Goal: Information Seeking & Learning: Learn about a topic

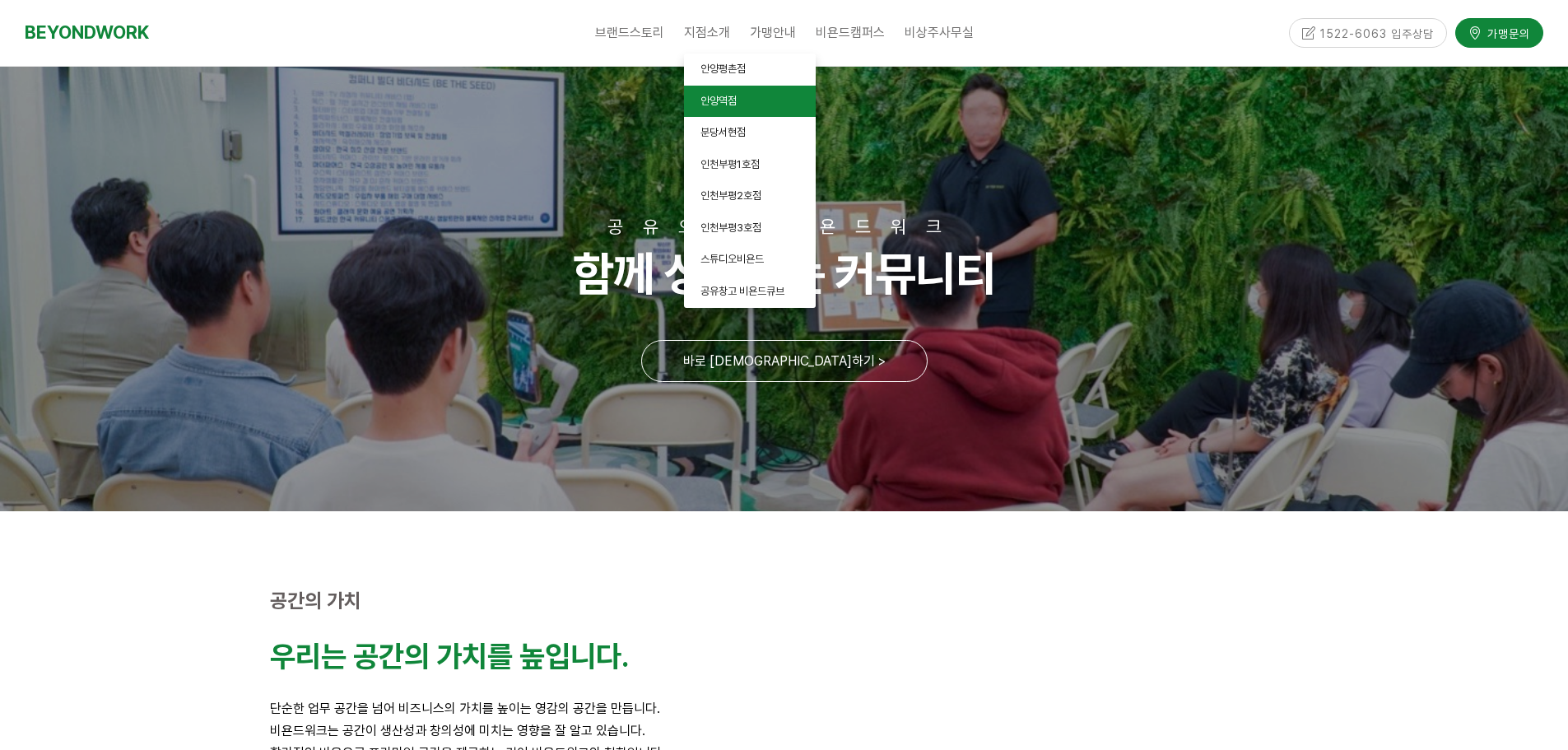
click at [712, 98] on span "안양역점" at bounding box center [718, 100] width 36 height 12
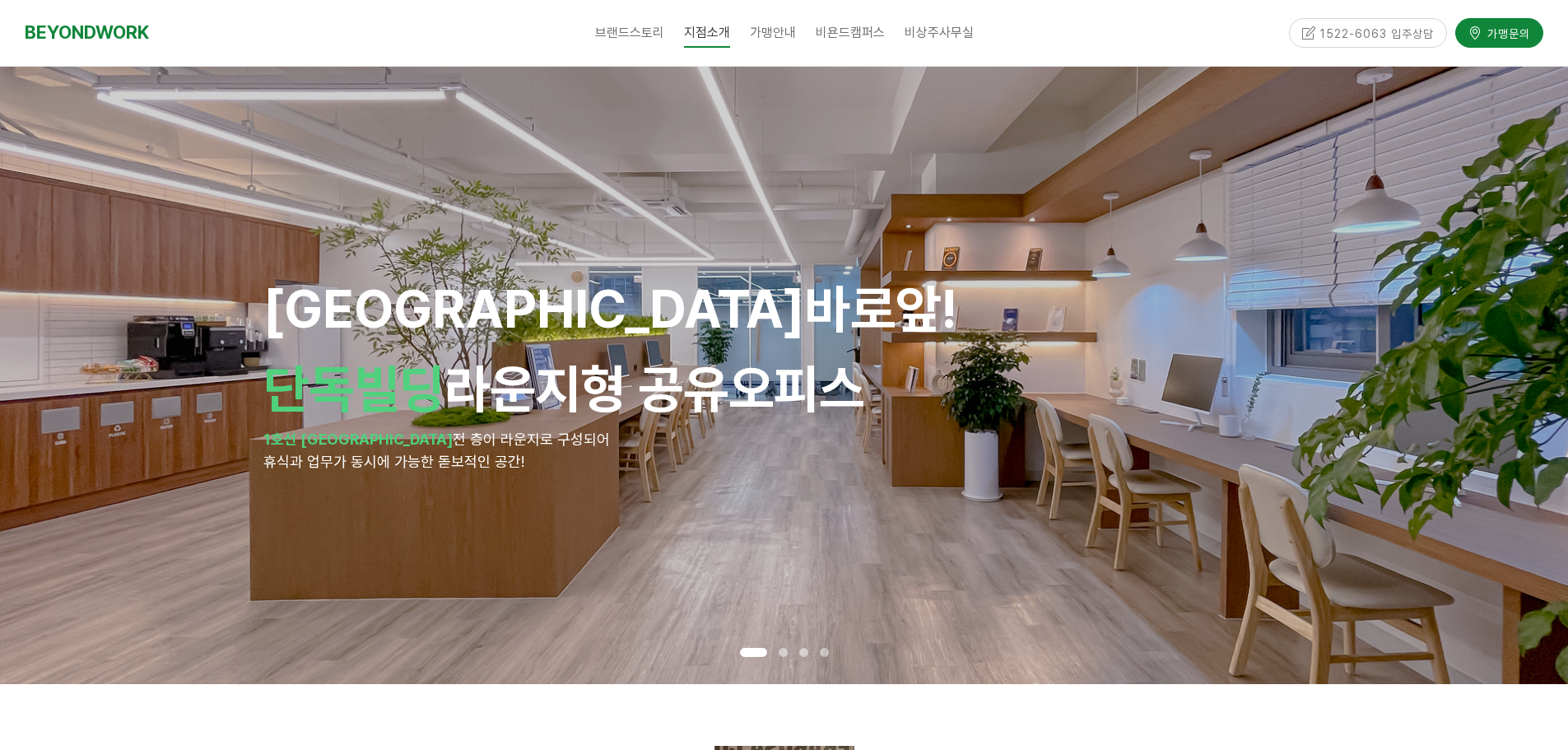
click at [1490, 320] on div "안양역 바로앞! 단독빌딩 라운지형 공유오피스 1호선 안양역 전 층이 라운지로 구성되어 휴식과 업무가 동시에 가능한 돋보적인 공간!" at bounding box center [784, 375] width 1568 height 617
click at [1498, 332] on div "안양역 바로앞! 단독빌딩 라운지형 공유오피스 1호선 안양역 전 층이 라운지로 구성되어 휴식과 업무가 동시에 가능한 돋보적인 공간!" at bounding box center [784, 375] width 1568 height 617
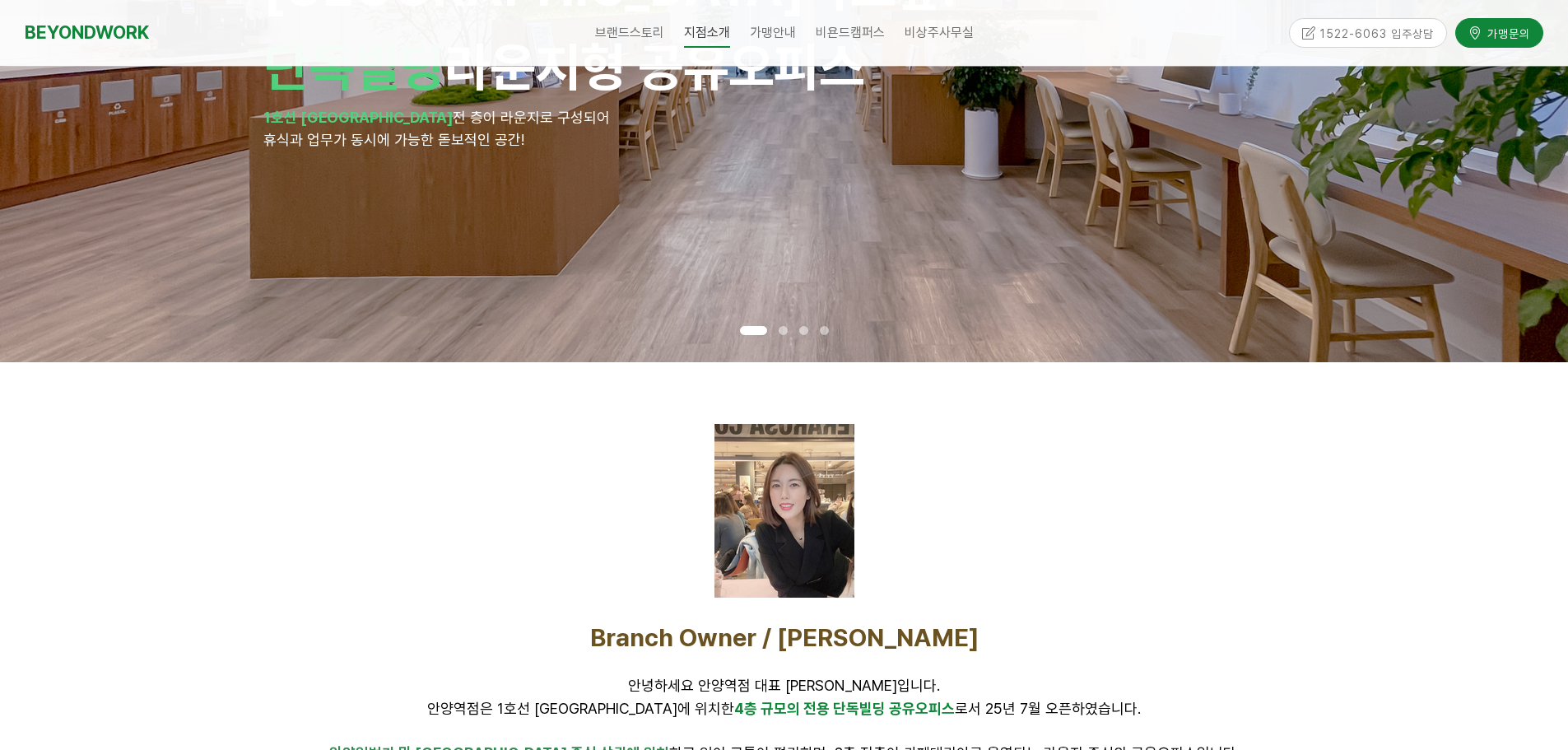
scroll to position [329, 0]
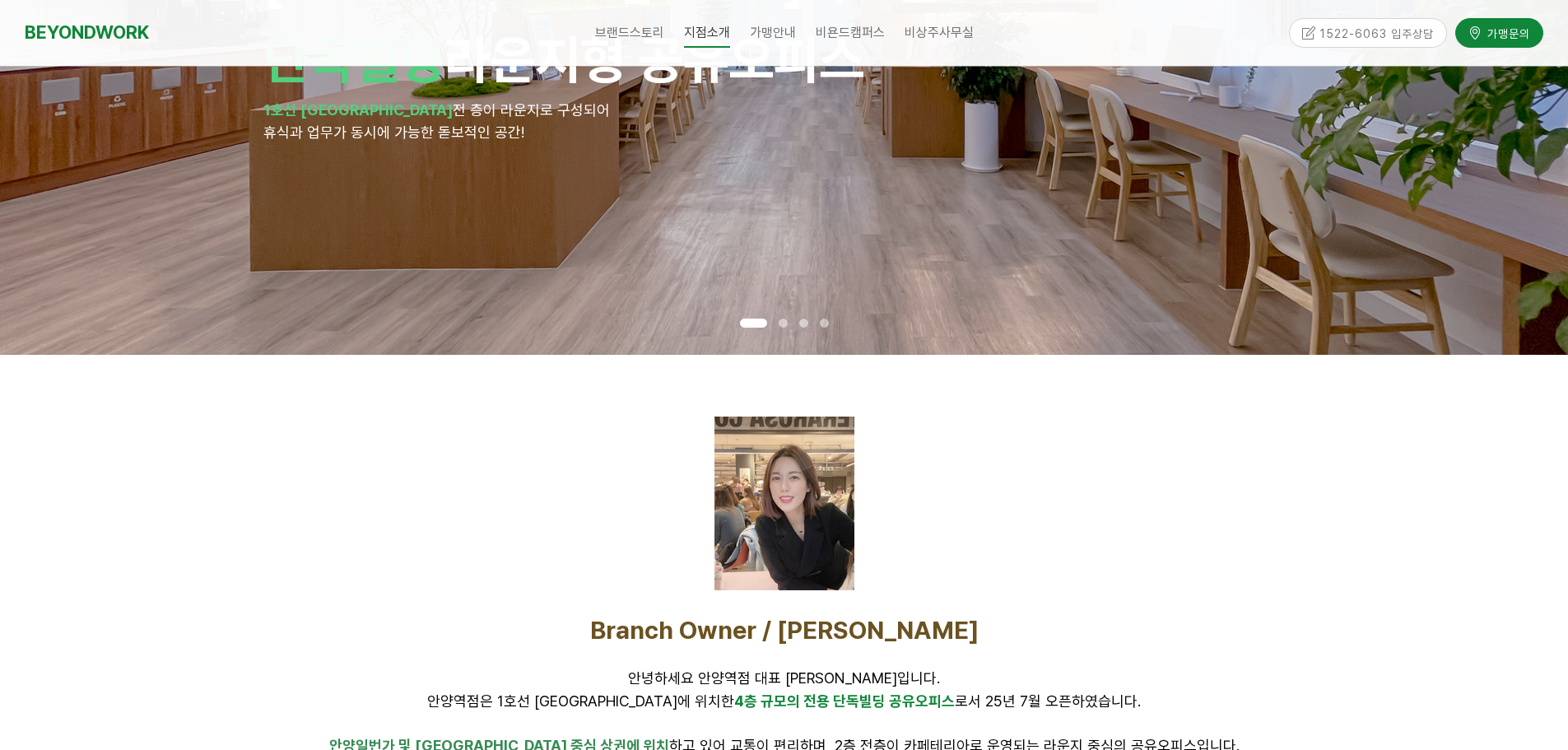
click at [776, 323] on div at bounding box center [783, 323] width 21 height 17
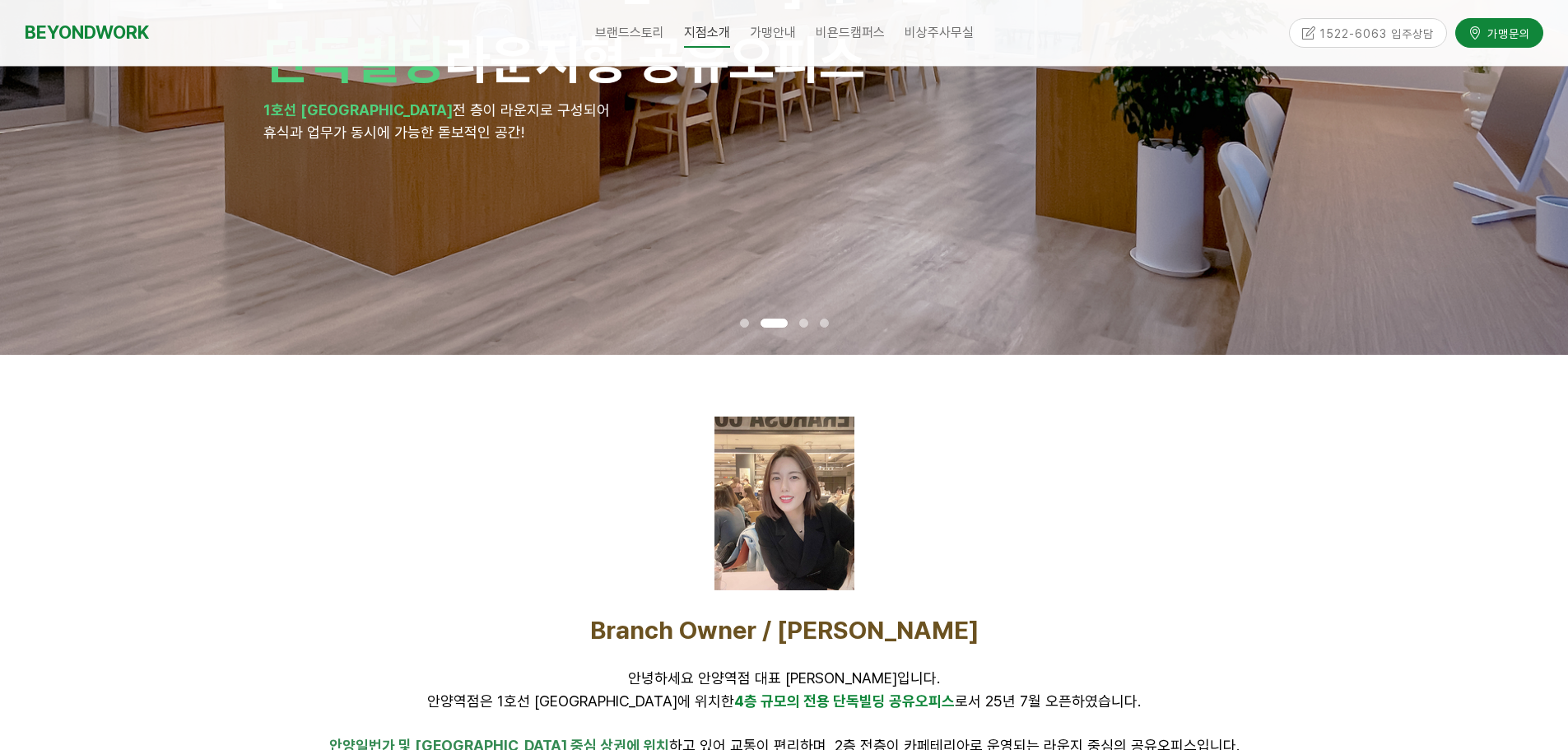
click at [807, 323] on span at bounding box center [803, 323] width 9 height 9
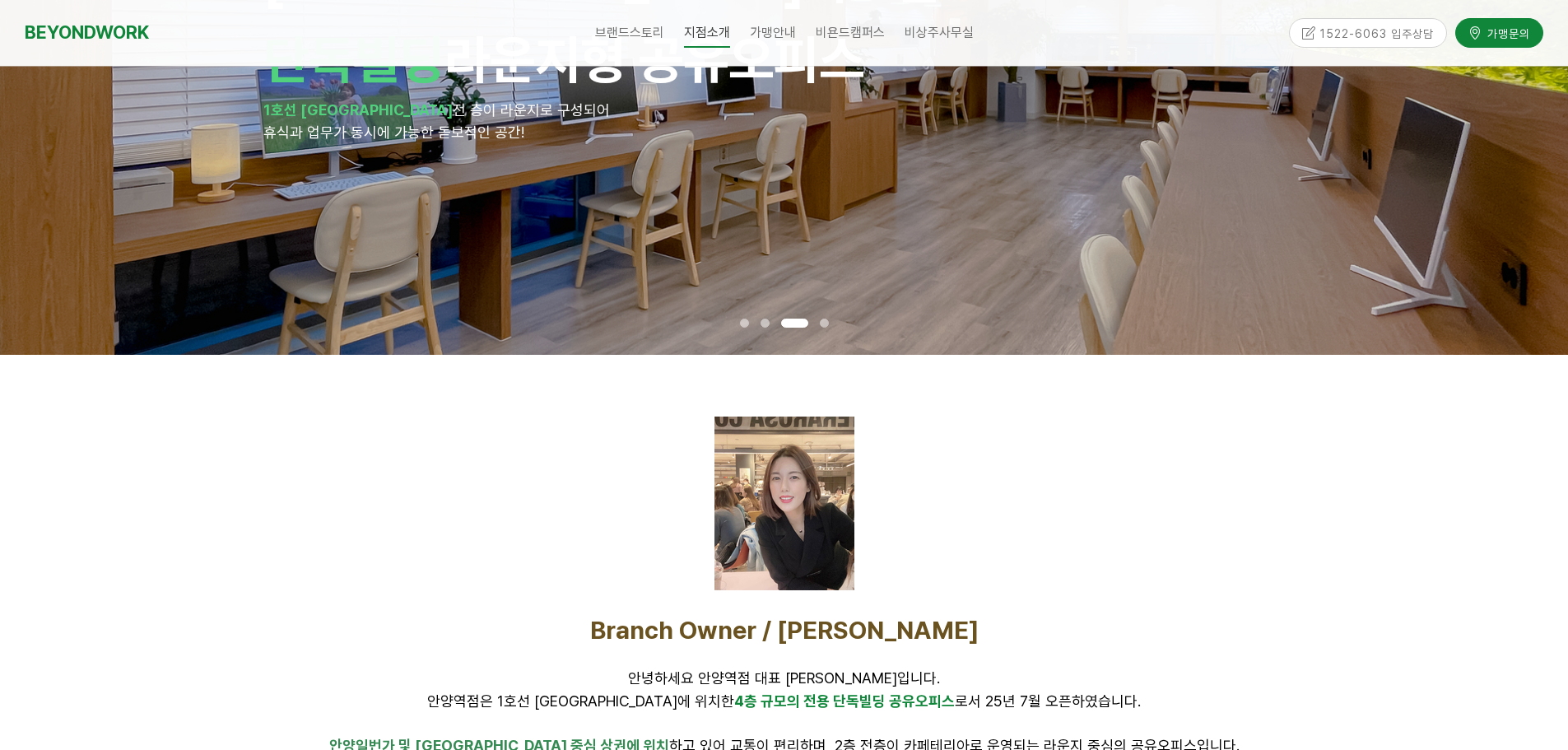
click at [822, 322] on span at bounding box center [824, 323] width 9 height 9
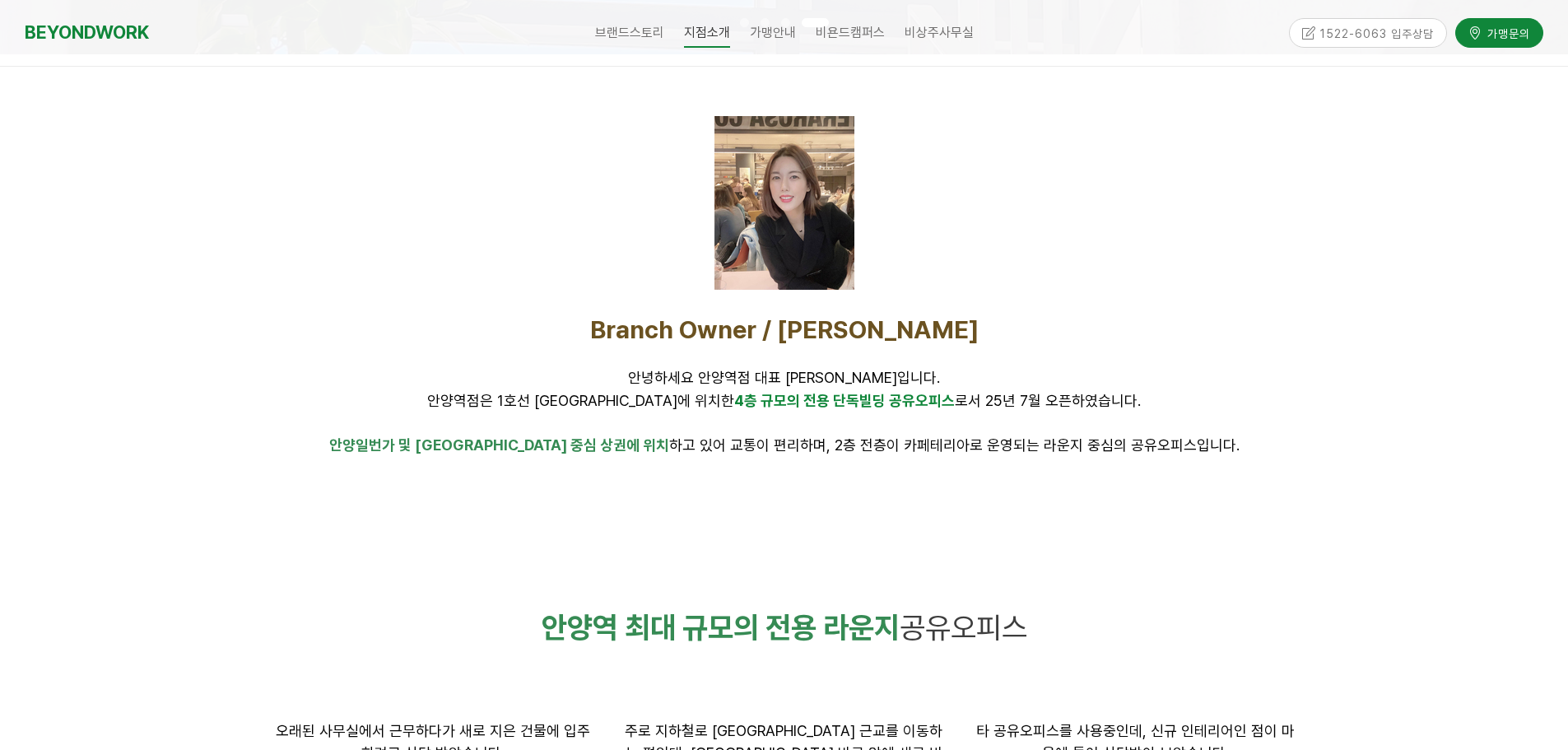
scroll to position [658, 0]
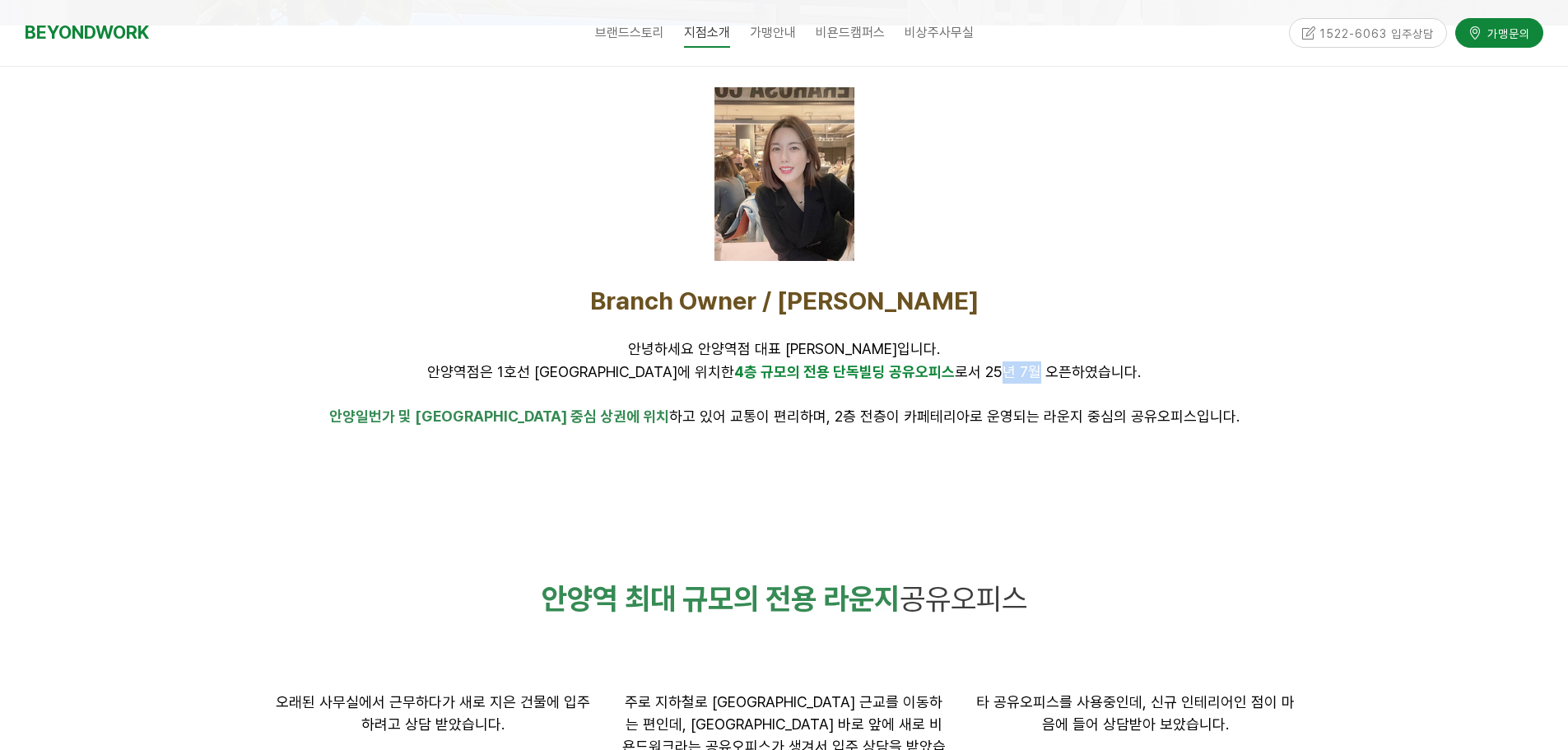
drag, startPoint x: 950, startPoint y: 371, endPoint x: 976, endPoint y: 370, distance: 26.0
click at [976, 370] on span "안녕하세요 안양역점 대표 정영채입니다. 안양역점은 1호선 안양역에 위치한 4층 규모의 전용 단독빌딩 공유오피스 로서 25년 7월 오픈하였습니다." at bounding box center [784, 359] width 713 height 39
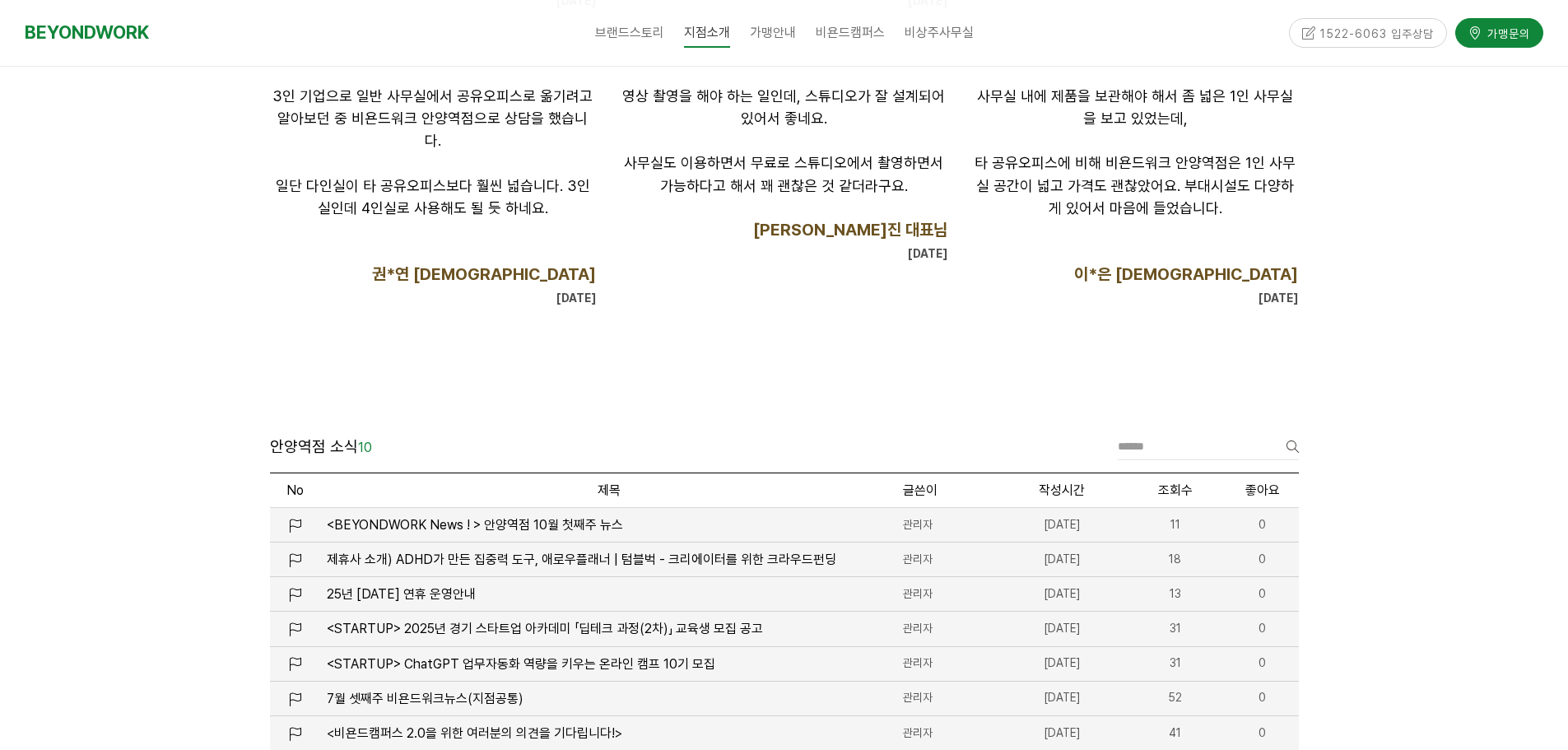
scroll to position [1812, 0]
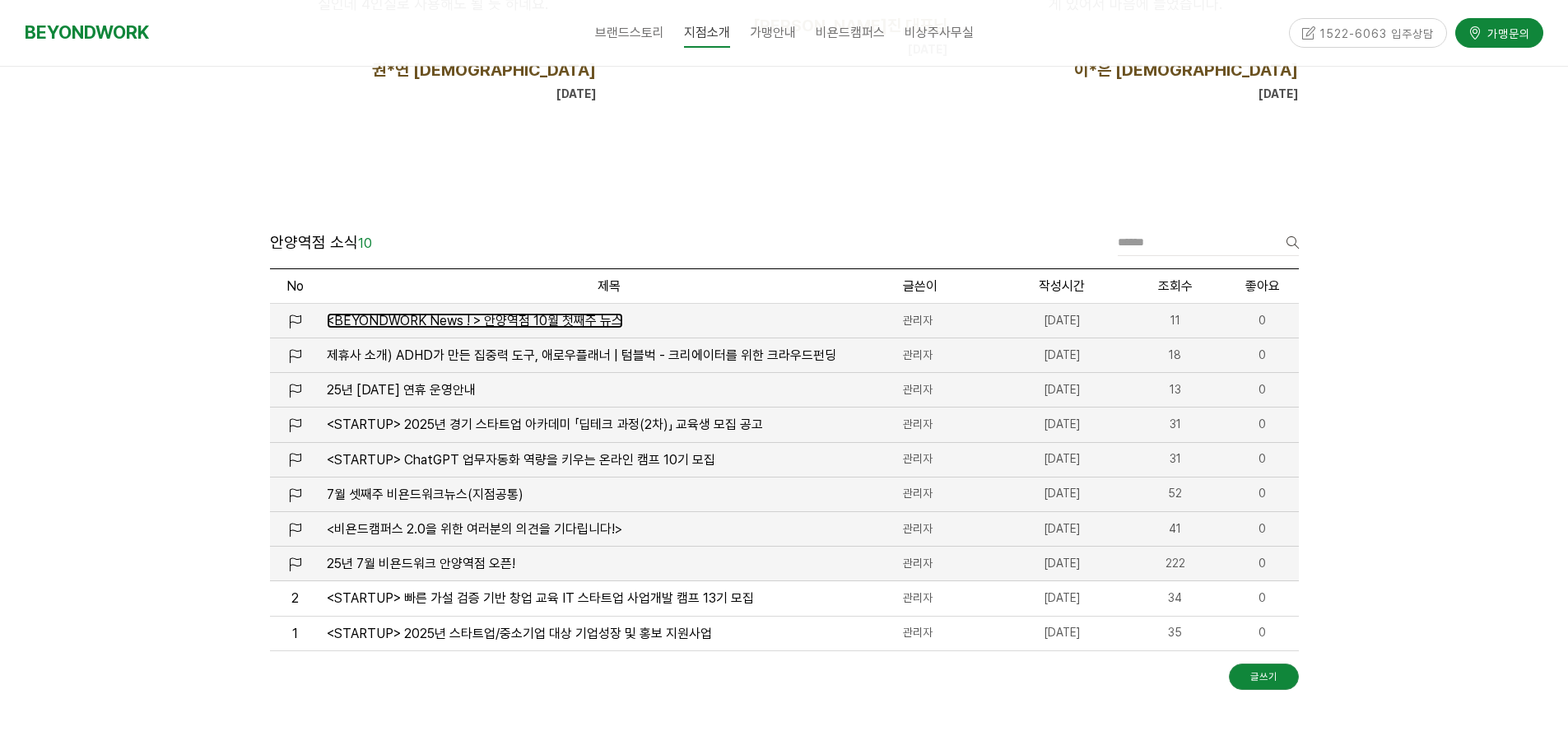
click at [531, 323] on span "<BEYONDWORK News ! > 안양역점 10월 첫째주 뉴스" at bounding box center [475, 321] width 297 height 15
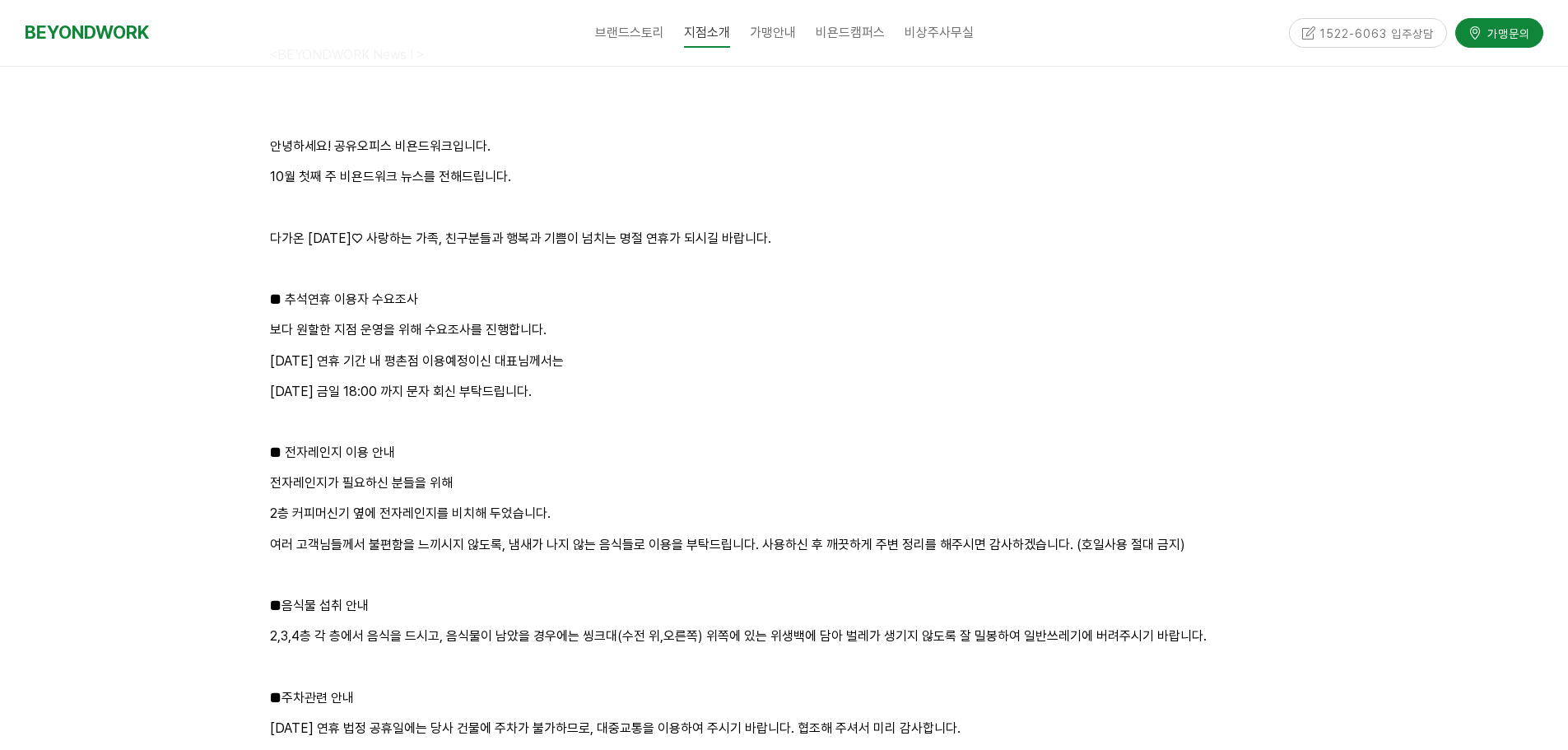
scroll to position [2126, 0]
drag, startPoint x: 505, startPoint y: 332, endPoint x: 549, endPoint y: 388, distance: 71.2
click at [549, 388] on div "<BEYONDWORK News ! > 안녕하세요! 공유오피스 비욘드워크입니다. 10월 첫째 주 비욘드워크 뉴스를 전해드립니다. 다가온 추석♡ …" at bounding box center [784, 590] width 1029 height 1094
click at [521, 390] on p "10/2(목) 금일 18:00 까지 문자 회신 부탁드립니다." at bounding box center [784, 390] width 1029 height 22
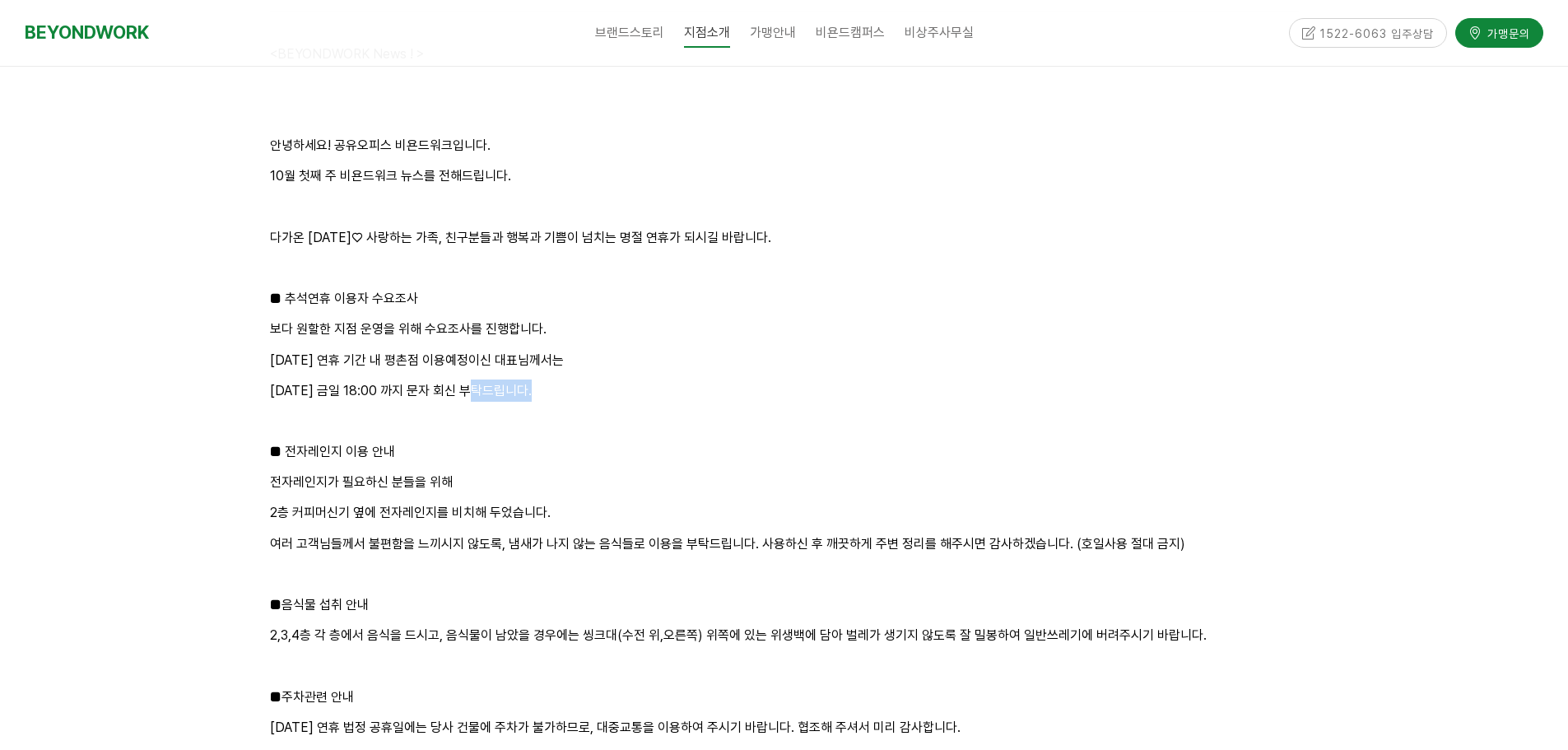
click at [521, 390] on p "10/2(목) 금일 18:00 까지 문자 회신 부탁드립니다." at bounding box center [784, 390] width 1029 height 22
click at [493, 390] on p "10/2(목) 금일 18:00 까지 문자 회신 부탁드립니다." at bounding box center [784, 390] width 1029 height 22
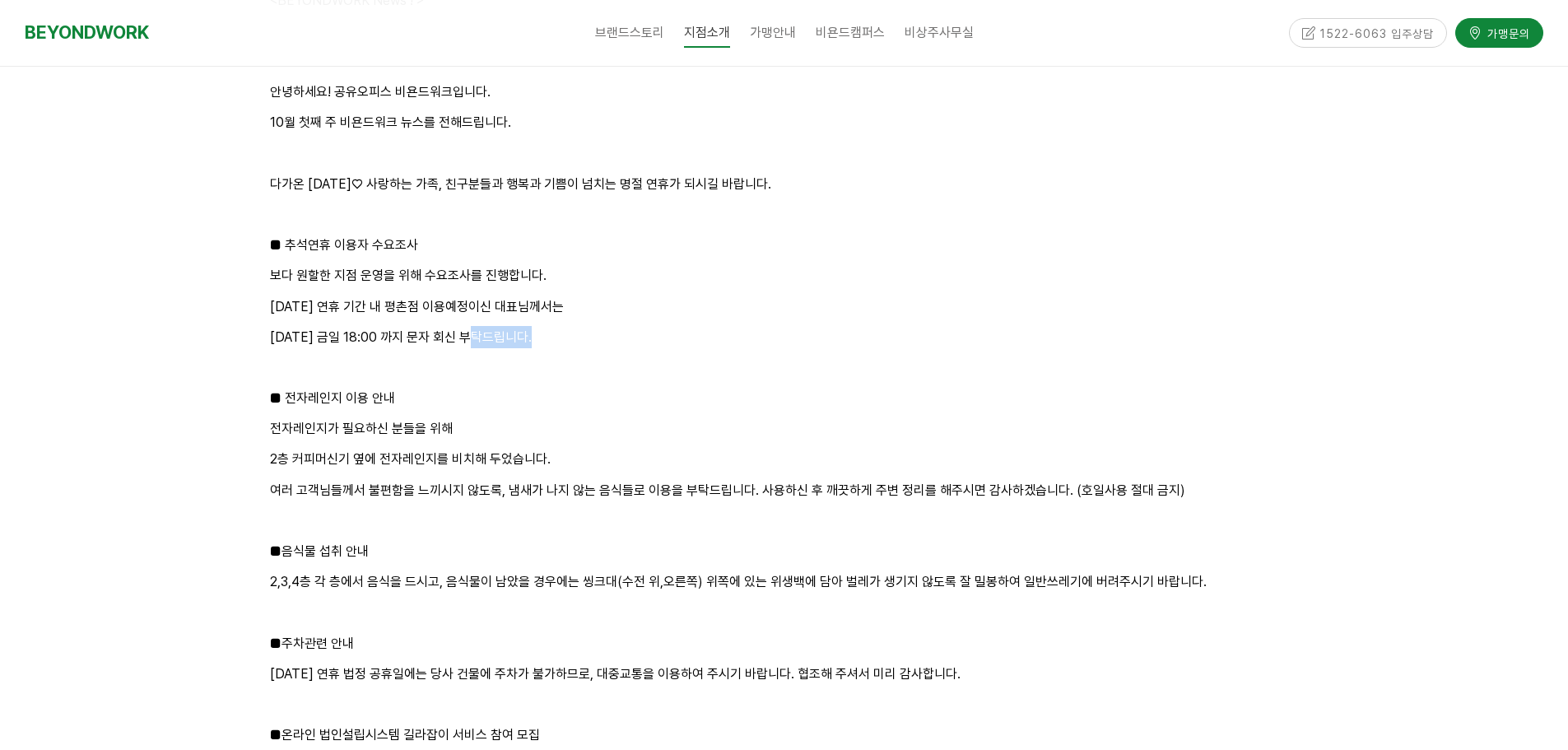
scroll to position [2291, 0]
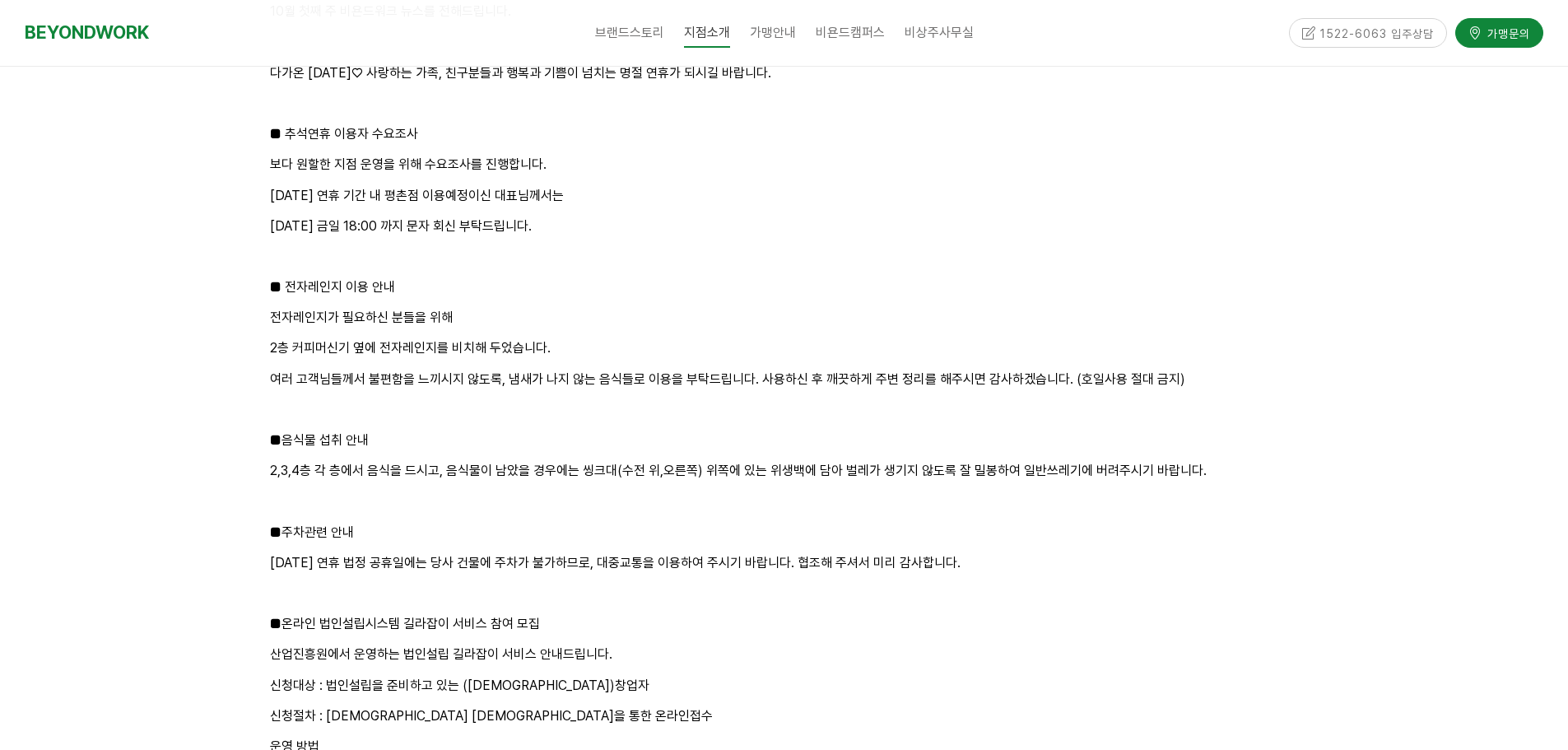
click at [326, 323] on p "전자레인지가 필요하신 분들을 위해" at bounding box center [784, 317] width 1029 height 22
click at [383, 318] on p "전자레인지가 필요하신 분들을 위해" at bounding box center [784, 317] width 1029 height 22
click at [451, 316] on p "전자레인지가 필요하신 분들을 위해" at bounding box center [784, 317] width 1029 height 22
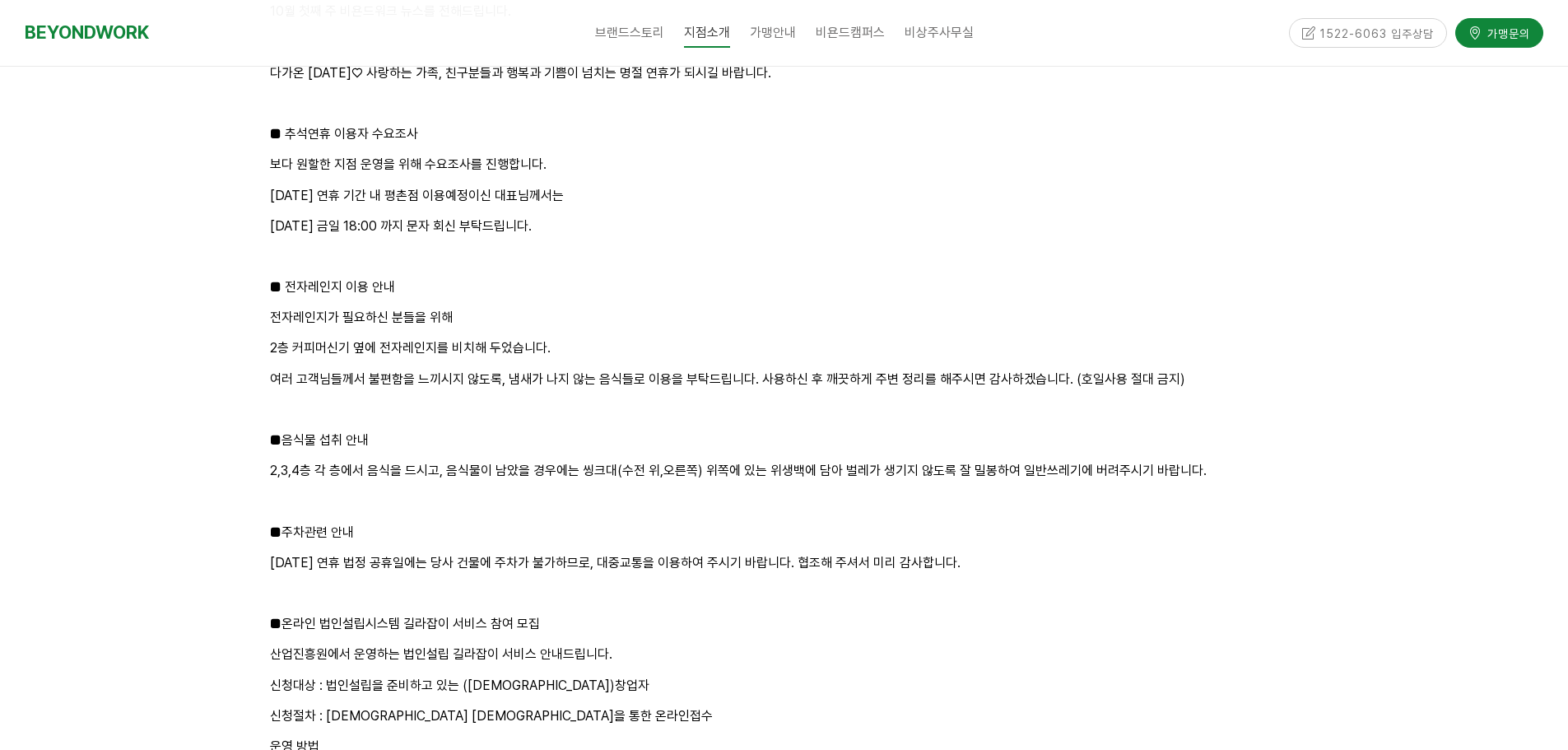
click at [451, 316] on p "전자레인지가 필요하신 분들을 위해" at bounding box center [784, 317] width 1029 height 22
click at [506, 330] on div "<BEYONDWORK News ! > 안녕하세요! 공유오피스 비욘드워크입니다. 10월 첫째 주 비욘드워크 뉴스를 전해드립니다. 다가온 추석♡ …" at bounding box center [784, 425] width 1029 height 1094
click at [508, 340] on p "2층 커피머신기 옆에 전자레인지를 비치해 두었습니다." at bounding box center [784, 347] width 1029 height 22
click at [509, 352] on p "2층 커피머신기 옆에 전자레인지를 비치해 두었습니다." at bounding box center [784, 347] width 1029 height 22
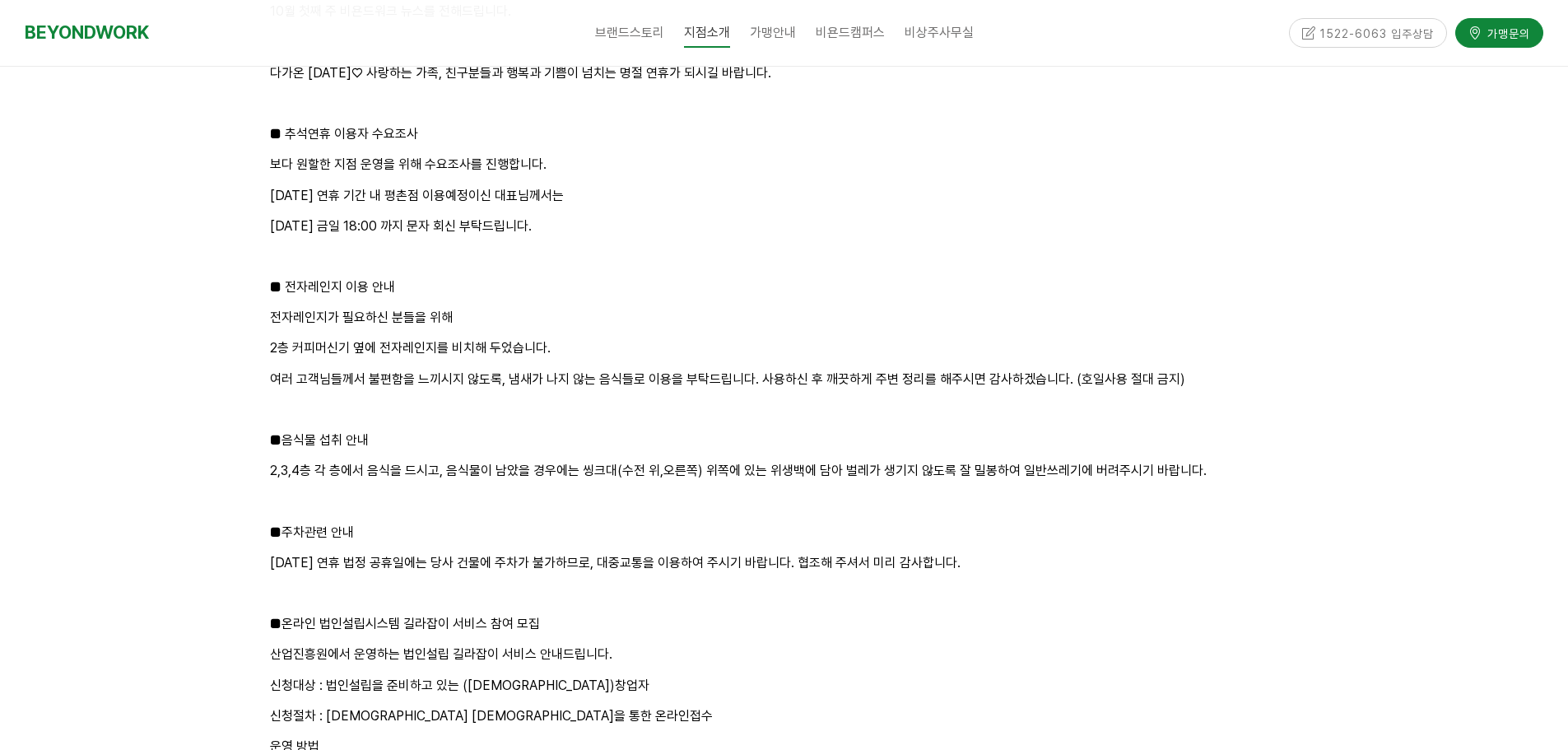
click at [493, 352] on p "2층 커피머신기 옆에 전자레인지를 비치해 두었습니다." at bounding box center [784, 347] width 1029 height 22
click at [487, 354] on p "2층 커피머신기 옆에 전자레인지를 비치해 두었습니다." at bounding box center [784, 347] width 1029 height 22
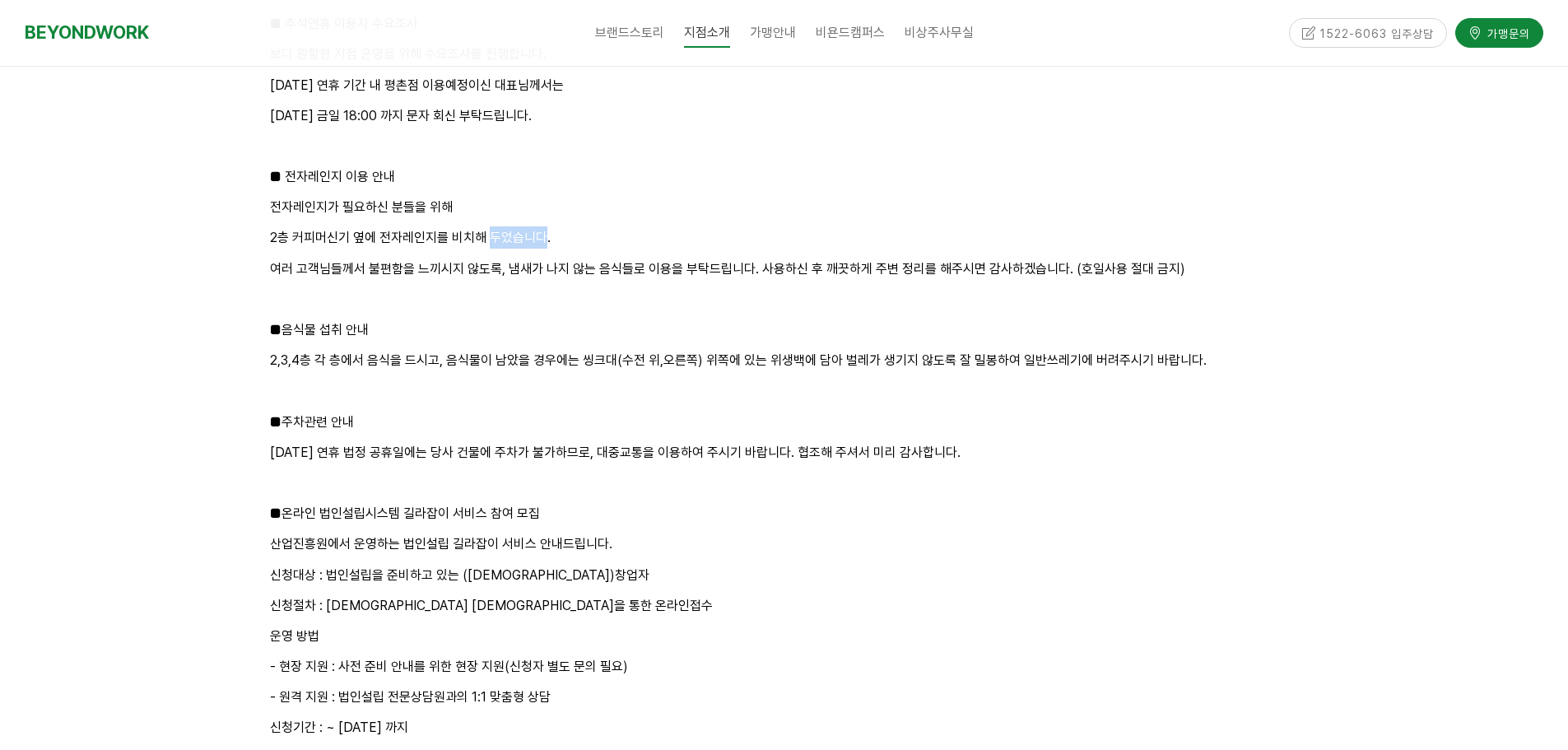
scroll to position [2455, 0]
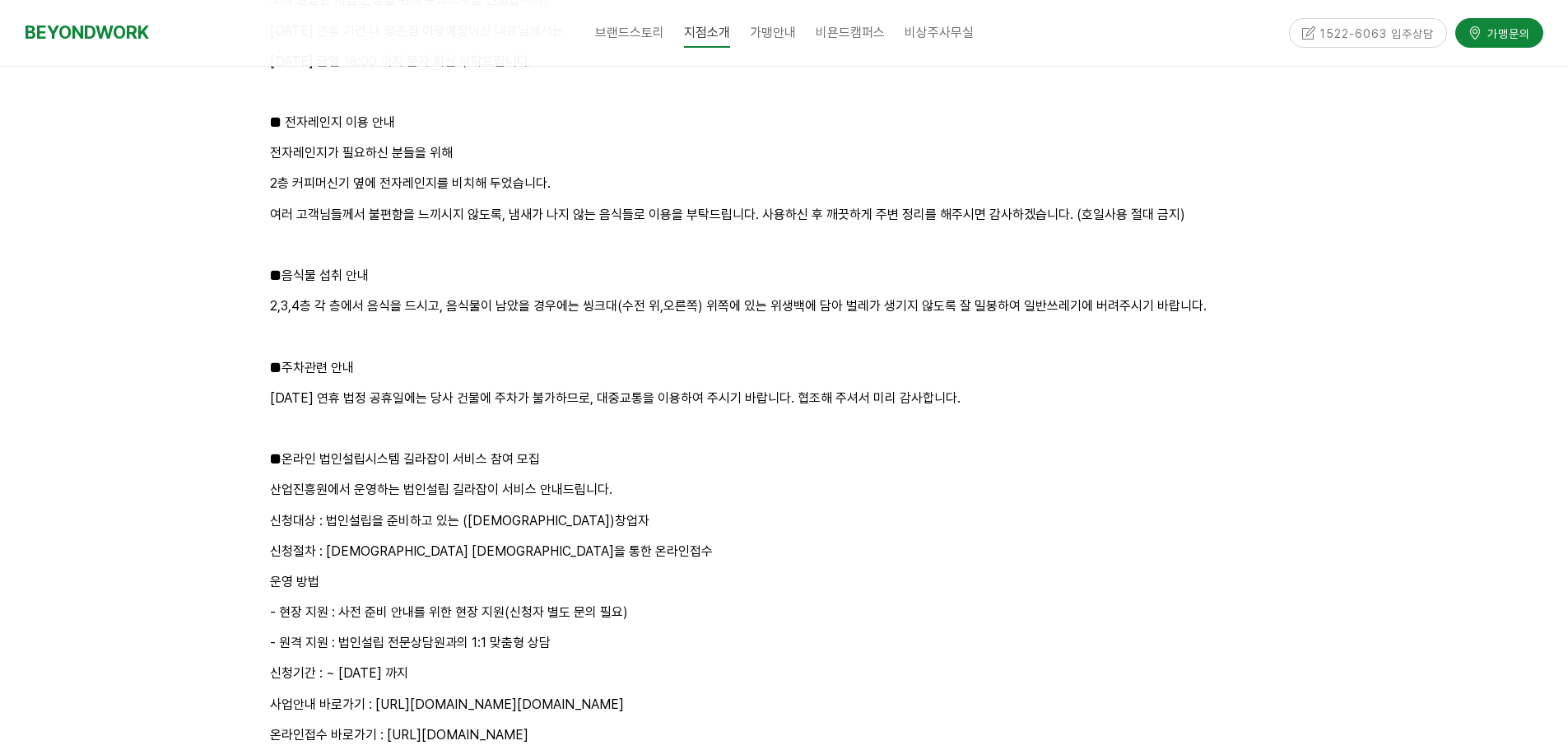
click at [355, 302] on p "2,3,4층 각 층에서 음식을 드시고, 음식물이 남았을 경우에는 씽크대(수전 위,오른쪽) 위쪽에 있는 위생백에 담아 벌레가 생기지 않도록 잘 …" at bounding box center [784, 305] width 1029 height 22
click at [334, 306] on p "2,3,4층 각 층에서 음식을 드시고, 음식물이 남았을 경우에는 씽크대(수전 위,오른쪽) 위쪽에 있는 위생백에 담아 벌레가 생기지 않도록 잘 …" at bounding box center [784, 305] width 1029 height 22
click at [312, 309] on p "2,3,4층 각 층에서 음식을 드시고, 음식물이 남았을 경우에는 씽크대(수전 위,오른쪽) 위쪽에 있는 위생백에 담아 벌레가 생기지 않도록 잘 …" at bounding box center [784, 305] width 1029 height 22
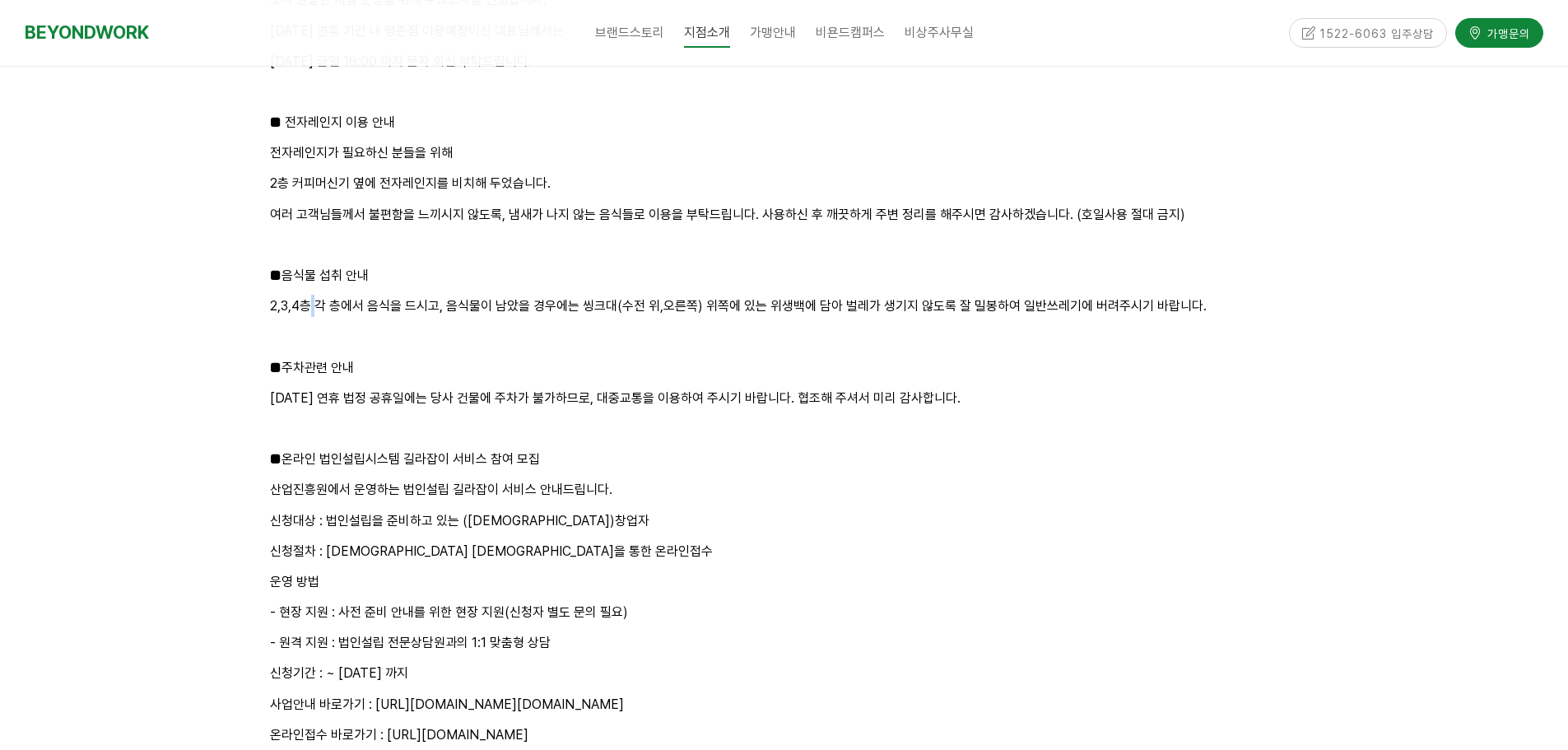
click at [312, 309] on p "2,3,4층 각 층에서 음식을 드시고, 음식물이 남았을 경우에는 씽크대(수전 위,오른쪽) 위쪽에 있는 위생백에 담아 벌레가 생기지 않도록 잘 …" at bounding box center [784, 305] width 1029 height 22
click at [320, 307] on p "2,3,4층 각 층에서 음식을 드시고, 음식물이 남았을 경우에는 씽크대(수전 위,오른쪽) 위쪽에 있는 위생백에 담아 벌레가 생기지 않도록 잘 …" at bounding box center [784, 305] width 1029 height 22
click at [316, 307] on p "2,3,4층 각 층에서 음식을 드시고, 음식물이 남았을 경우에는 씽크대(수전 위,오른쪽) 위쪽에 있는 위생백에 담아 벌레가 생기지 않도록 잘 …" at bounding box center [784, 305] width 1029 height 22
click at [305, 308] on p "2,3,4층 각 층에서 음식을 드시고, 음식물이 남았을 경우에는 씽크대(수전 위,오른쪽) 위쪽에 있는 위생백에 담아 벌레가 생기지 않도록 잘 …" at bounding box center [784, 305] width 1029 height 22
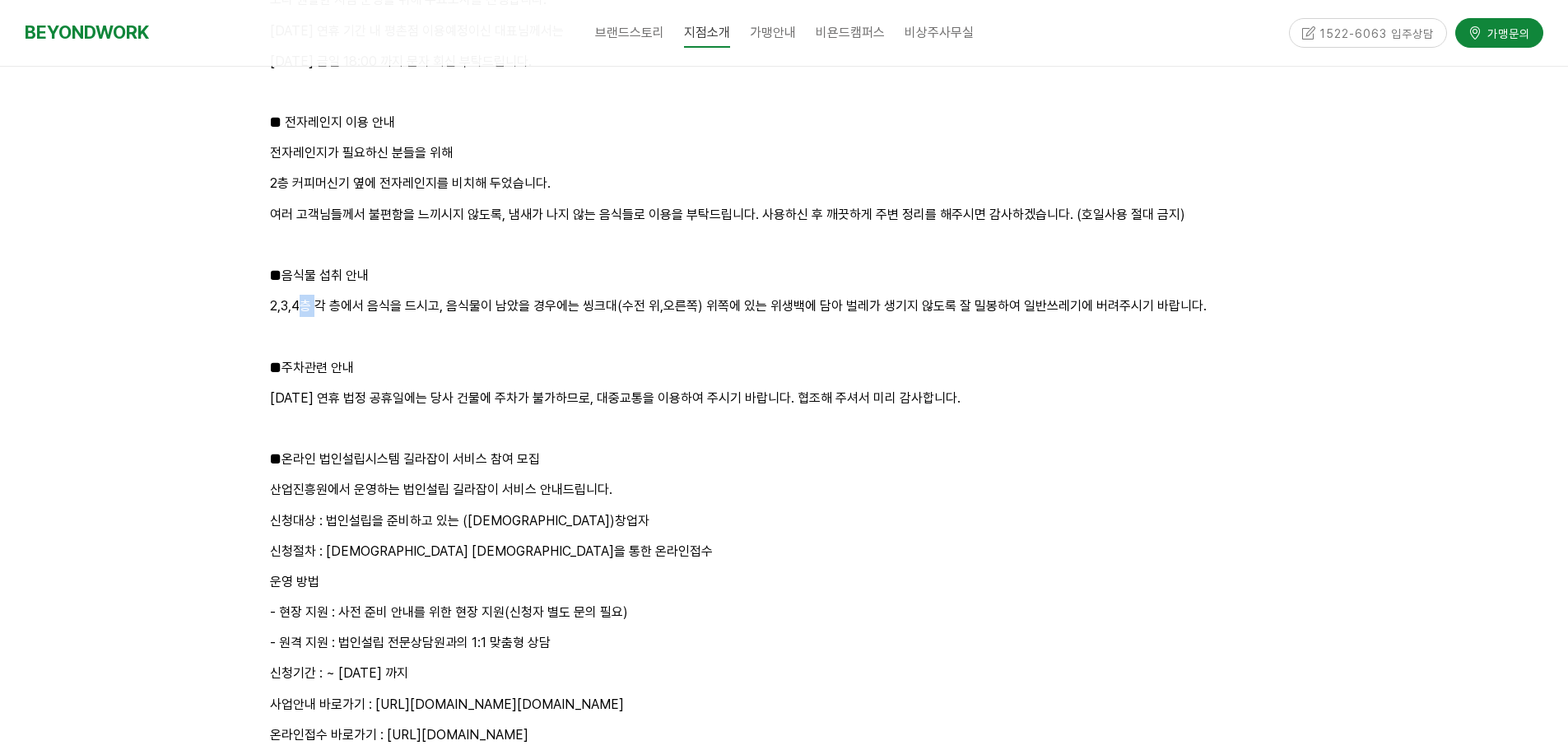
click at [305, 308] on p "2,3,4층 각 층에서 음식을 드시고, 음식물이 남았을 경우에는 씽크대(수전 위,오른쪽) 위쪽에 있는 위생백에 담아 벌레가 생기지 않도록 잘 …" at bounding box center [784, 305] width 1029 height 22
click at [323, 303] on p "2,3,4층 각 층에서 음식을 드시고, 음식물이 남았을 경우에는 씽크대(수전 위,오른쪽) 위쪽에 있는 위생백에 담아 벌레가 생기지 않도록 잘 …" at bounding box center [784, 305] width 1029 height 22
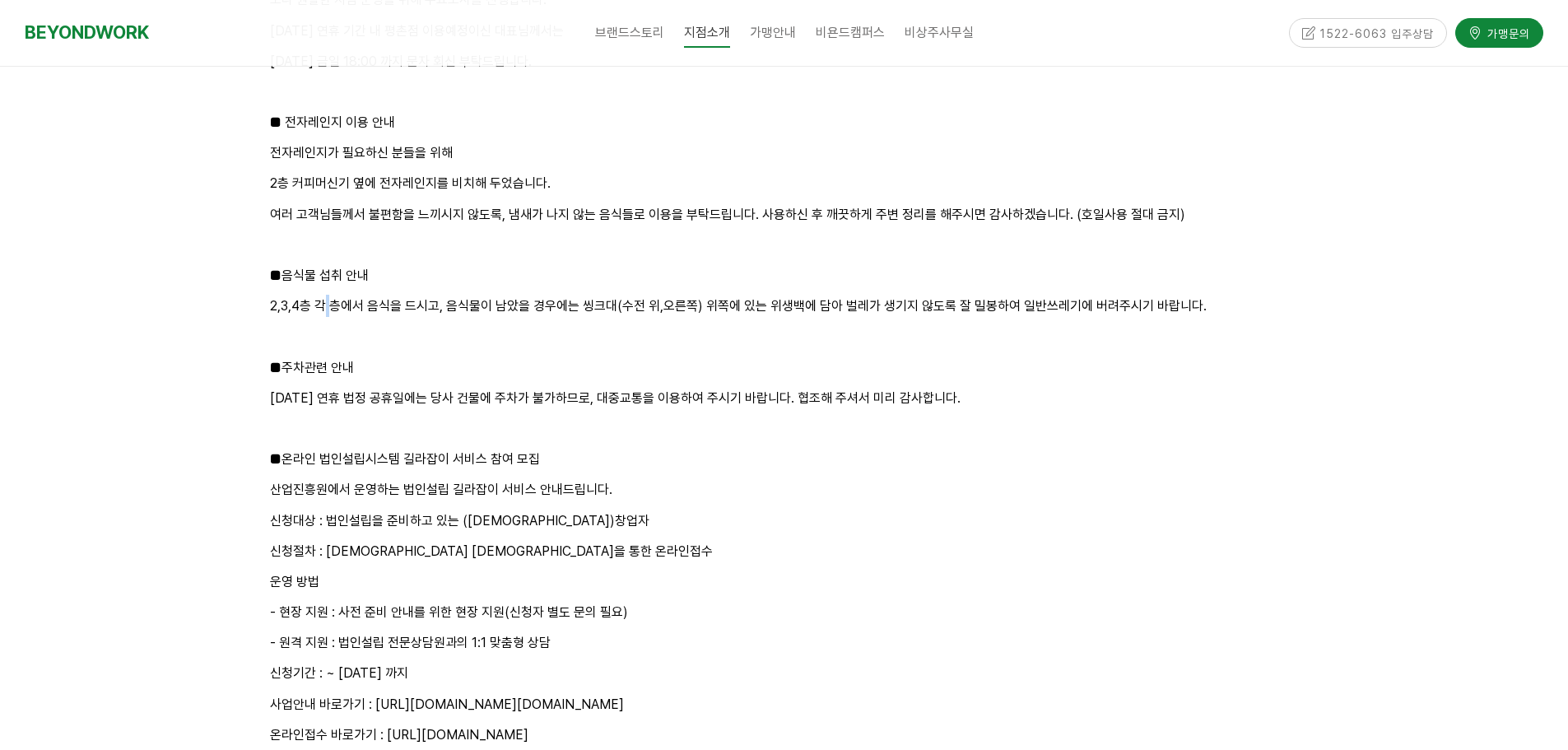
click at [323, 303] on p "2,3,4층 각 층에서 음식을 드시고, 음식물이 남았을 경우에는 씽크대(수전 위,오른쪽) 위쪽에 있는 위생백에 담아 벌레가 생기지 않도록 잘 …" at bounding box center [784, 305] width 1029 height 22
click at [730, 302] on p "2,3,4층 각 층에서 음식을 드시고, 음식물이 남았을 경우에는 씽크대(수전 위,오른쪽) 위쪽에 있는 위생백에 담아 벌레가 생기지 않도록 잘 …" at bounding box center [784, 305] width 1029 height 22
click at [838, 303] on p "2,3,4층 각 층에서 음식을 드시고, 음식물이 남았을 경우에는 씽크대(수전 위,오른쪽) 위쪽에 있는 위생백에 담아 벌레가 생기지 않도록 잘 …" at bounding box center [784, 305] width 1029 height 22
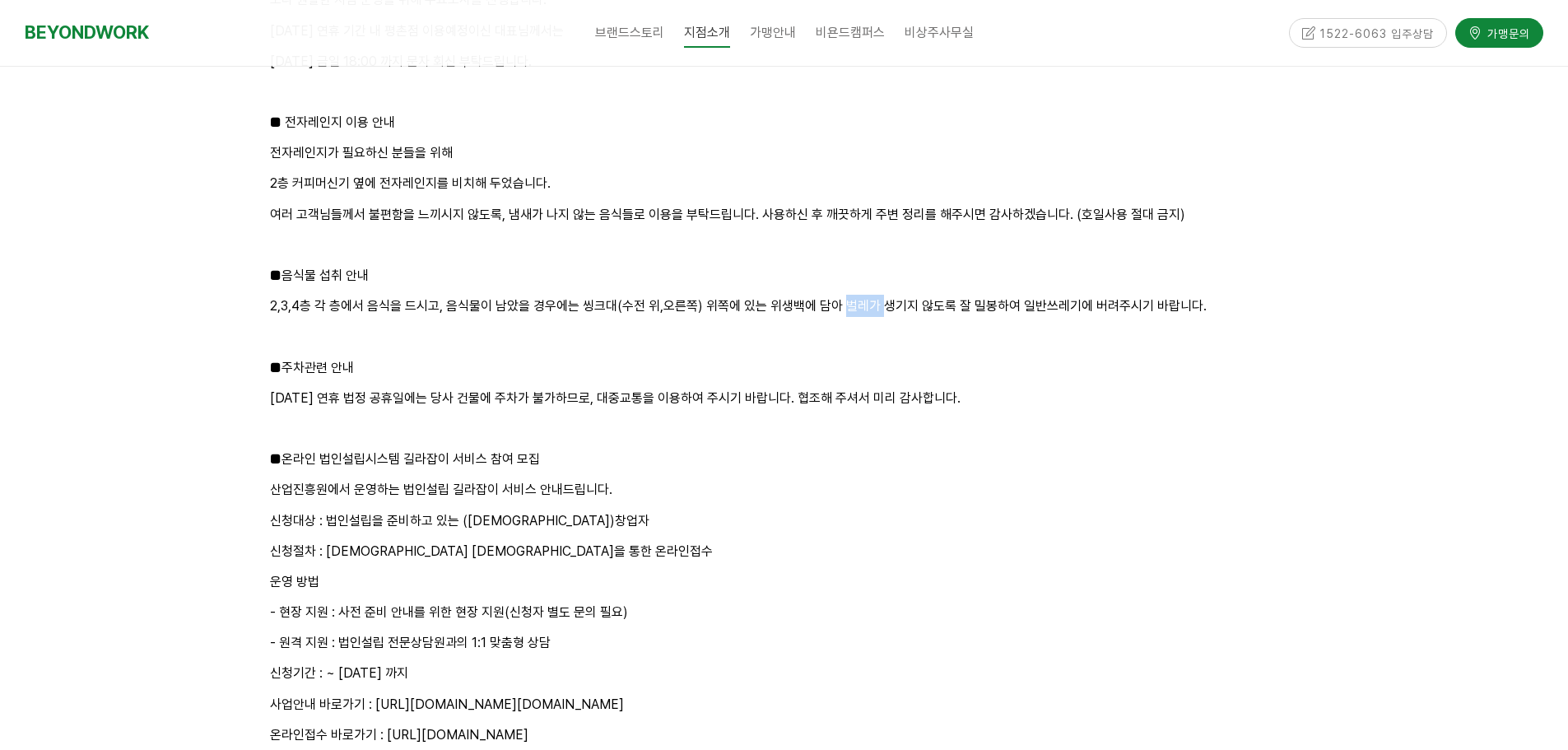
click at [838, 303] on p "2,3,4층 각 층에서 음식을 드시고, 음식물이 남았을 경우에는 씽크대(수전 위,오른쪽) 위쪽에 있는 위생백에 담아 벌레가 생기지 않도록 잘 …" at bounding box center [784, 305] width 1029 height 22
click at [976, 299] on p "2,3,4층 각 층에서 음식을 드시고, 음식물이 남았을 경우에는 씽크대(수전 위,오른쪽) 위쪽에 있는 위생백에 담아 벌레가 생기지 않도록 잘 …" at bounding box center [784, 305] width 1029 height 22
click at [1081, 298] on p "2,3,4층 각 층에서 음식을 드시고, 음식물이 남았을 경우에는 씽크대(수전 위,오른쪽) 위쪽에 있는 위생백에 담아 벌레가 생기지 않도록 잘 …" at bounding box center [784, 305] width 1029 height 22
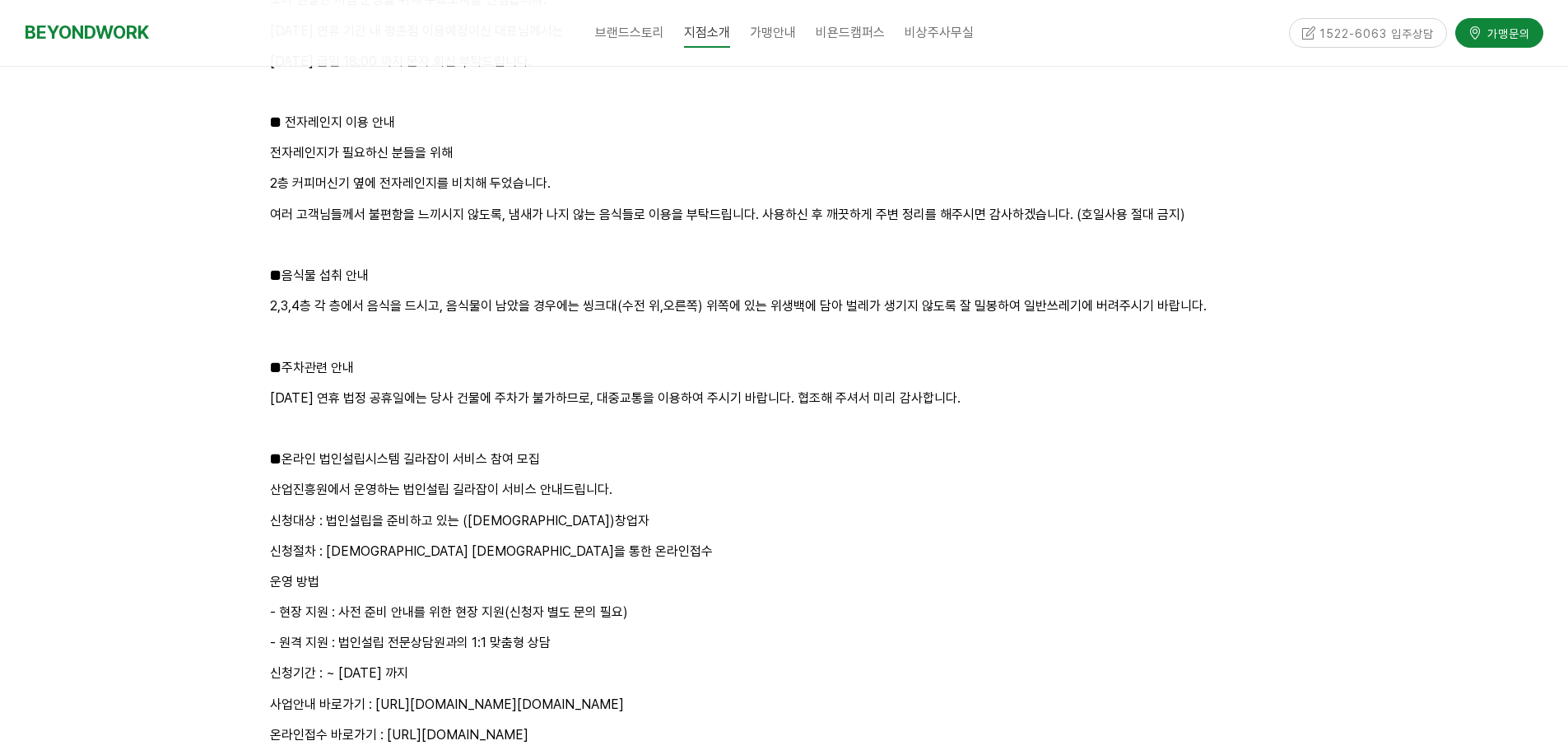
click at [1181, 301] on p "2,3,4층 각 층에서 음식을 드시고, 음식물이 남았을 경우에는 씽크대(수전 위,오른쪽) 위쪽에 있는 위생백에 담아 벌레가 생기지 않도록 잘 …" at bounding box center [784, 305] width 1029 height 22
click at [902, 308] on p "2,3,4층 각 층에서 음식을 드시고, 음식물이 남았을 경우에는 씽크대(수전 위,오른쪽) 위쪽에 있는 위생백에 담아 벌레가 생기지 않도록 잘 …" at bounding box center [784, 305] width 1029 height 22
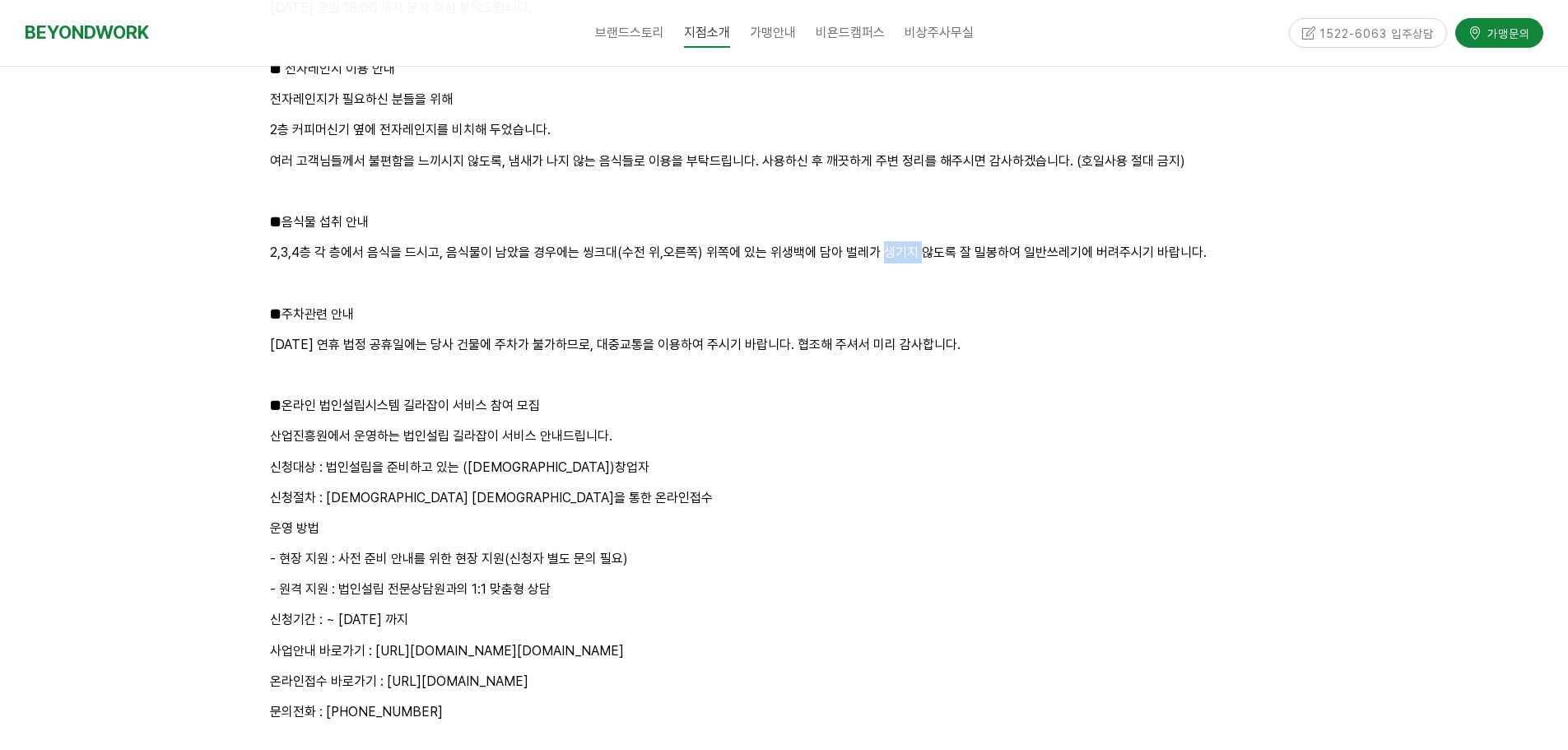
scroll to position [2538, 0]
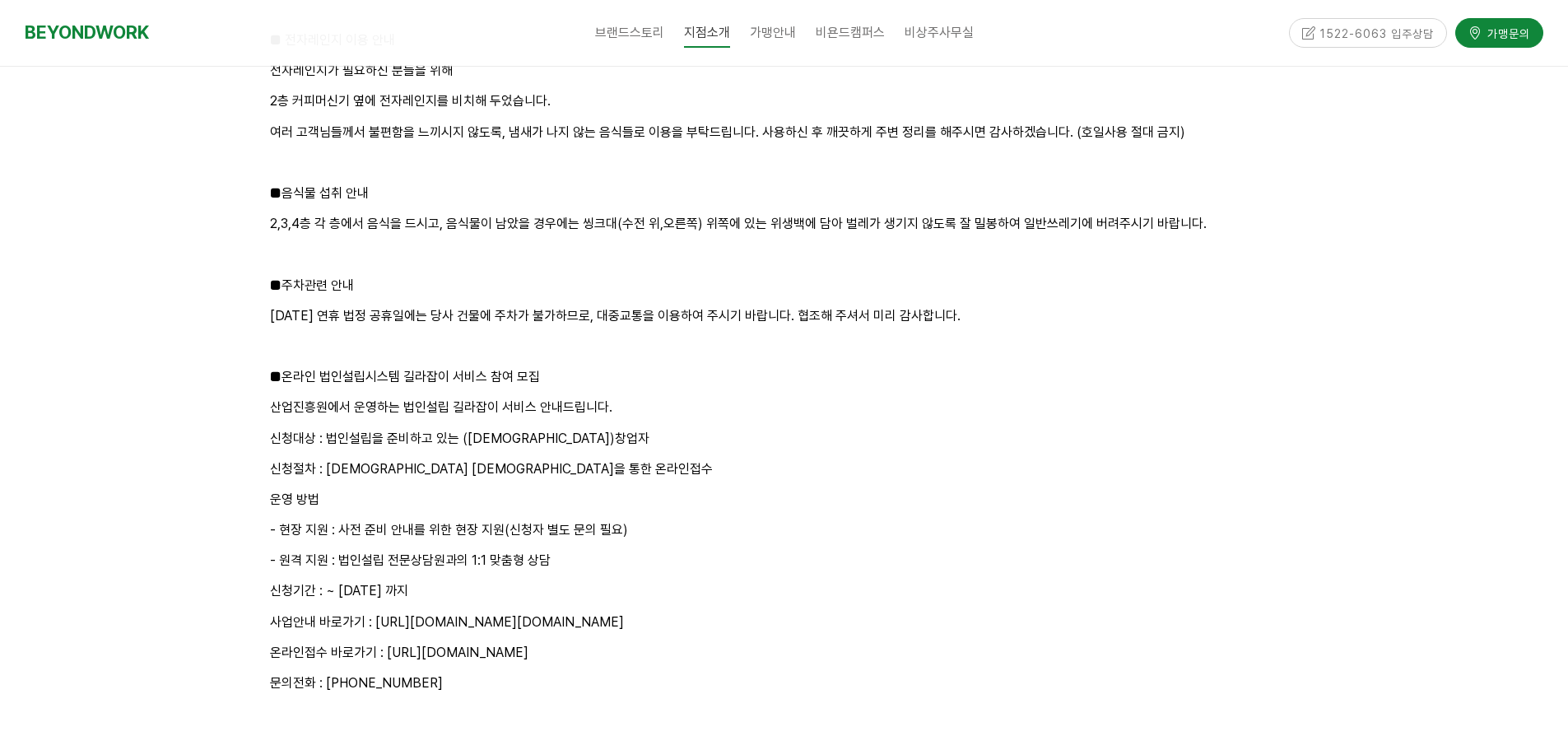
click at [477, 312] on p "추석 연휴 법정 공휴일에는 당사 건물에 주차가 불가하므로, 대중교통을 이용하여 주시기 바랍니다. 협조해 주셔서 미리 감사합니다." at bounding box center [784, 315] width 1029 height 22
click at [603, 314] on p "추석 연휴 법정 공휴일에는 당사 건물에 주차가 불가하므로, 대중교통을 이용하여 주시기 바랍니다. 협조해 주셔서 미리 감사합니다." at bounding box center [784, 315] width 1029 height 22
click at [734, 321] on p "추석 연휴 법정 공휴일에는 당사 건물에 주차가 불가하므로, 대중교통을 이용하여 주시기 바랍니다. 협조해 주셔서 미리 감사합니다." at bounding box center [784, 315] width 1029 height 22
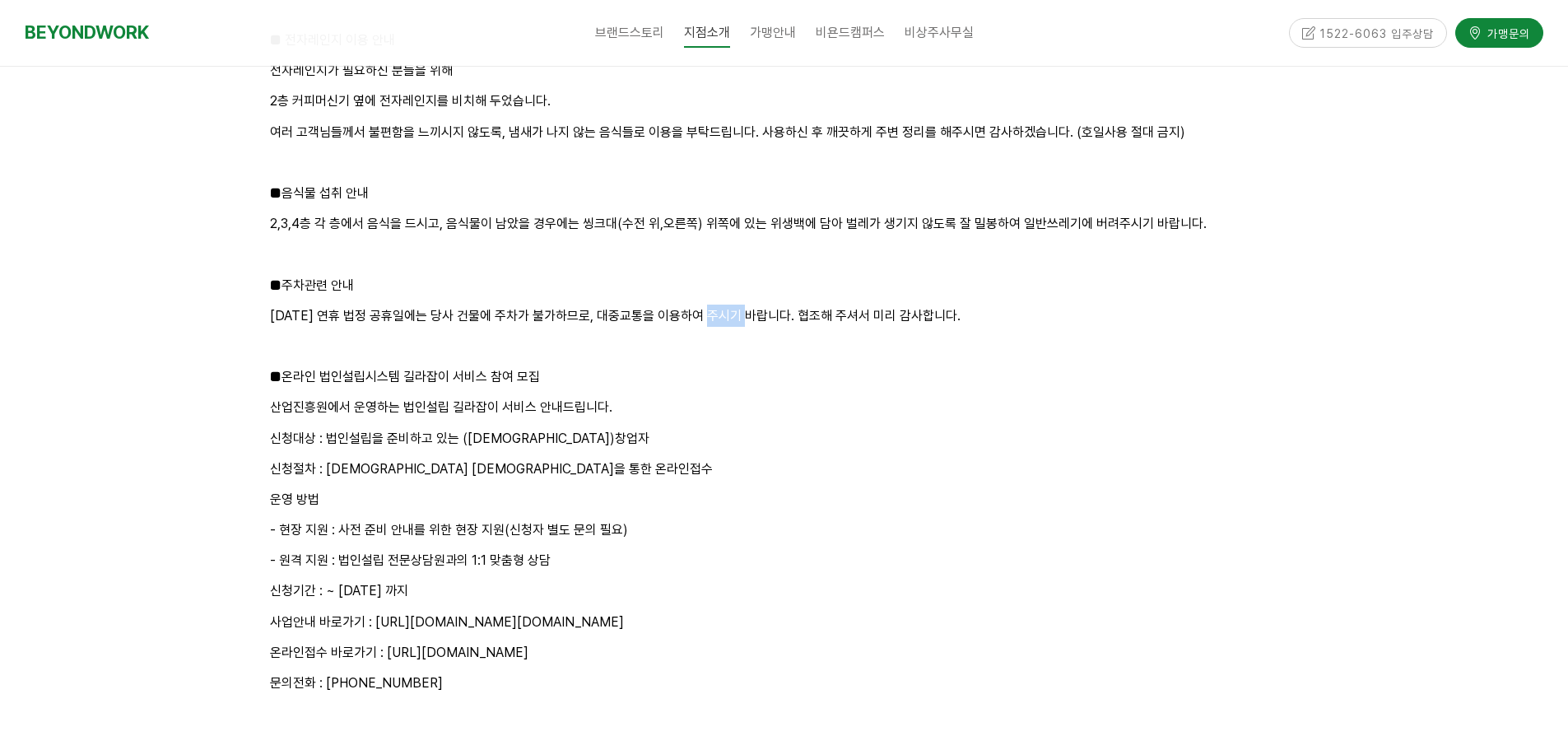
click at [734, 321] on p "추석 연휴 법정 공휴일에는 당사 건물에 주차가 불가하므로, 대중교통을 이용하여 주시기 바랍니다. 협조해 주셔서 미리 감사합니다." at bounding box center [784, 315] width 1029 height 22
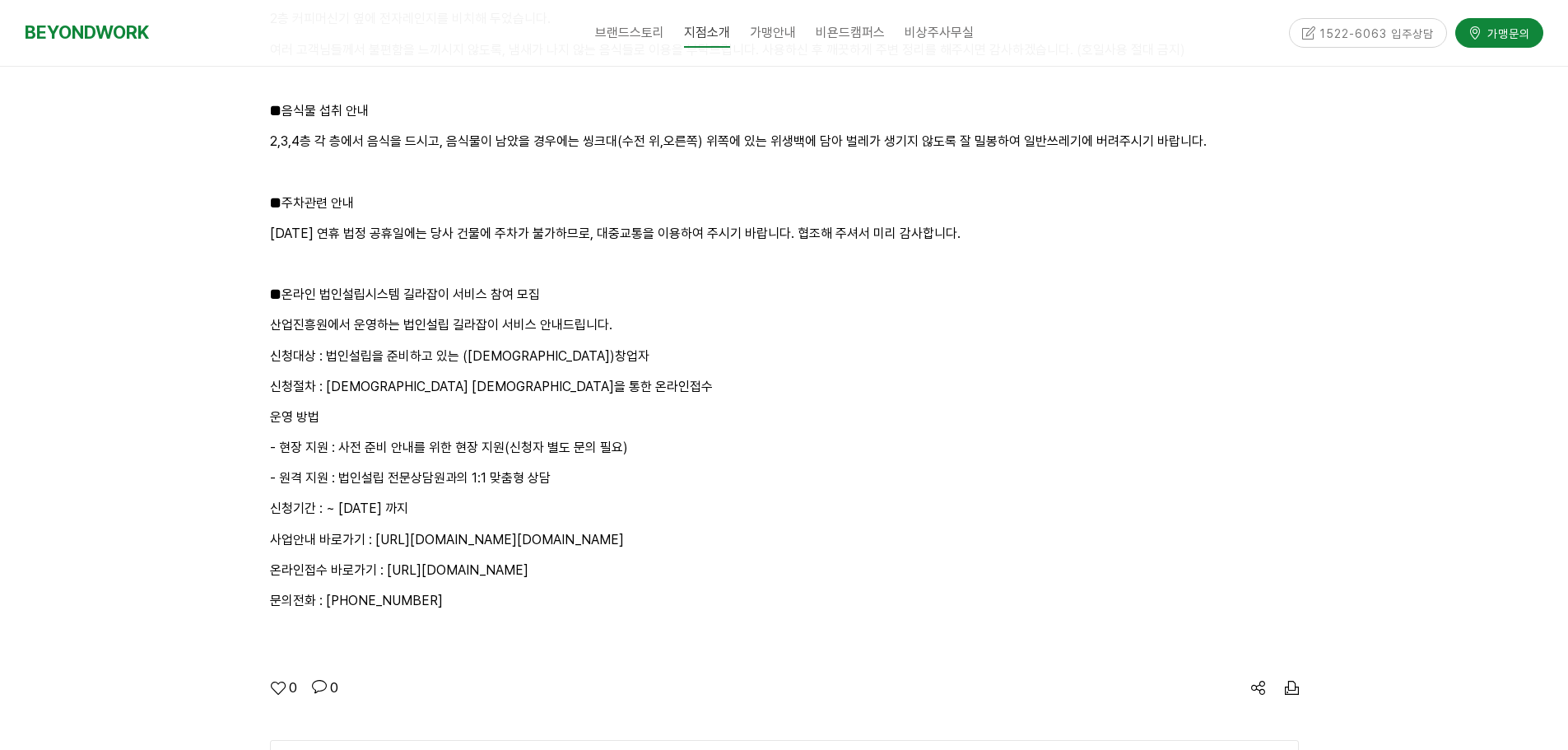
click at [591, 320] on p "산업진흥원에서 운영하는 법인설립 길라잡이 서비스 안내드립니다." at bounding box center [784, 324] width 1029 height 22
click at [588, 330] on p "산업진흥원에서 운영하는 법인설립 길라잡이 서비스 안내드립니다." at bounding box center [784, 324] width 1029 height 22
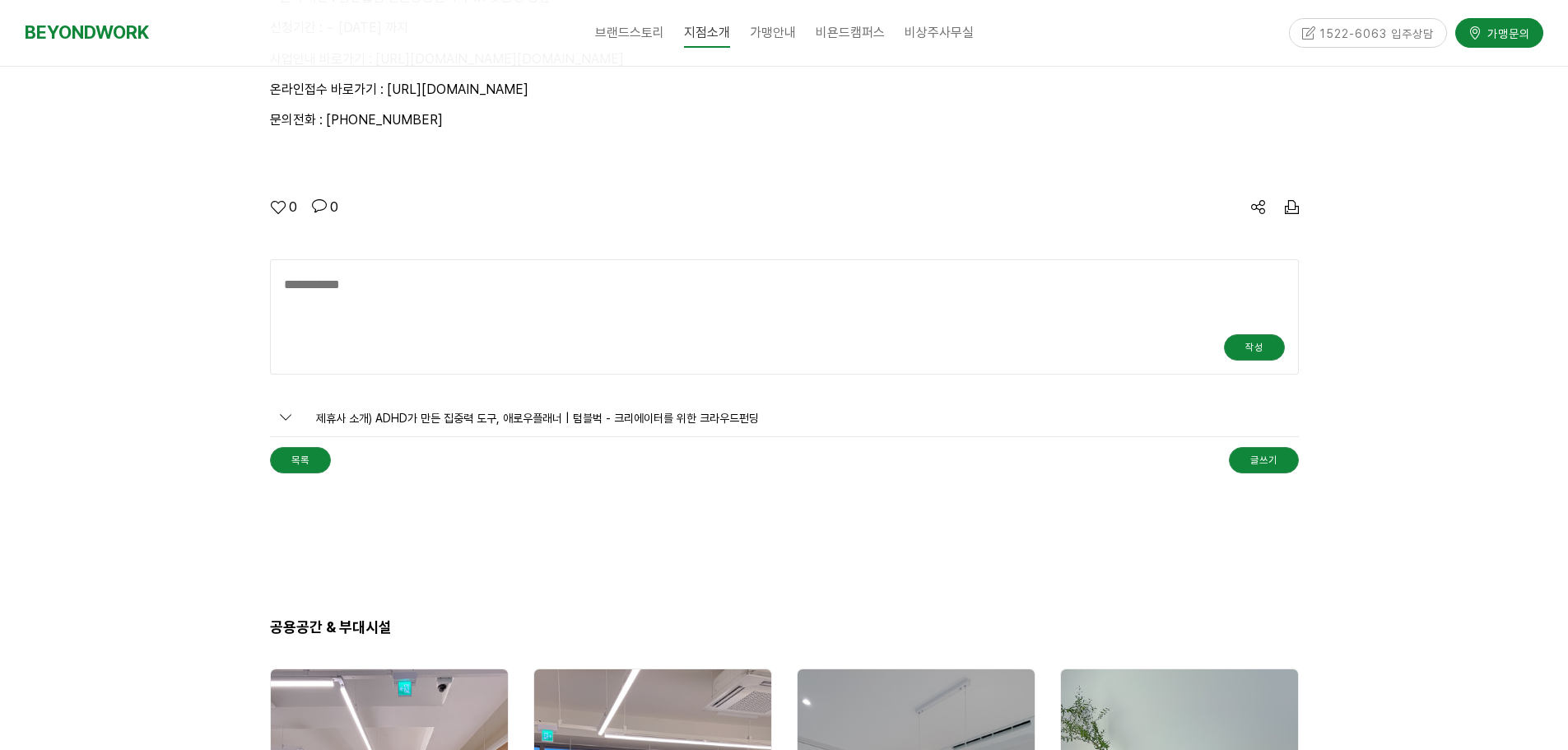
scroll to position [3115, 0]
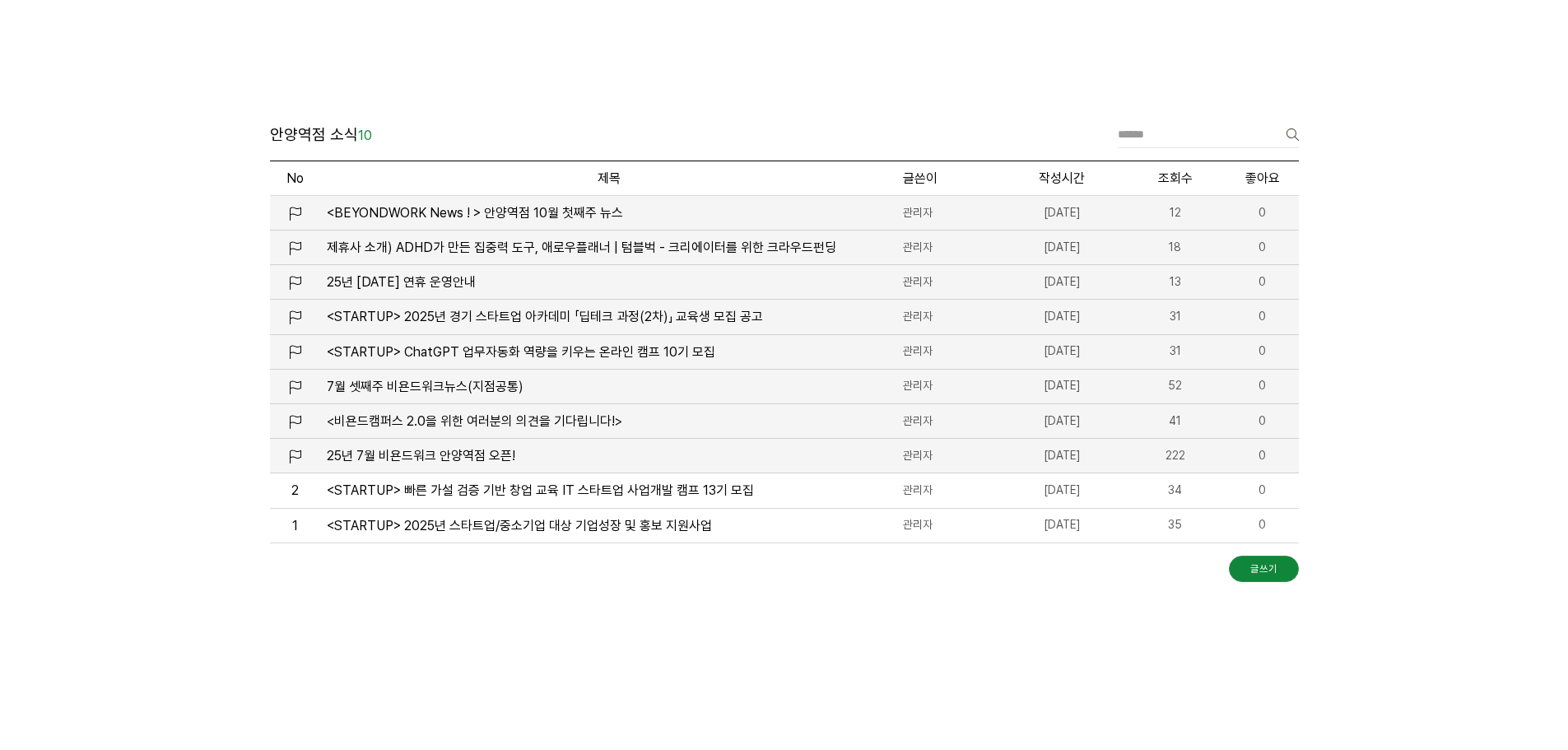
scroll to position [1961, 0]
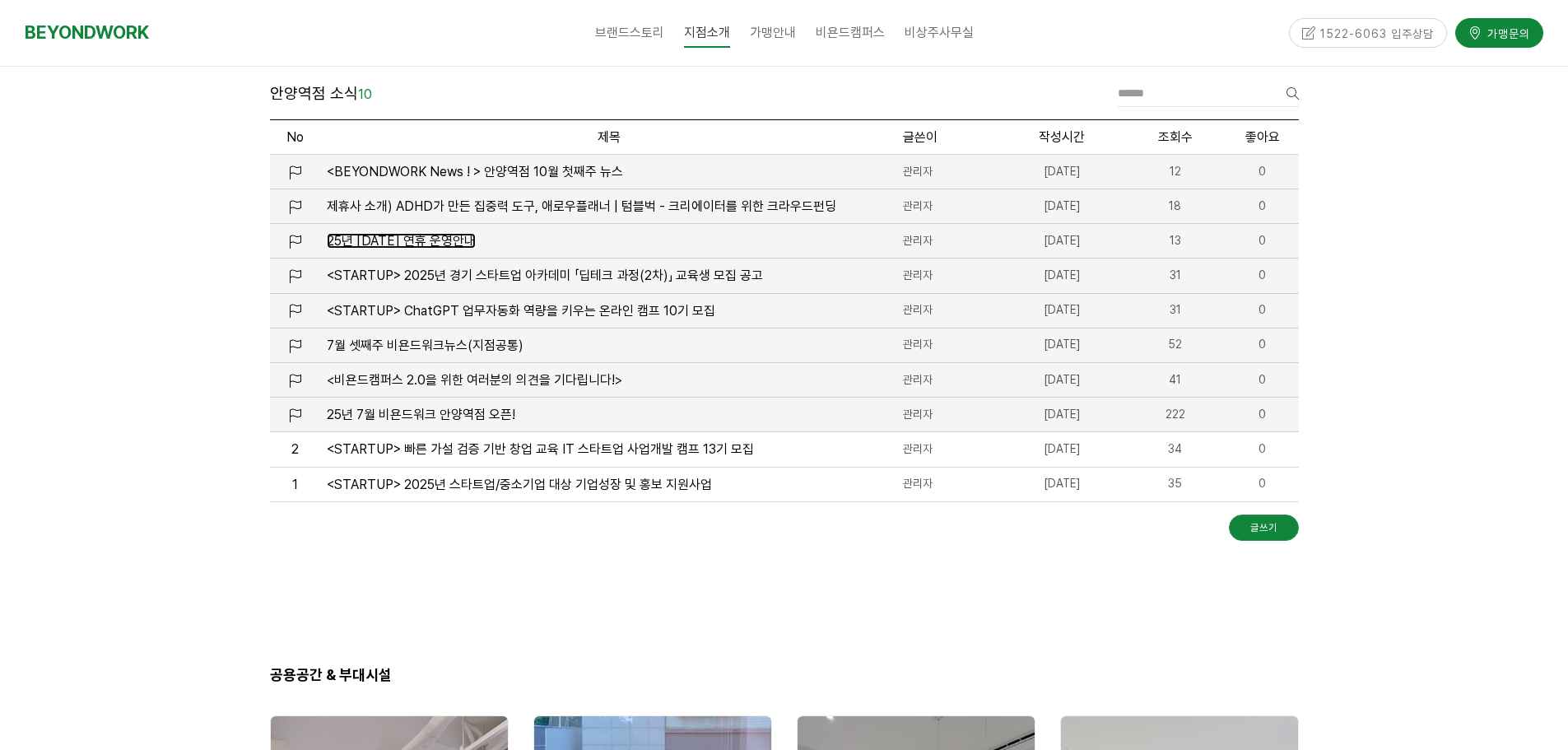
click at [443, 246] on span "25년 추석 연휴 운영안내" at bounding box center [402, 240] width 149 height 15
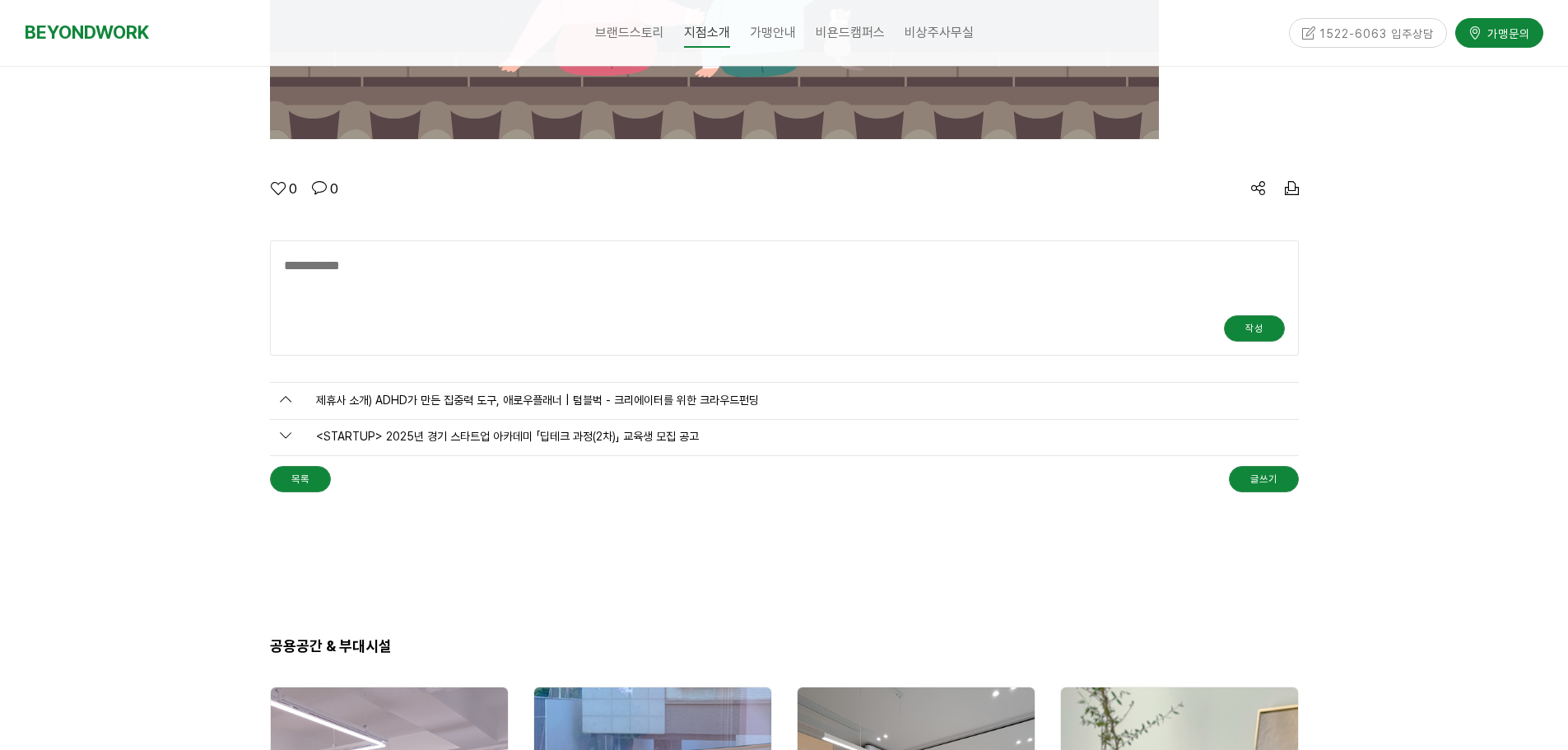
scroll to position [2949, 0]
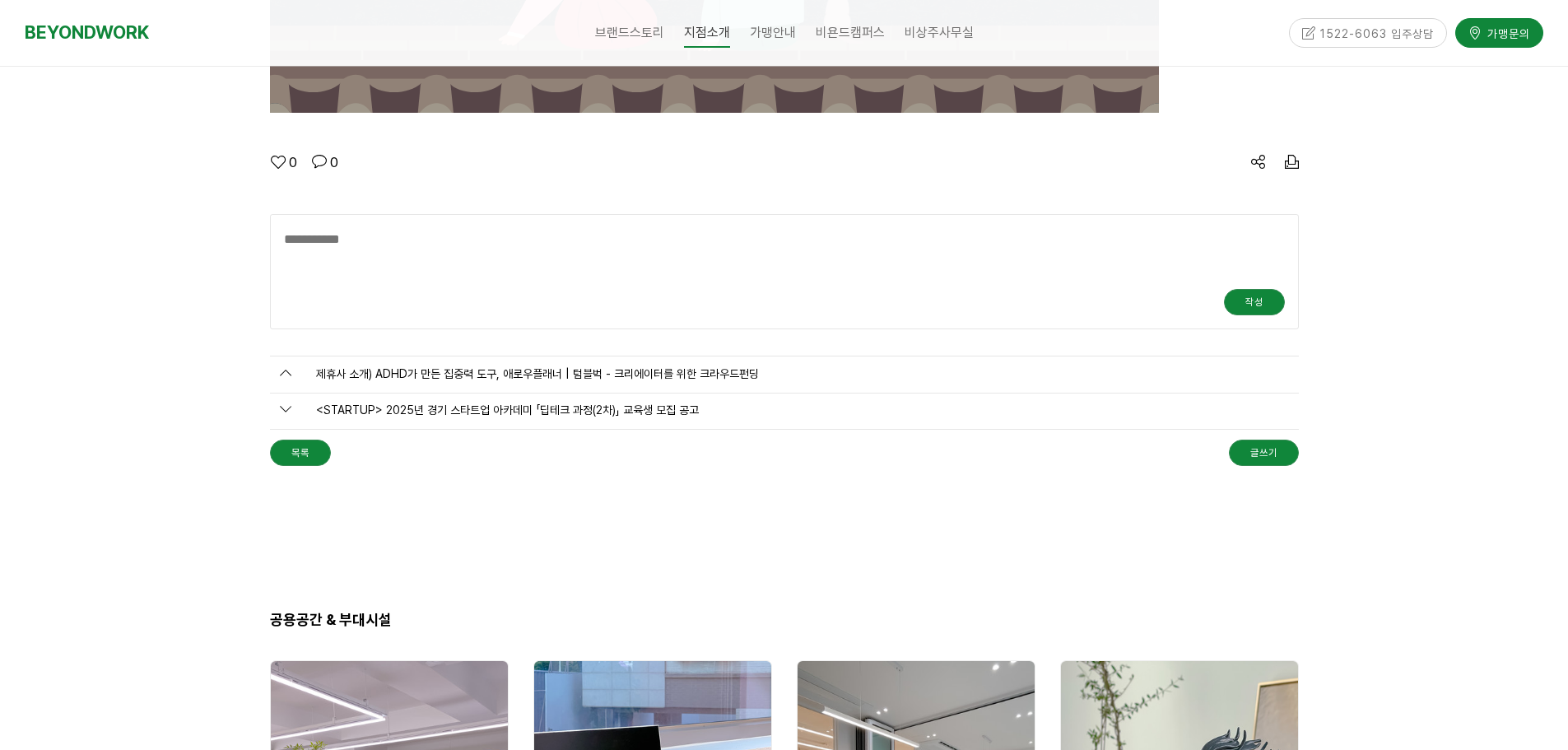
drag, startPoint x: 213, startPoint y: 191, endPoint x: 261, endPoint y: 146, distance: 65.8
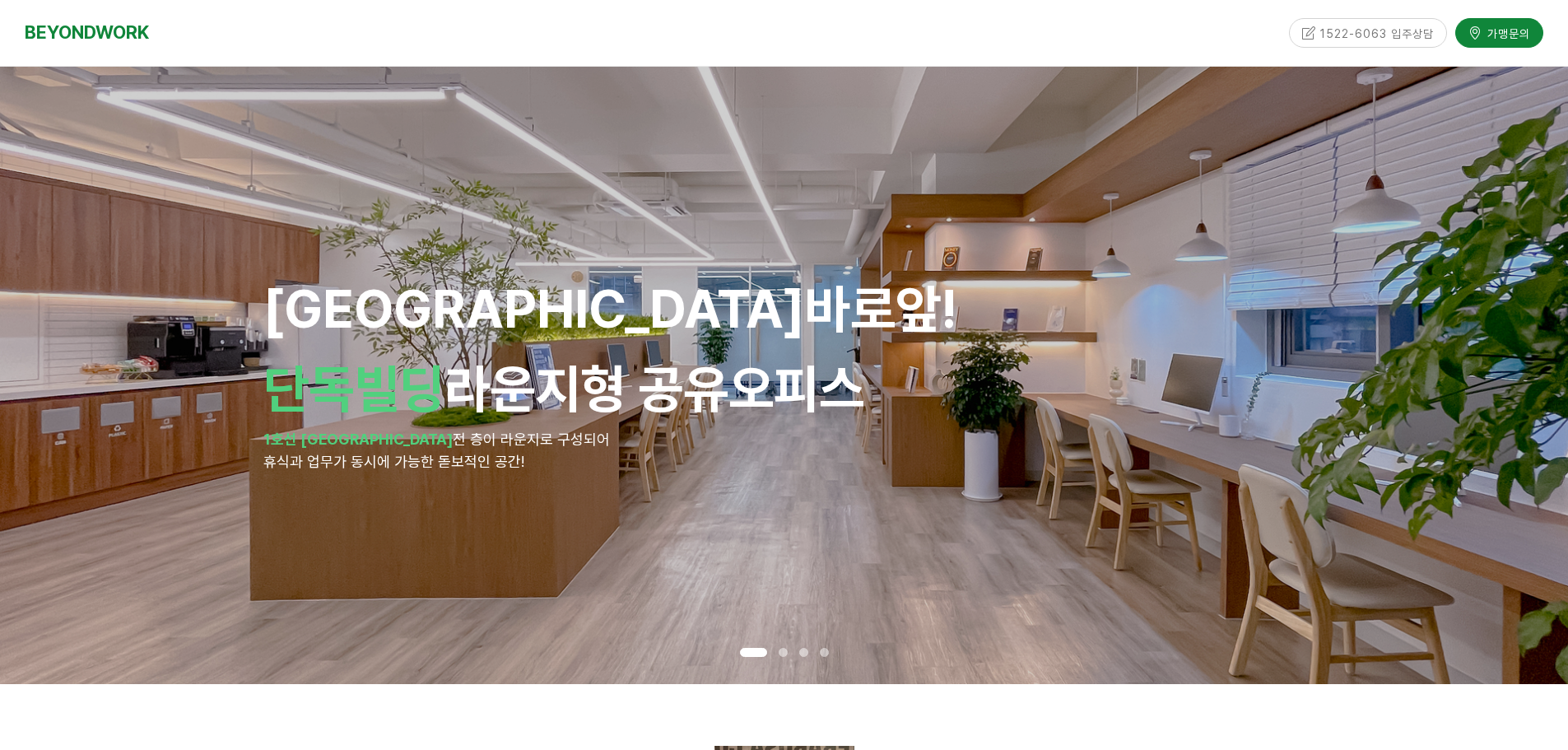
scroll to position [1961, 0]
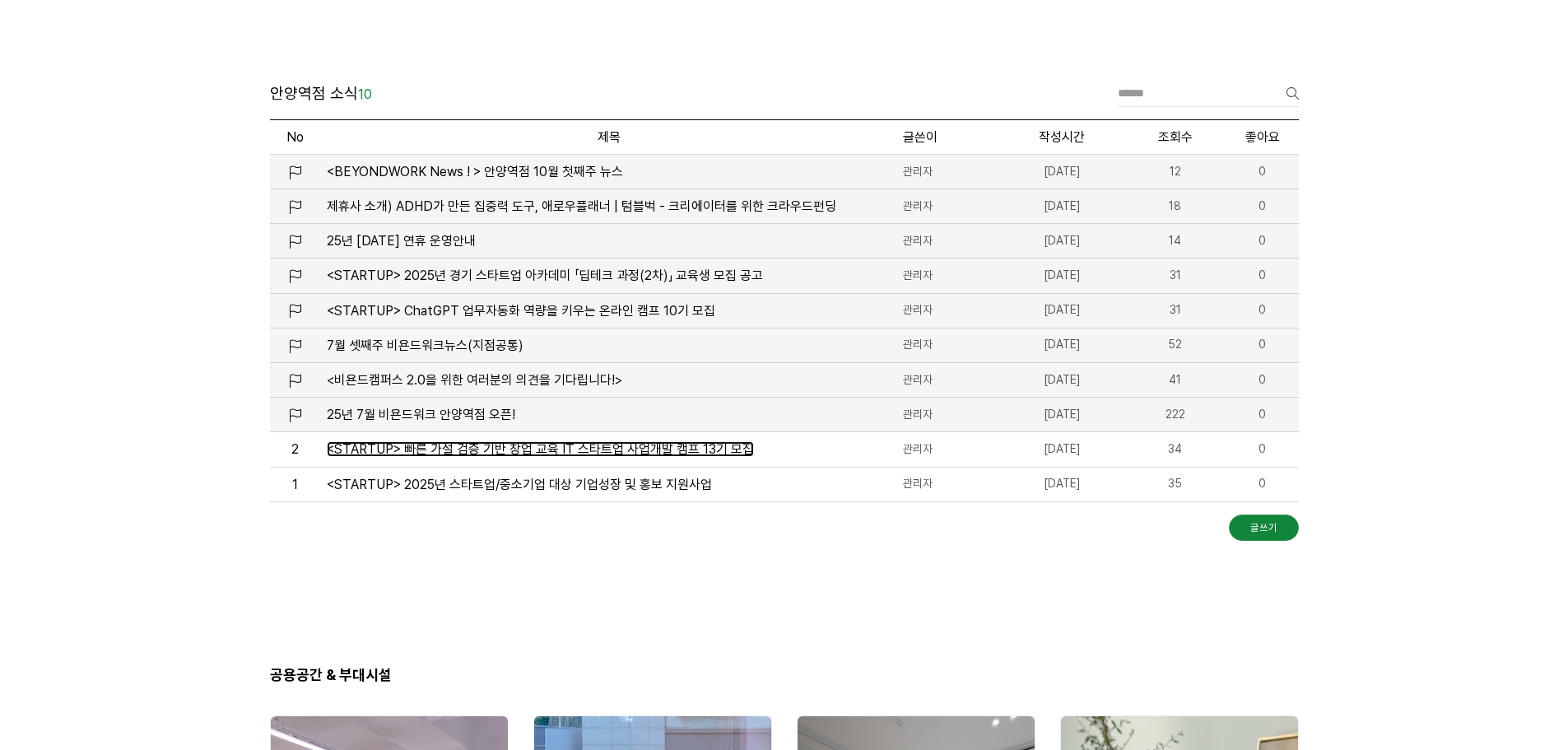
click at [554, 448] on span "<STARTUP> 빠른 가설 검증 기반 창업 교육 IT 스타트업 사업개발 캠프 13기 모집" at bounding box center [541, 449] width 427 height 15
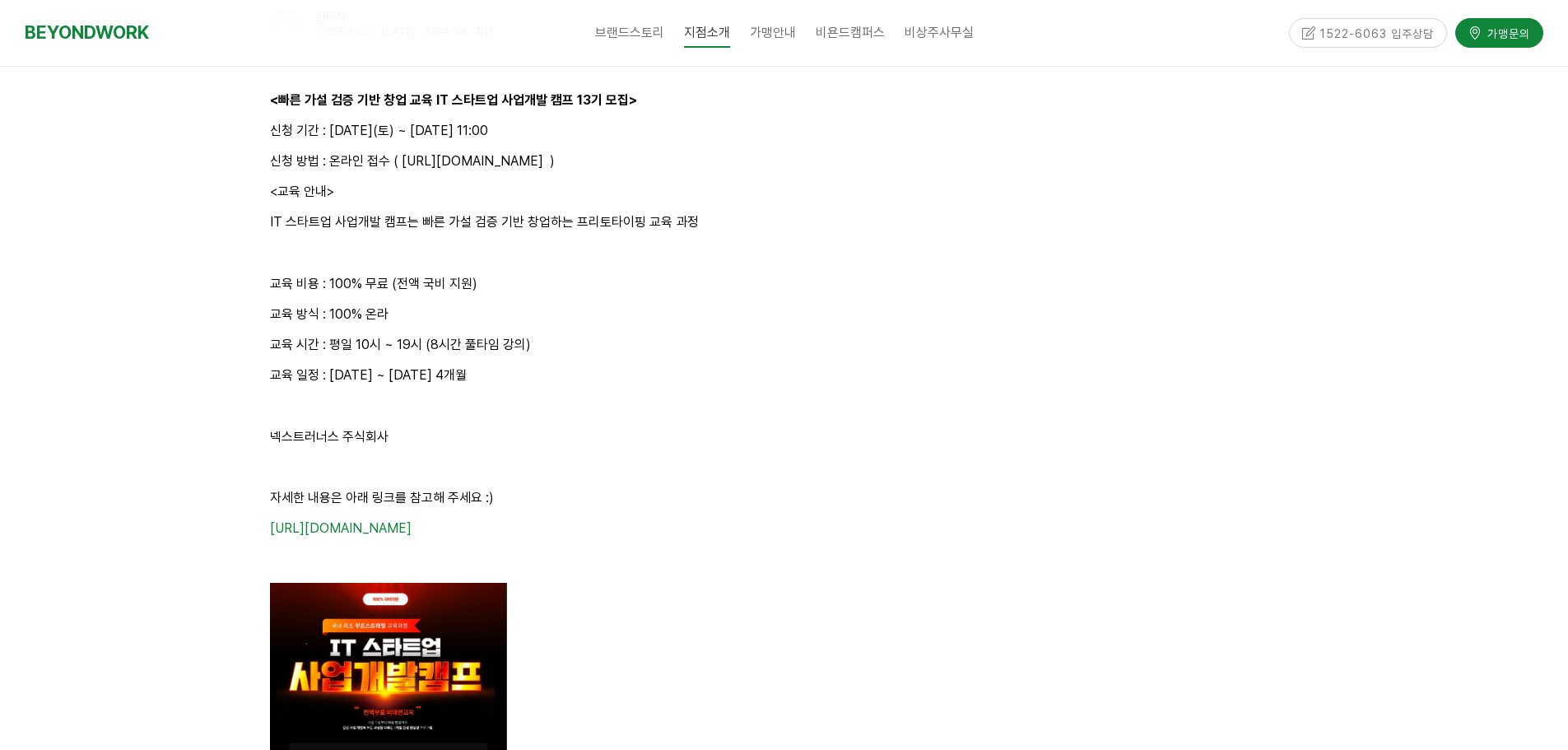
scroll to position [2044, 0]
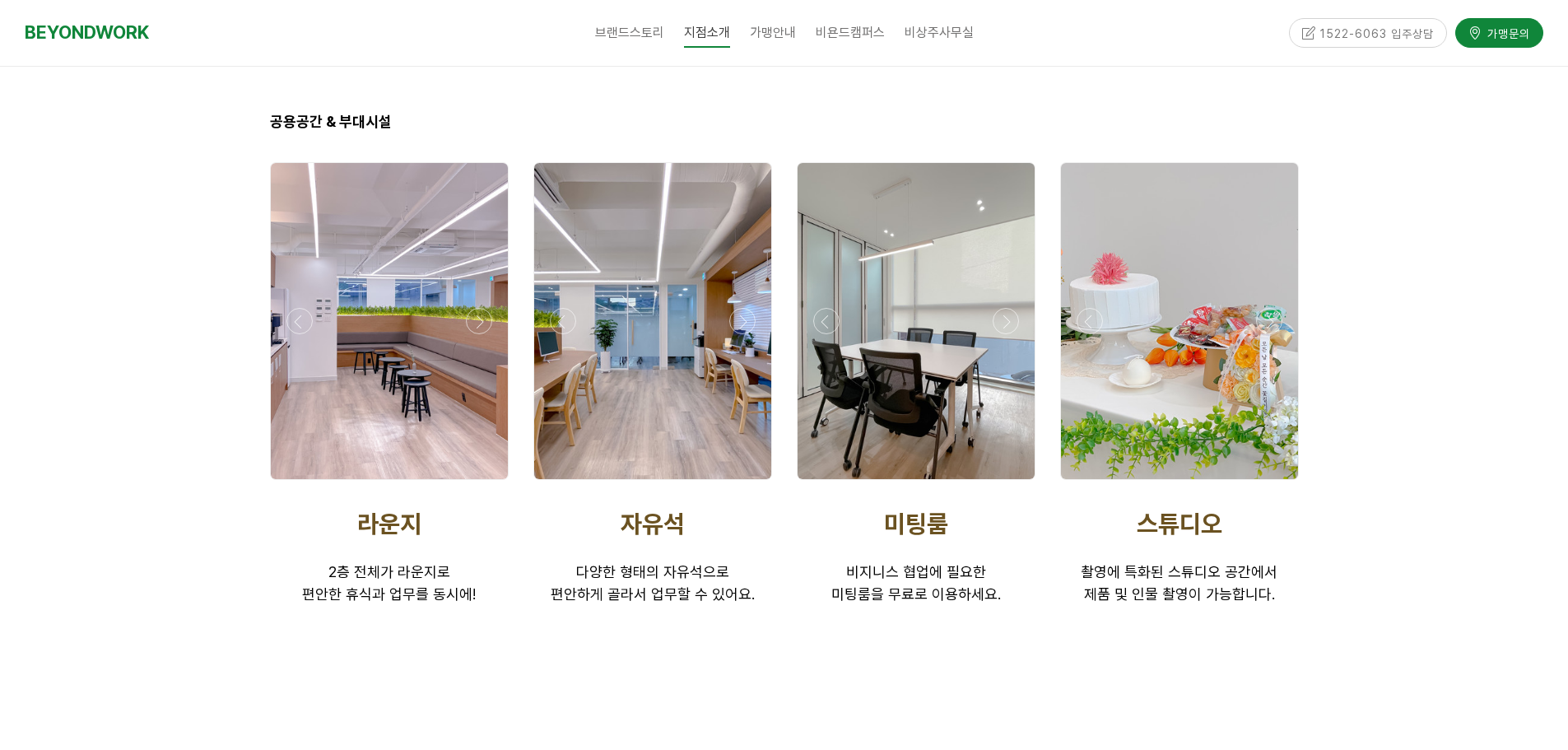
scroll to position [2521, 0]
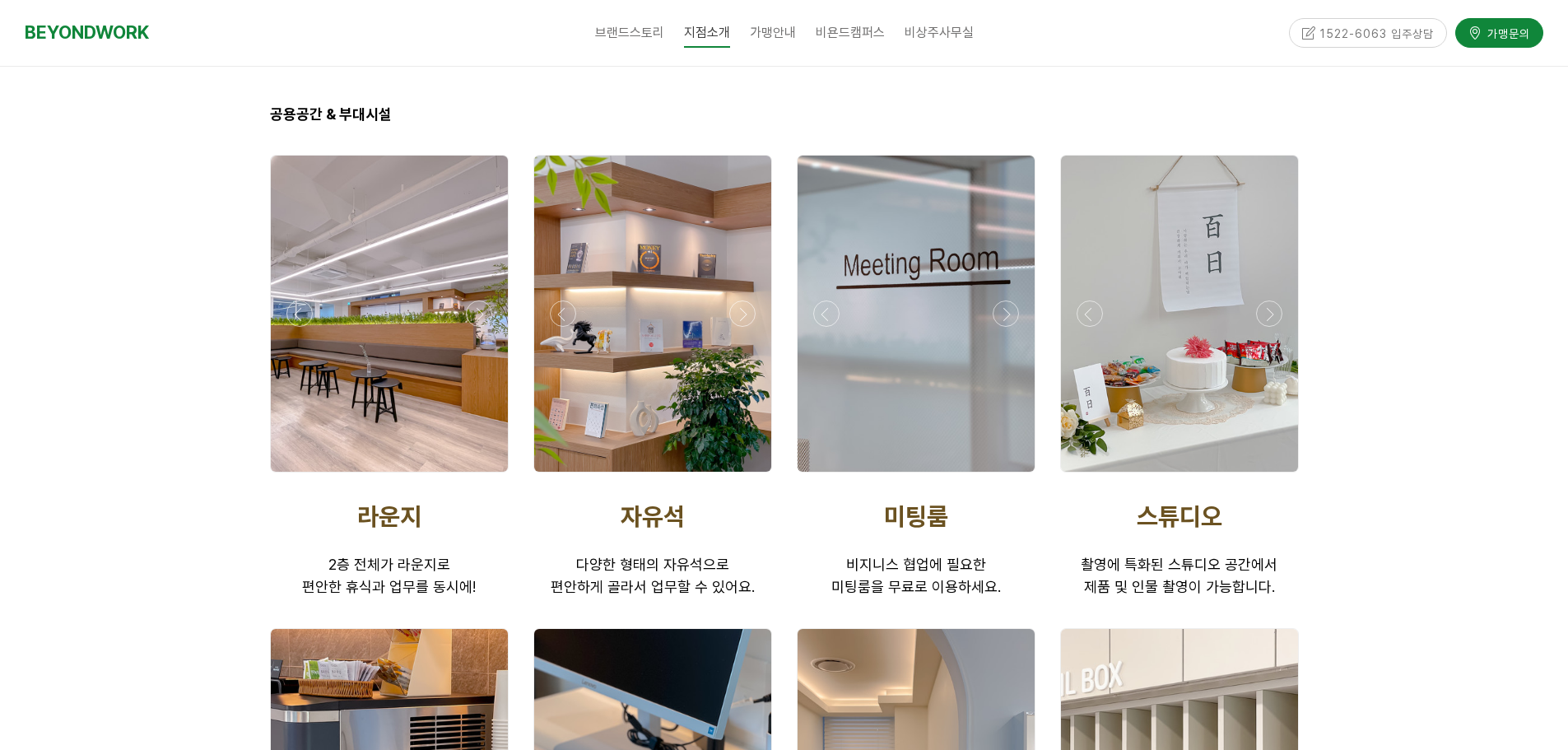
click at [478, 477] on div at bounding box center [389, 477] width 247 height 0
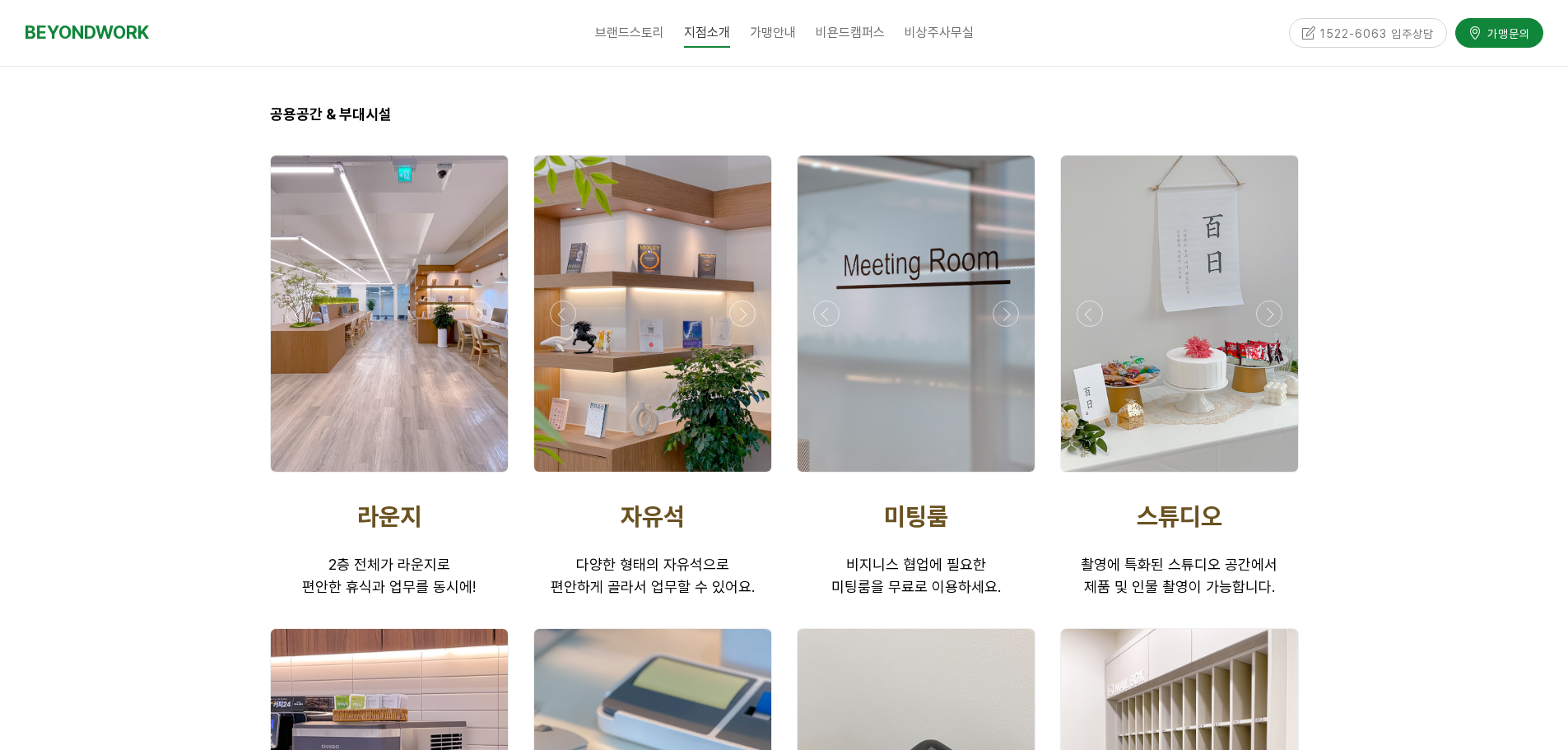
click at [478, 477] on div at bounding box center [389, 477] width 247 height 0
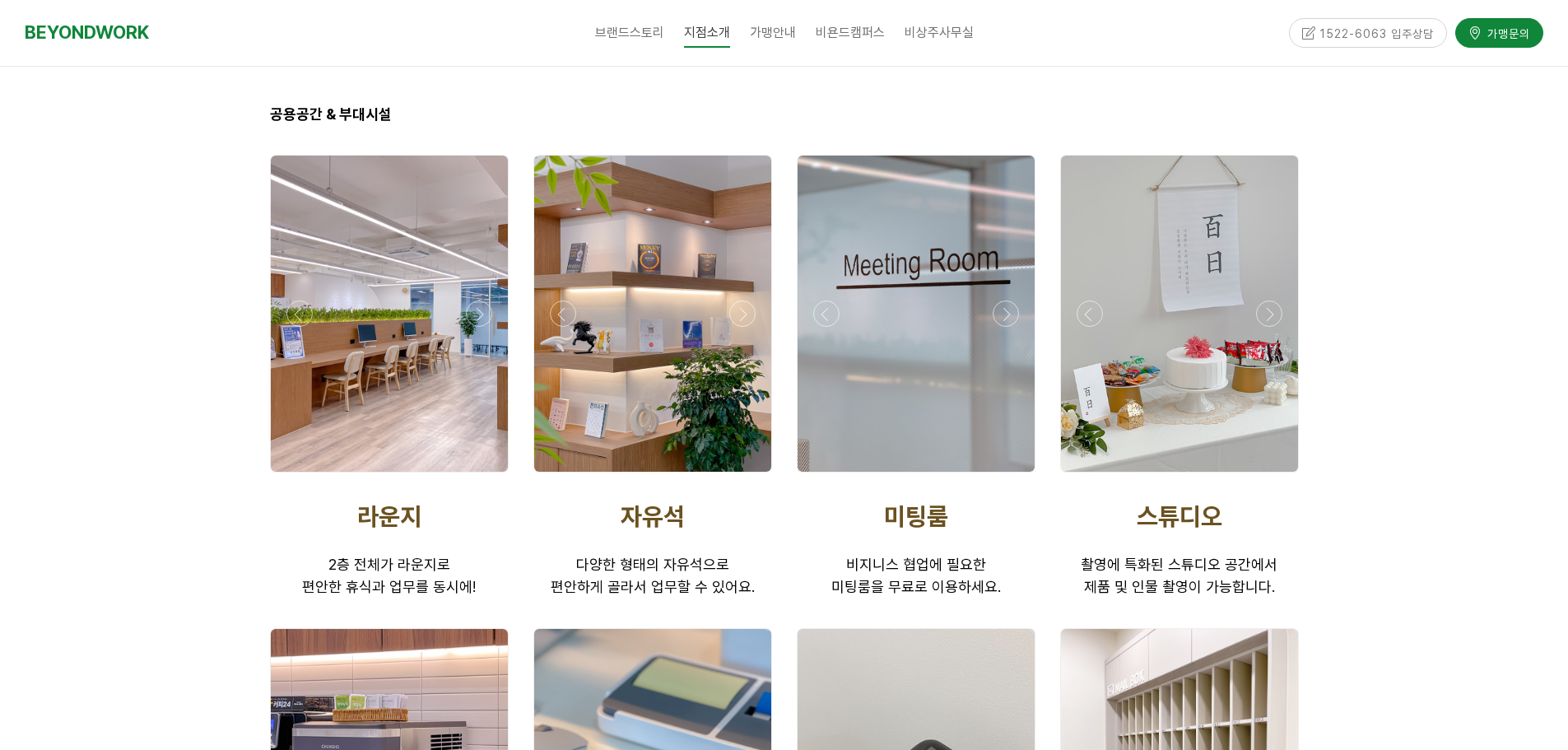
click at [478, 477] on div at bounding box center [389, 477] width 247 height 0
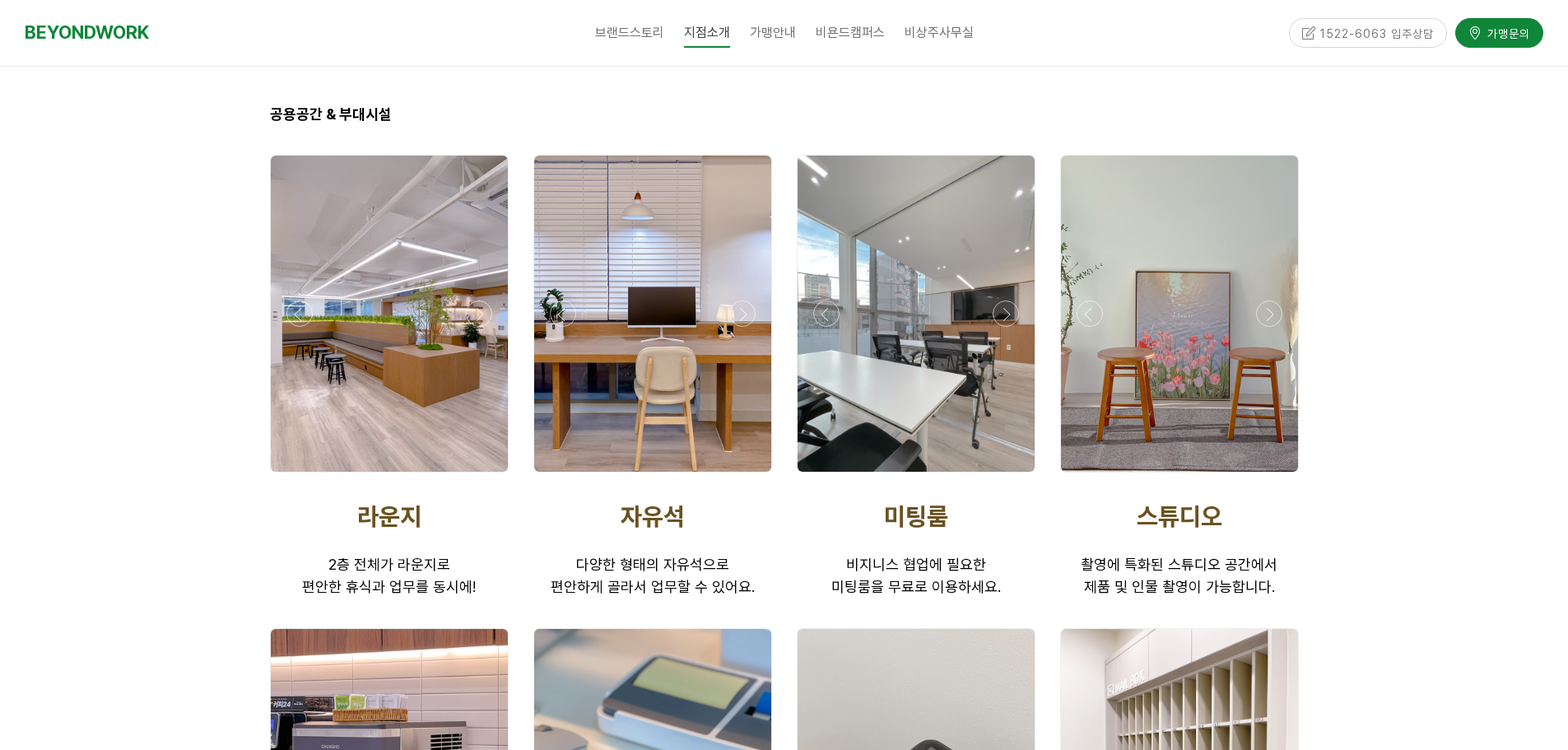
click at [478, 477] on div at bounding box center [389, 477] width 247 height 0
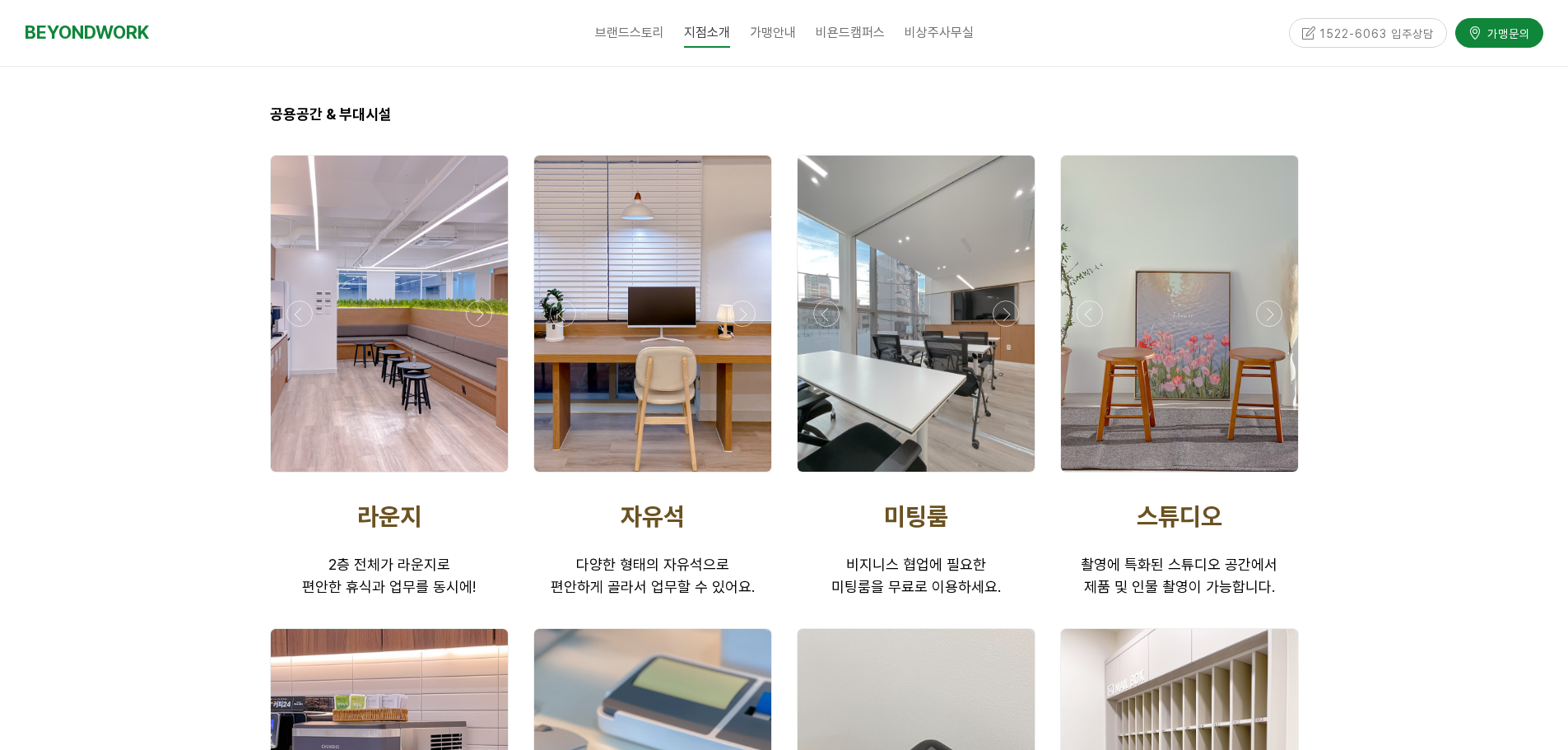
click at [478, 477] on div at bounding box center [389, 477] width 247 height 0
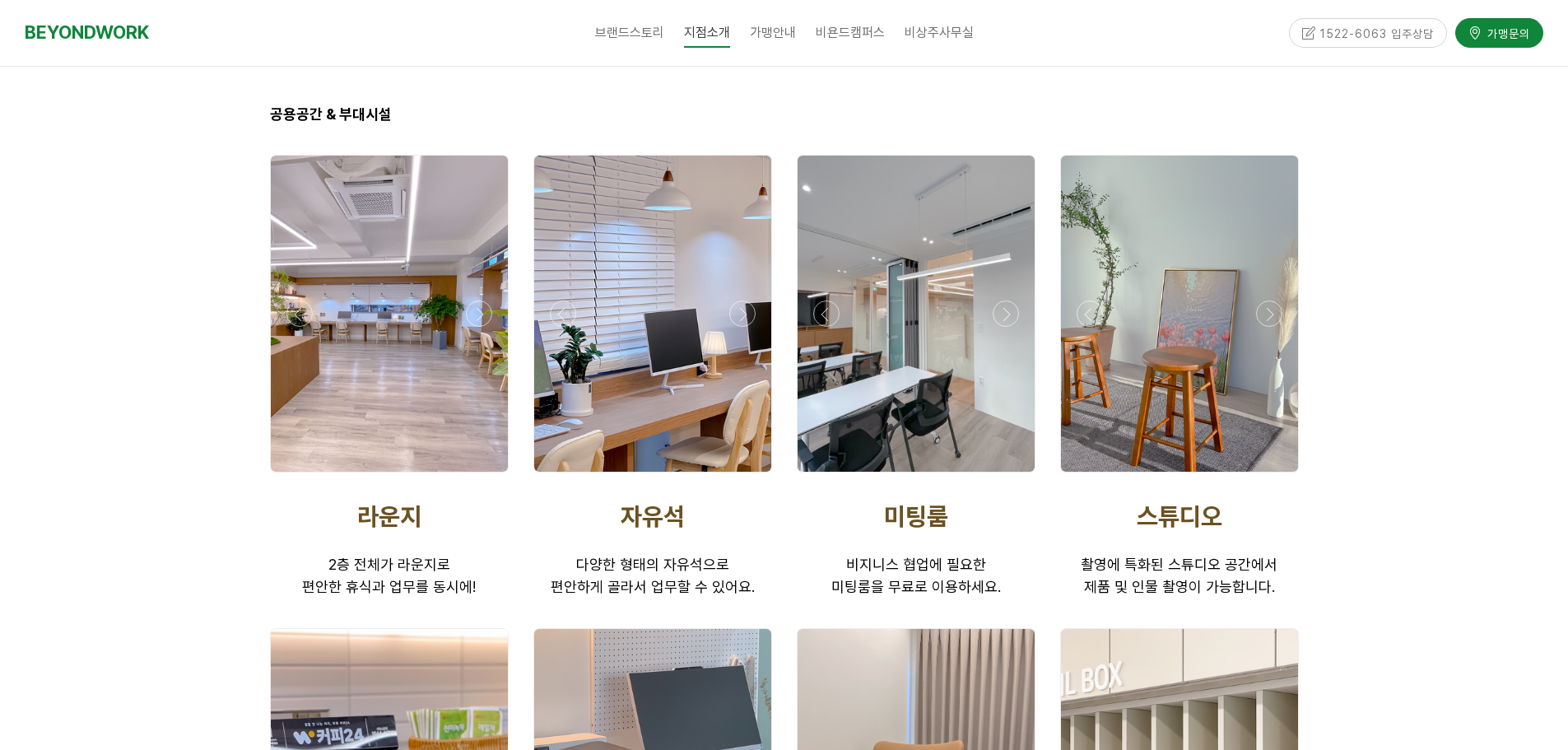
click at [742, 477] on div at bounding box center [652, 477] width 247 height 0
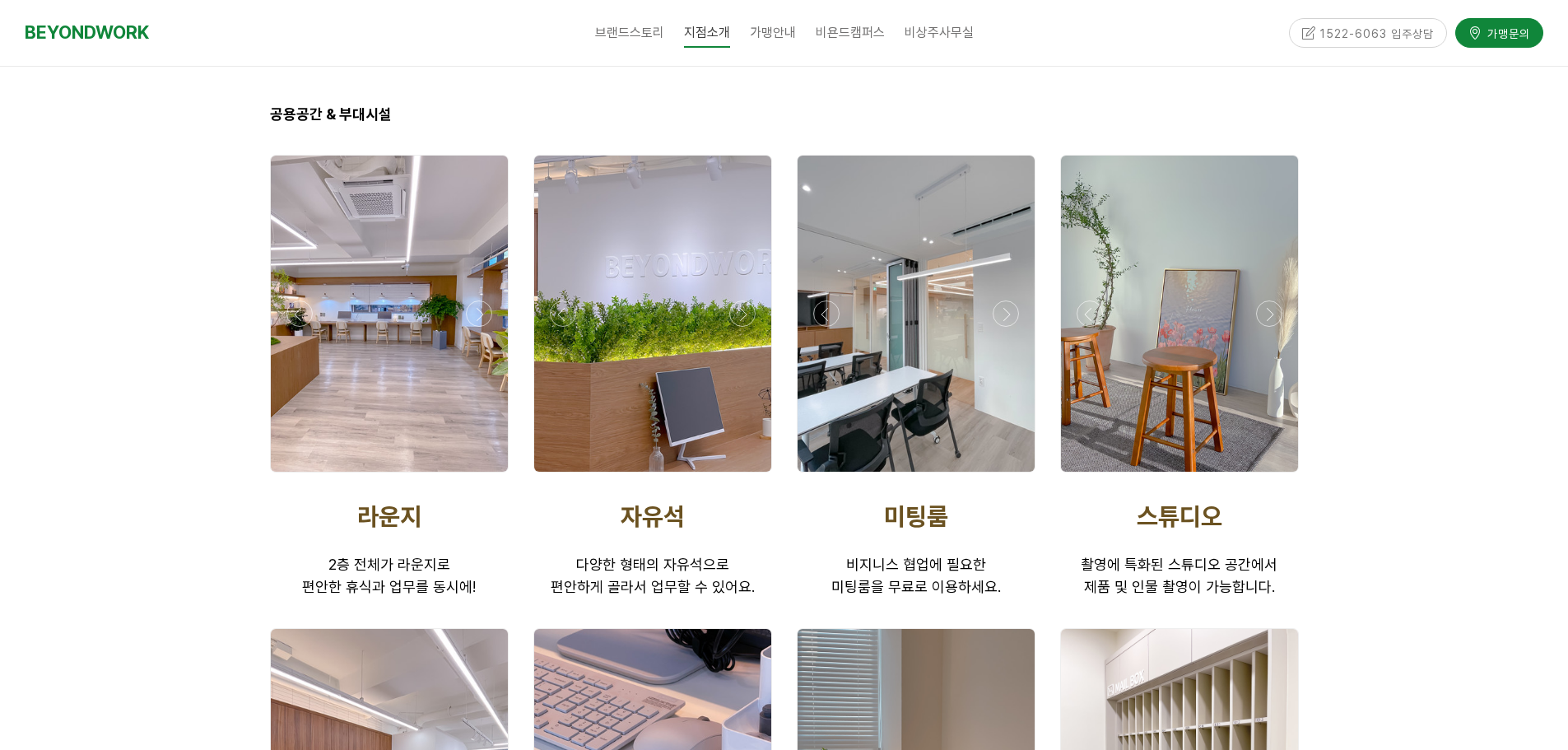
click at [742, 477] on div at bounding box center [652, 477] width 247 height 0
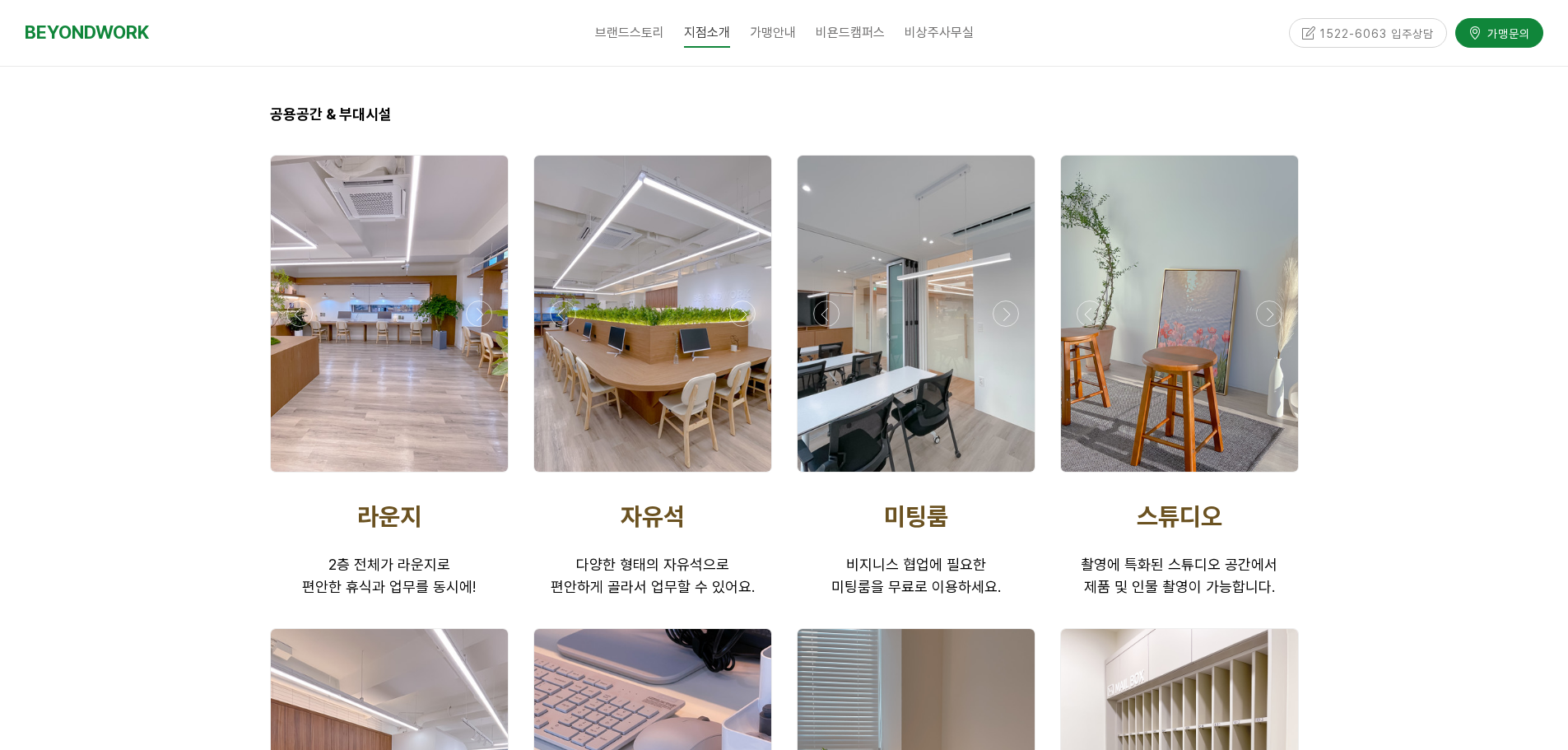
click at [742, 477] on div at bounding box center [652, 477] width 247 height 0
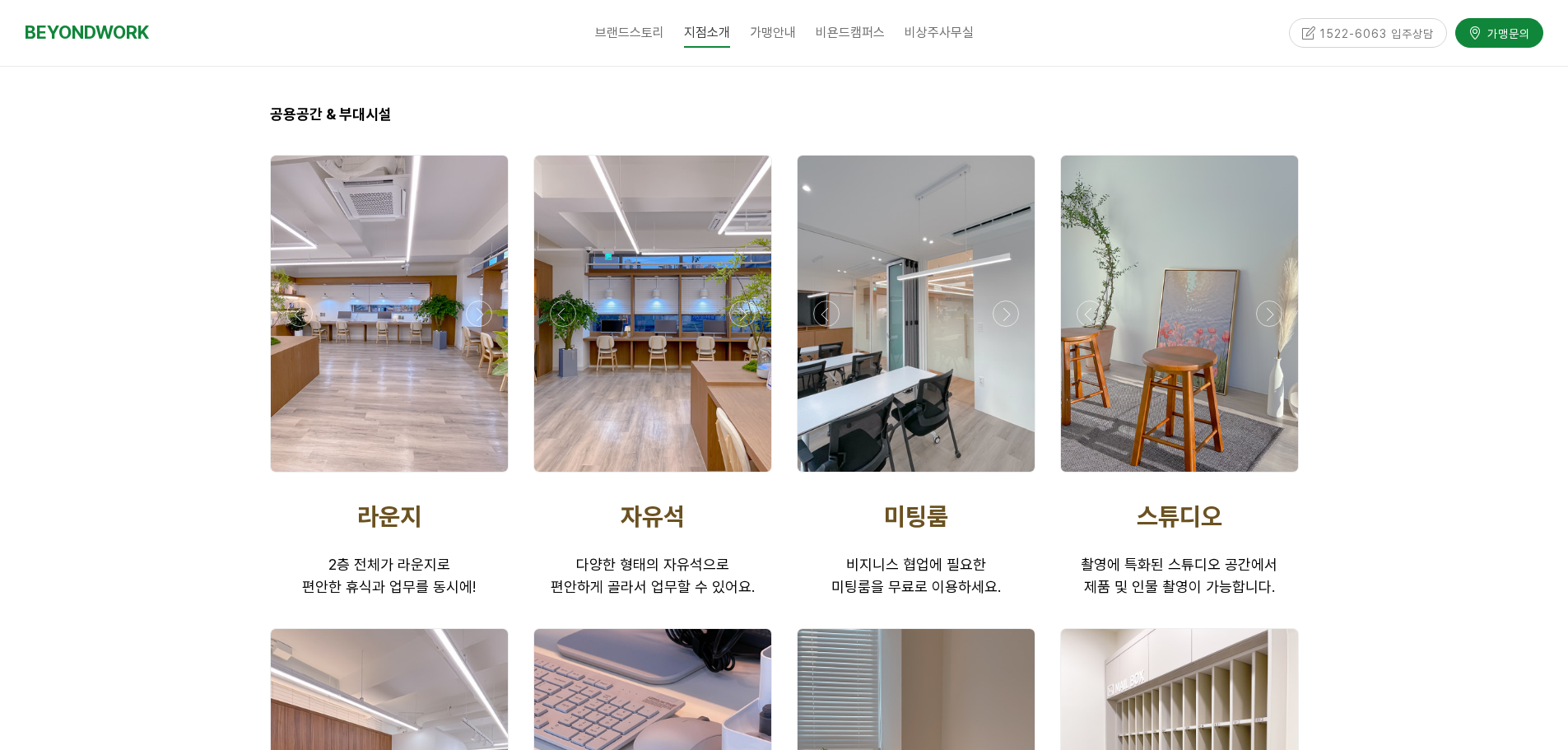
click at [742, 477] on div at bounding box center [652, 477] width 247 height 0
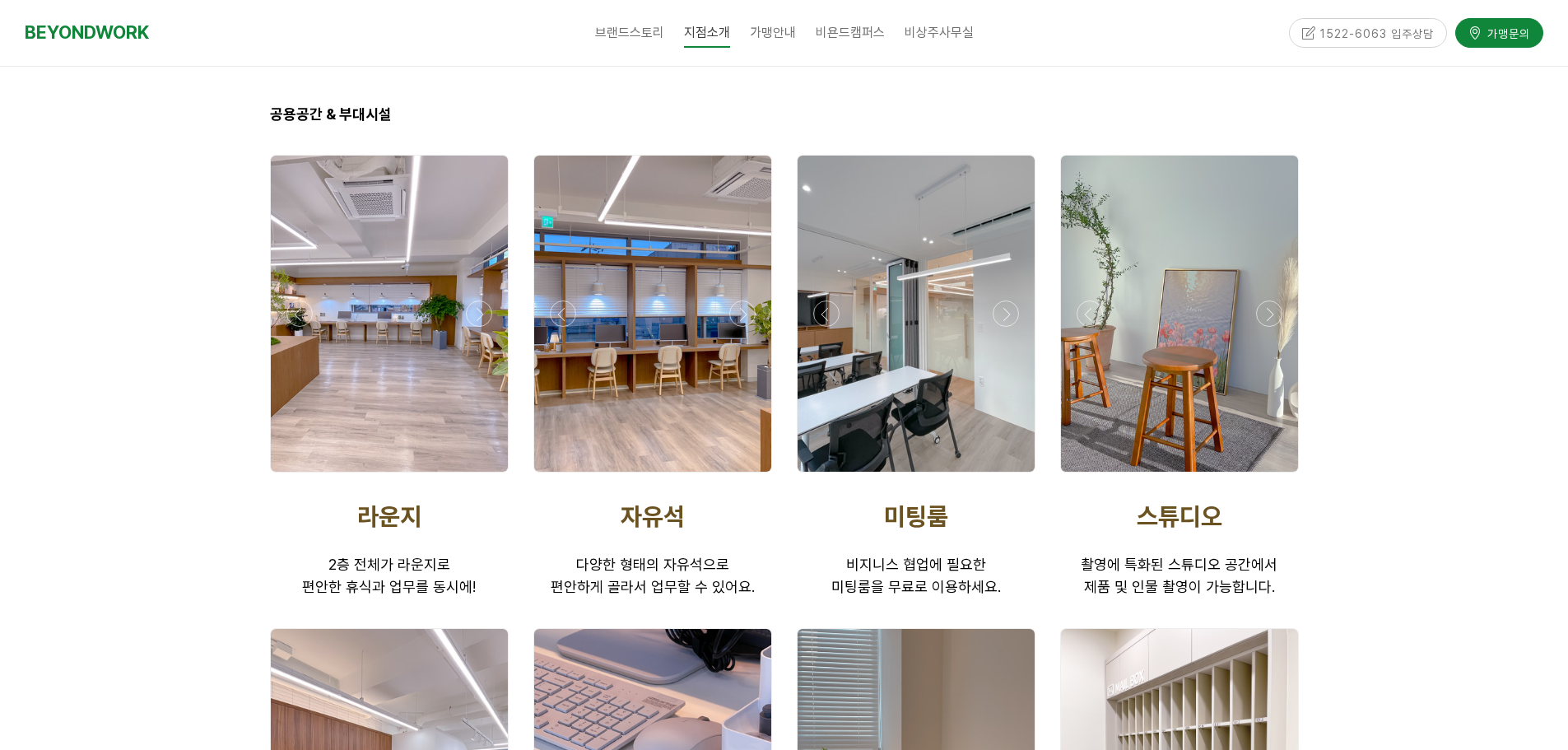
click at [742, 477] on div at bounding box center [652, 477] width 247 height 0
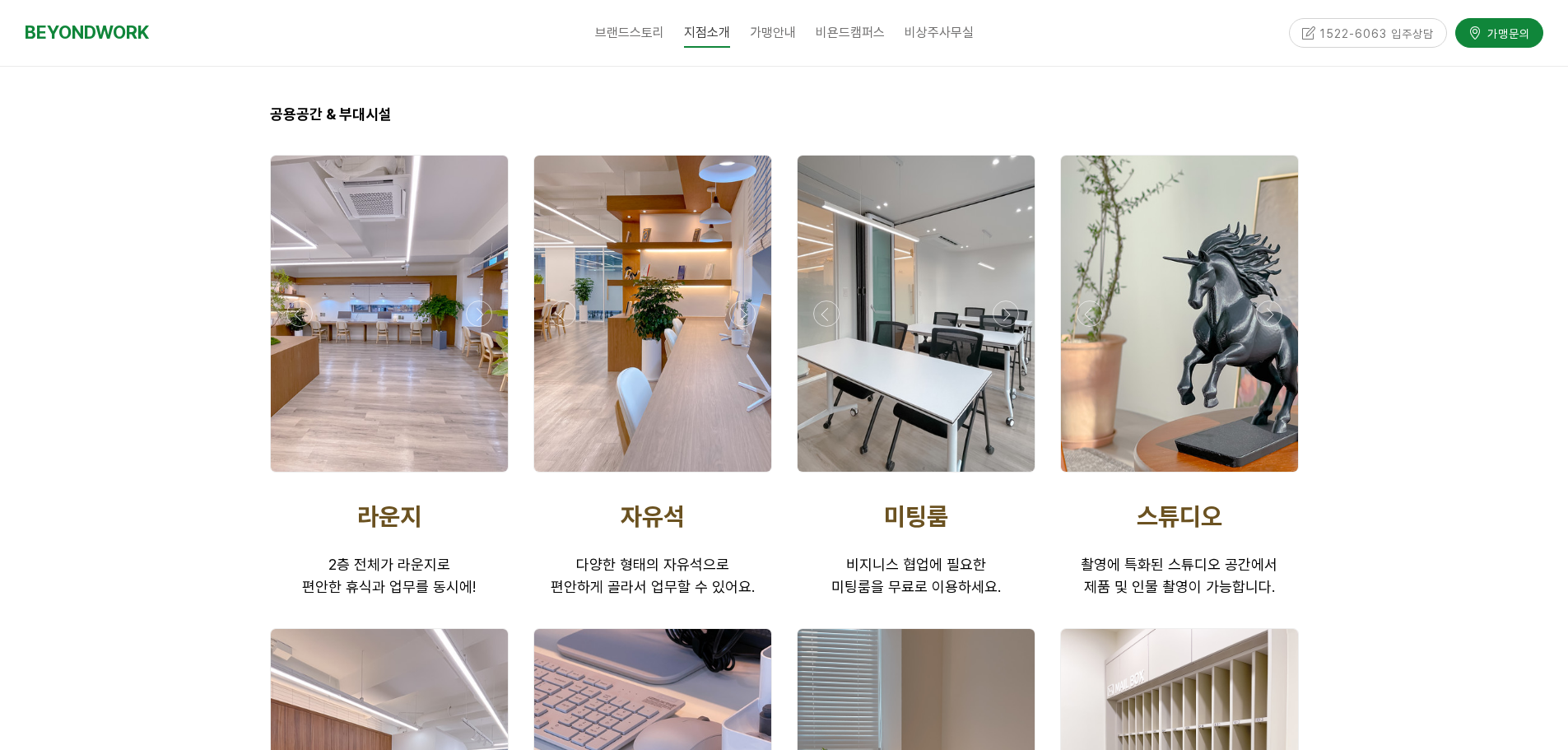
click at [742, 477] on div at bounding box center [652, 477] width 247 height 0
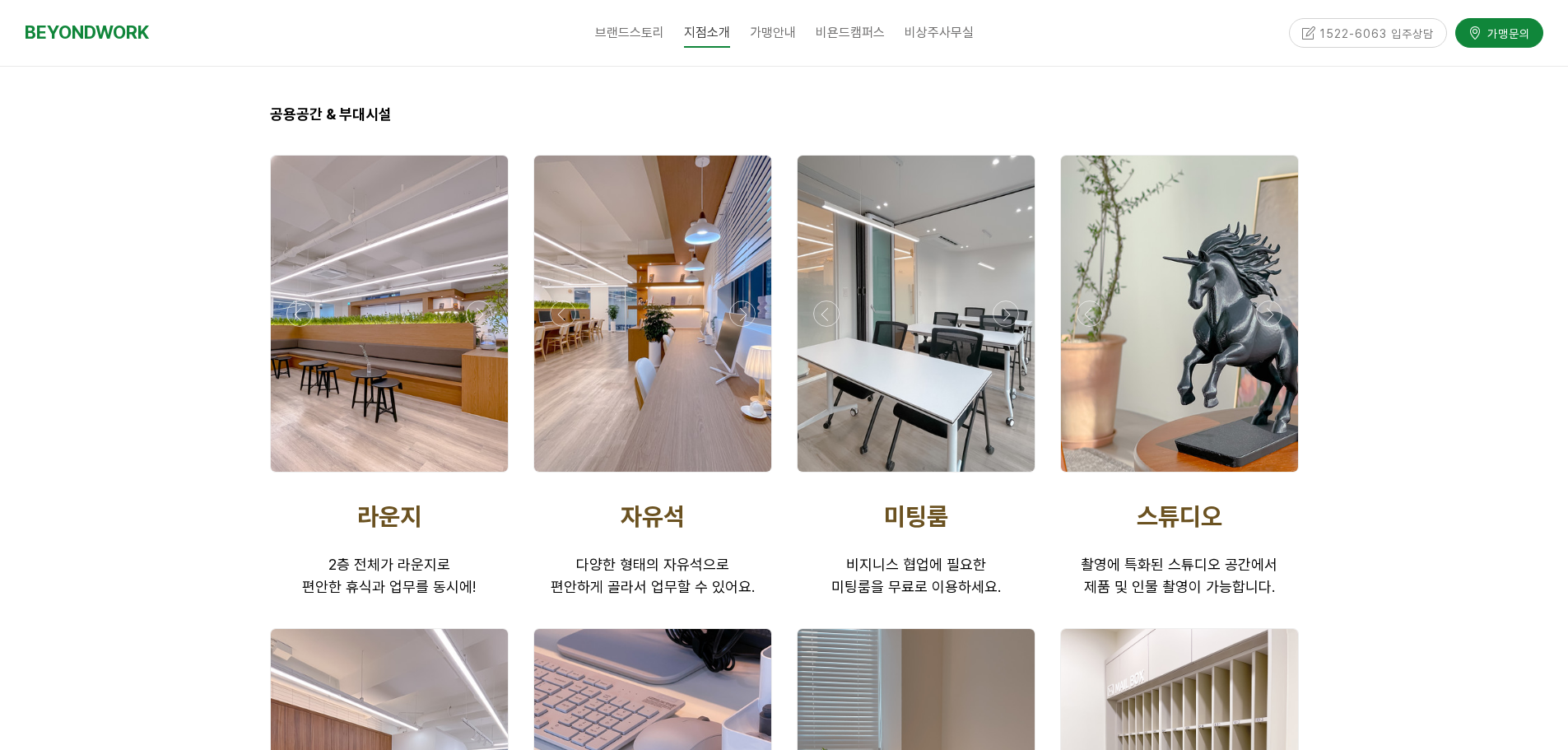
click at [999, 477] on div at bounding box center [916, 477] width 247 height 0
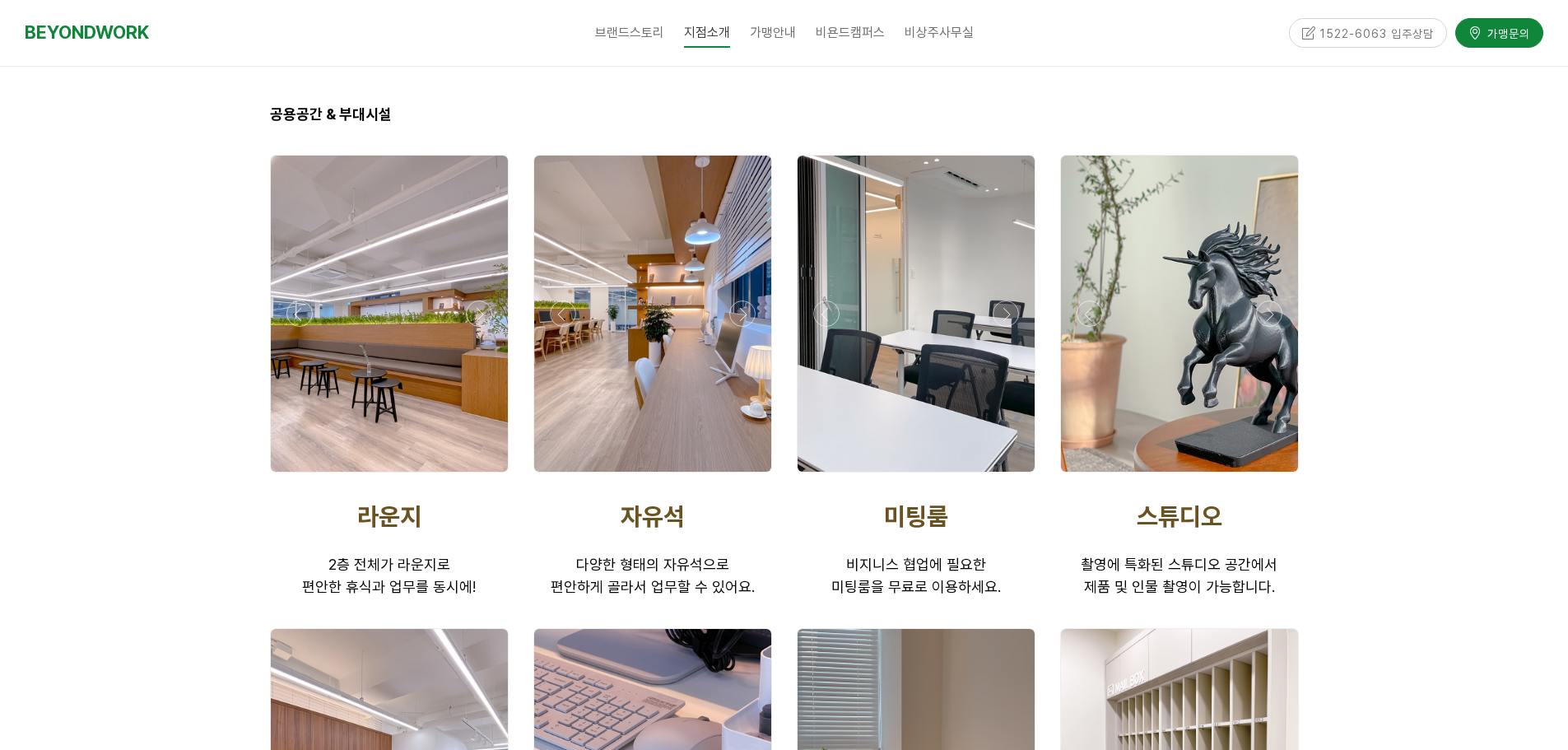
click at [999, 477] on div at bounding box center [916, 477] width 247 height 0
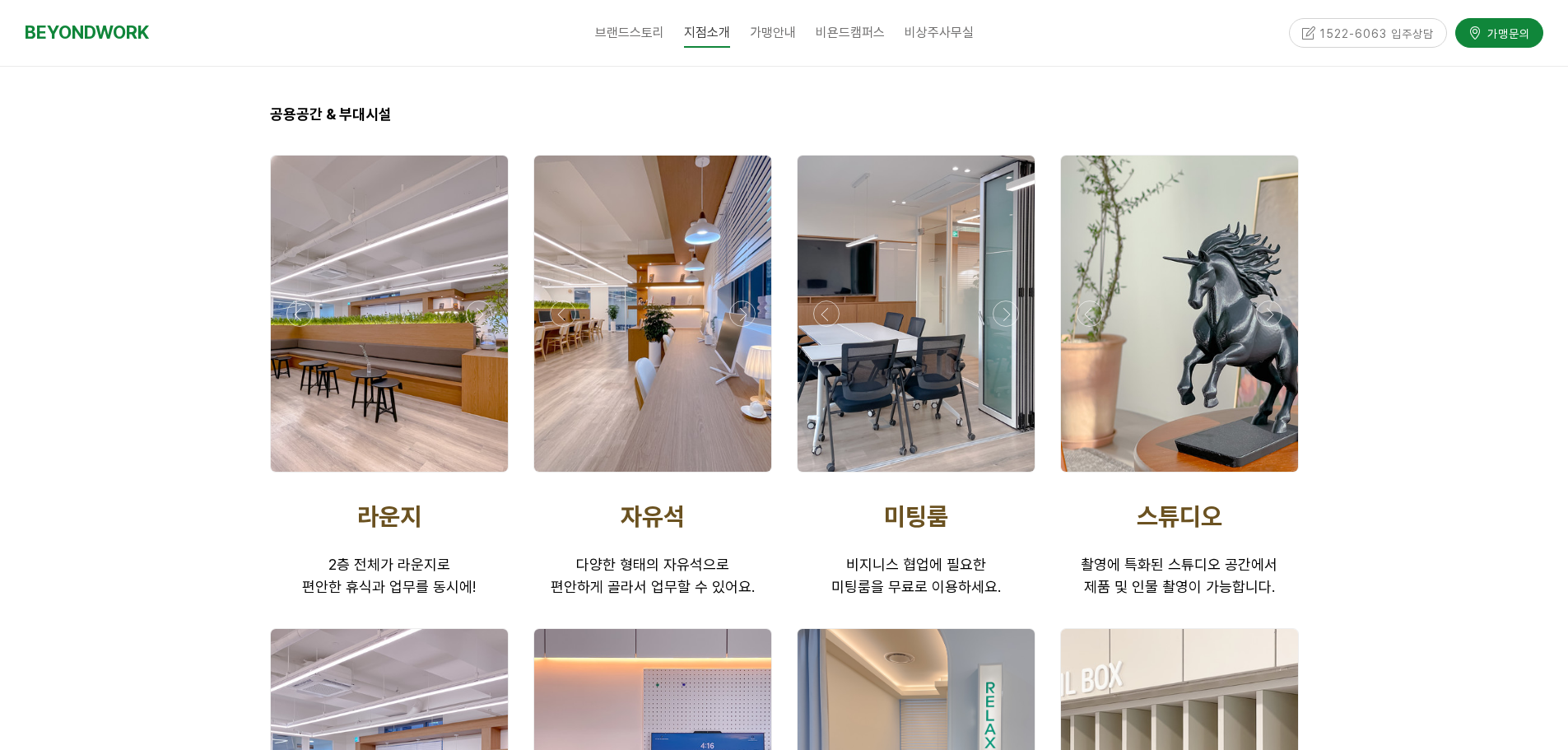
click at [999, 477] on div at bounding box center [916, 477] width 247 height 0
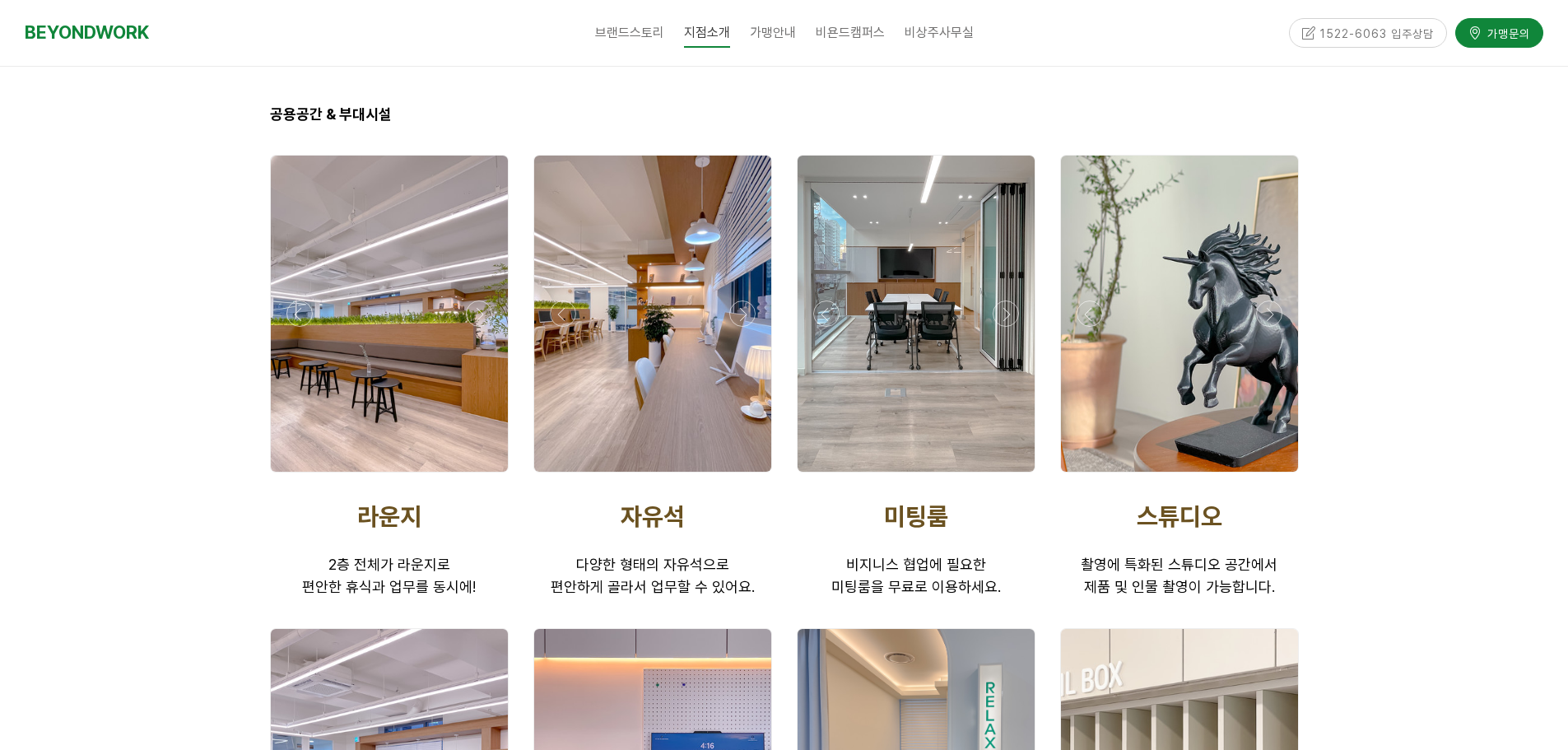
click at [999, 477] on div at bounding box center [916, 477] width 247 height 0
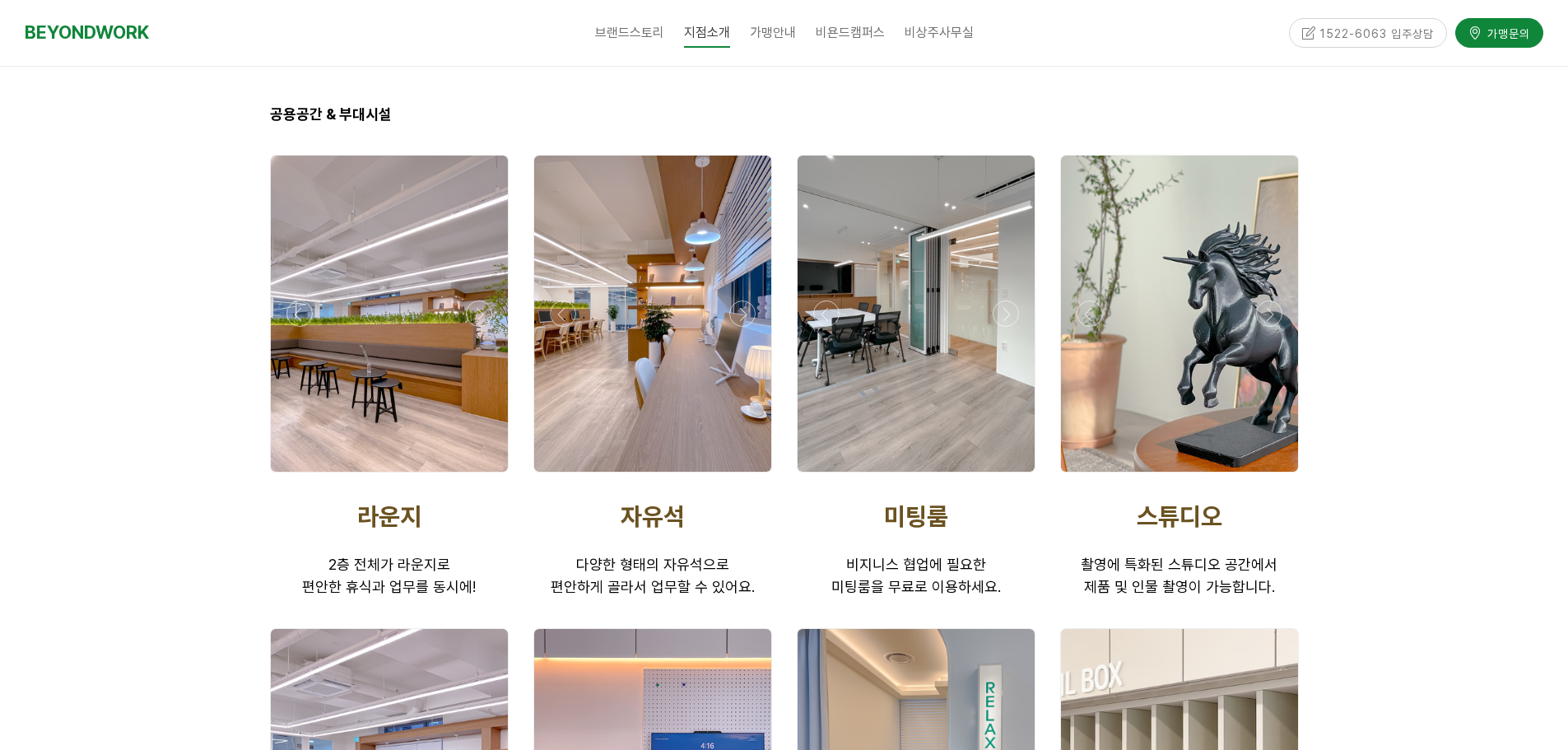
click at [999, 477] on div at bounding box center [916, 477] width 247 height 0
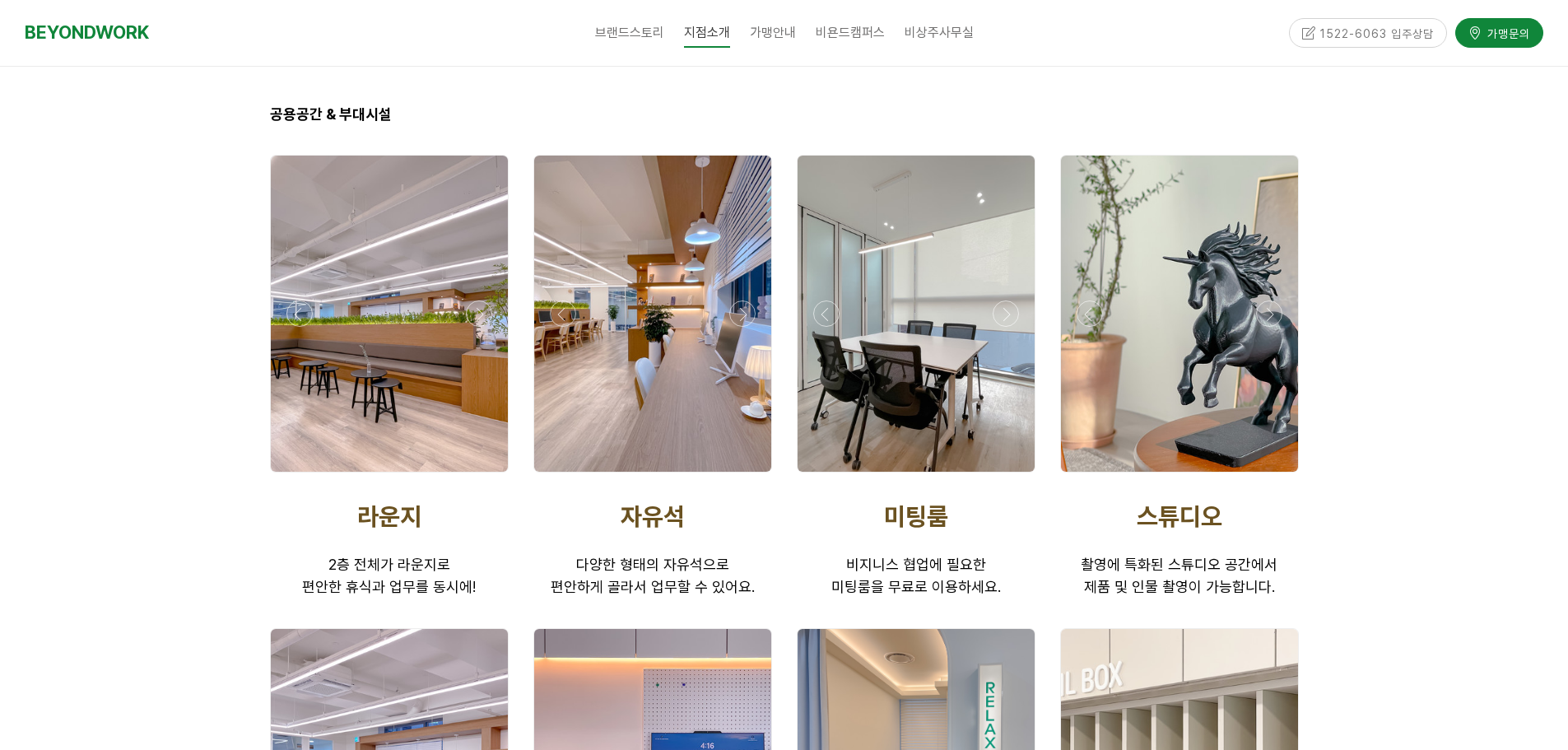
click at [999, 477] on div at bounding box center [916, 477] width 247 height 0
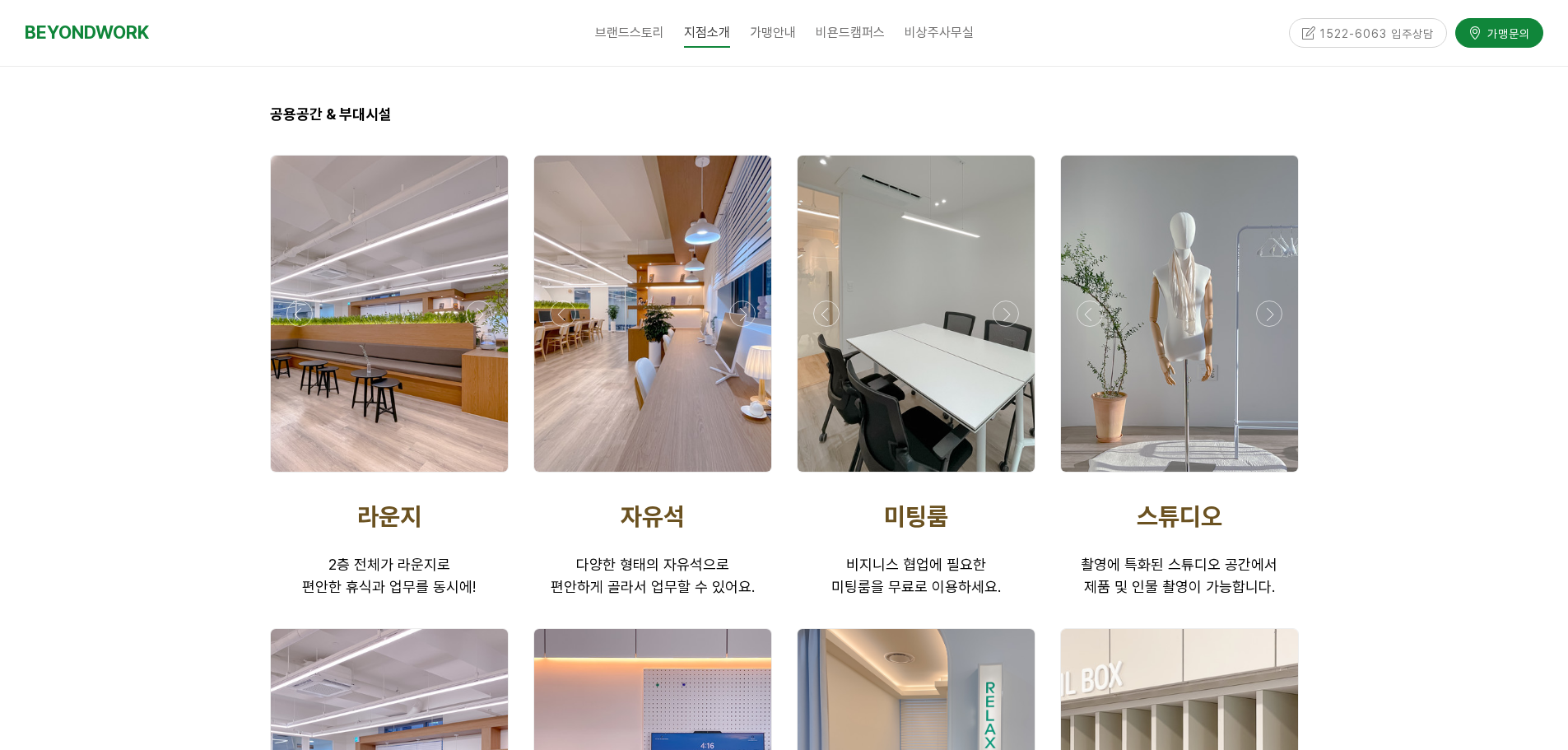
click at [999, 477] on div at bounding box center [916, 477] width 247 height 0
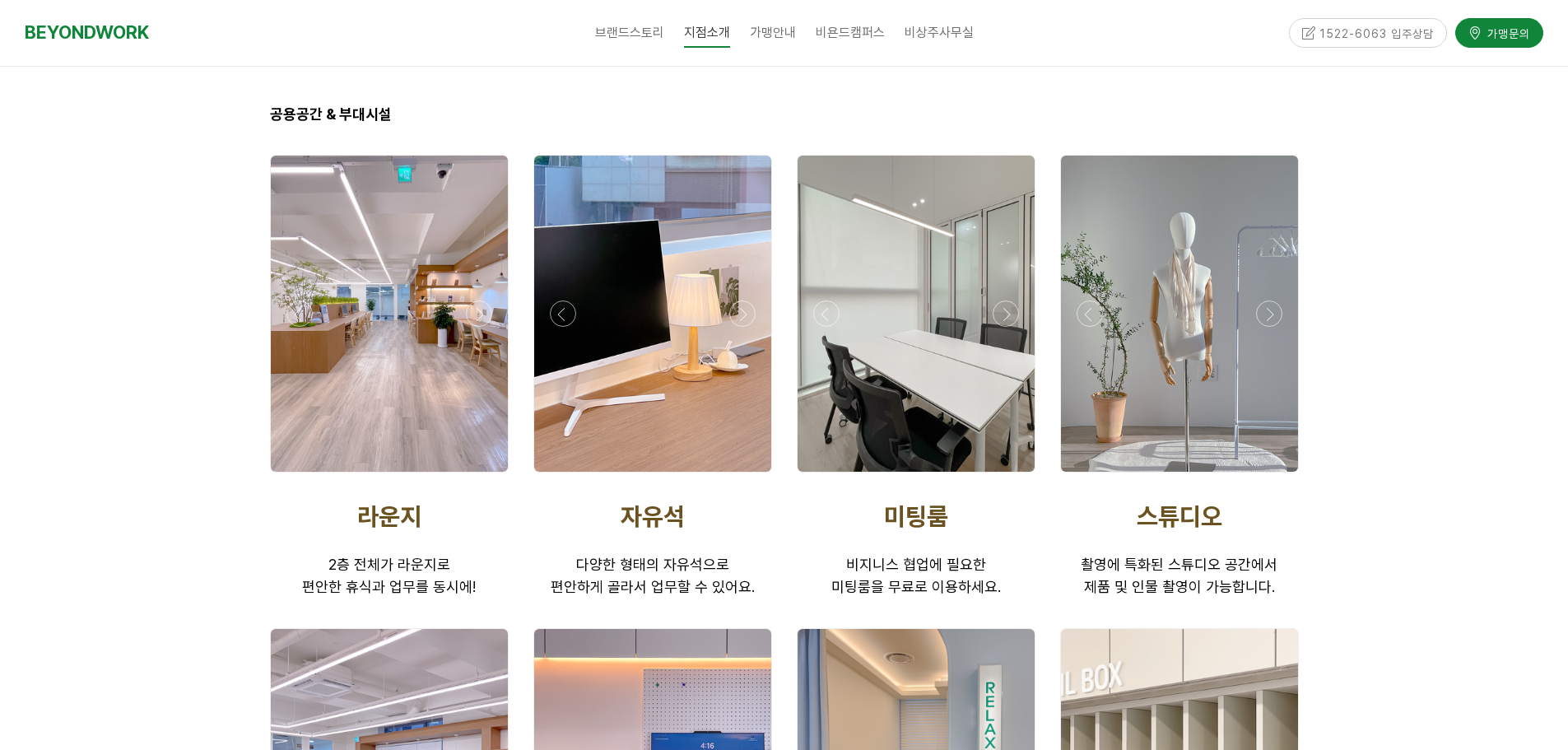
click at [1273, 477] on div at bounding box center [1179, 477] width 247 height 0
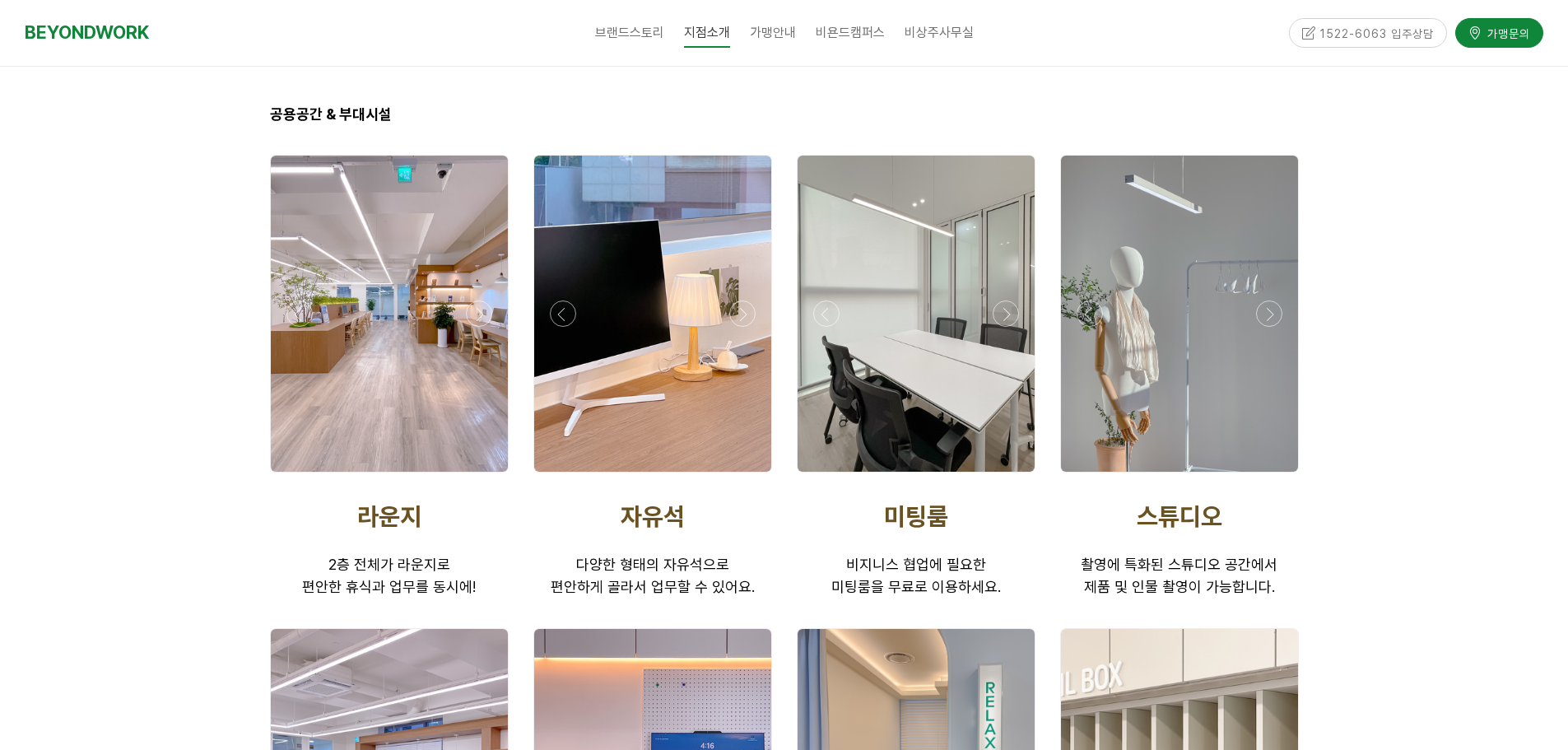
click at [1273, 477] on div at bounding box center [1179, 477] width 247 height 0
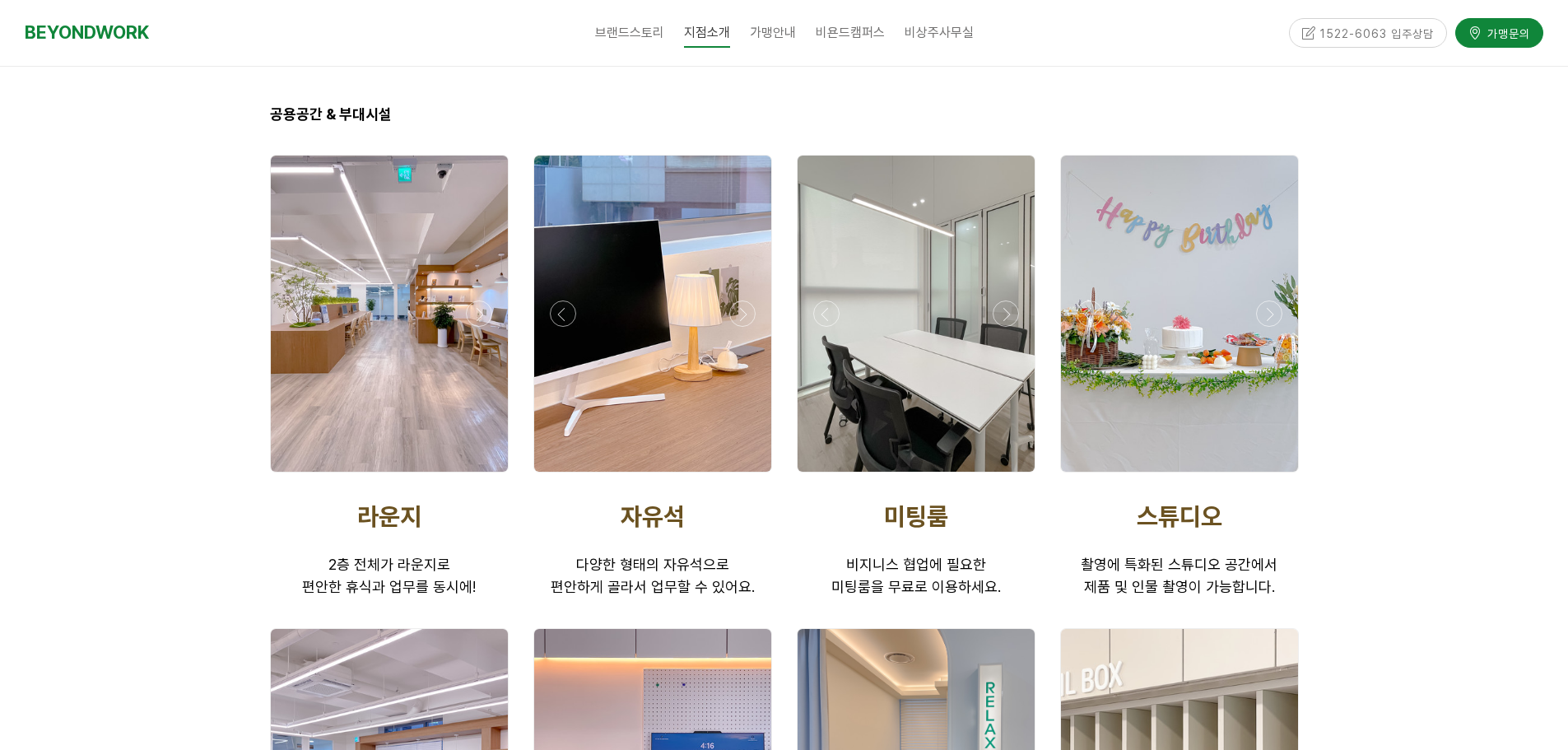
click at [1273, 477] on div at bounding box center [1179, 477] width 247 height 0
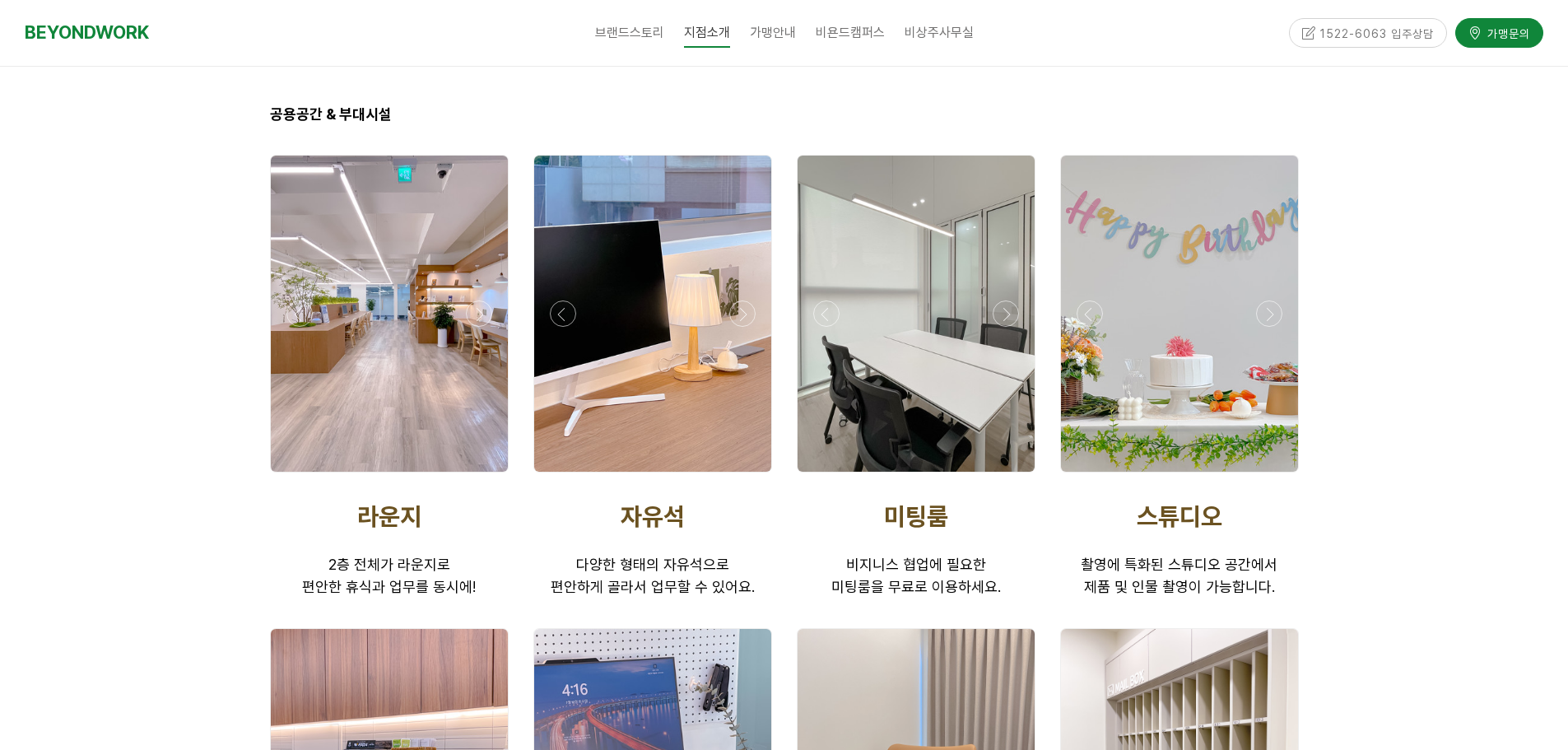
click at [1273, 477] on div at bounding box center [1179, 477] width 247 height 0
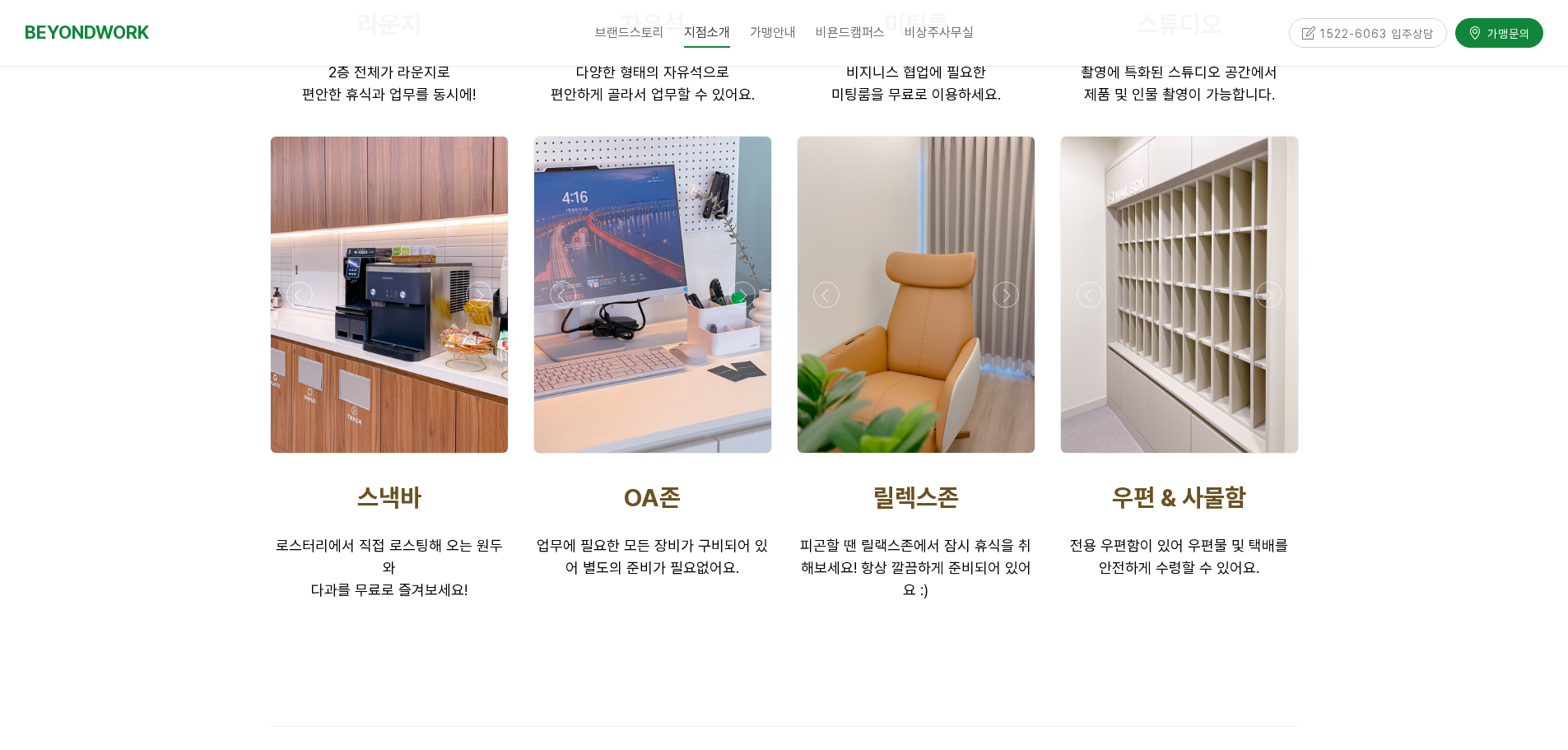
scroll to position [3015, 0]
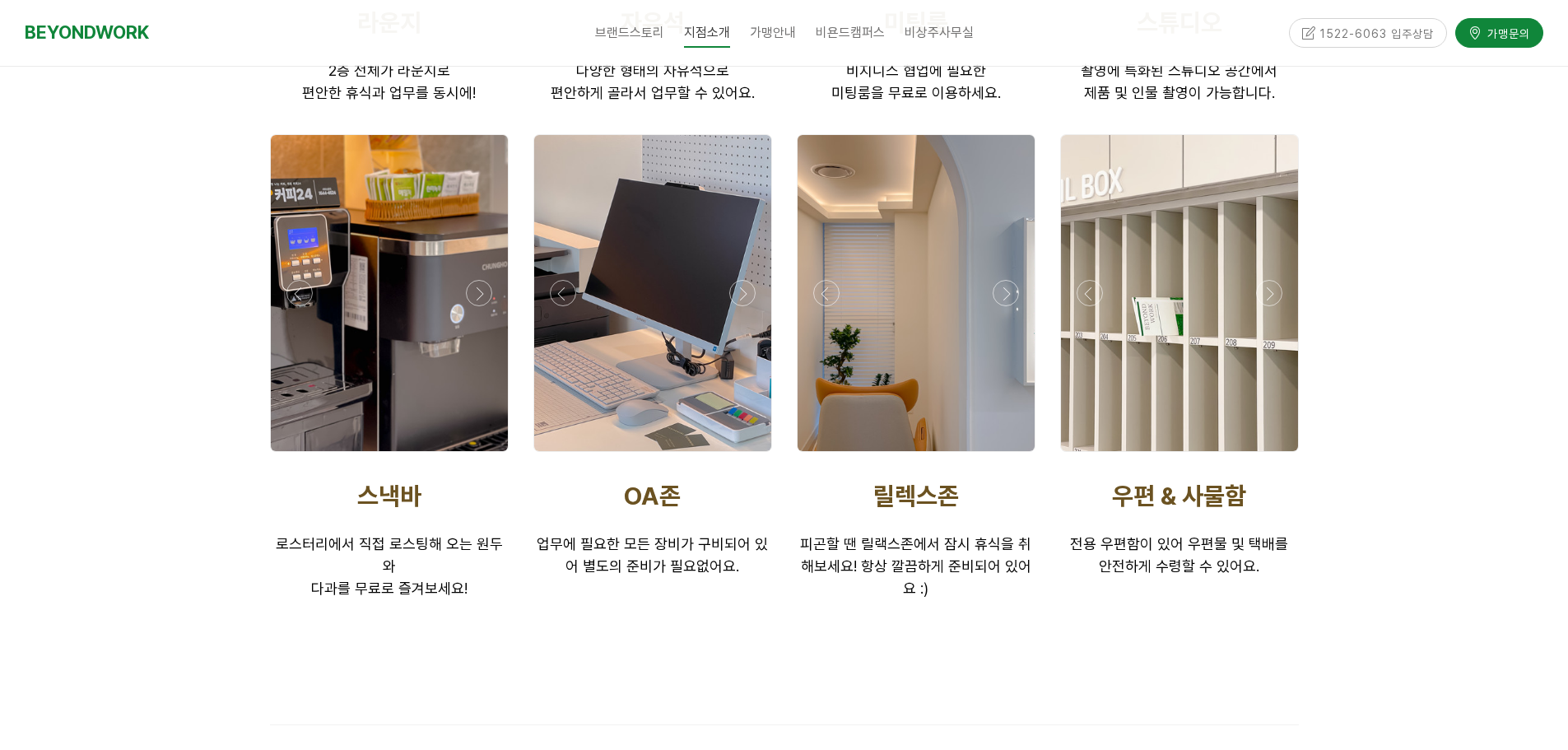
click at [476, 456] on div at bounding box center [389, 456] width 247 height 0
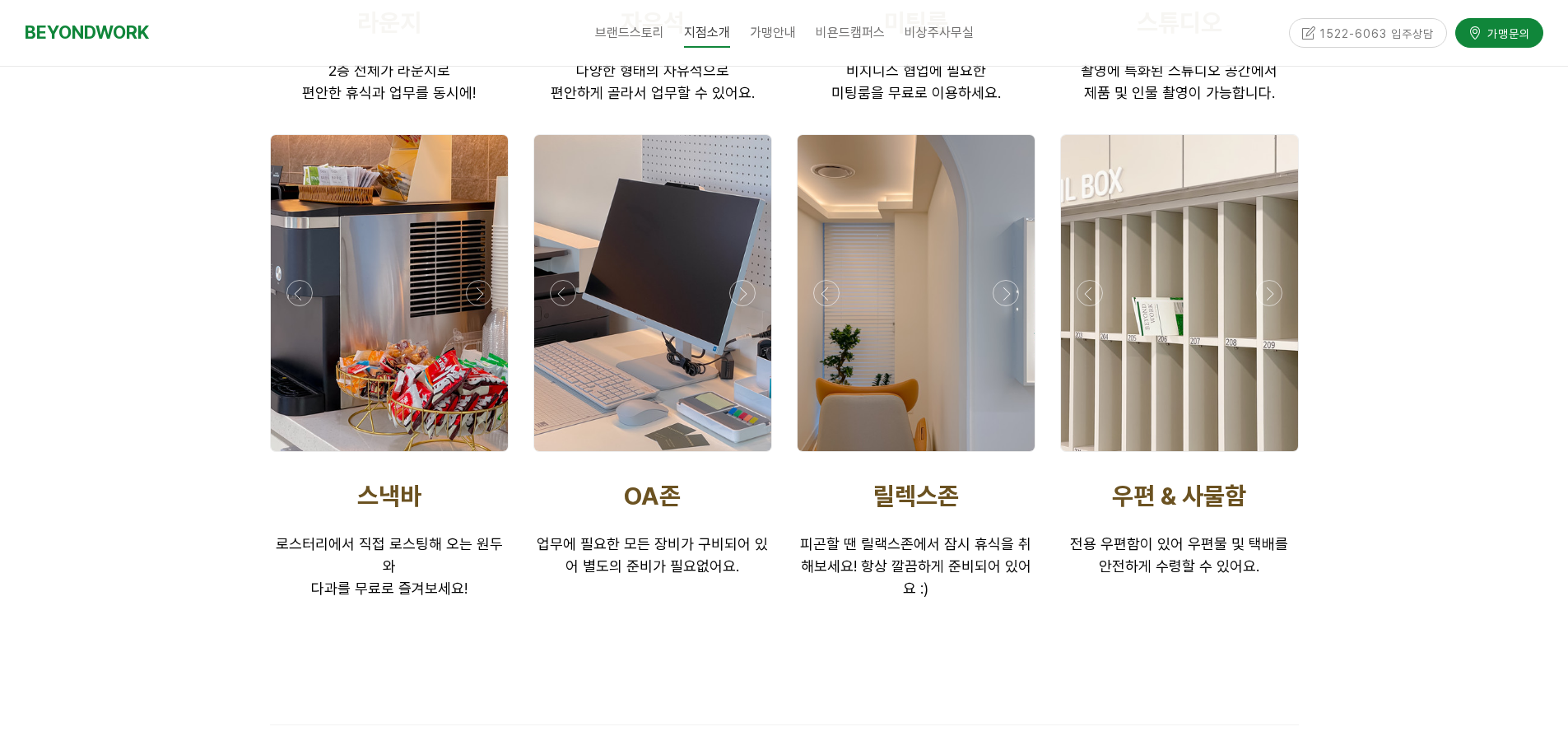
click at [476, 456] on div at bounding box center [389, 456] width 247 height 0
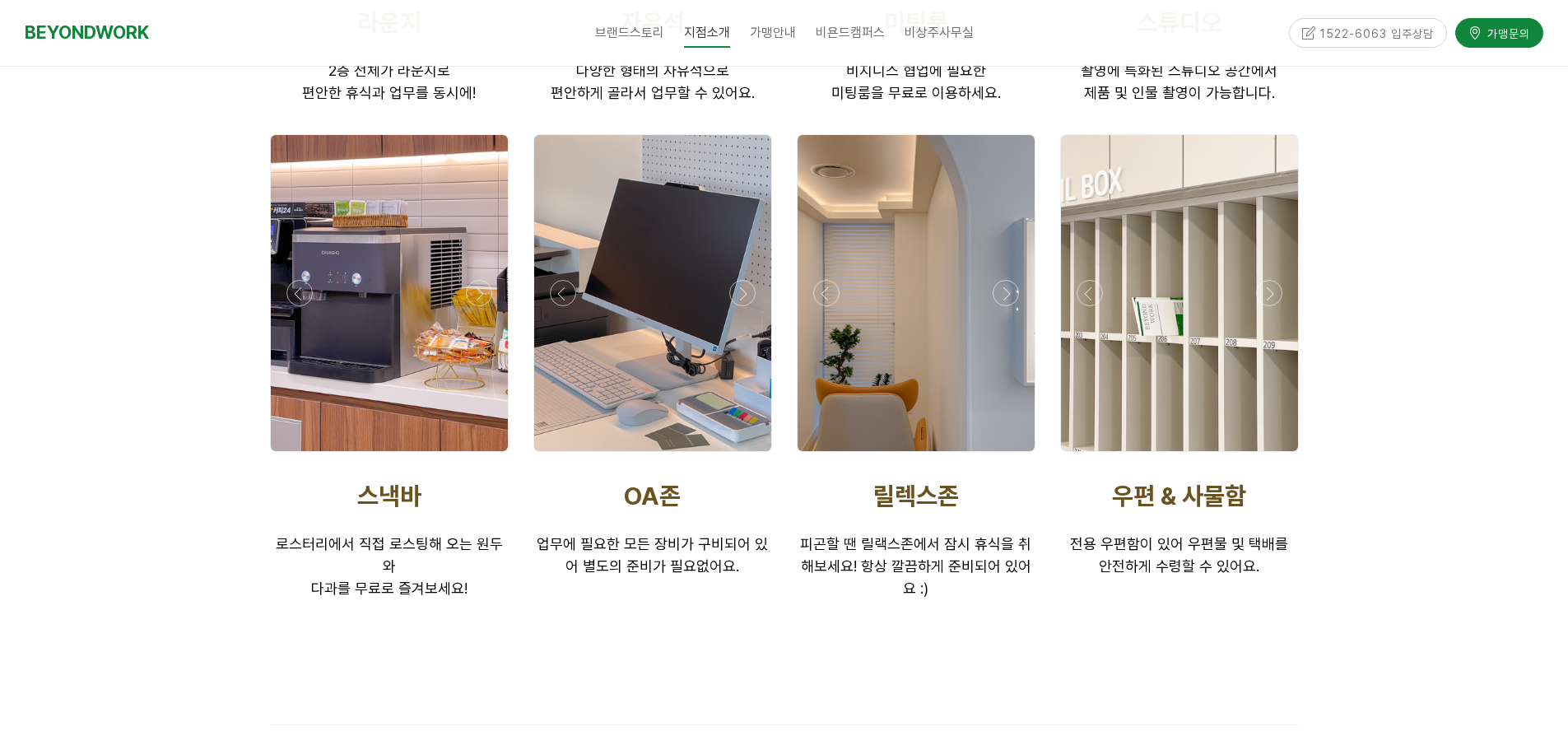
click at [476, 456] on div at bounding box center [389, 456] width 247 height 0
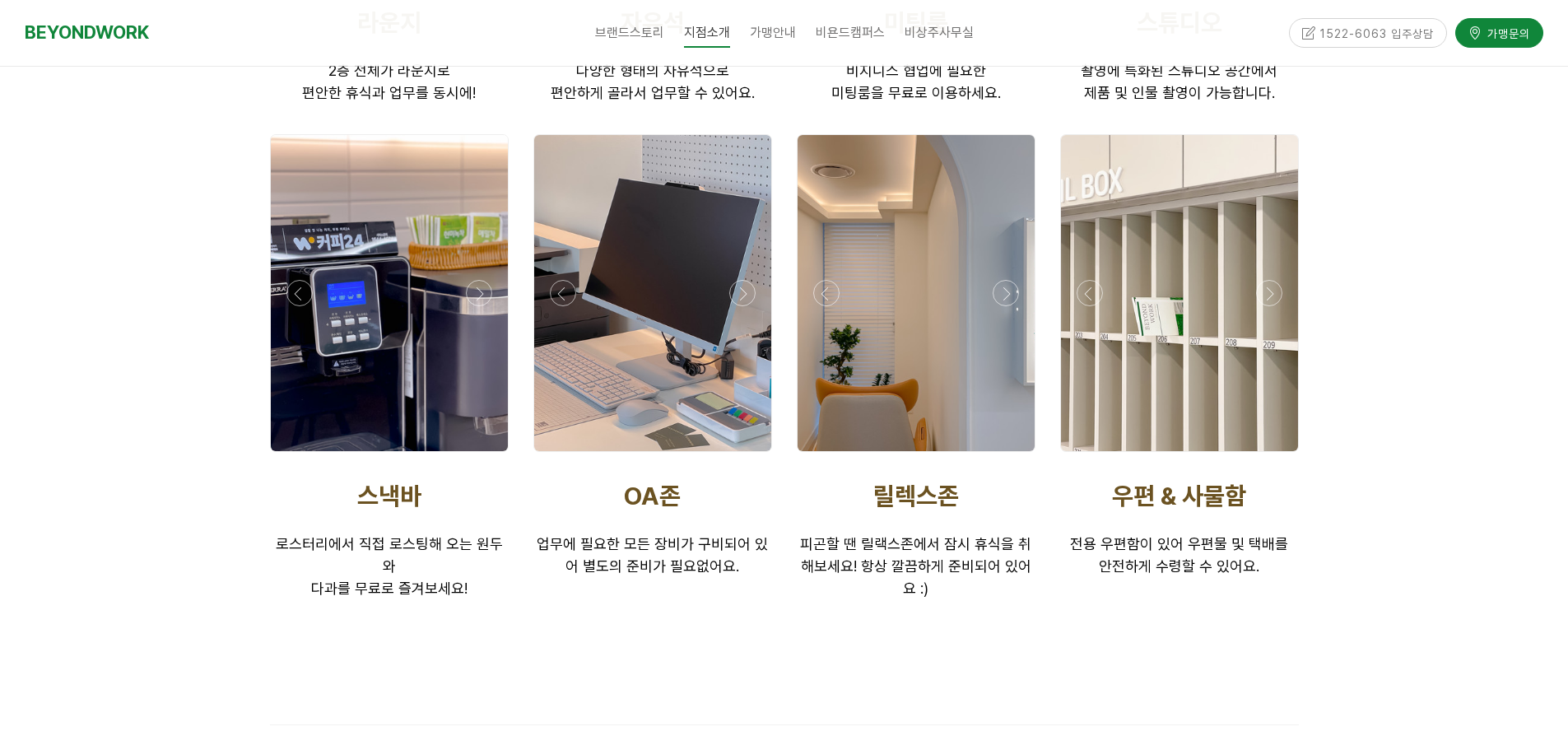
click at [476, 456] on div at bounding box center [389, 456] width 247 height 0
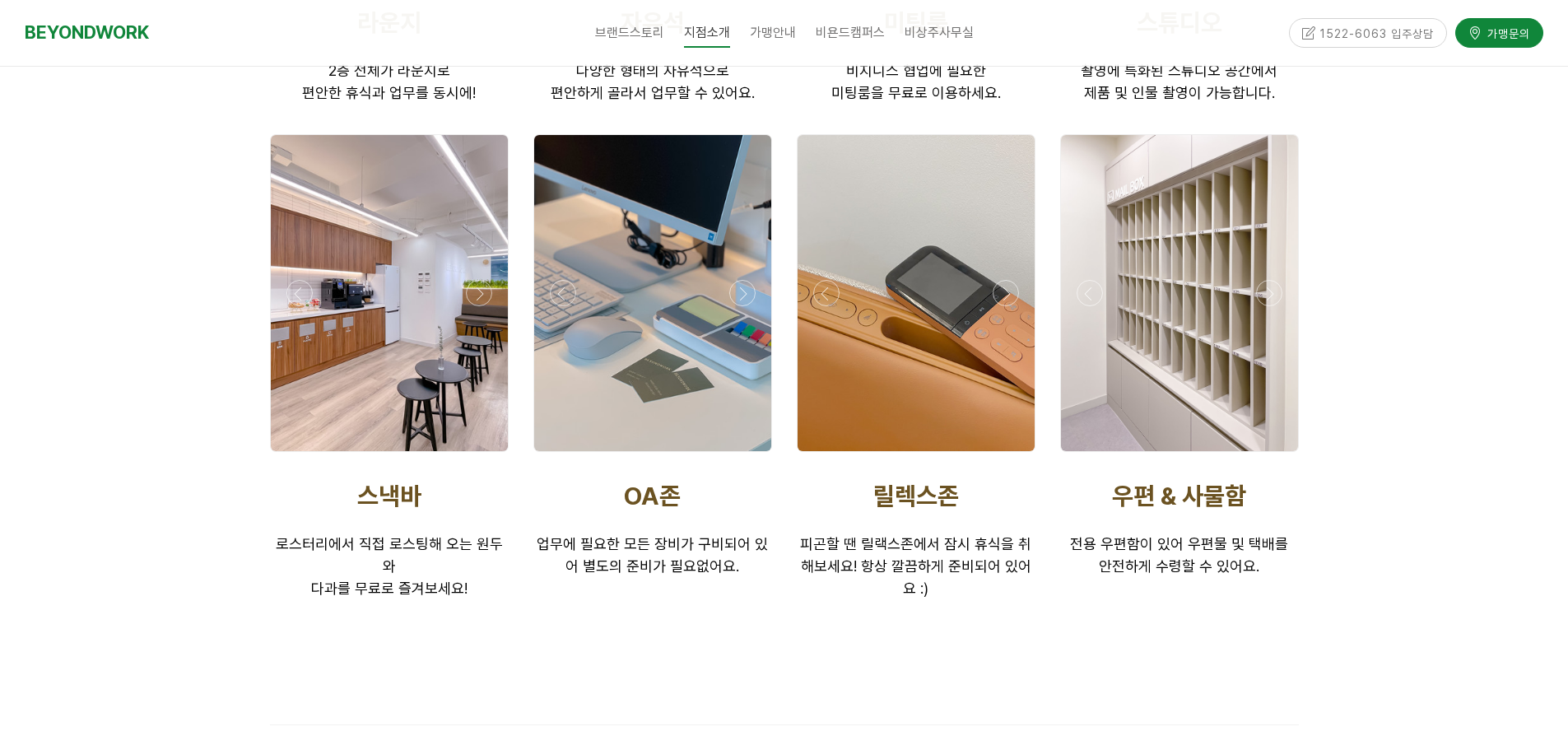
click at [476, 456] on div at bounding box center [389, 456] width 247 height 0
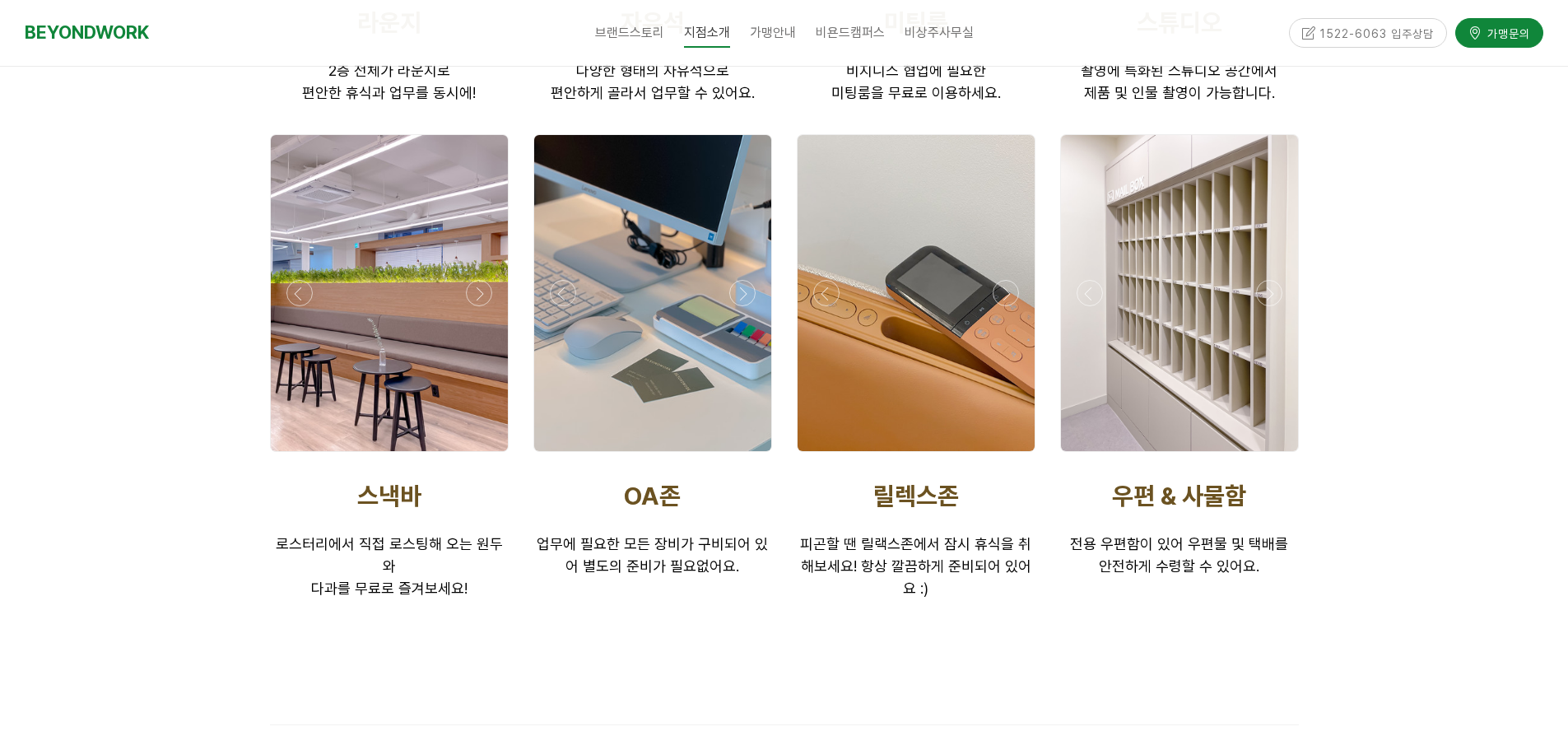
click at [476, 456] on div at bounding box center [389, 456] width 247 height 0
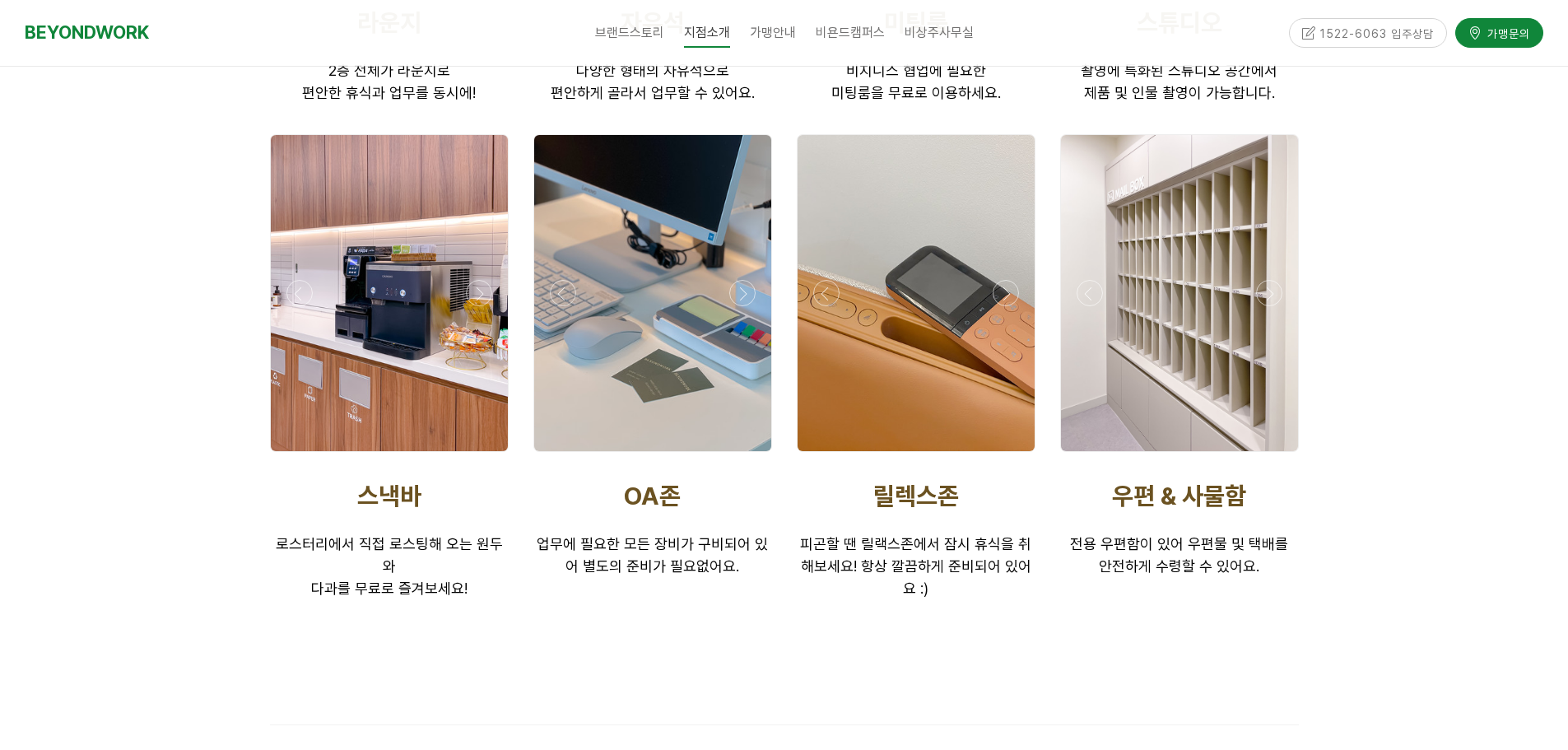
click at [476, 456] on div at bounding box center [389, 456] width 247 height 0
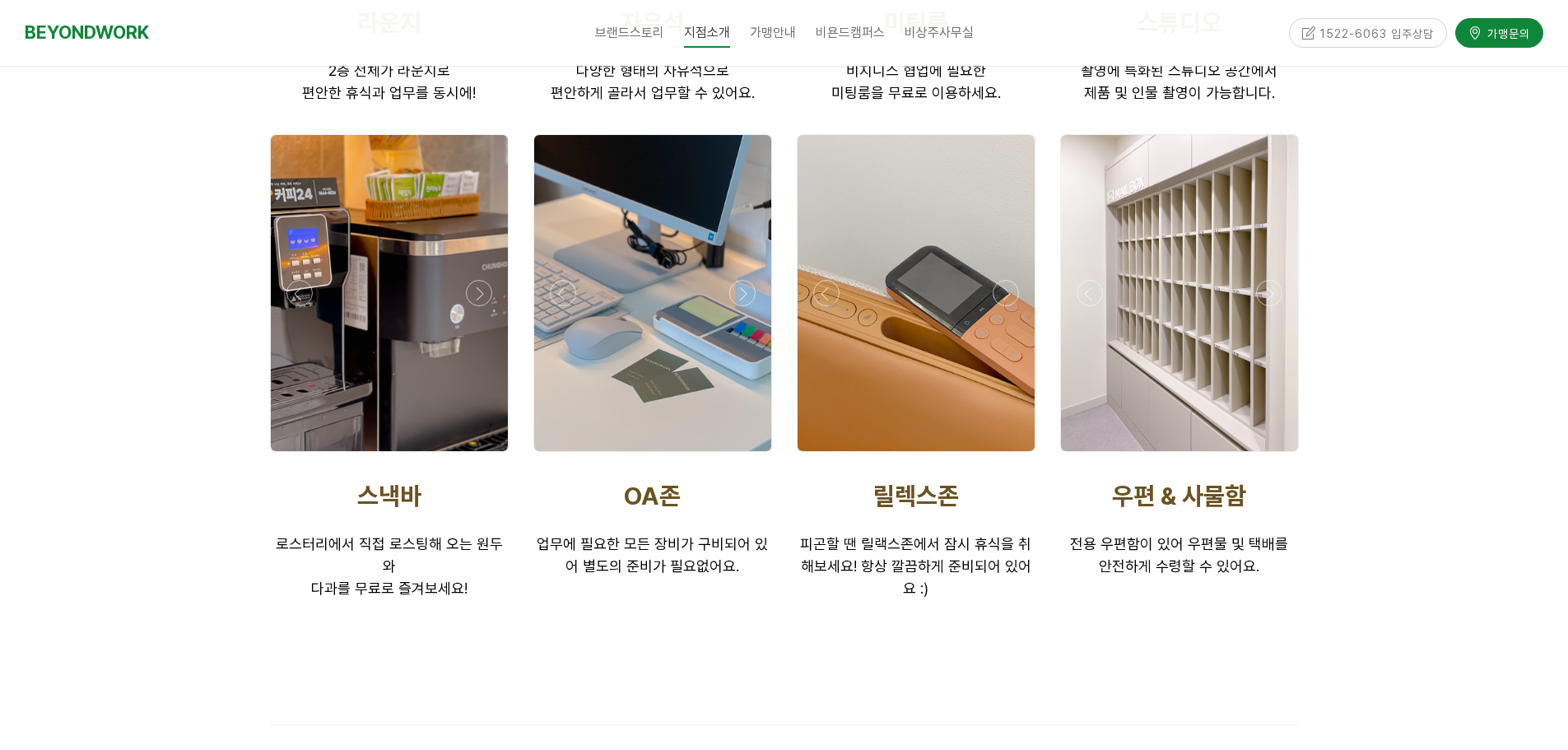
click at [476, 456] on div at bounding box center [389, 456] width 247 height 0
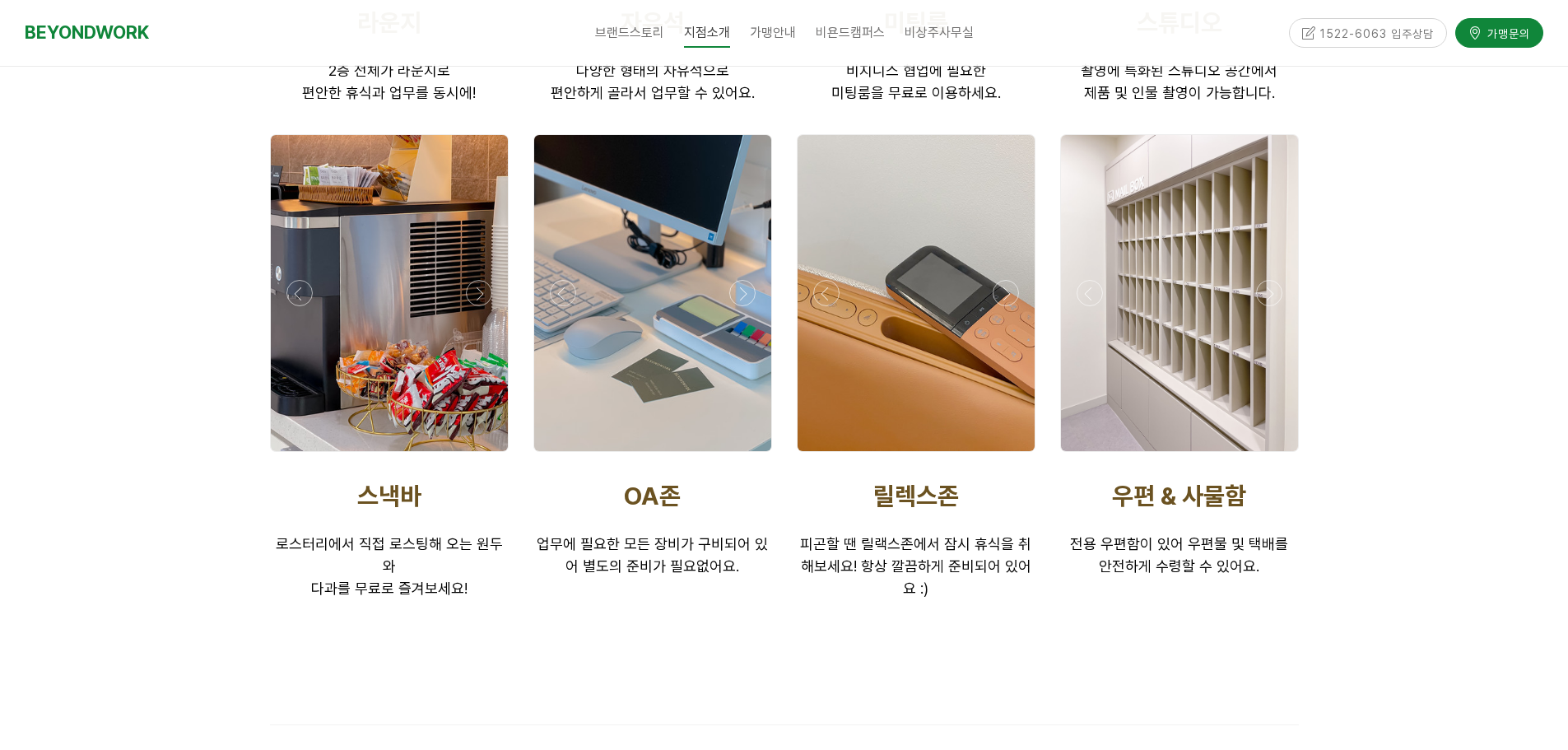
click at [476, 456] on div at bounding box center [389, 456] width 247 height 0
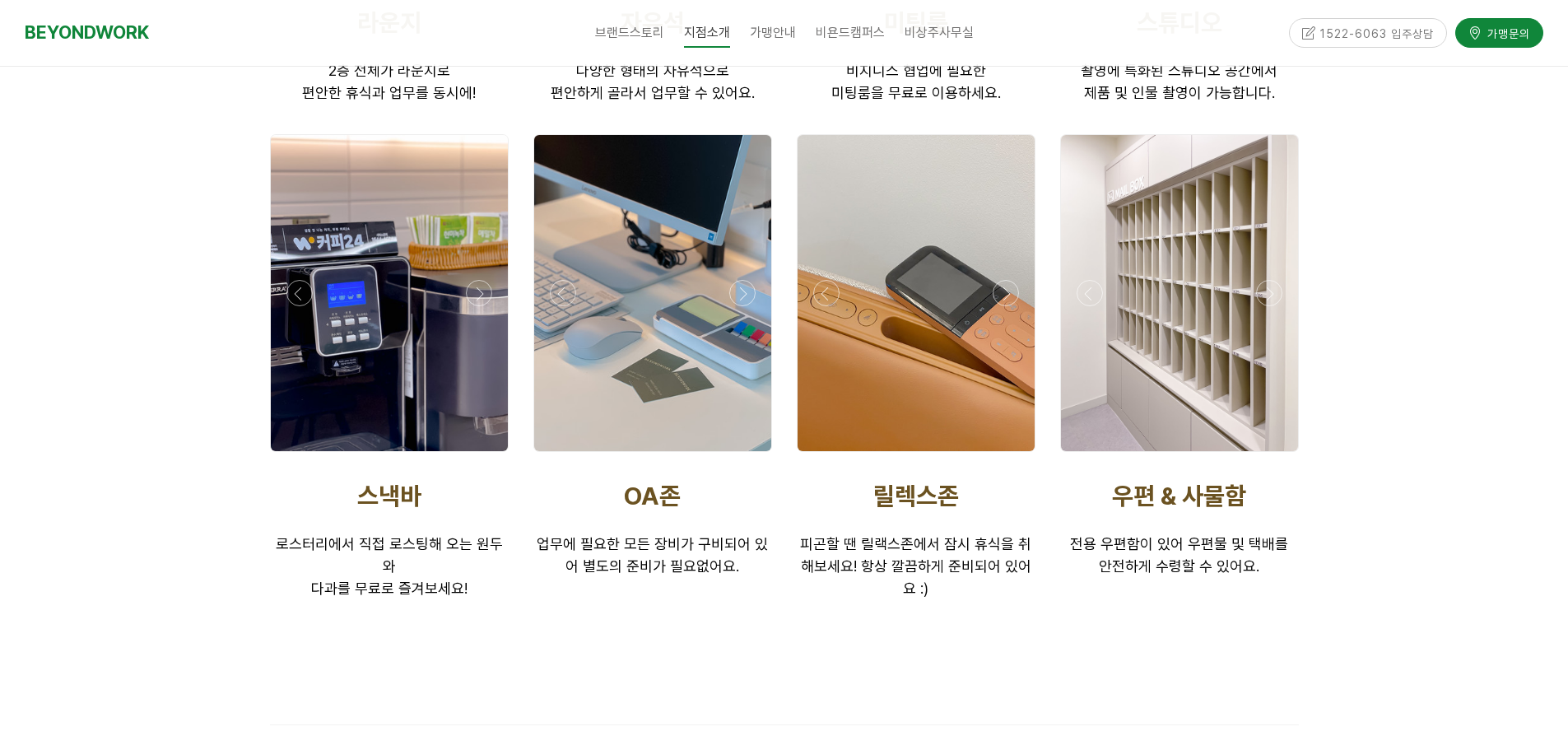
click at [747, 456] on div at bounding box center [652, 456] width 247 height 0
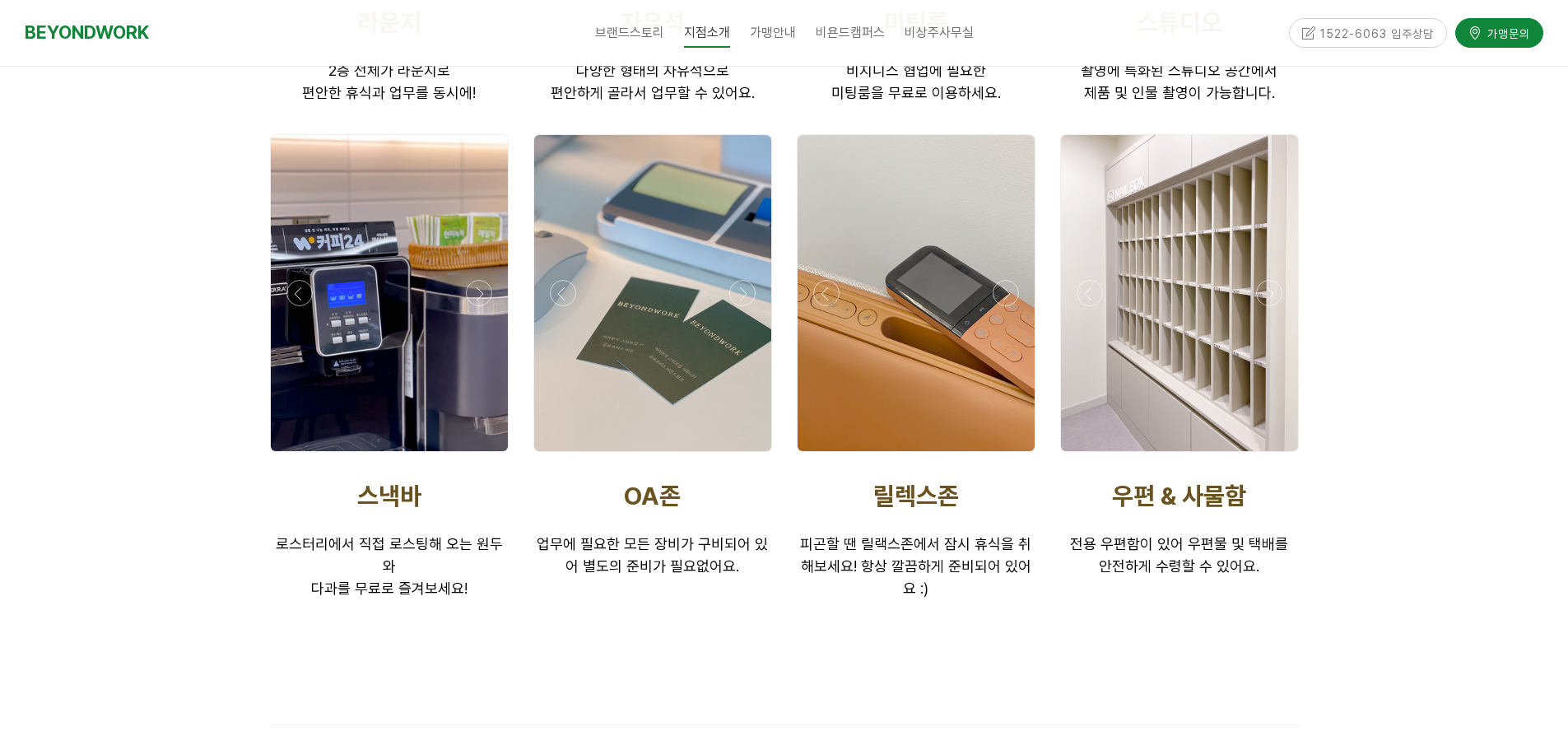
click at [747, 456] on div at bounding box center [652, 456] width 247 height 0
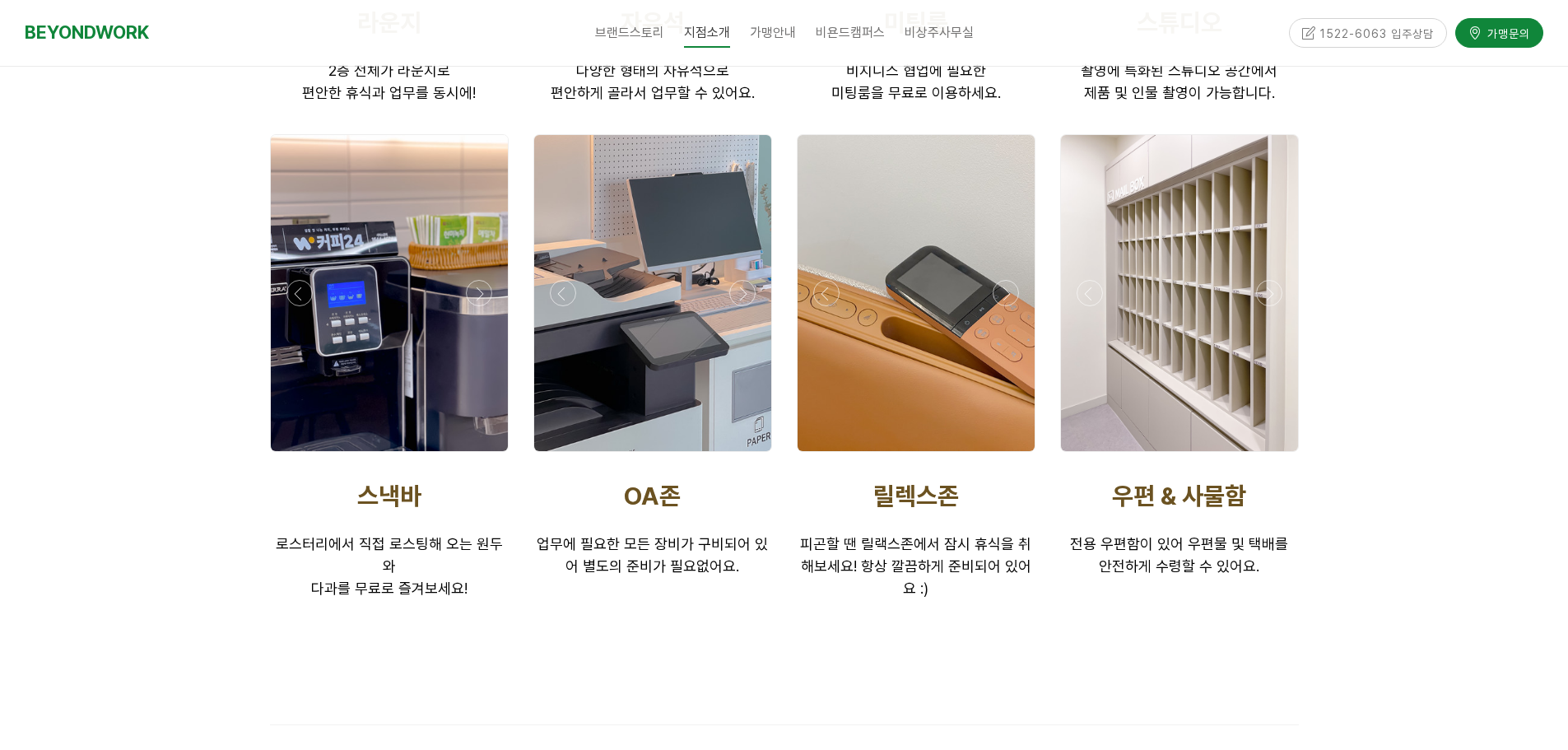
click at [747, 456] on div at bounding box center [652, 456] width 247 height 0
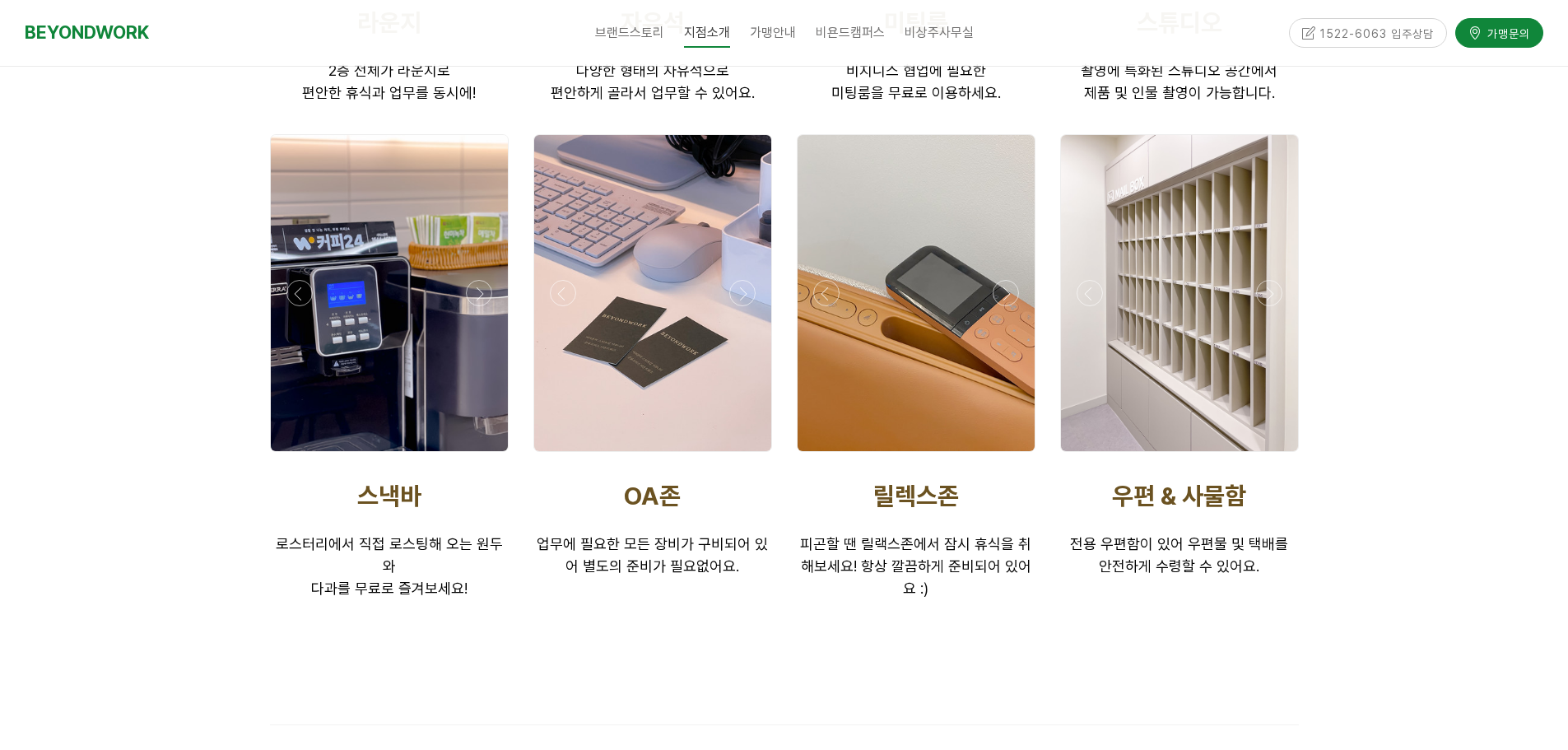
click at [747, 456] on div at bounding box center [652, 456] width 247 height 0
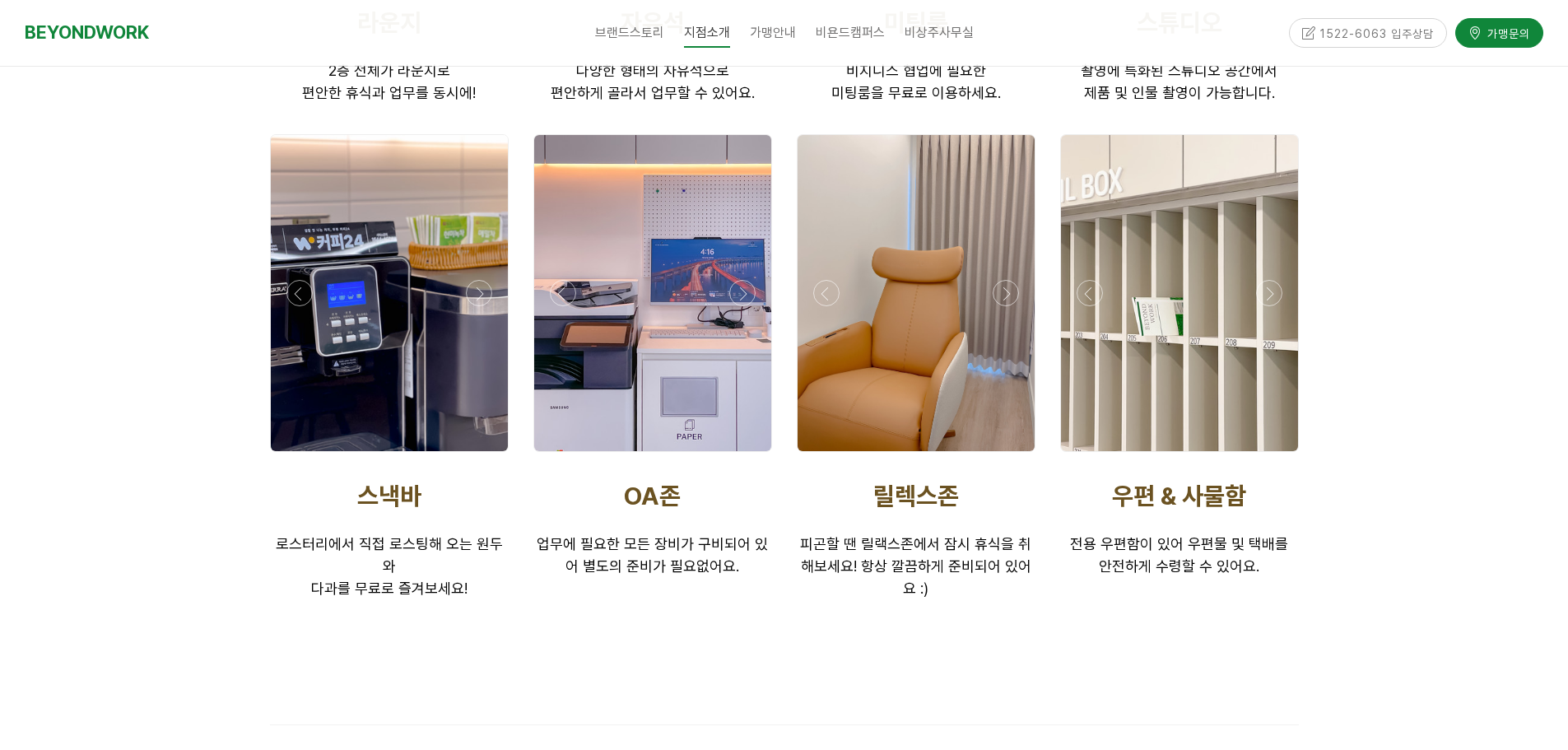
click at [747, 456] on div at bounding box center [652, 456] width 247 height 0
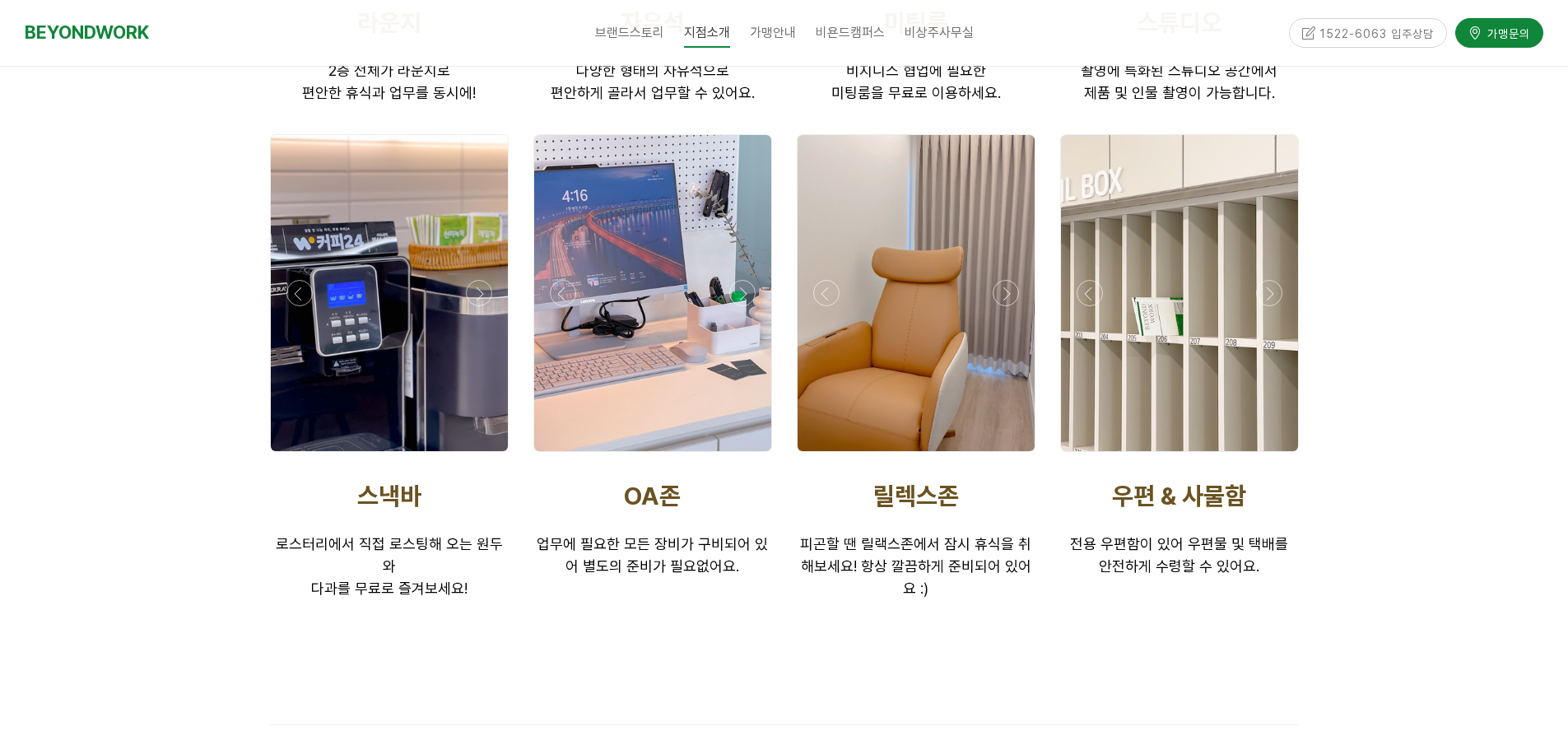
click at [747, 456] on div at bounding box center [652, 456] width 247 height 0
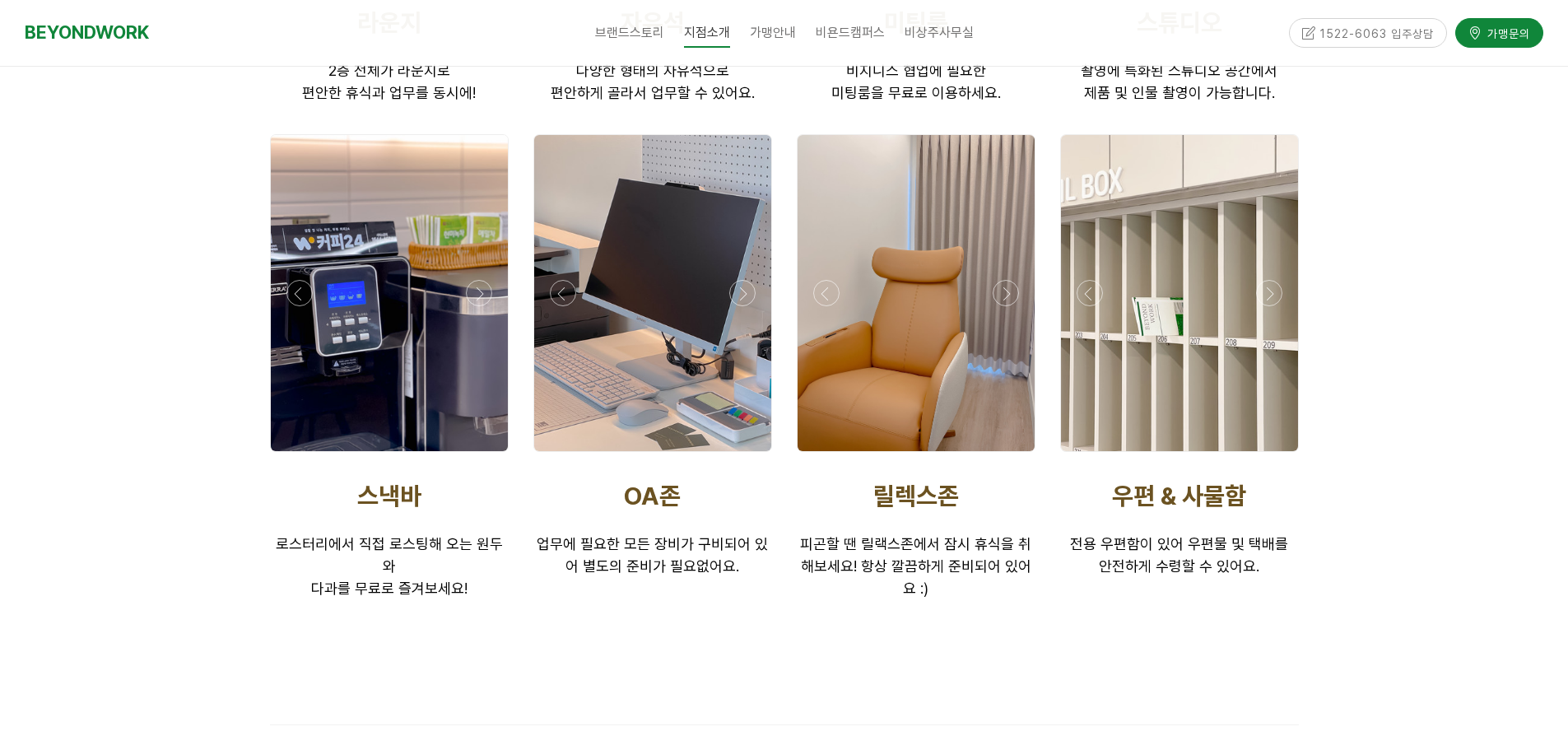
click at [747, 456] on div at bounding box center [652, 456] width 247 height 0
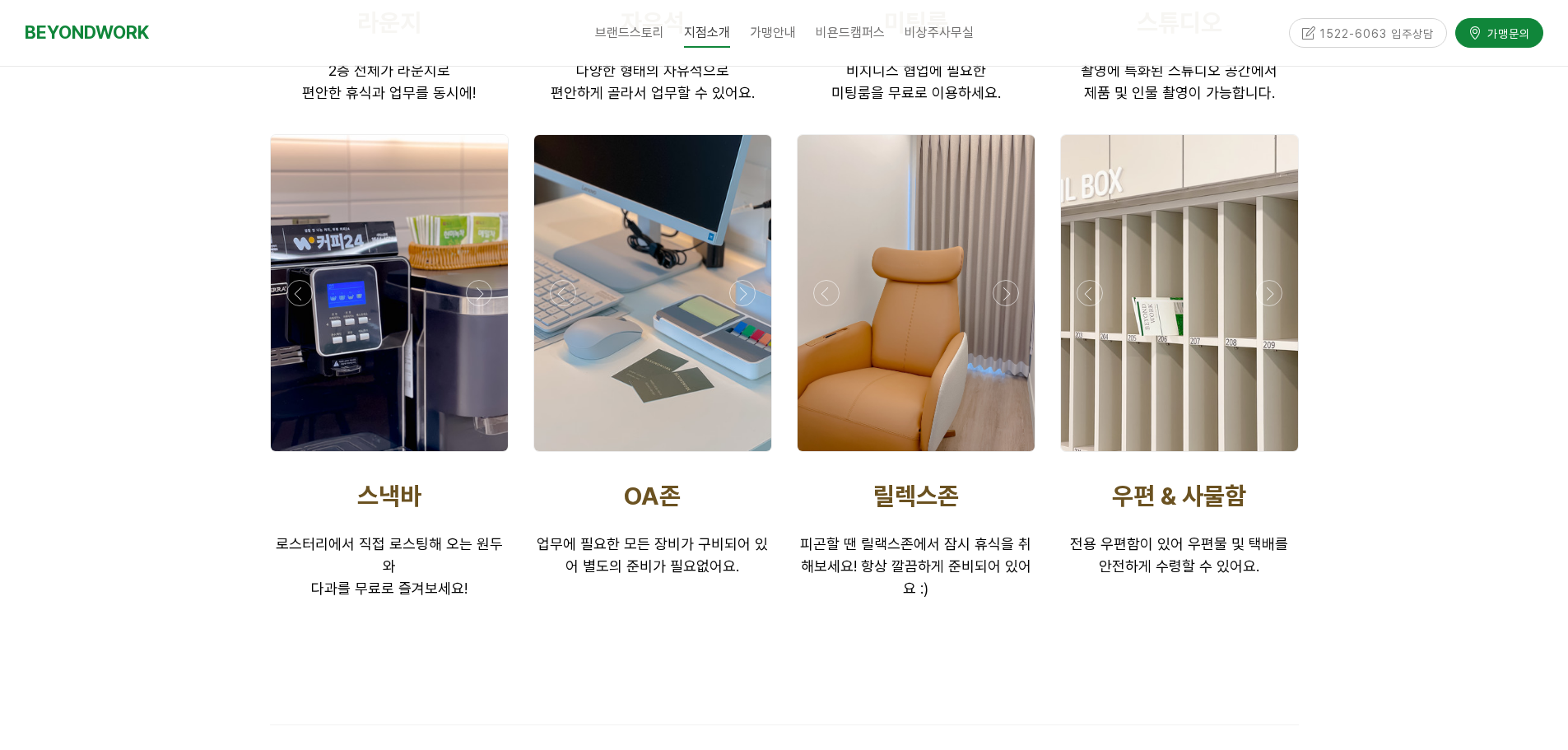
click at [747, 456] on div at bounding box center [652, 456] width 247 height 0
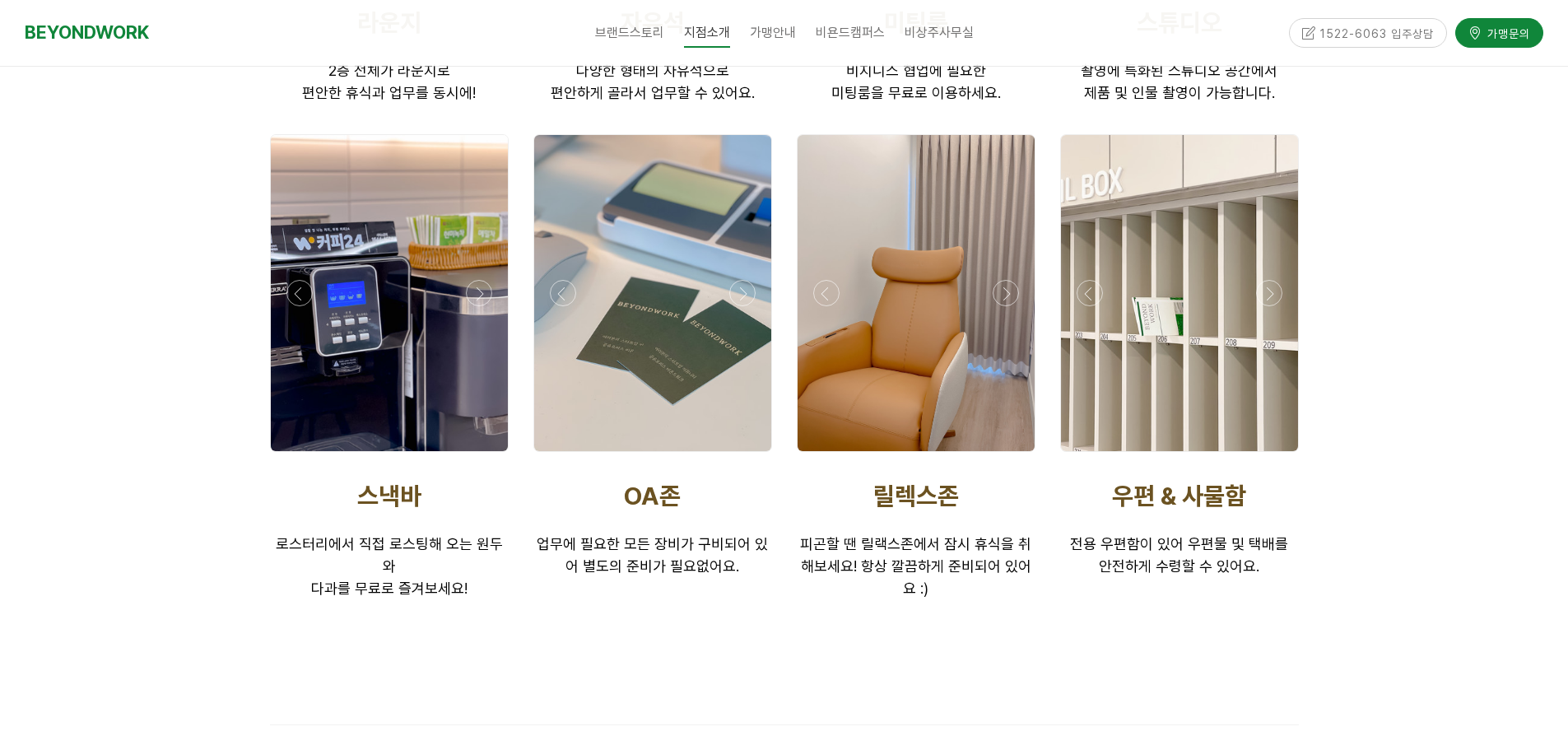
click at [747, 456] on div at bounding box center [652, 456] width 247 height 0
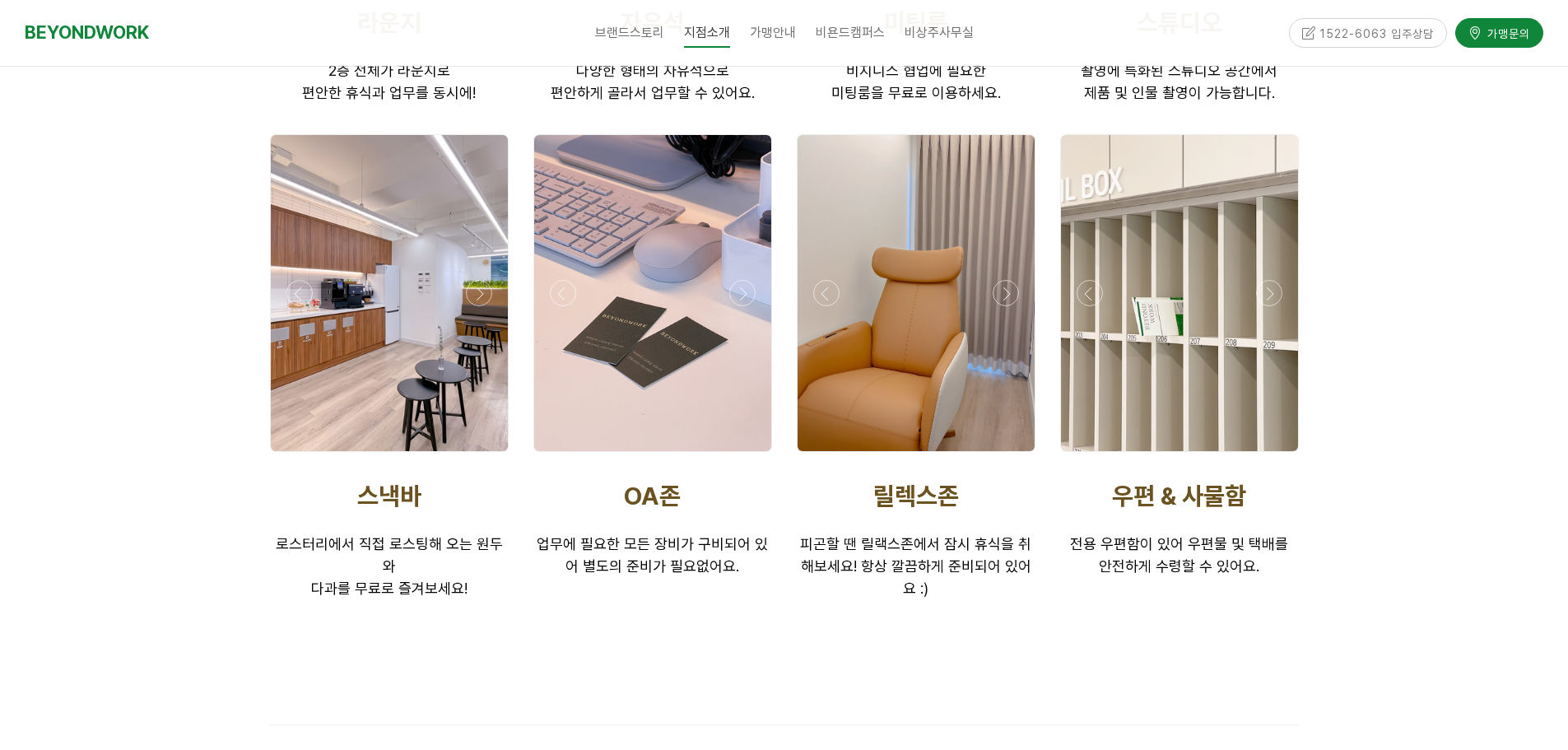
click at [1009, 456] on div at bounding box center [916, 456] width 247 height 0
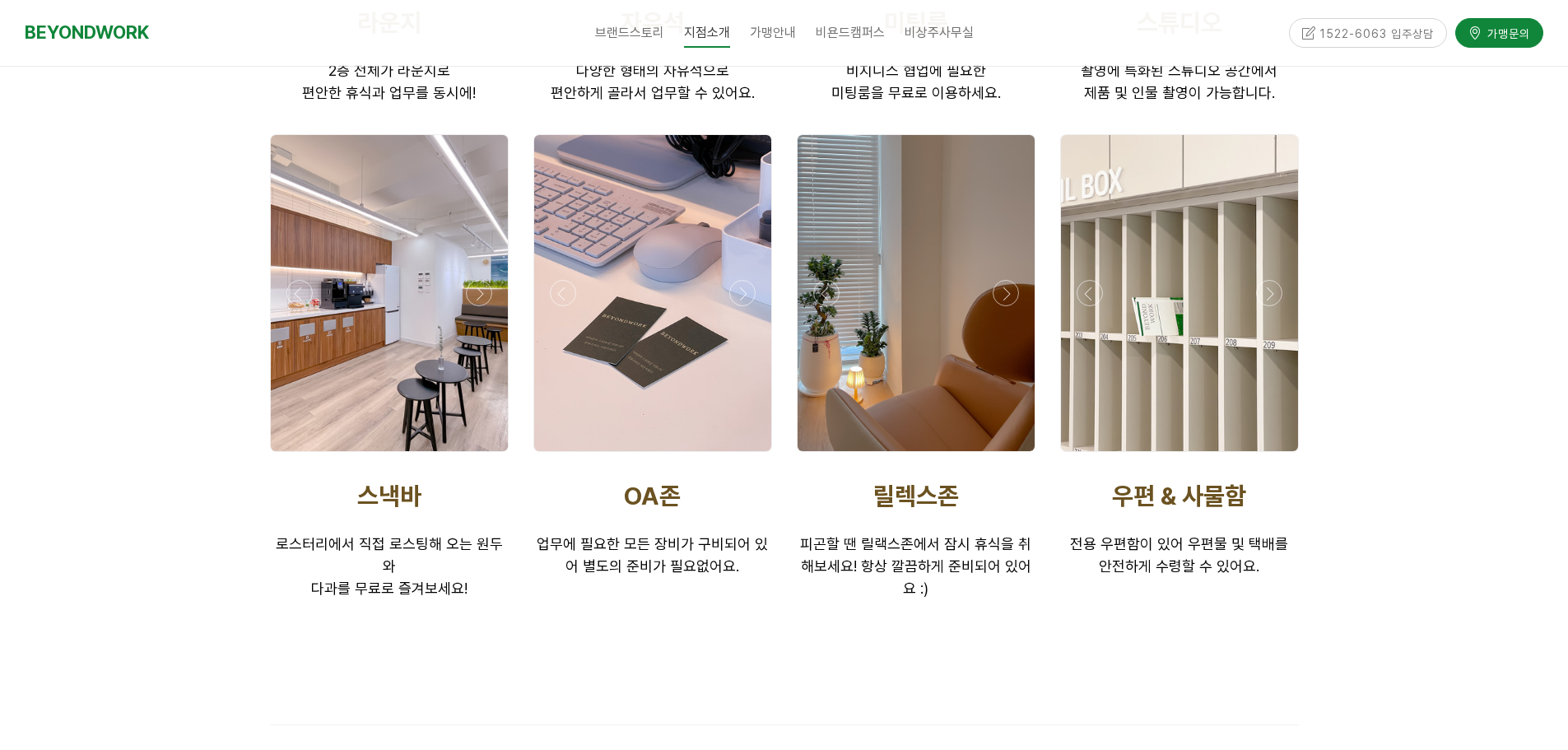
click at [1009, 456] on div at bounding box center [916, 456] width 247 height 0
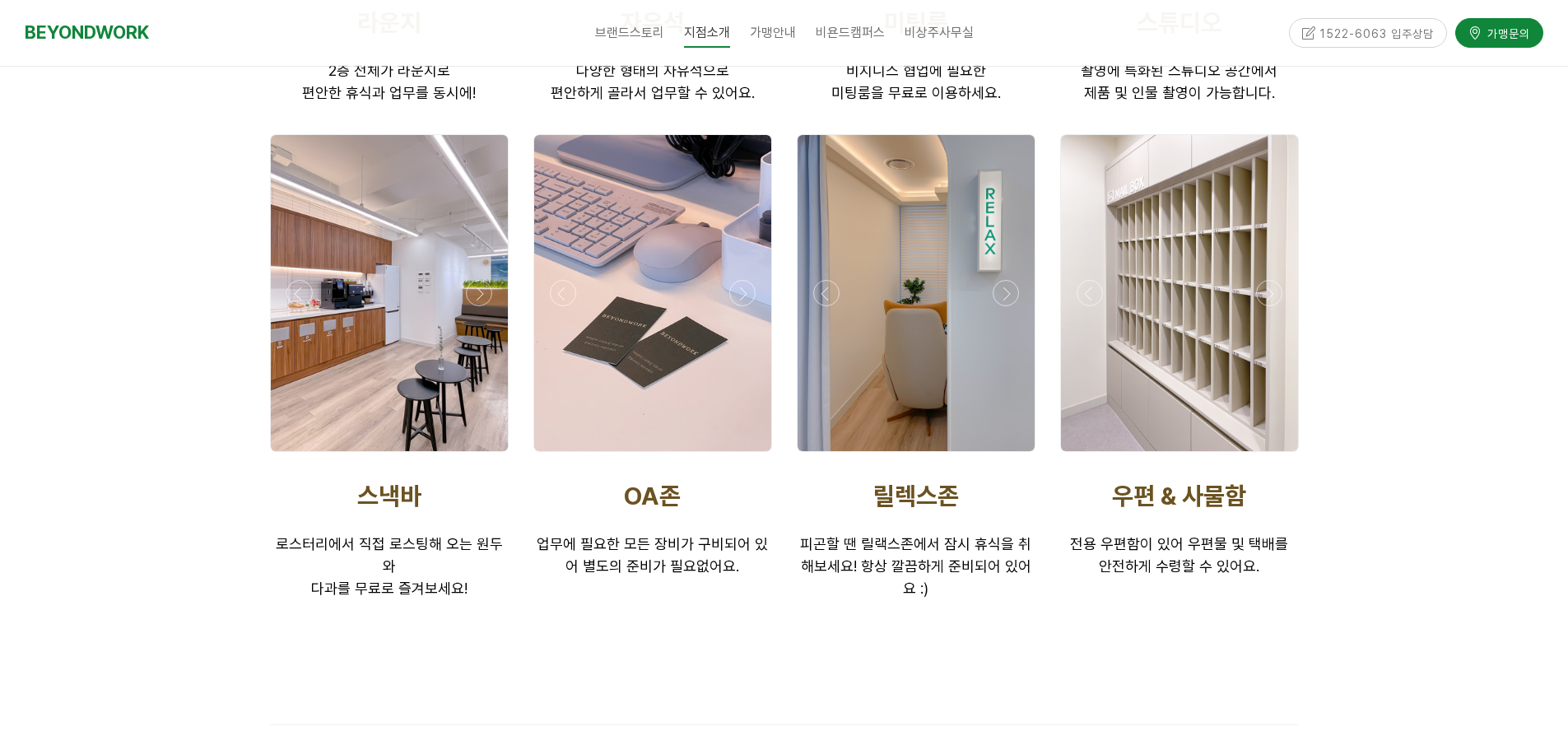
click at [1009, 456] on div at bounding box center [916, 456] width 247 height 0
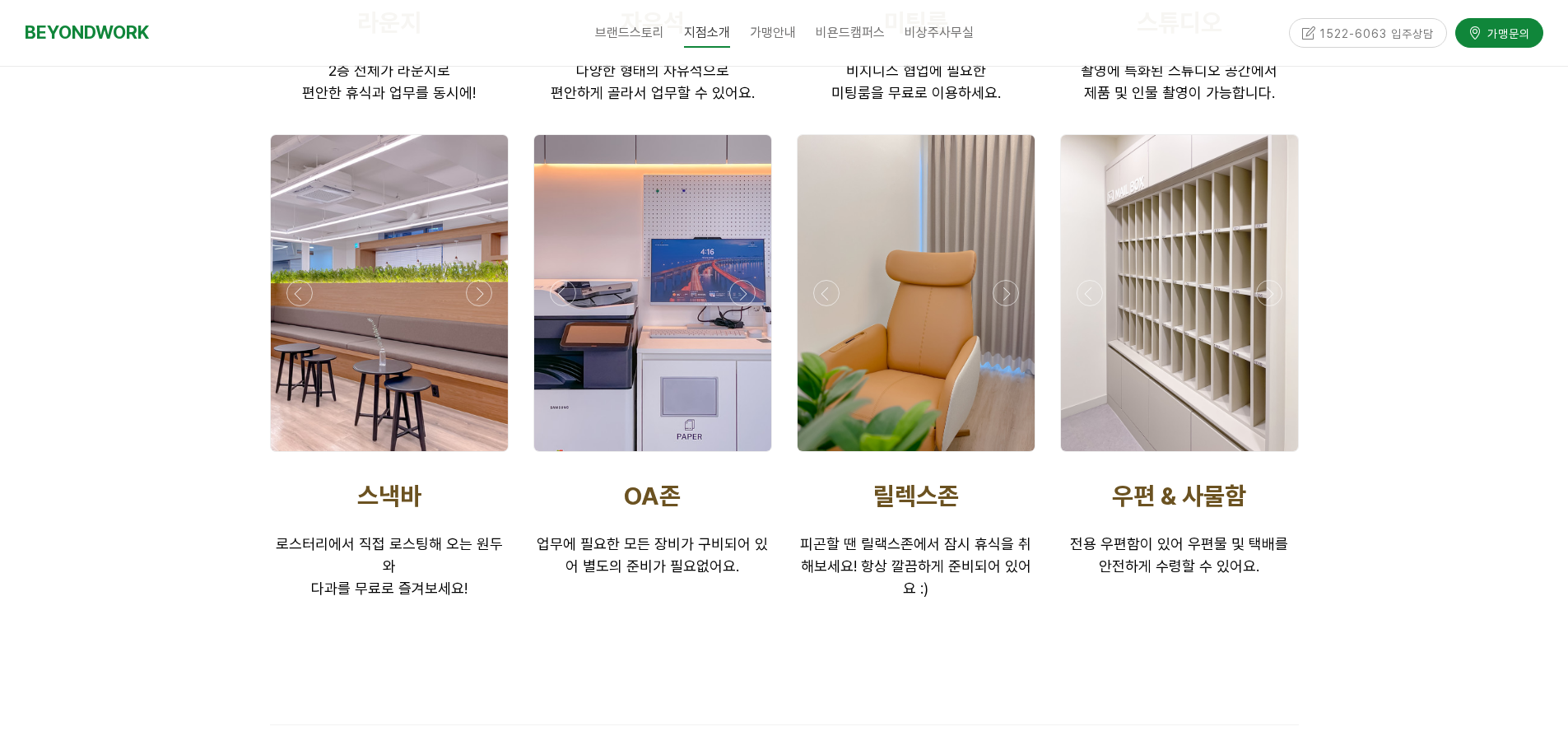
click at [1009, 456] on div at bounding box center [916, 456] width 247 height 0
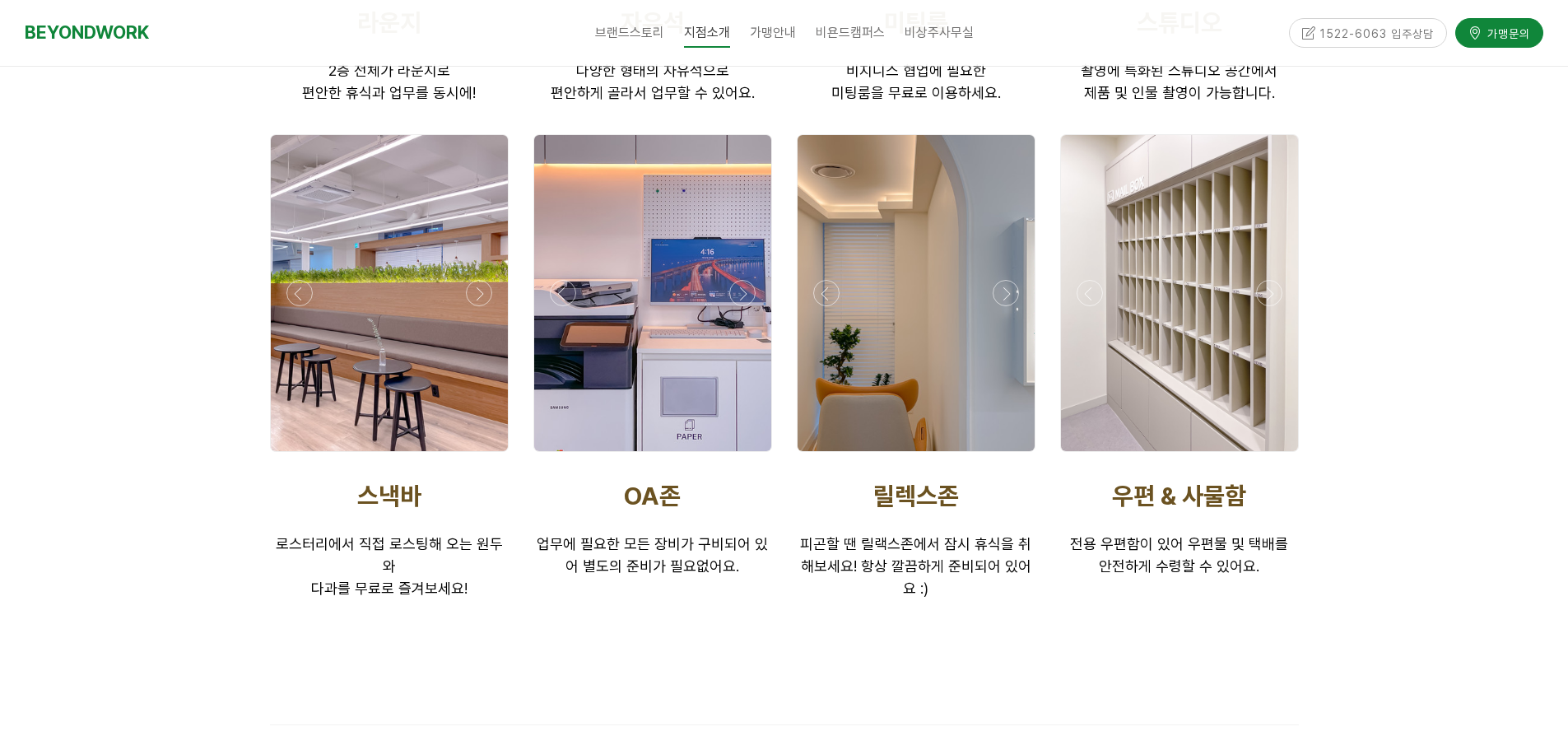
click at [1009, 456] on div at bounding box center [916, 456] width 247 height 0
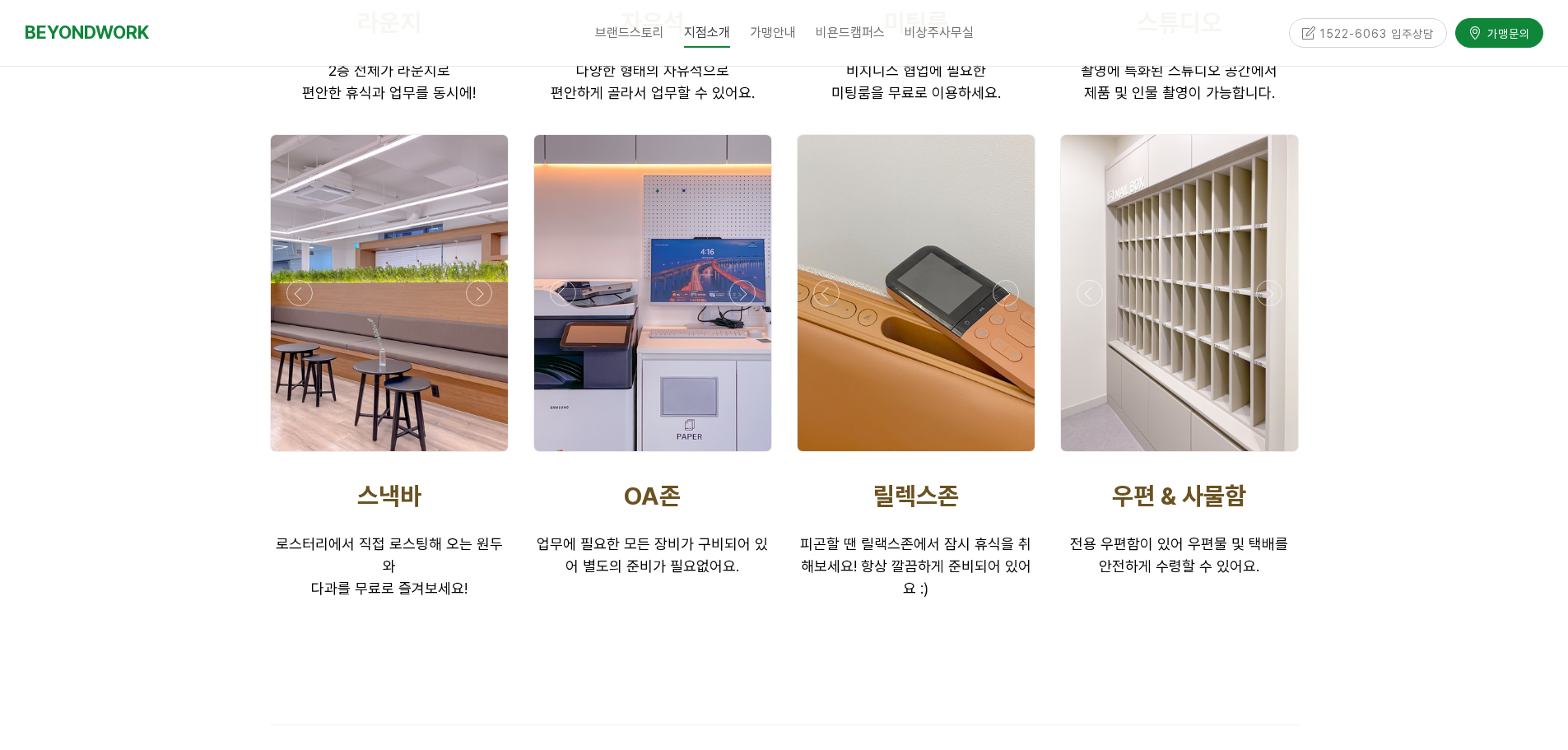
click at [1009, 456] on div at bounding box center [916, 456] width 247 height 0
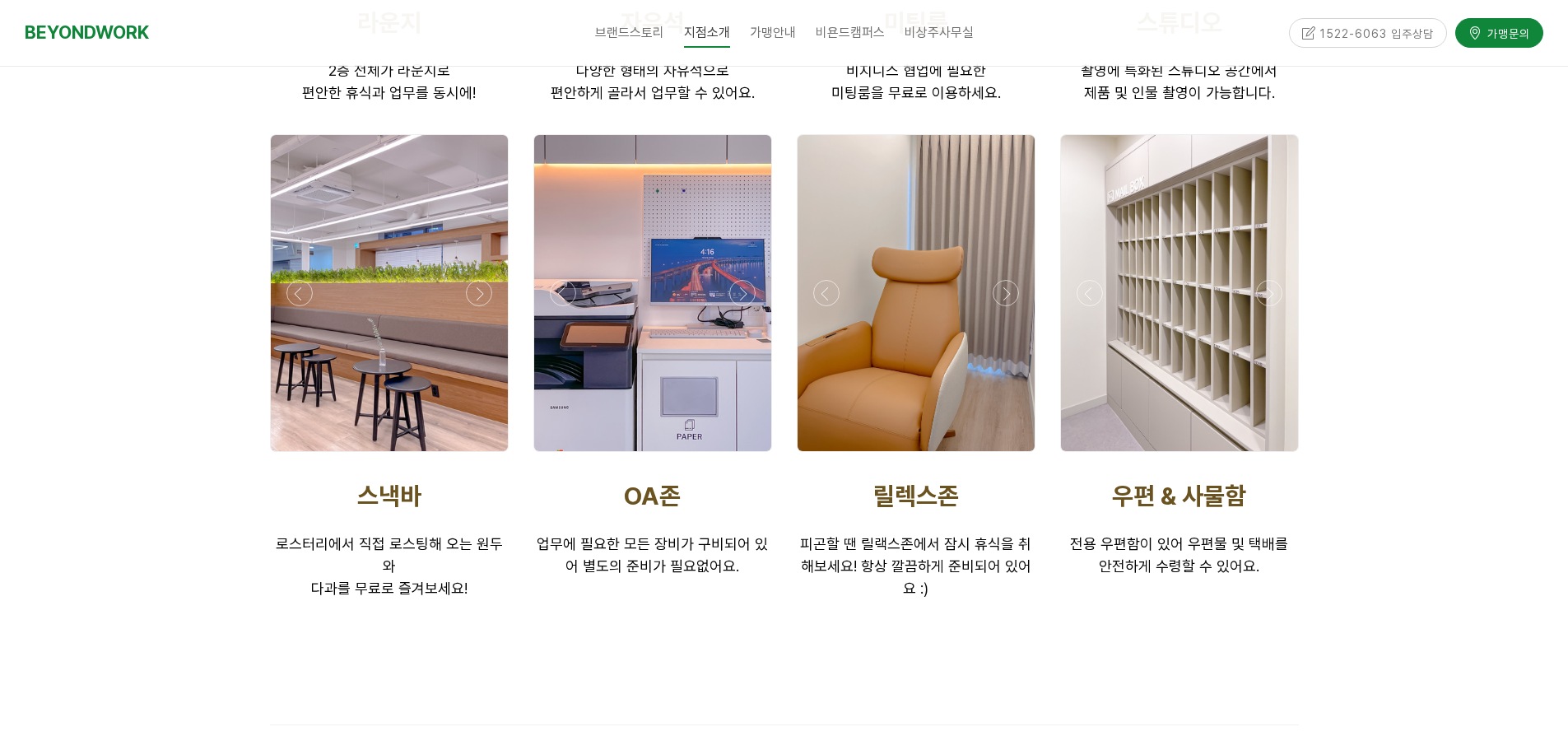
click at [1009, 456] on div at bounding box center [916, 456] width 247 height 0
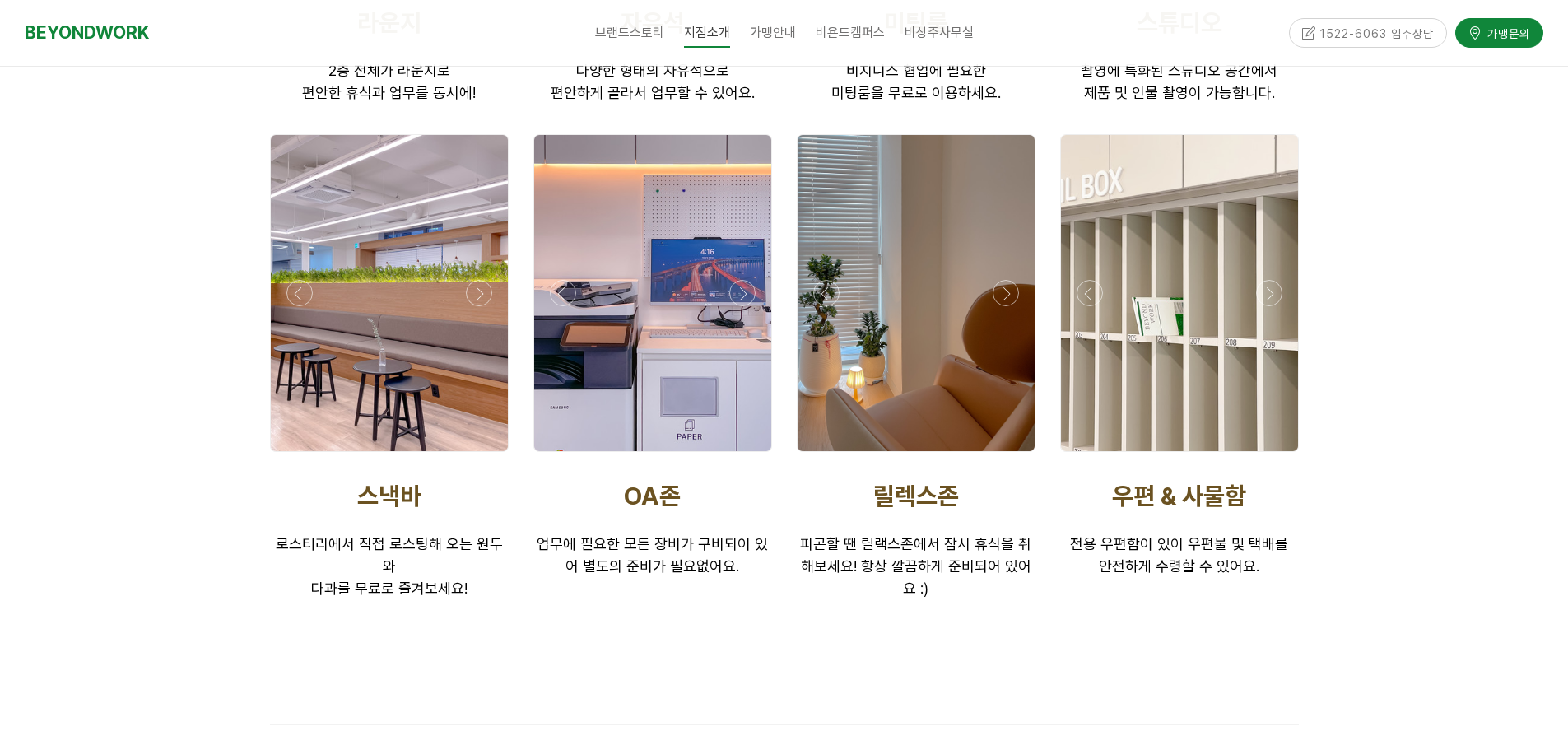
click at [1009, 456] on div at bounding box center [916, 456] width 247 height 0
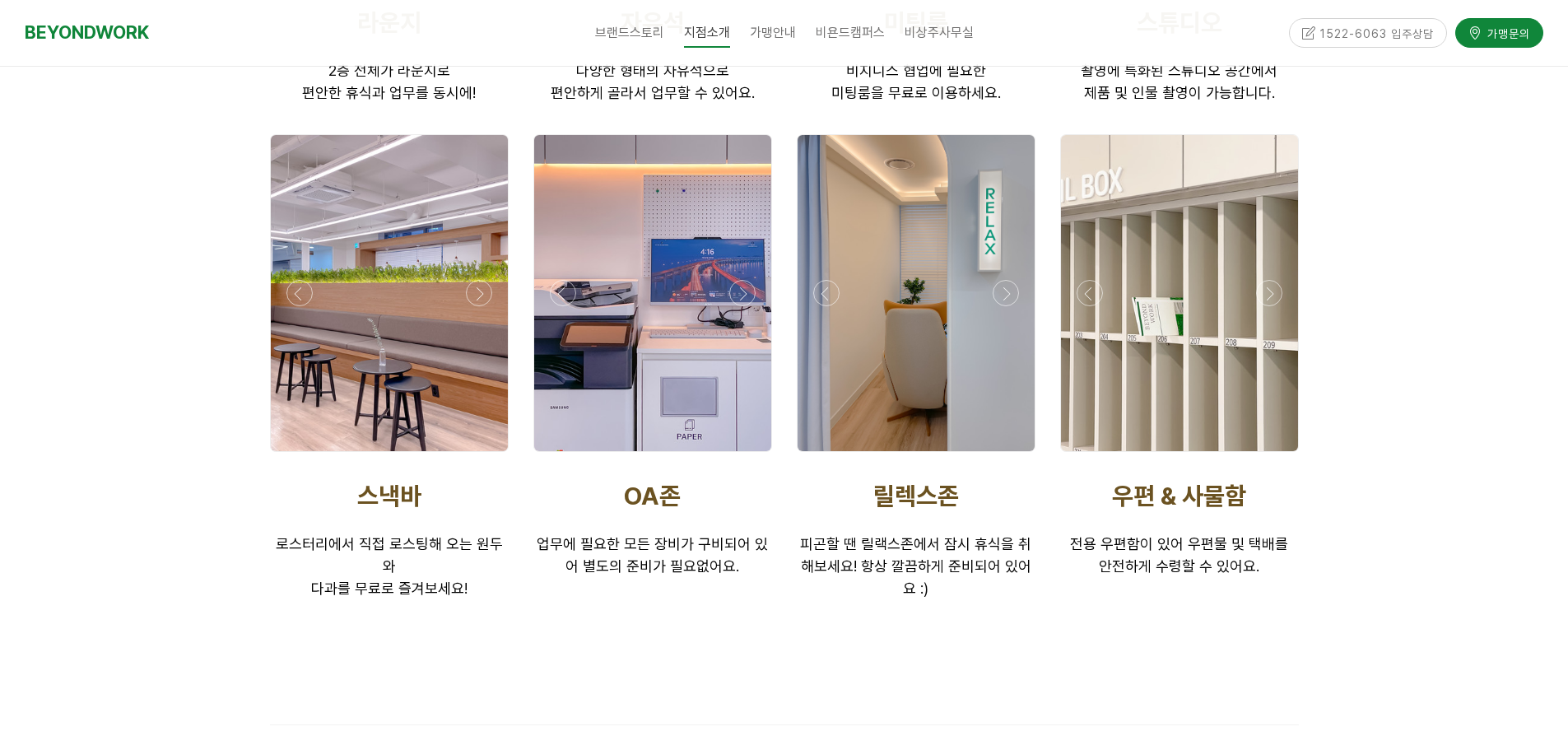
click at [1009, 456] on div at bounding box center [916, 456] width 247 height 0
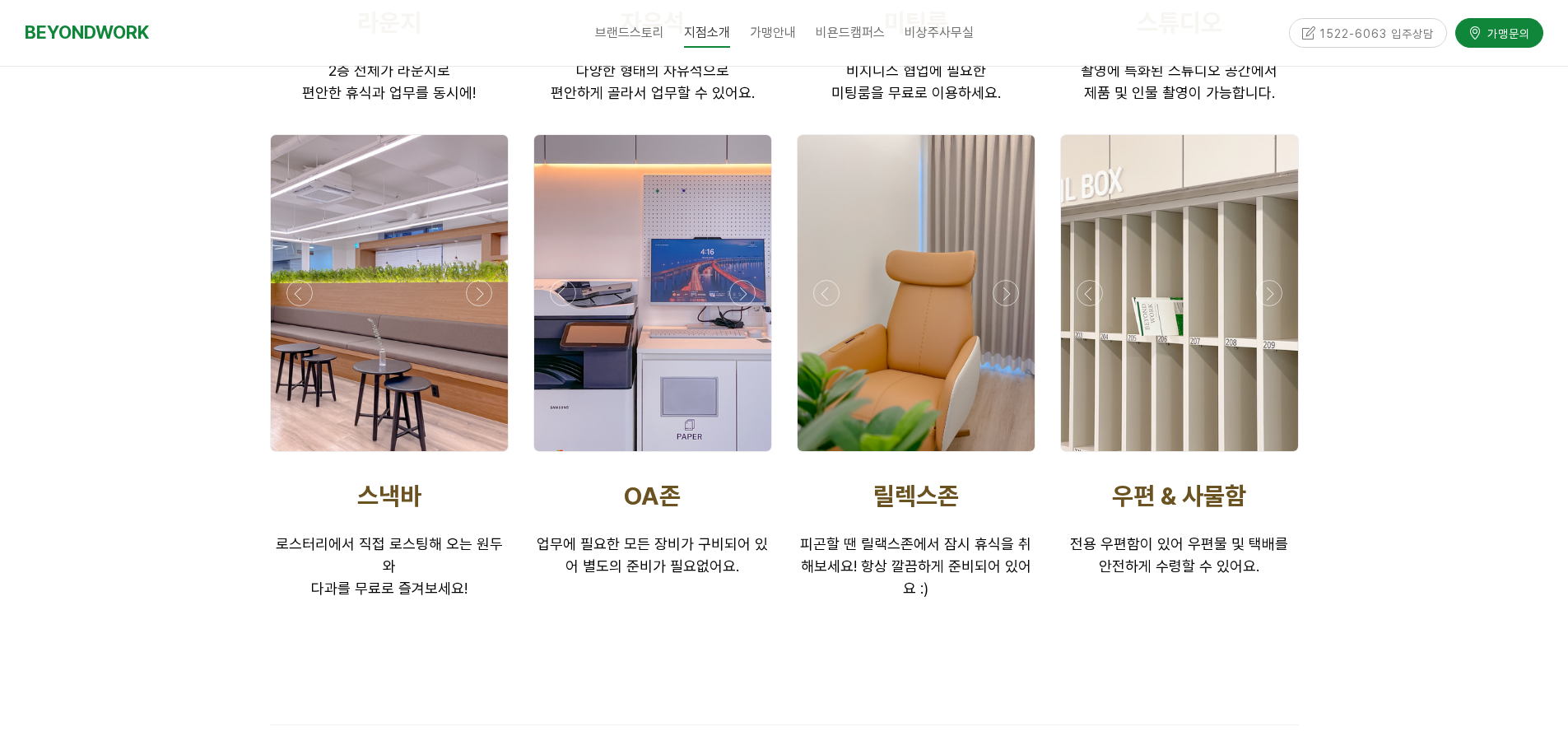
click at [1271, 456] on div at bounding box center [1179, 456] width 247 height 0
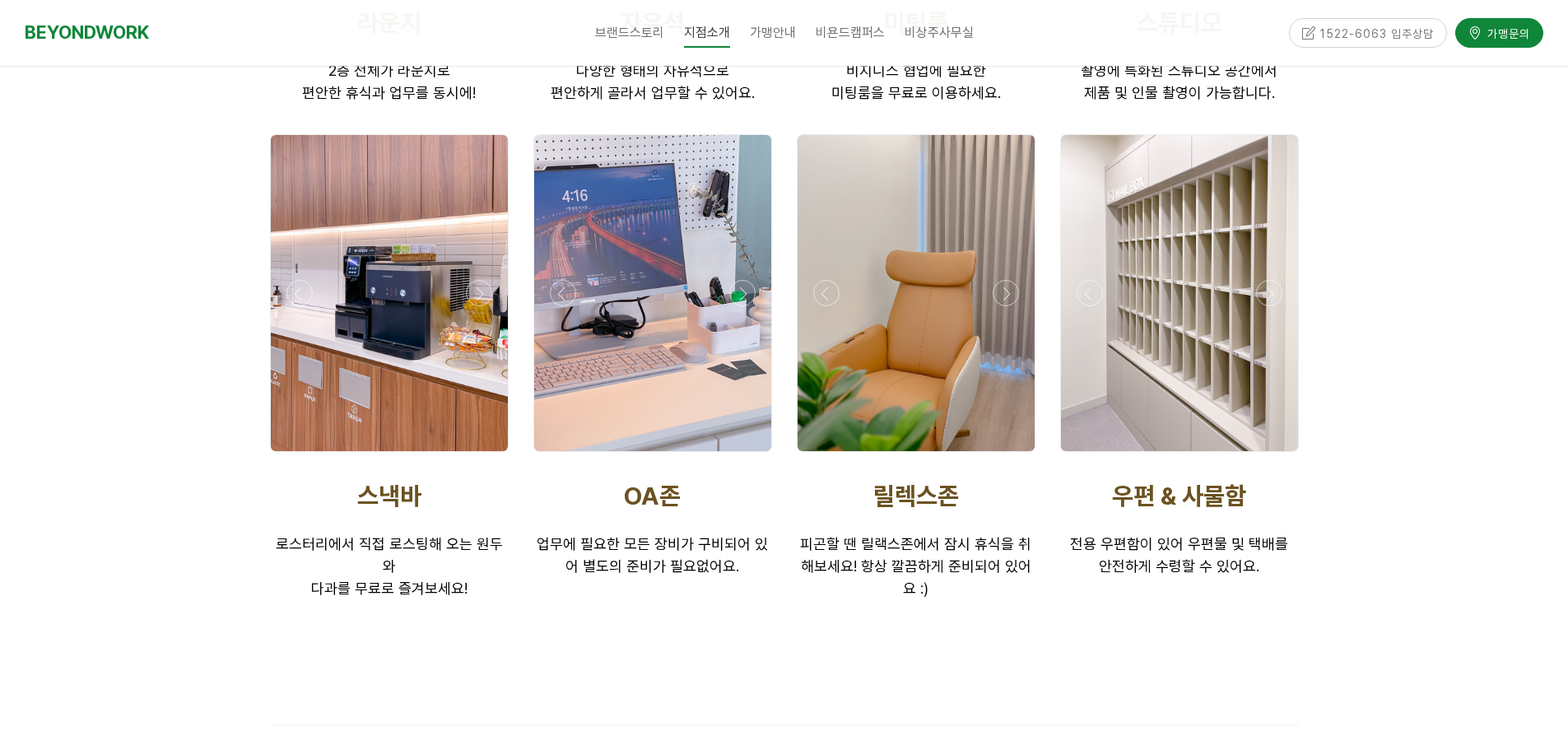
click at [1271, 456] on div at bounding box center [1179, 456] width 247 height 0
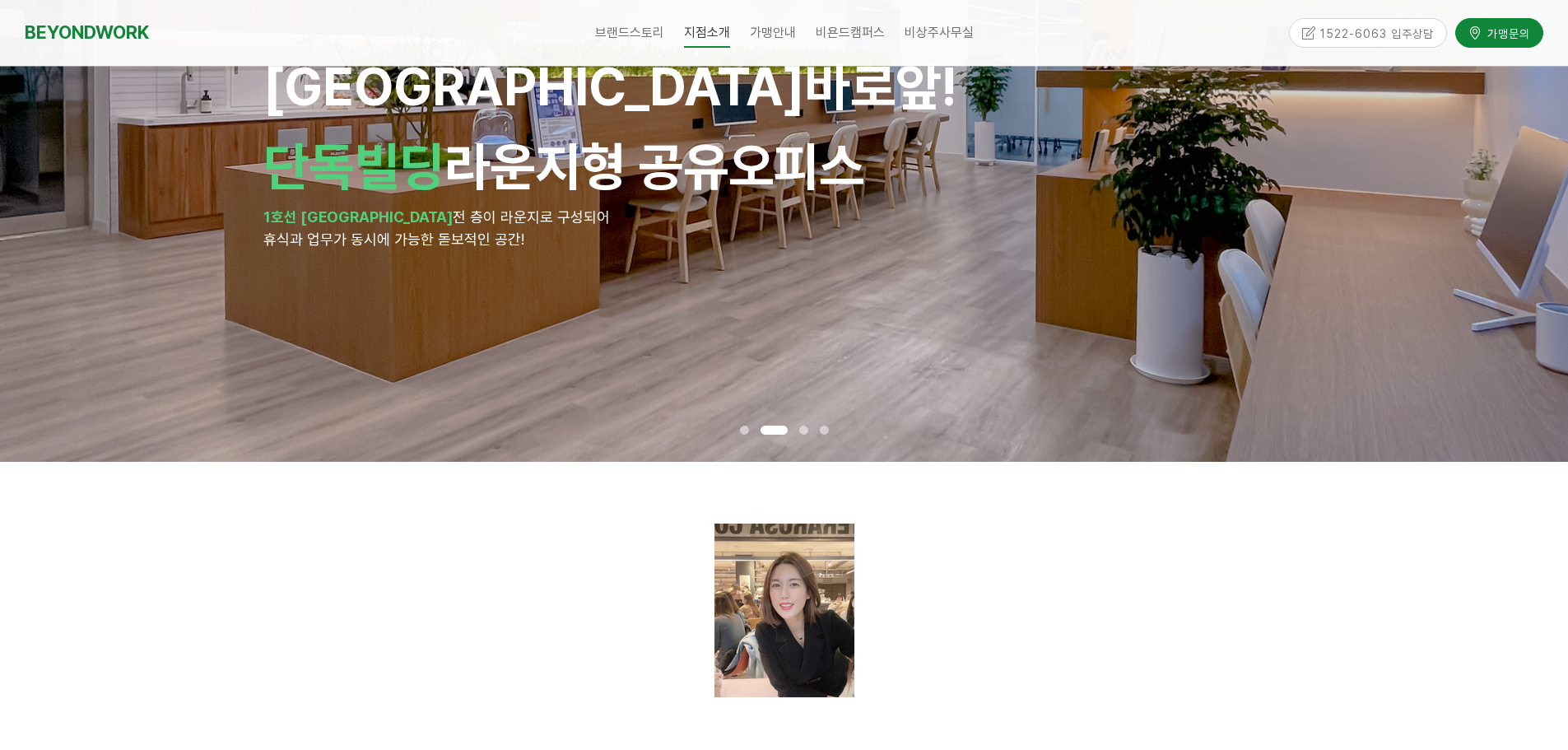
scroll to position [0, 0]
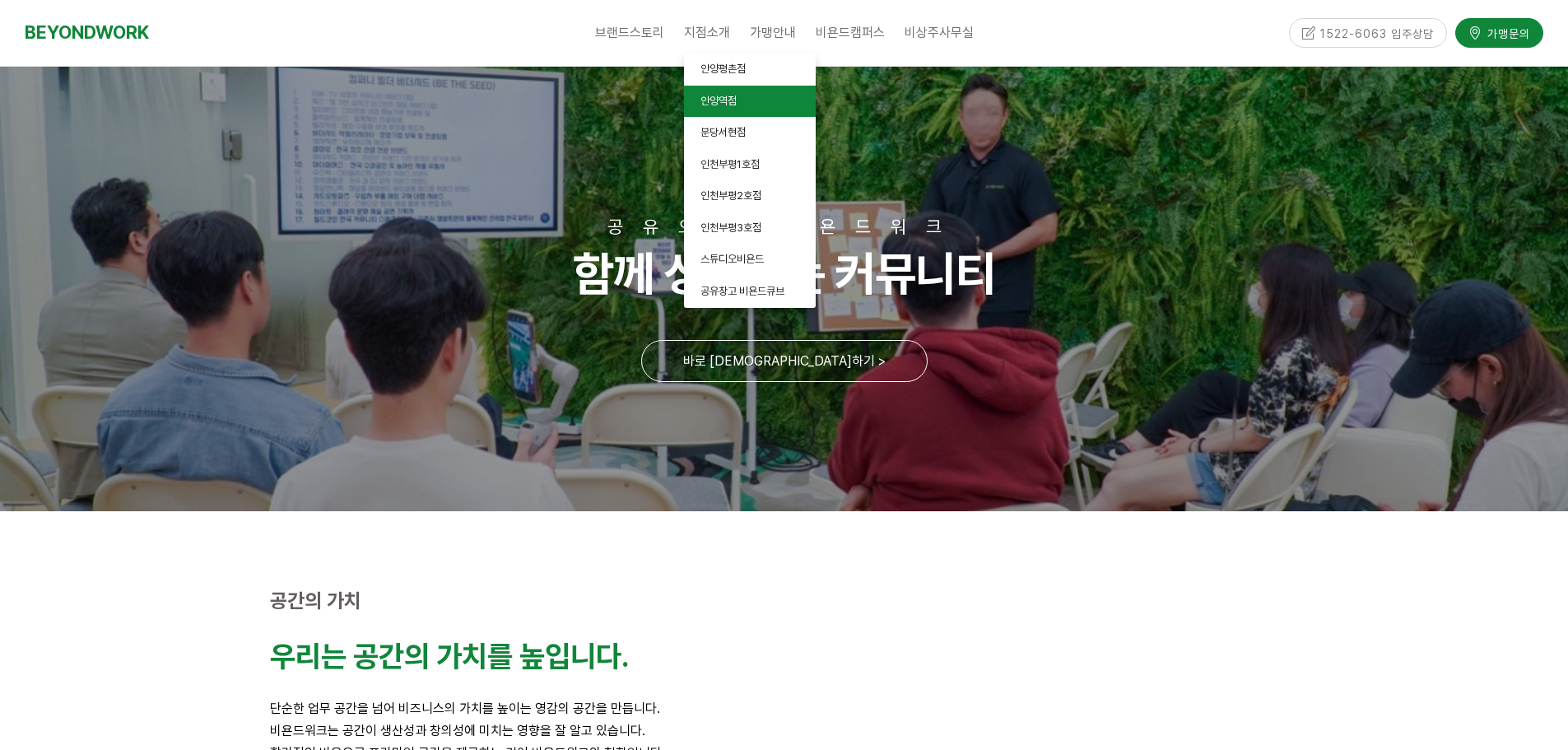
click at [710, 99] on span "안양역점" at bounding box center [718, 100] width 36 height 12
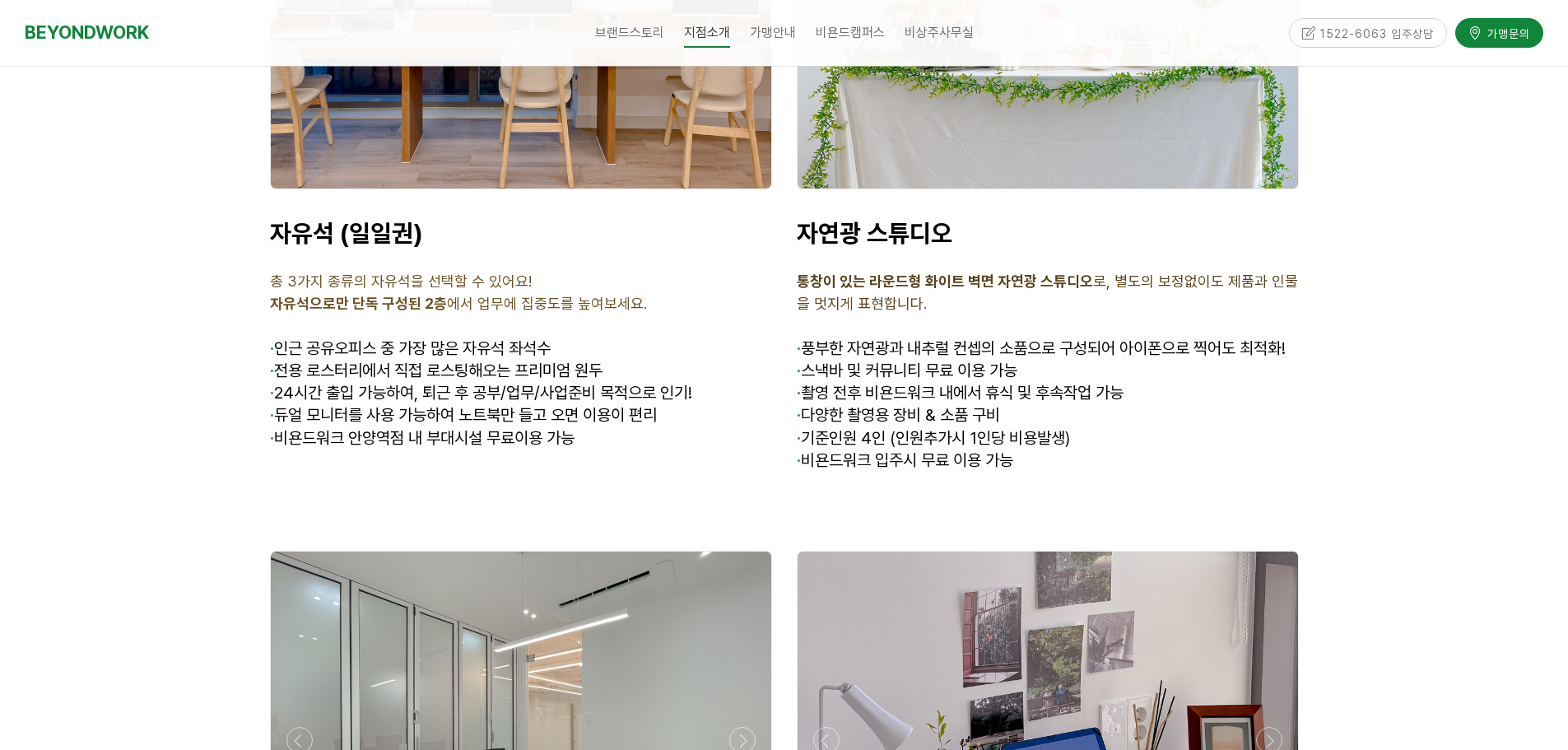
scroll to position [5555, 0]
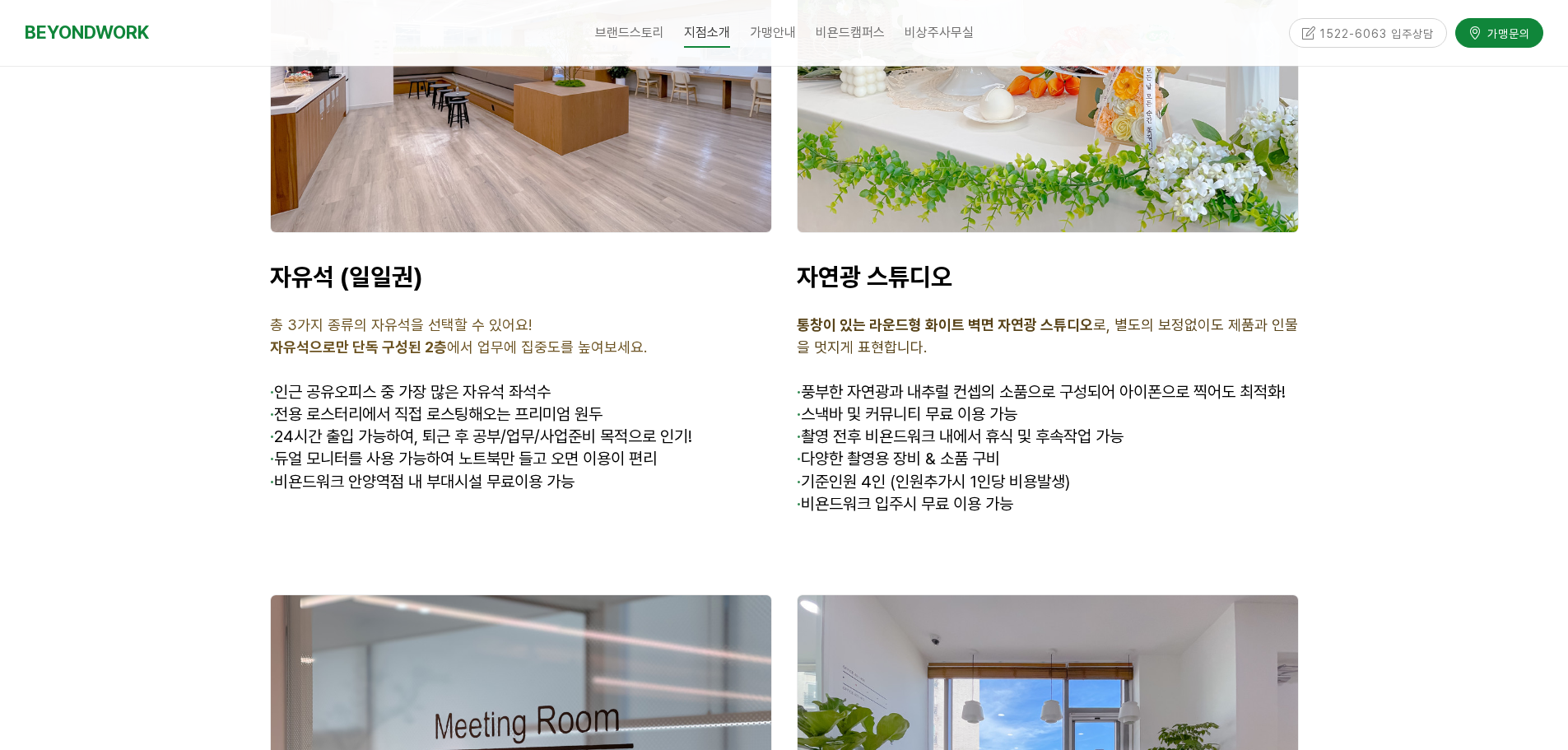
click at [444, 471] on span "· 비욘드워크 안양역점 내 부대시설 무료이용 가능" at bounding box center [422, 481] width 304 height 20
click at [424, 471] on span "· 비욘드워크 안양역점 내 부대시설 무료이용 가능" at bounding box center [422, 481] width 304 height 20
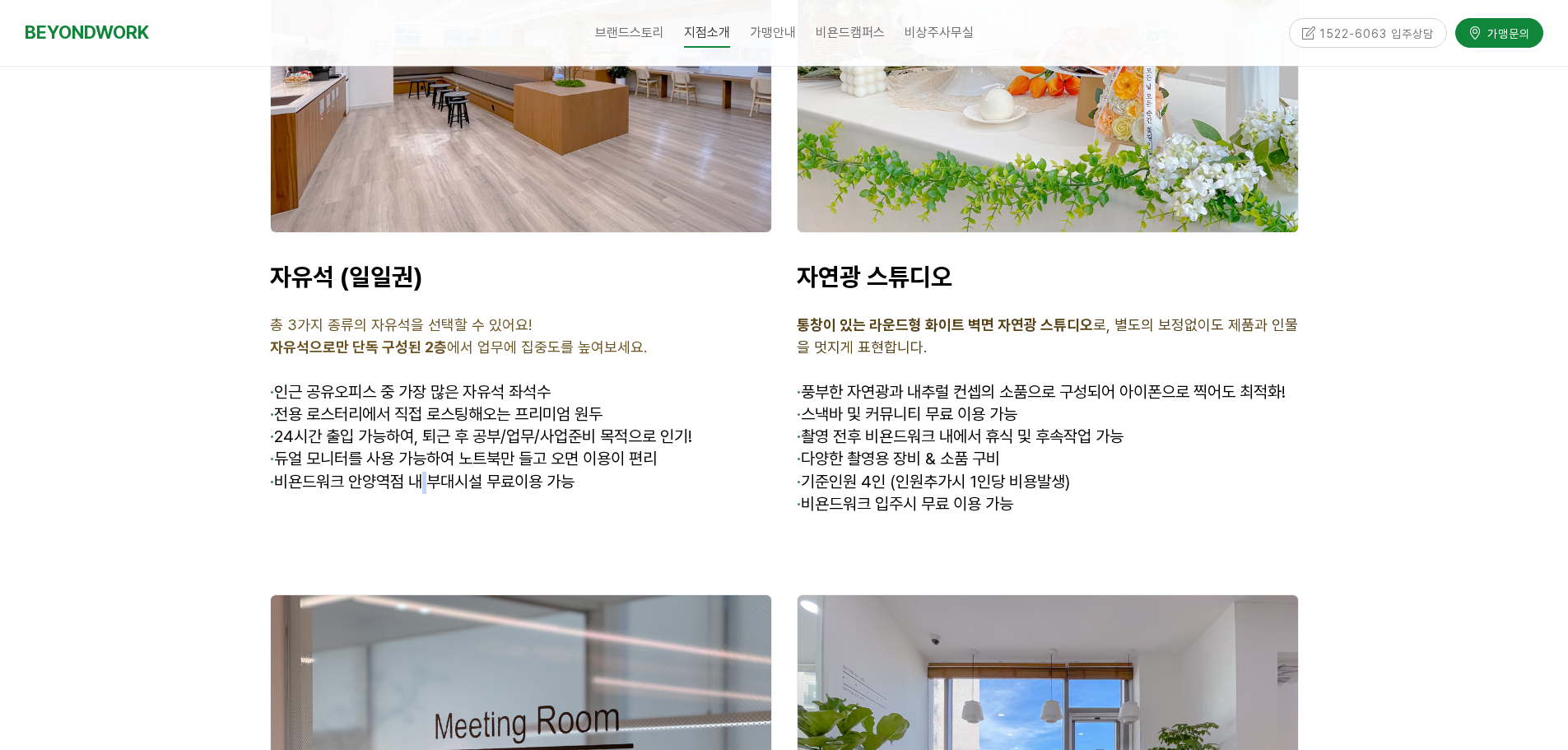
click at [424, 471] on span "· 비욘드워크 안양역점 내 부대시설 무료이용 가능" at bounding box center [422, 481] width 304 height 20
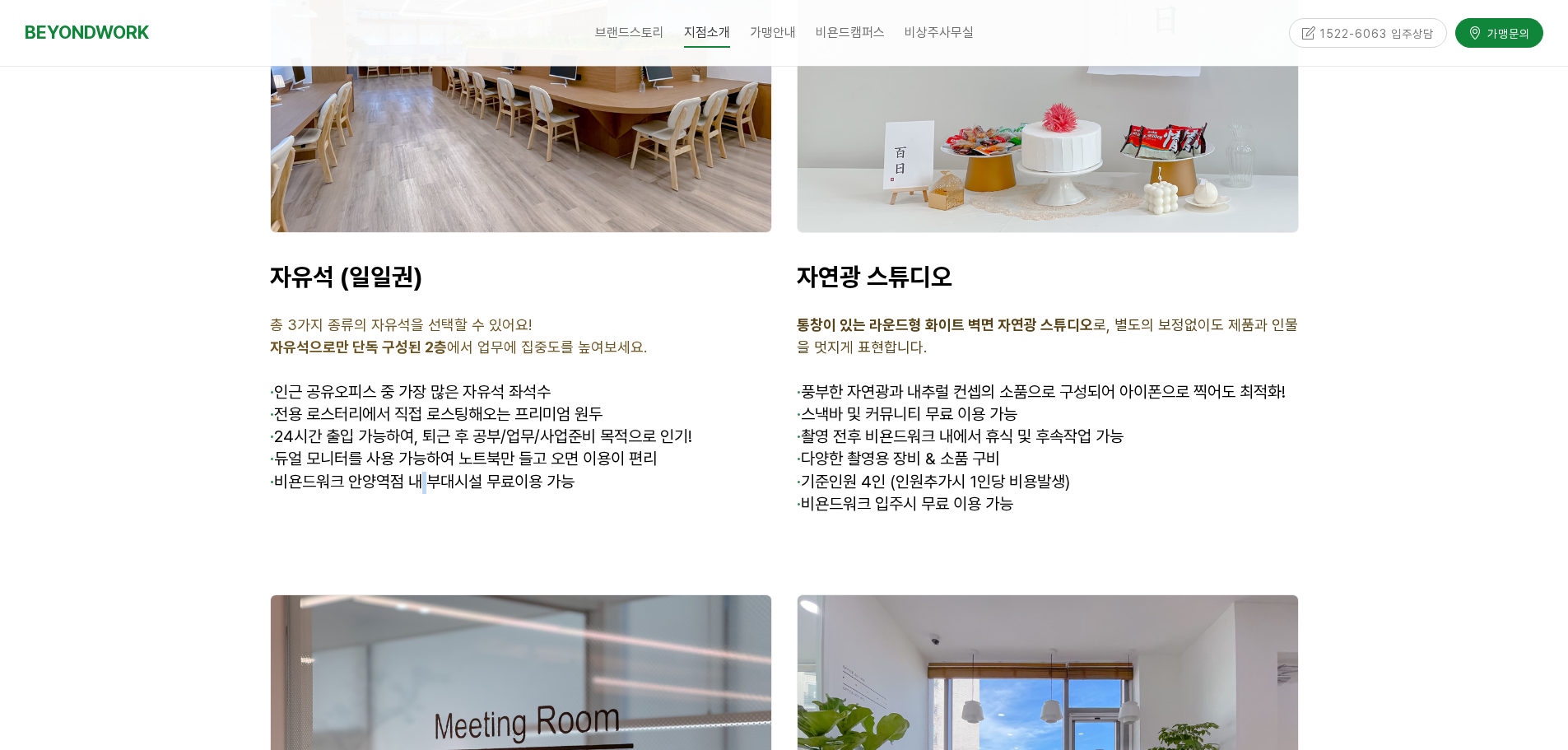
click at [424, 471] on span "· 비욘드워크 안양역점 내 부대시설 무료이용 가능" at bounding box center [422, 481] width 304 height 20
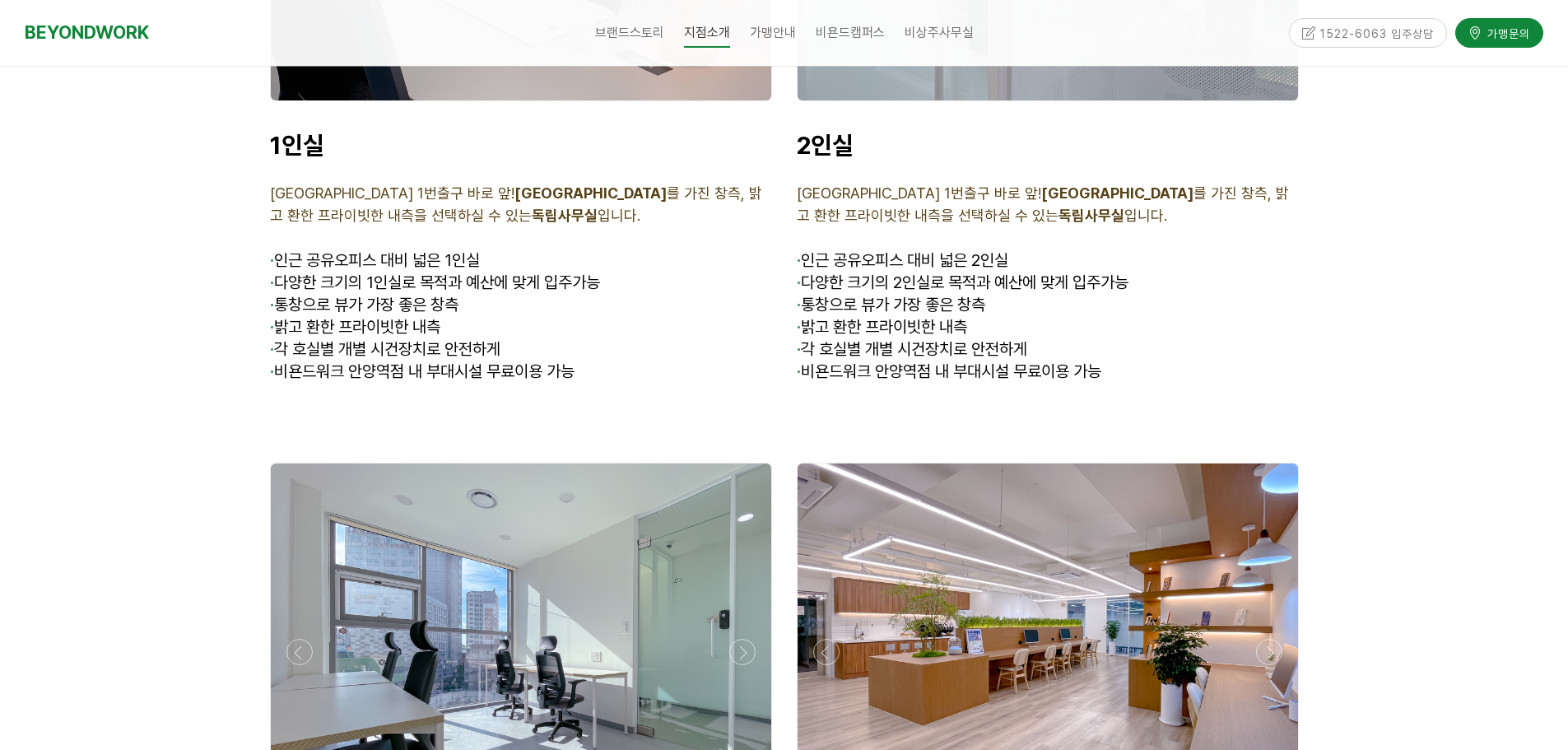
scroll to position [4156, 0]
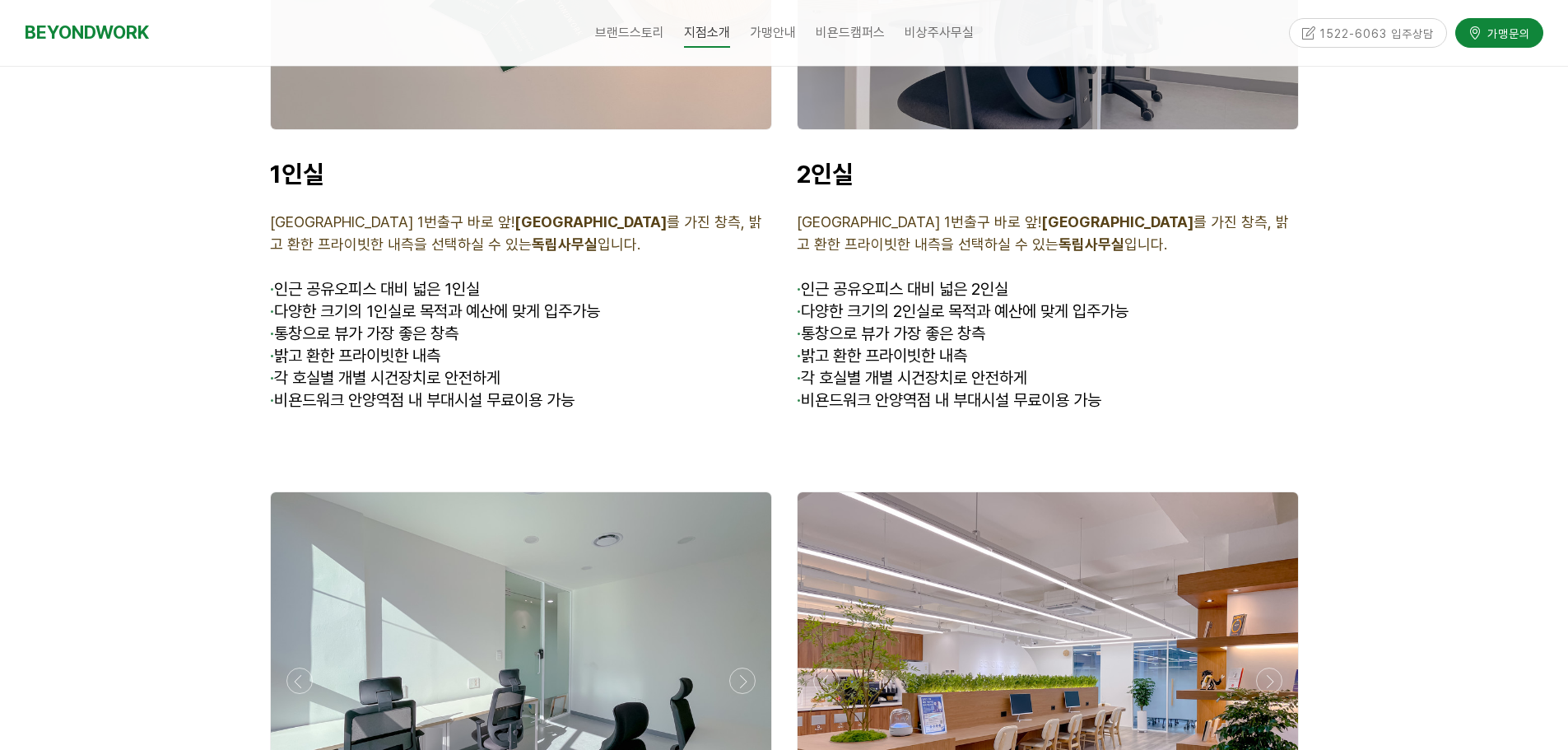
click at [386, 390] on span "· 비욘드워크 안양역점 내 부대시설 무료이용 가능" at bounding box center [422, 400] width 304 height 20
click at [402, 390] on span "· 비욘드워크 안양역점 내 부대시설 무료이용 가능" at bounding box center [422, 400] width 304 height 20
click at [418, 390] on span "· 비욘드워크 안양역점 내 부대시설 무료이용 가능" at bounding box center [422, 400] width 304 height 20
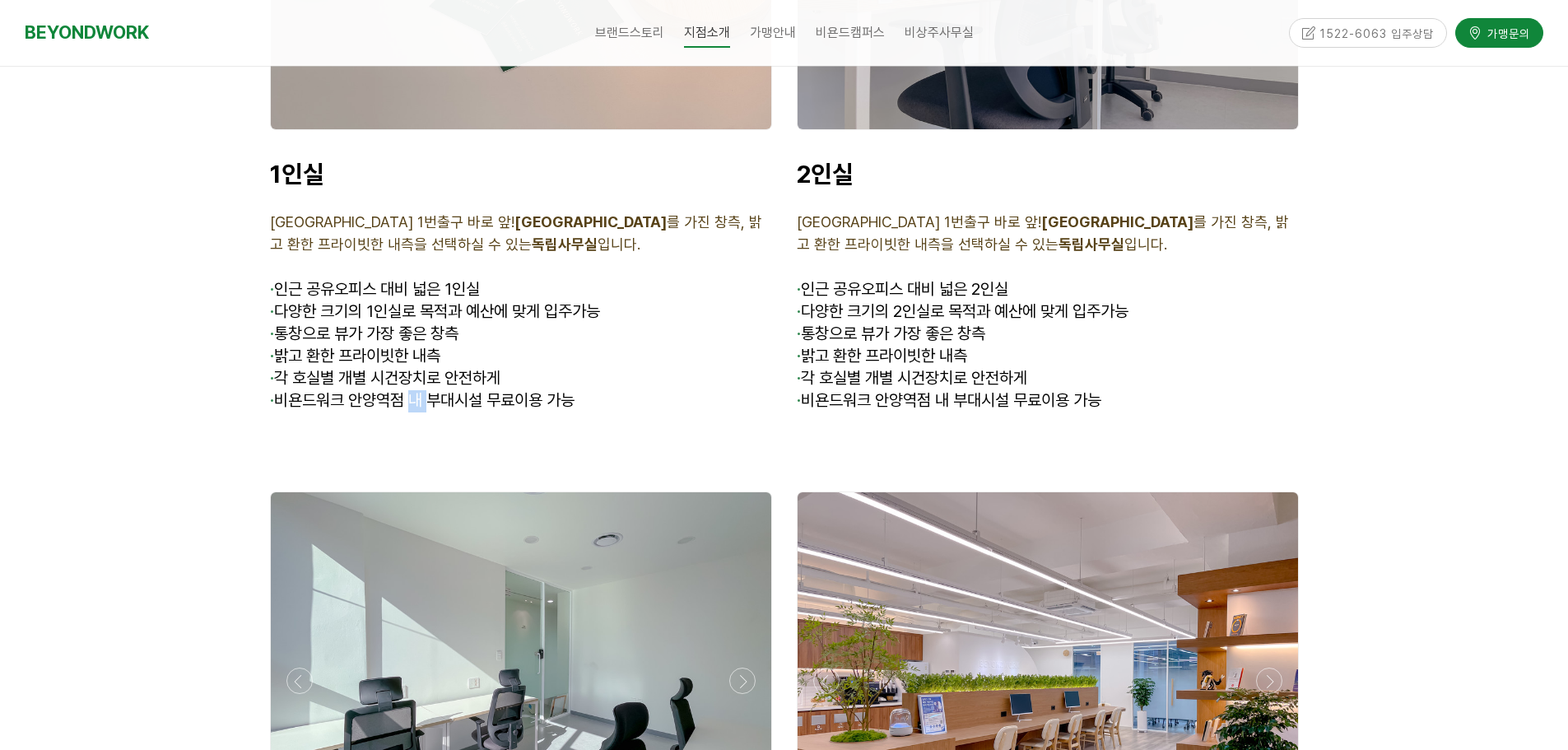
click at [418, 390] on span "· 비욘드워크 안양역점 내 부대시설 무료이용 가능" at bounding box center [422, 400] width 304 height 20
click at [443, 390] on span "· 비욘드워크 안양역점 내 부대시설 무료이용 가능" at bounding box center [422, 400] width 304 height 20
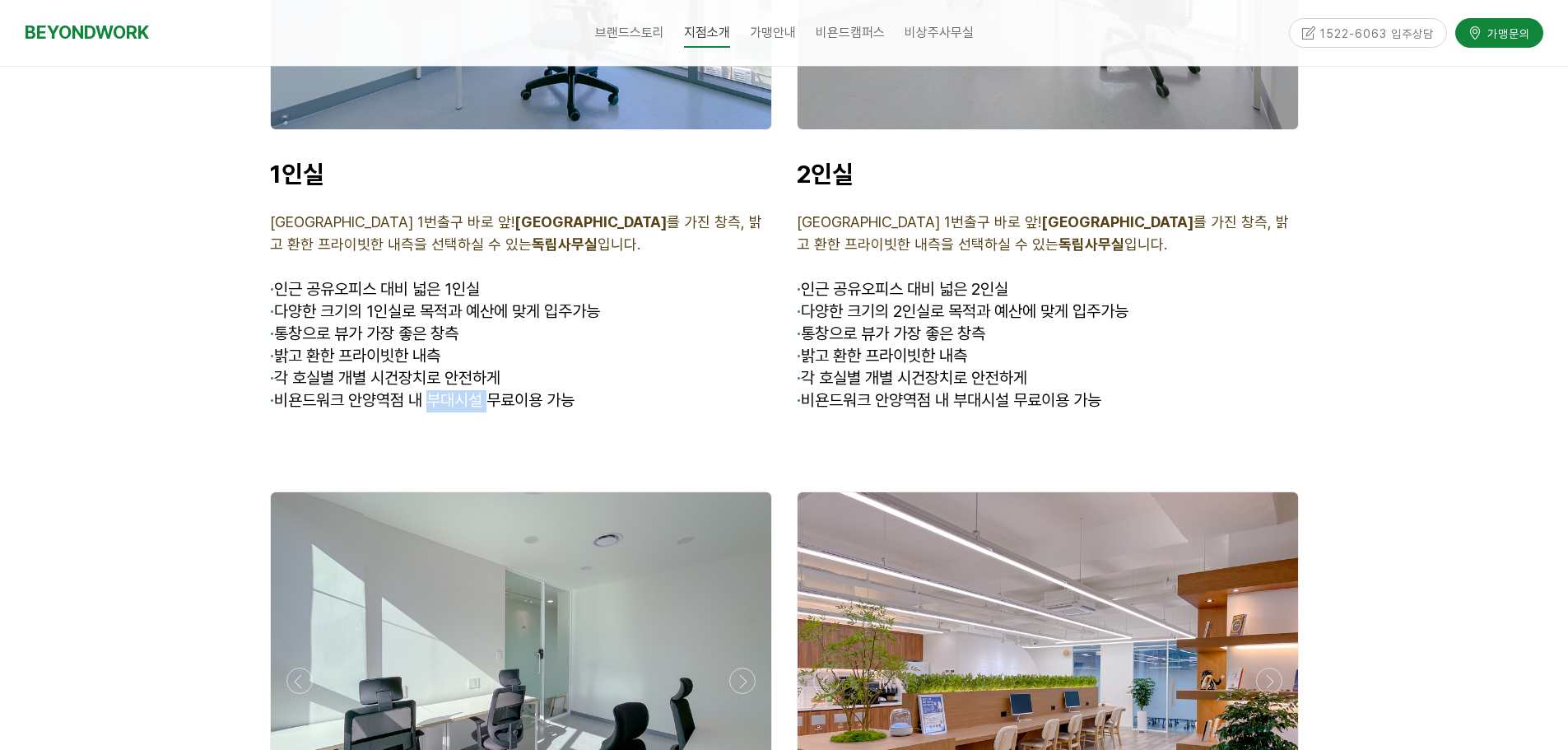
click at [497, 390] on span "· 비욘드워크 안양역점 내 부대시설 무료이용 가능" at bounding box center [422, 400] width 304 height 20
click at [425, 368] on span "· 각 호실별 개별 시건장치로 안전하게" at bounding box center [385, 378] width 231 height 20
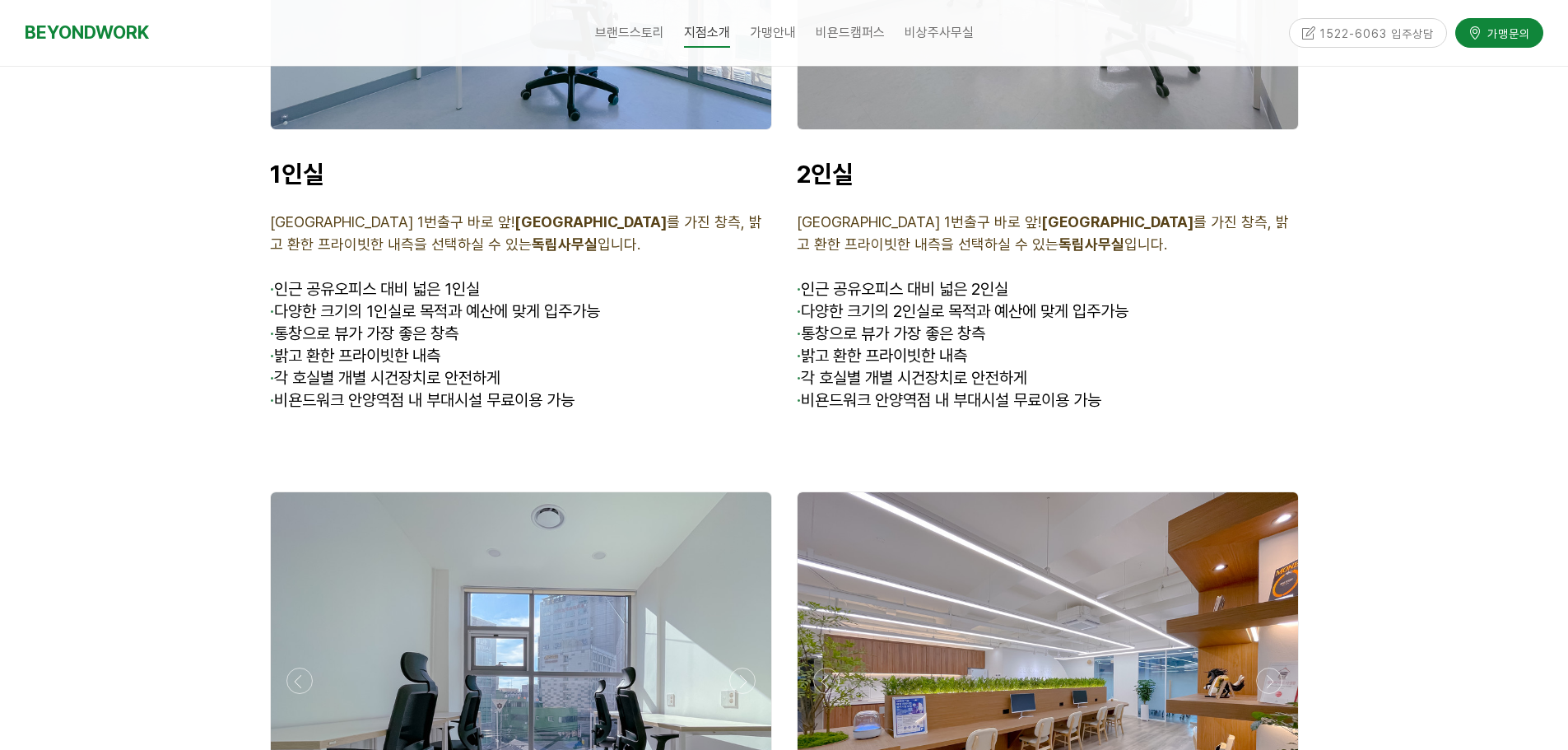
click at [328, 345] on span "· 밝고 환한 프라이빗한 내측" at bounding box center [355, 355] width 171 height 20
click at [375, 345] on span "· 밝고 환한 프라이빗한 내측" at bounding box center [355, 355] width 171 height 20
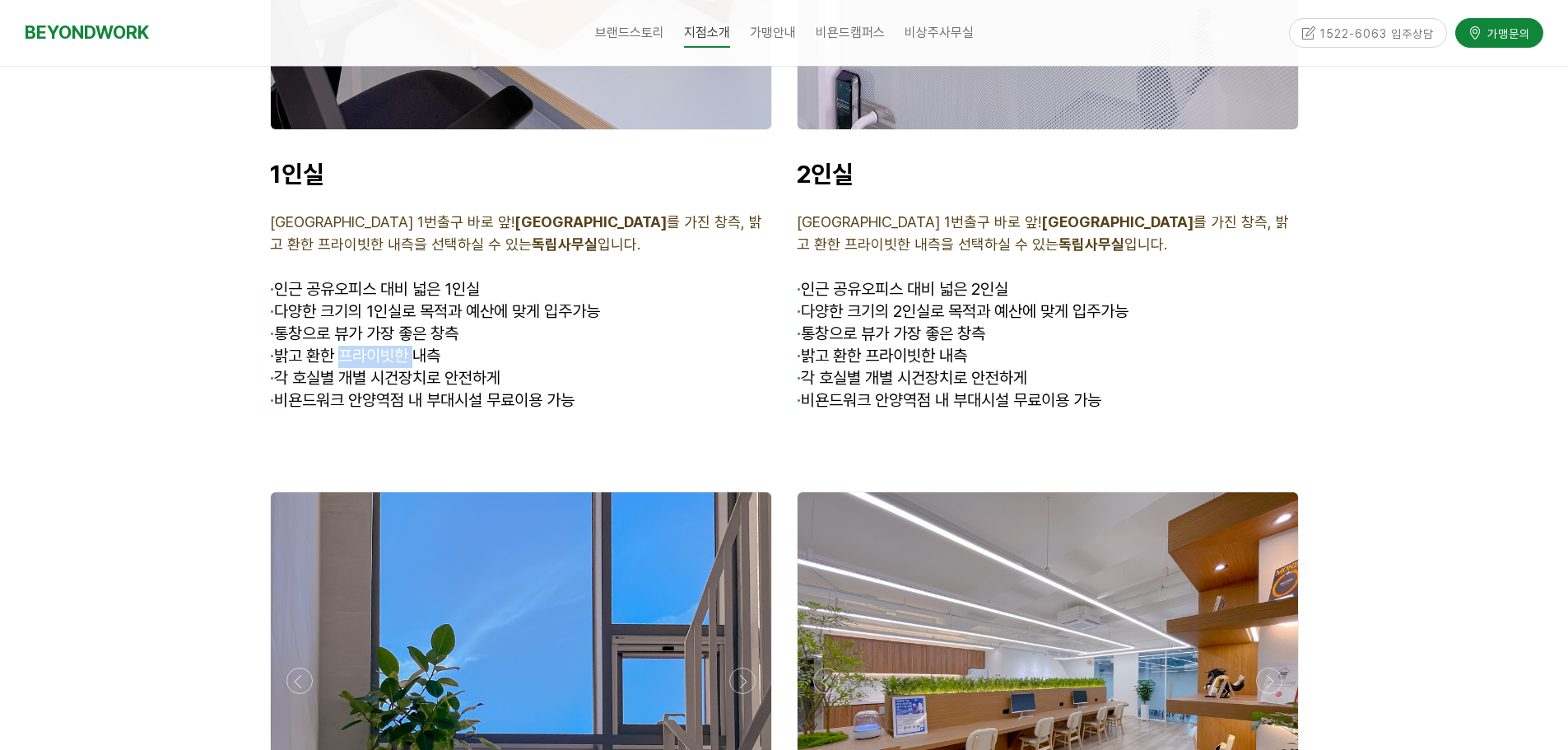
click at [362, 345] on span "· 밝고 환한 프라이빗한 내측" at bounding box center [355, 355] width 171 height 20
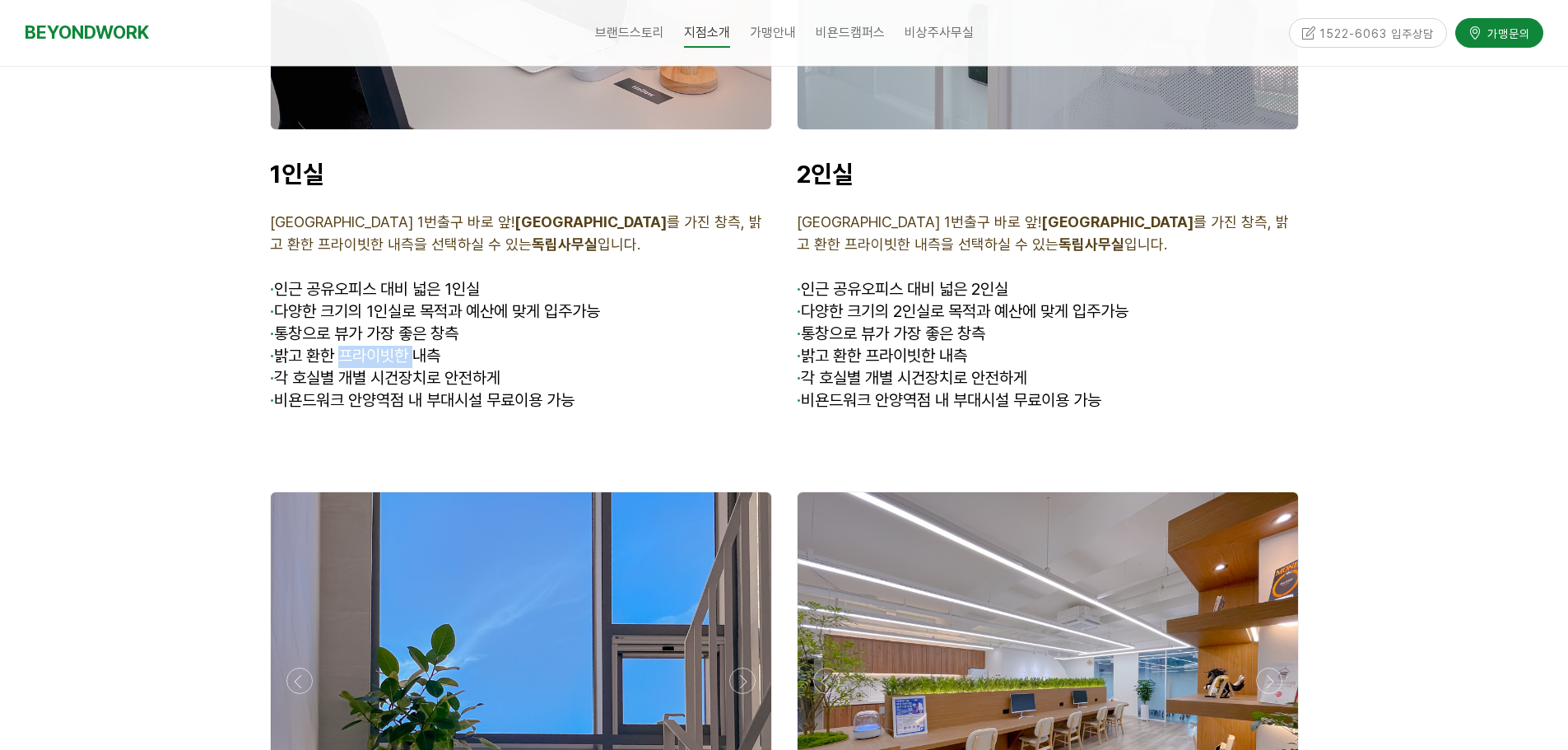
click at [362, 345] on span "· 밝고 환한 프라이빗한 내측" at bounding box center [355, 355] width 171 height 20
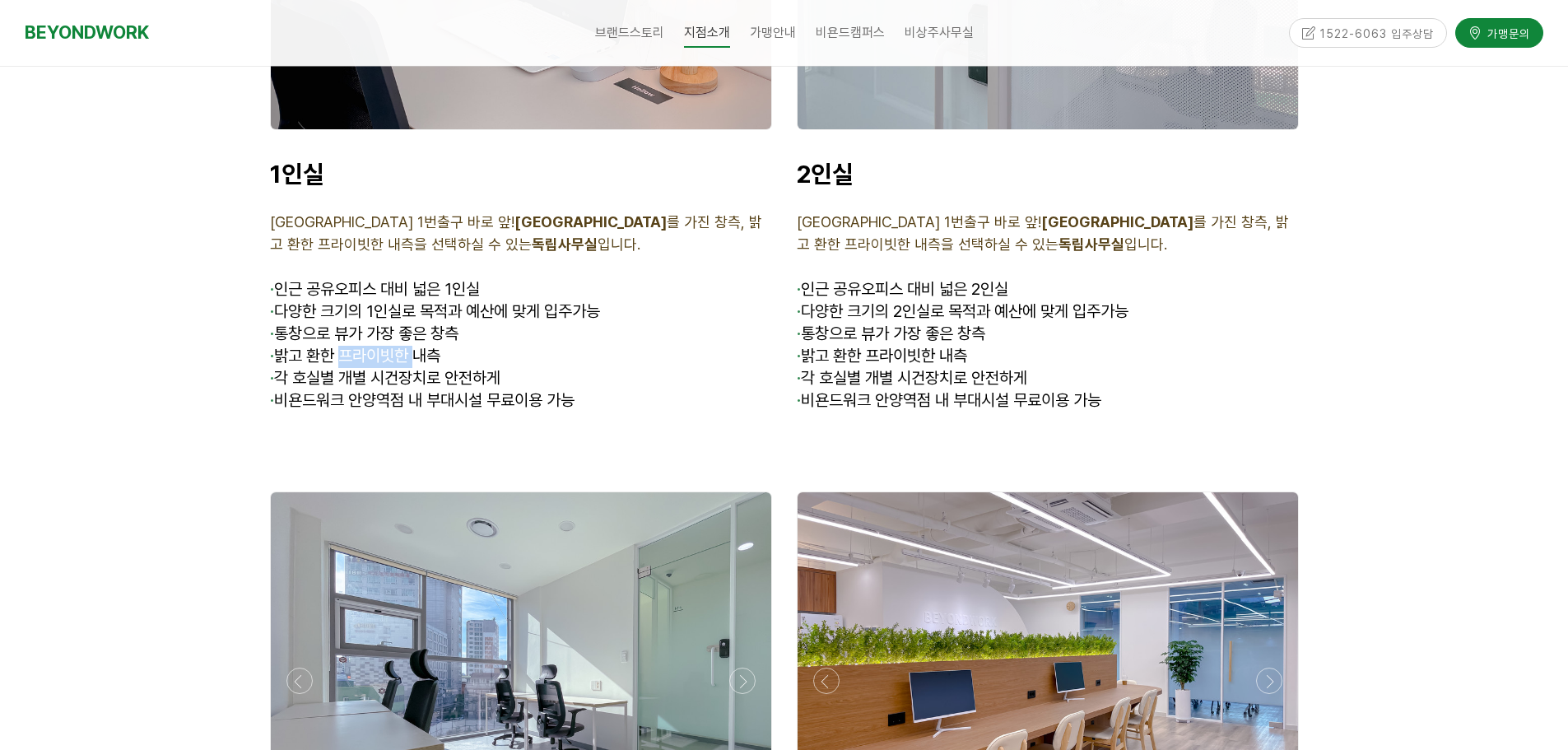
click at [362, 345] on span "· 밝고 환한 프라이빗한 내측" at bounding box center [355, 355] width 171 height 20
click at [363, 323] on span "· 통창으로 뷰가 가장 좋은 창측" at bounding box center [364, 333] width 189 height 20
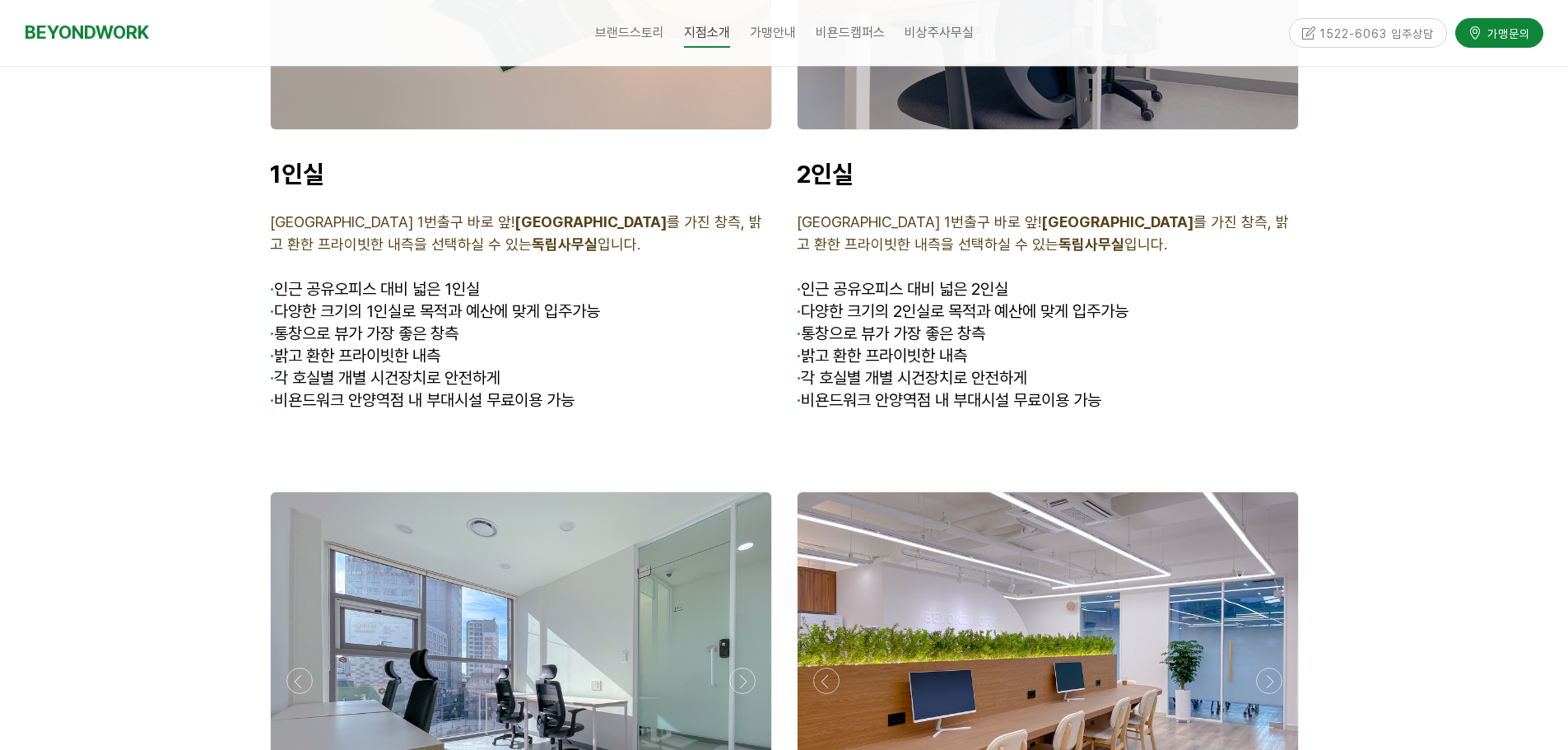
click at [354, 323] on span "· 통창으로 뷰가 가장 좋은 창측" at bounding box center [364, 333] width 189 height 20
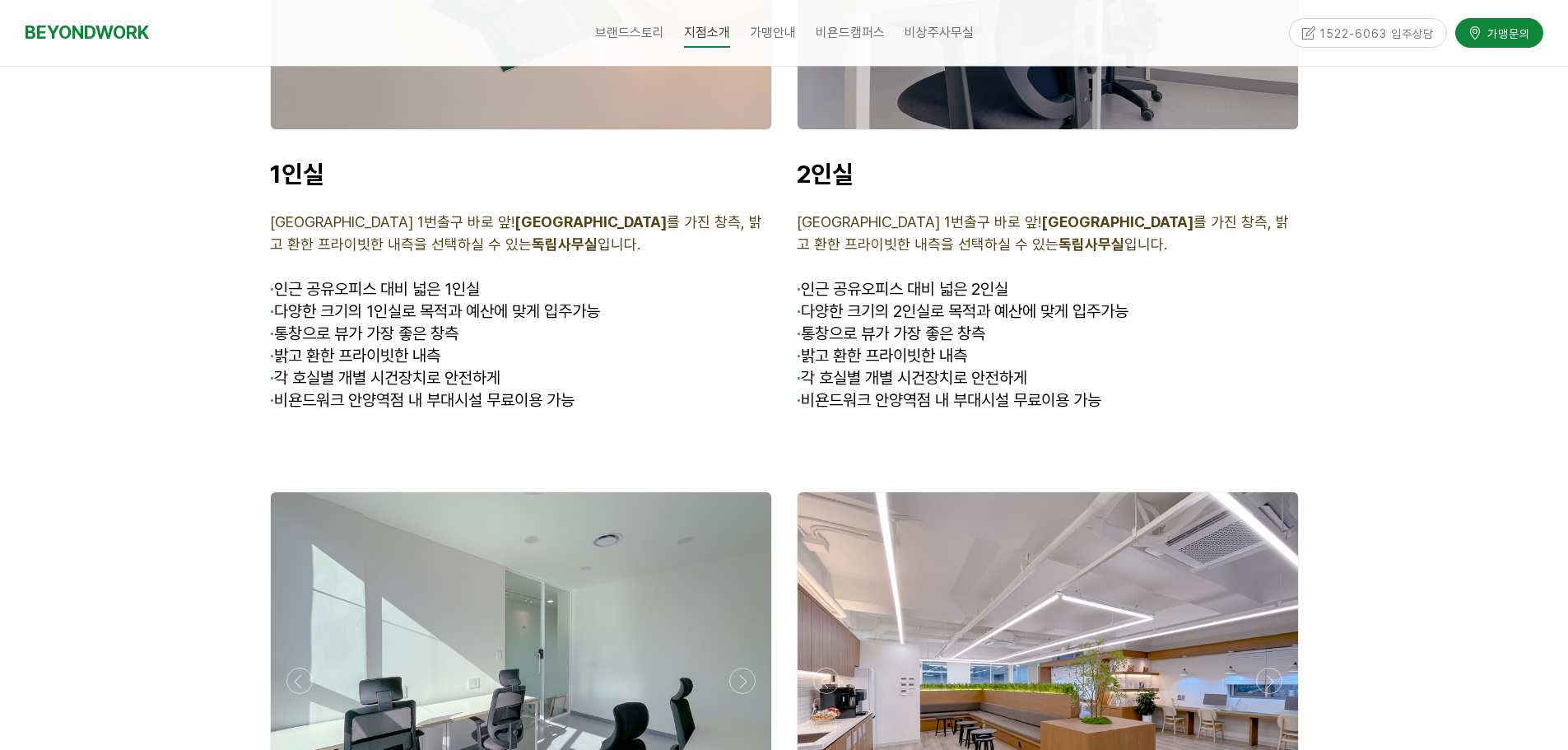
click at [389, 323] on span "· 통창으로 뷰가 가장 좋은 창측" at bounding box center [364, 333] width 189 height 20
click at [423, 323] on span "· 통창으로 뷰가 가장 좋은 창측" at bounding box center [364, 333] width 189 height 20
click at [484, 323] on p "· 통창으로 뷰가 가장 좋은 창측" at bounding box center [521, 334] width 502 height 22
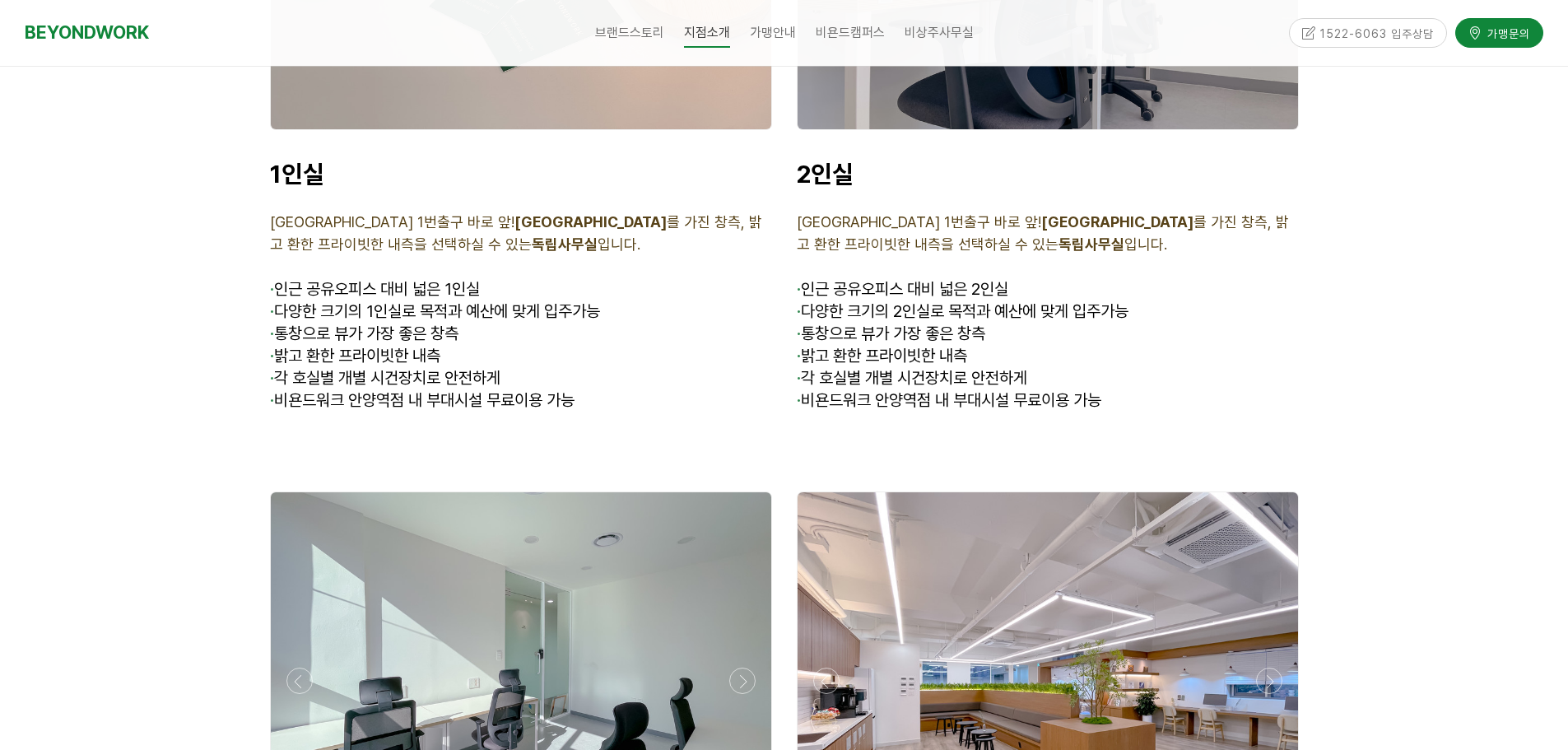
click at [459, 323] on span "· 통창으로 뷰가 가장 좋은 창측" at bounding box center [364, 333] width 189 height 20
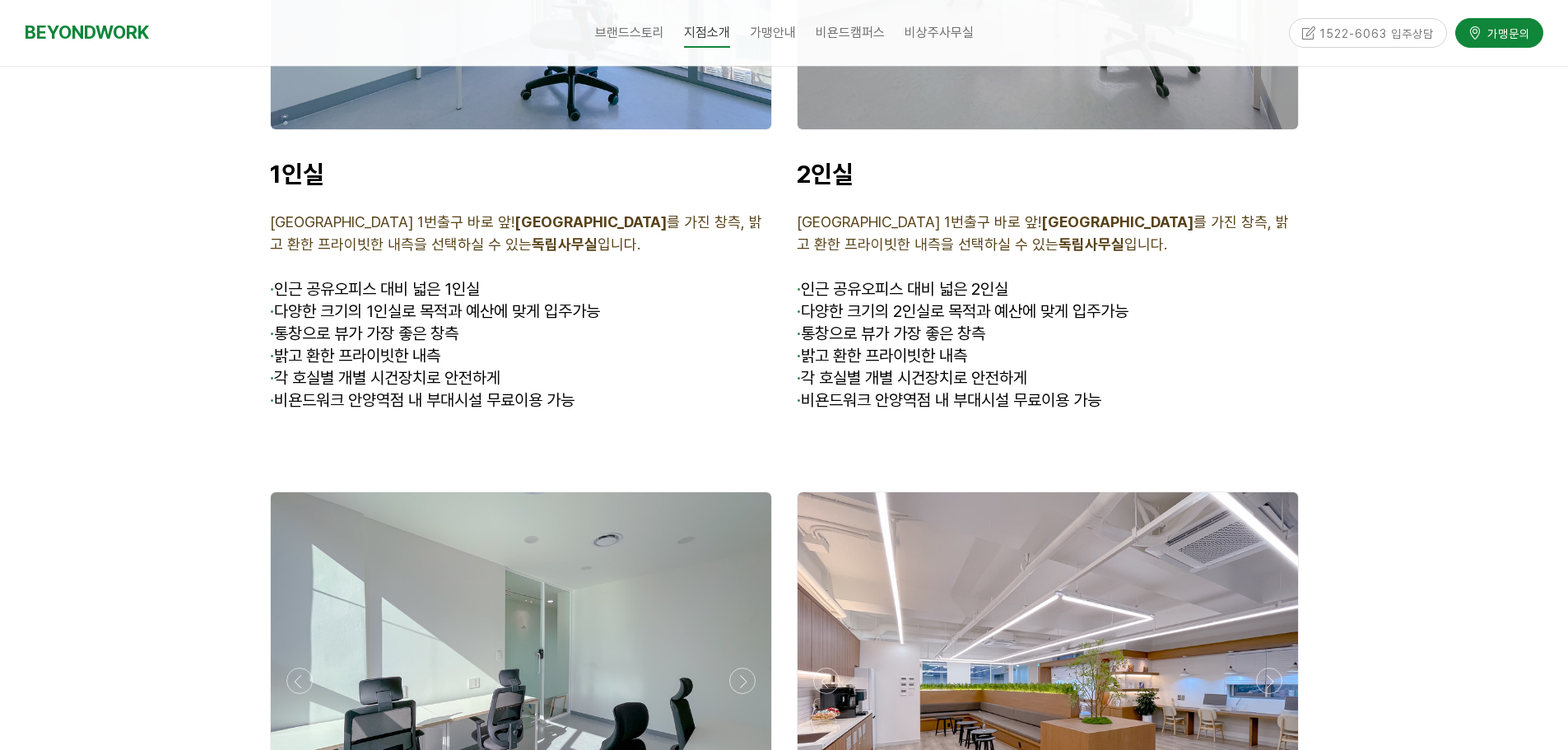
click at [453, 323] on span "· 통창으로 뷰가 가장 좋은 창측" at bounding box center [364, 333] width 189 height 20
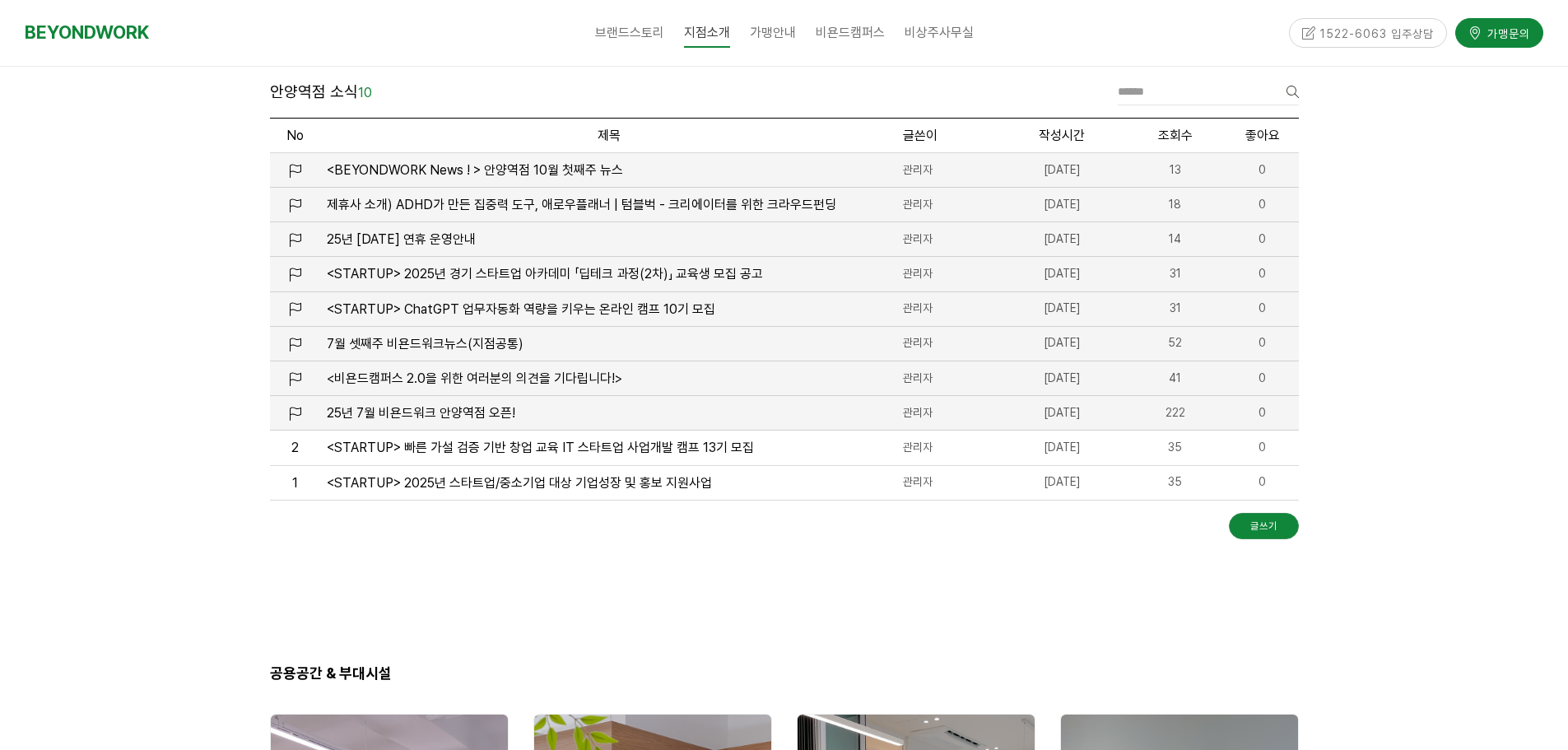
scroll to position [1932, 0]
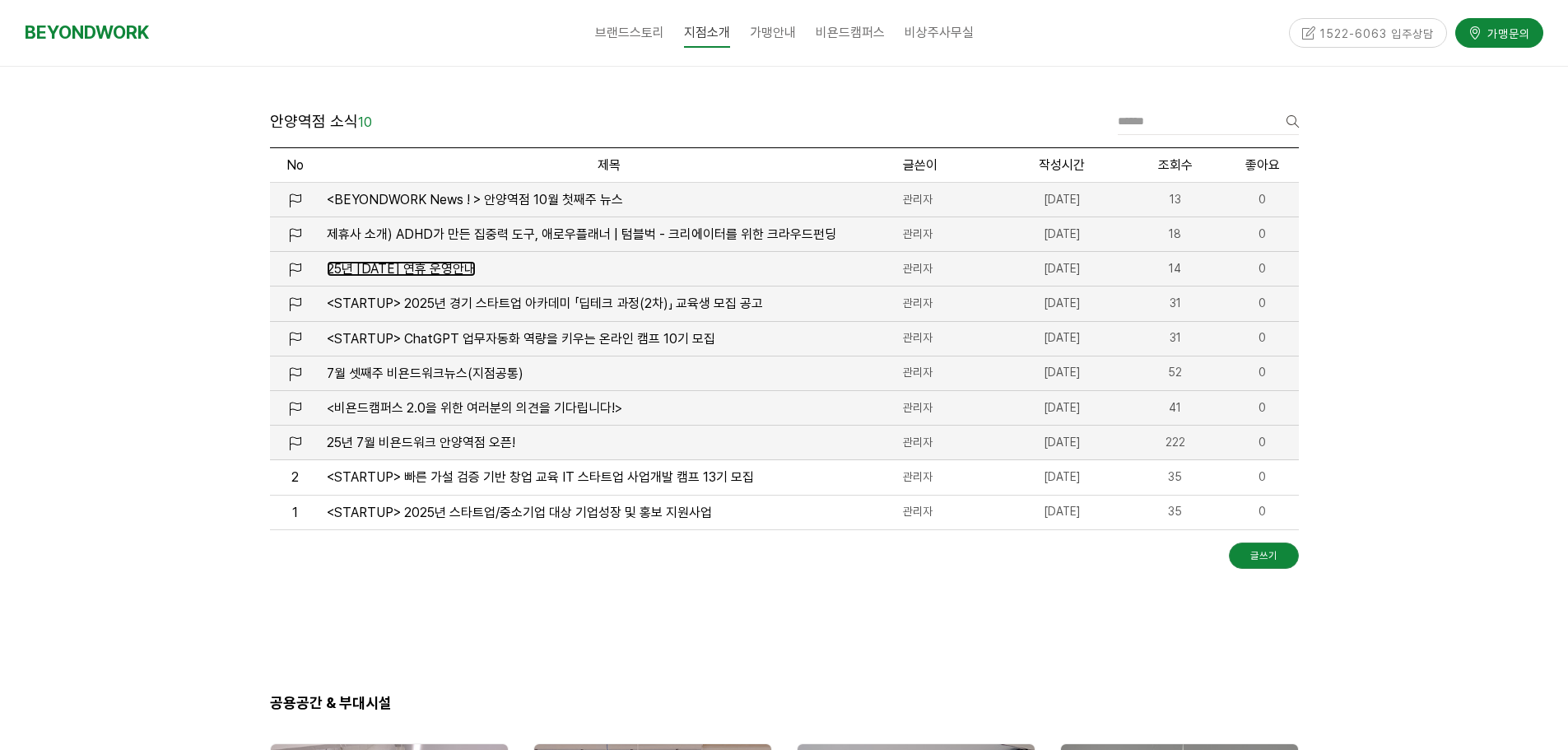
click at [423, 274] on span "25년 [DATE] 연휴 운영안내" at bounding box center [402, 269] width 149 height 15
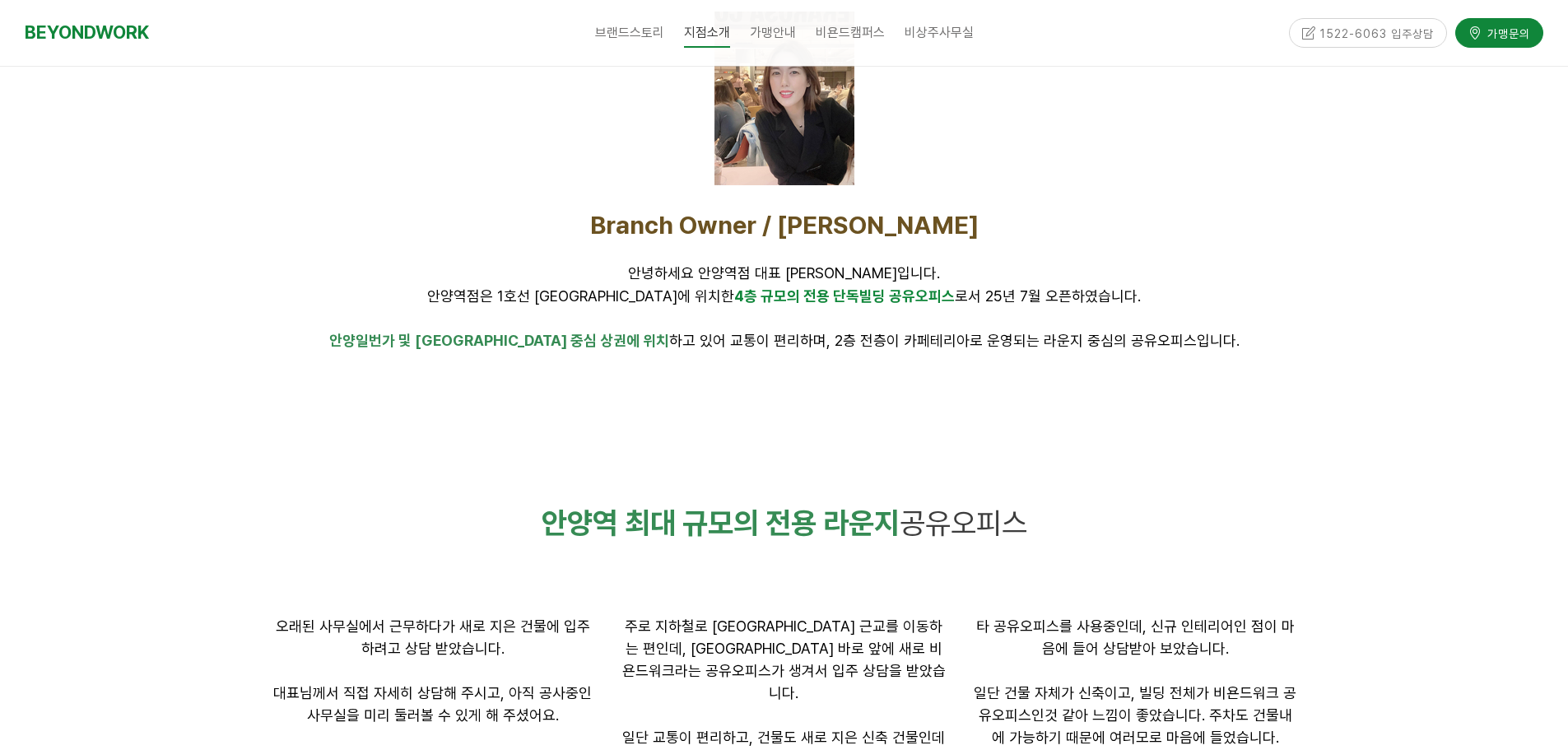
scroll to position [823, 0]
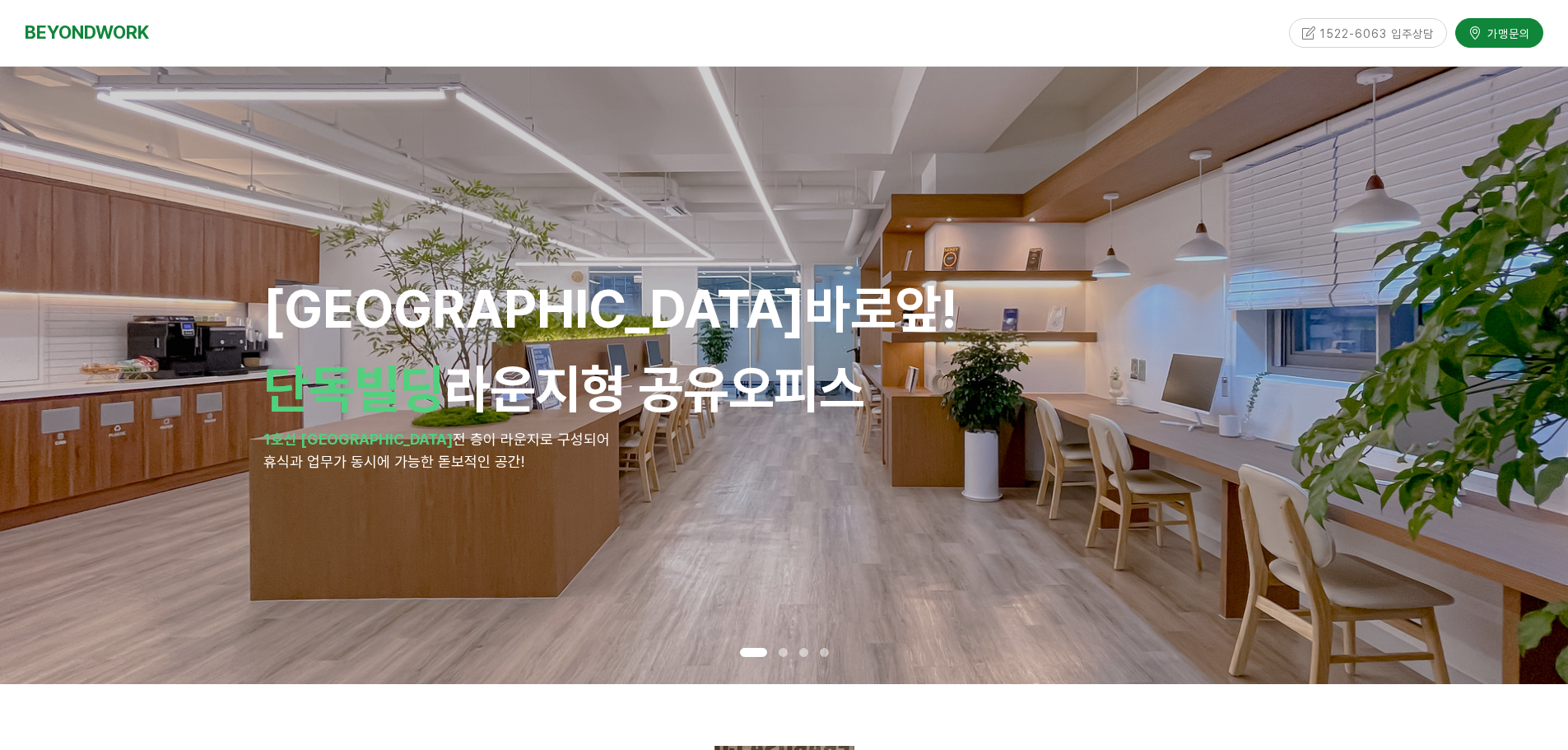
scroll to position [1932, 0]
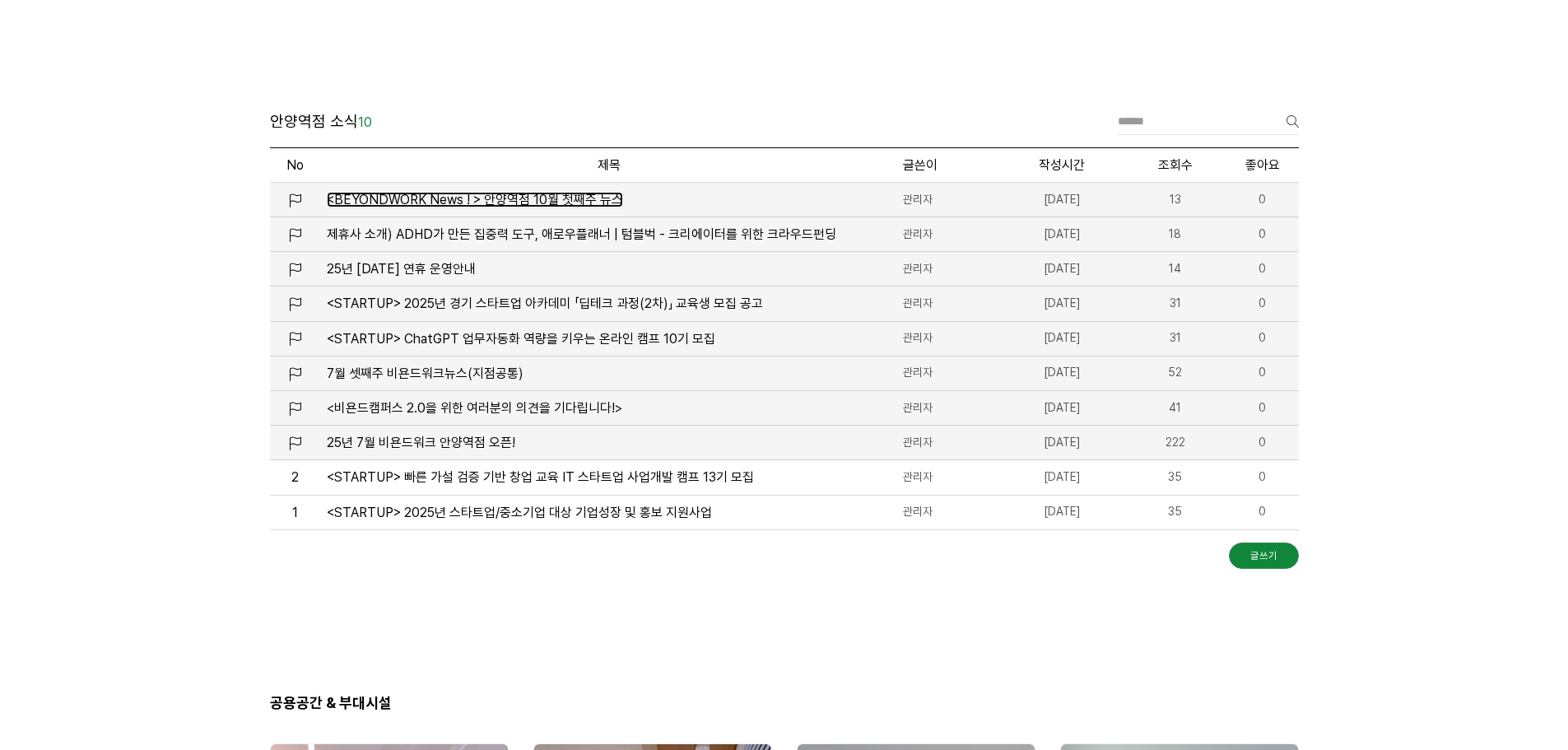
click at [505, 200] on span "<BEYONDWORK News ! > 안양역점 10월 첫째주 뉴스" at bounding box center [475, 199] width 297 height 15
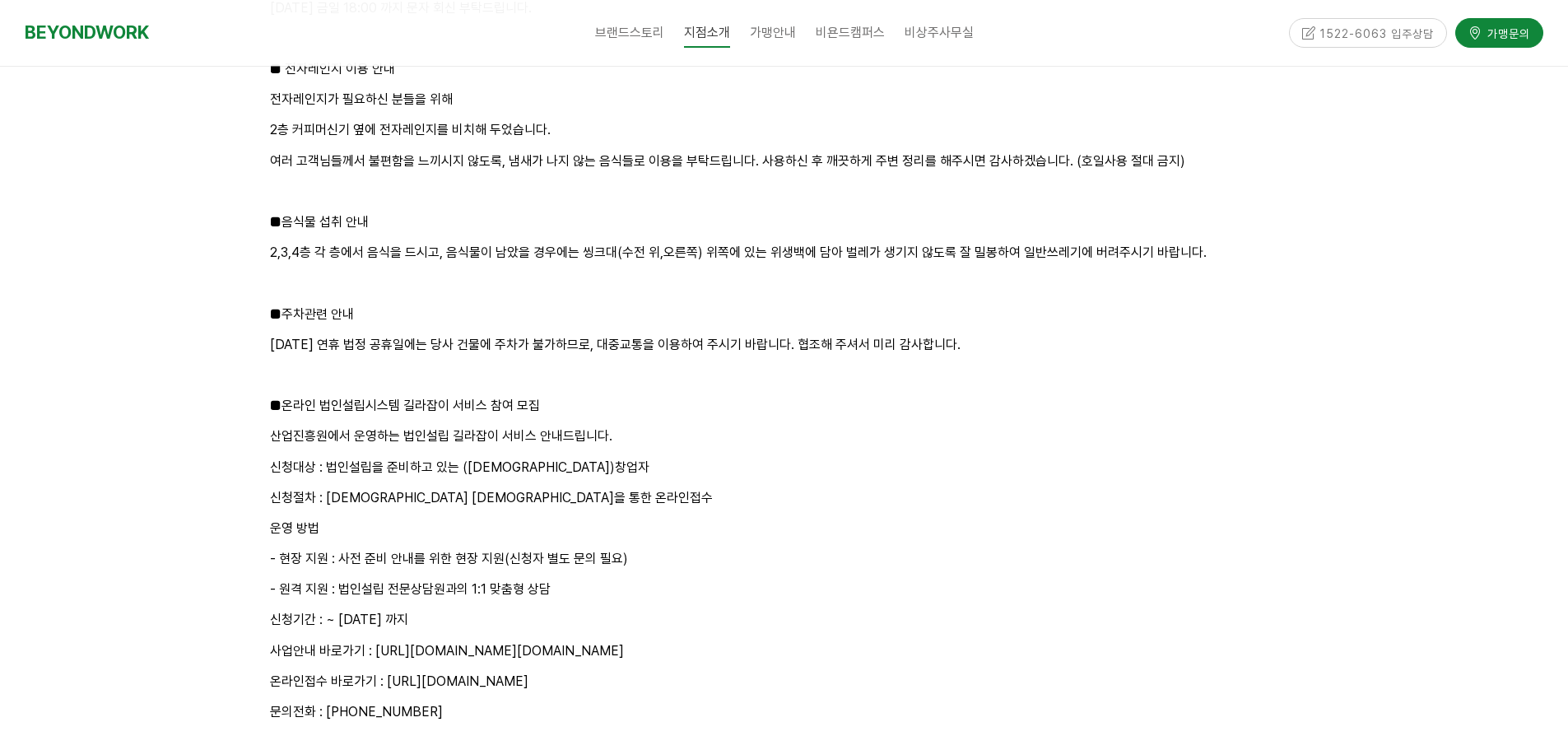
scroll to position [2538, 0]
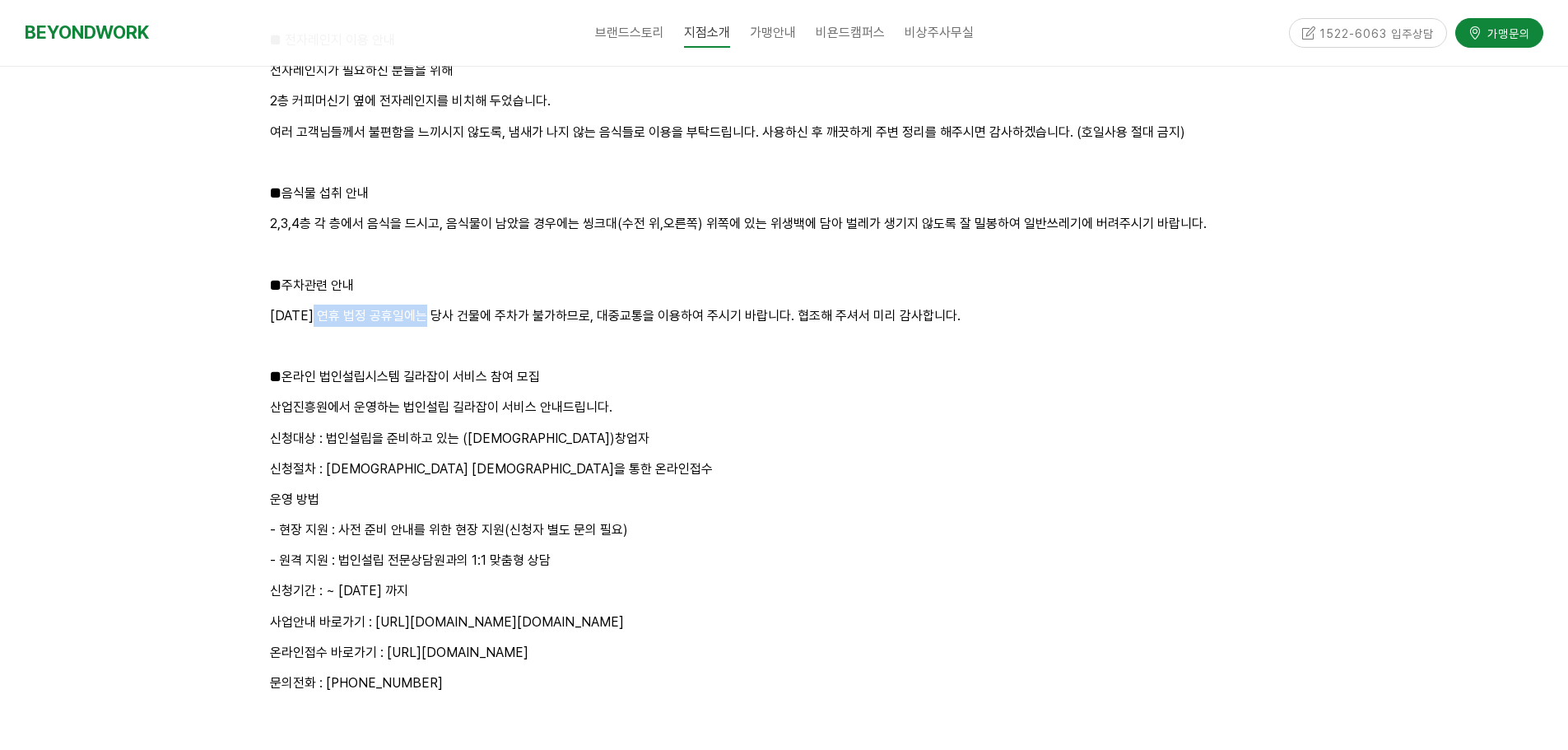
drag, startPoint x: 321, startPoint y: 321, endPoint x: 440, endPoint y: 317, distance: 119.1
click at [440, 317] on p "추석 연휴 법정 공휴일에는 당사 건물에 주차가 불가하므로, 대중교통을 이용하여 주시기 바랍니다. 협조해 주셔서 미리 감사합니다." at bounding box center [784, 315] width 1029 height 22
click at [411, 320] on p "추석 연휴 법정 공휴일에는 당사 건물에 주차가 불가하므로, 대중교통을 이용하여 주시기 바랍니다. 협조해 주셔서 미리 감사합니다." at bounding box center [784, 315] width 1029 height 22
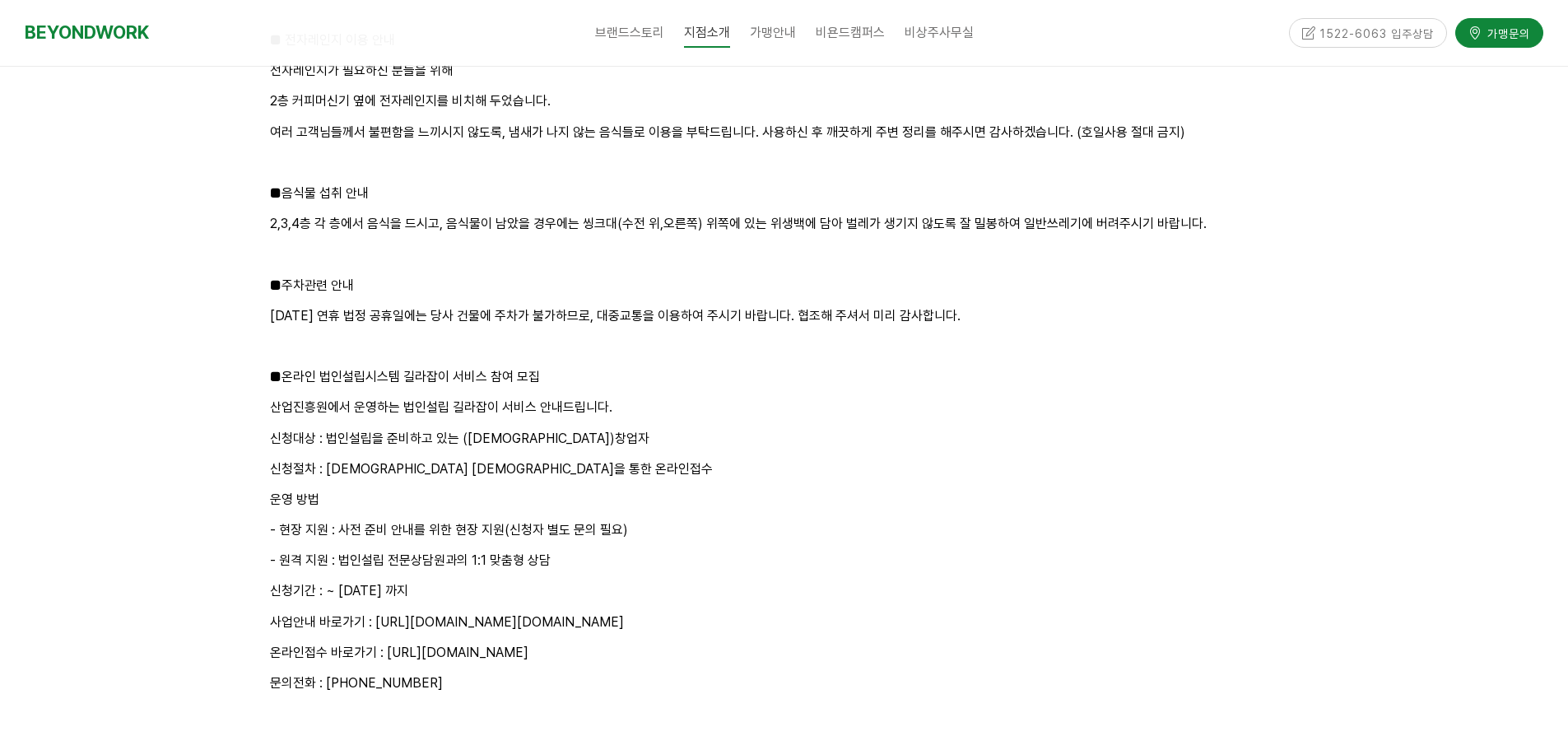
click at [484, 309] on p "추석 연휴 법정 공휴일에는 당사 건물에 주차가 불가하므로, 대중교통을 이용하여 주시기 바랍니다. 협조해 주셔서 미리 감사합니다." at bounding box center [784, 315] width 1029 height 22
click at [576, 310] on p "추석 연휴 법정 공휴일에는 당사 건물에 주차가 불가하므로, 대중교통을 이용하여 주시기 바랍니다. 협조해 주셔서 미리 감사합니다." at bounding box center [784, 315] width 1029 height 22
drag, startPoint x: 576, startPoint y: 310, endPoint x: 636, endPoint y: 309, distance: 60.0
click at [577, 310] on p "추석 연휴 법정 공휴일에는 당사 건물에 주차가 불가하므로, 대중교통을 이용하여 주시기 바랍니다. 협조해 주셔서 미리 감사합니다." at bounding box center [784, 315] width 1029 height 22
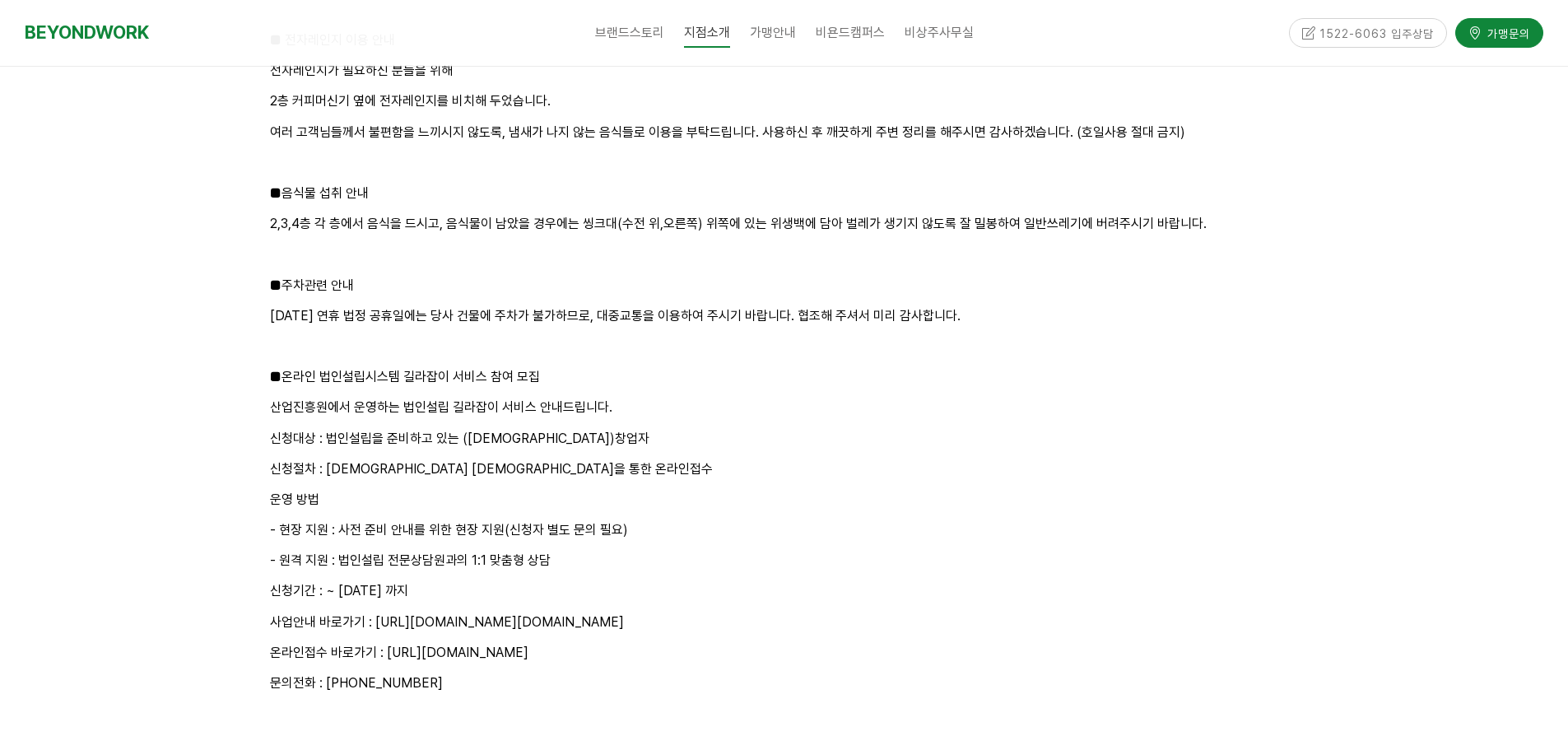
click at [687, 309] on p "추석 연휴 법정 공휴일에는 당사 건물에 주차가 불가하므로, 대중교통을 이용하여 주시기 바랍니다. 협조해 주셔서 미리 감사합니다." at bounding box center [784, 315] width 1029 height 22
click at [888, 307] on p "추석 연휴 법정 공휴일에는 당사 건물에 주차가 불가하므로, 대중교통을 이용하여 주시기 바랍니다. 협조해 주셔서 미리 감사합니다." at bounding box center [784, 315] width 1029 height 22
click at [889, 307] on p "추석 연휴 법정 공휴일에는 당사 건물에 주차가 불가하므로, 대중교통을 이용하여 주시기 바랍니다. 협조해 주셔서 미리 감사합니다." at bounding box center [784, 315] width 1029 height 22
click at [944, 309] on p "추석 연휴 법정 공휴일에는 당사 건물에 주차가 불가하므로, 대중교통을 이용하여 주시기 바랍니다. 협조해 주셔서 미리 감사합니다." at bounding box center [784, 315] width 1029 height 22
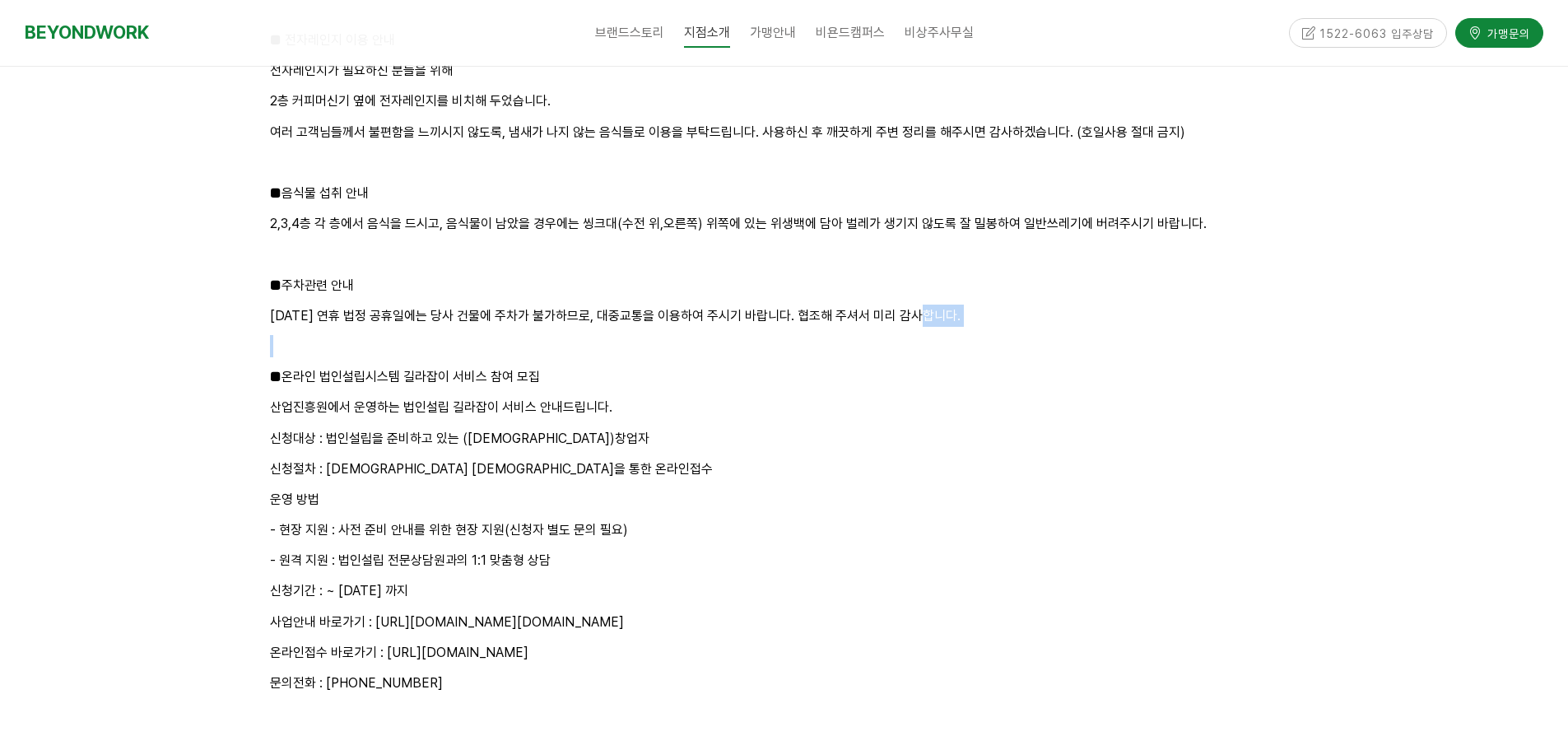
click at [944, 309] on p "추석 연휴 법정 공휴일에는 당사 건물에 주차가 불가하므로, 대중교통을 이용하여 주시기 바랍니다. 협조해 주셔서 미리 감사합니다." at bounding box center [784, 315] width 1029 height 22
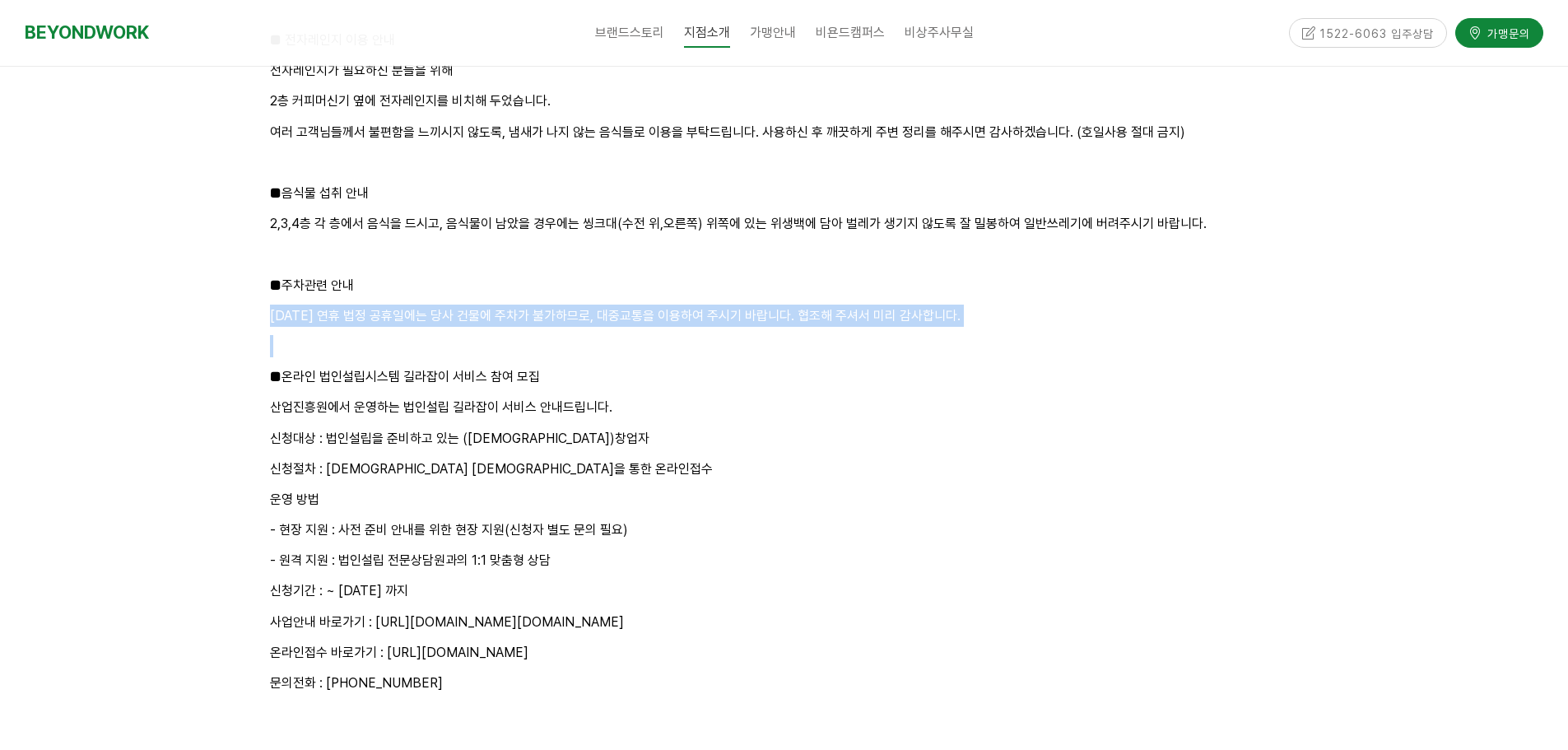
click at [944, 309] on p "추석 연휴 법정 공휴일에는 당사 건물에 주차가 불가하므로, 대중교통을 이용하여 주시기 바랍니다. 협조해 주셔서 미리 감사합니다." at bounding box center [784, 315] width 1029 height 22
click at [834, 322] on p "추석 연휴 법정 공휴일에는 당사 건물에 주차가 불가하므로, 대중교통을 이용하여 주시기 바랍니다. 협조해 주셔서 미리 감사합니다." at bounding box center [784, 315] width 1029 height 22
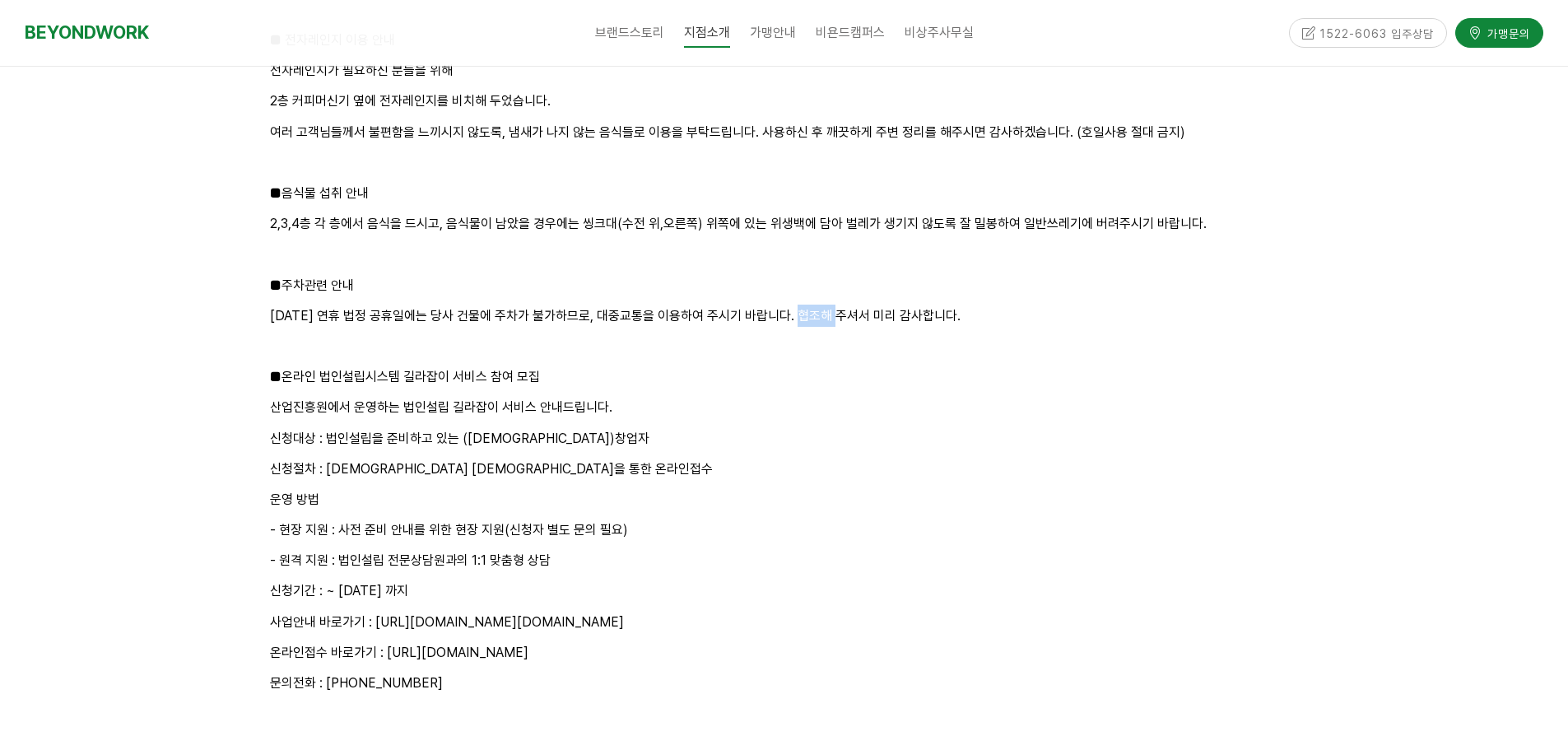
click at [834, 322] on p "추석 연휴 법정 공휴일에는 당사 건물에 주차가 불가하므로, 대중교통을 이용하여 주시기 바랍니다. 협조해 주셔서 미리 감사합니다." at bounding box center [784, 315] width 1029 height 22
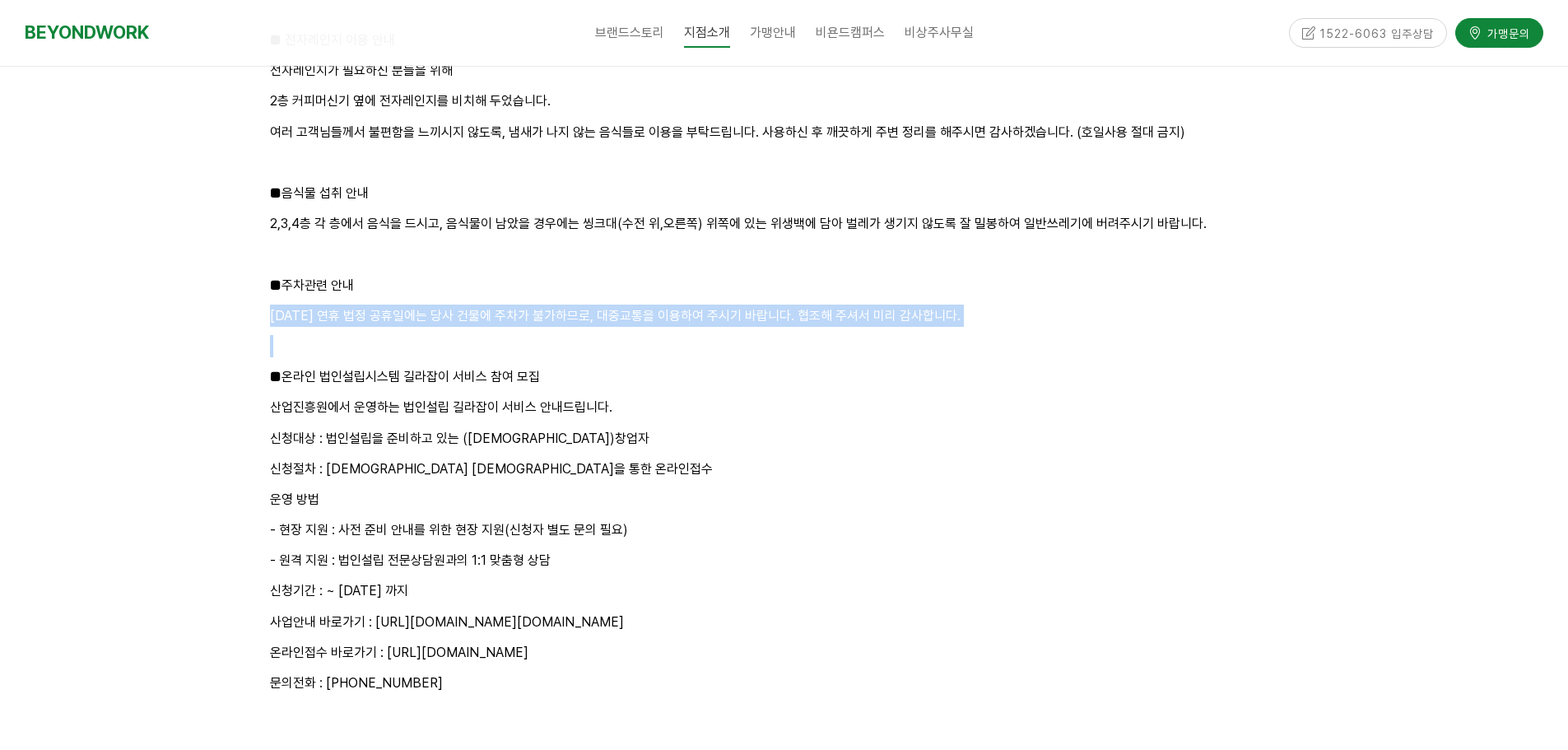
click at [834, 322] on p "추석 연휴 법정 공휴일에는 당사 건물에 주차가 불가하므로, 대중교통을 이용하여 주시기 바랍니다. 협조해 주셔서 미리 감사합니다." at bounding box center [784, 315] width 1029 height 22
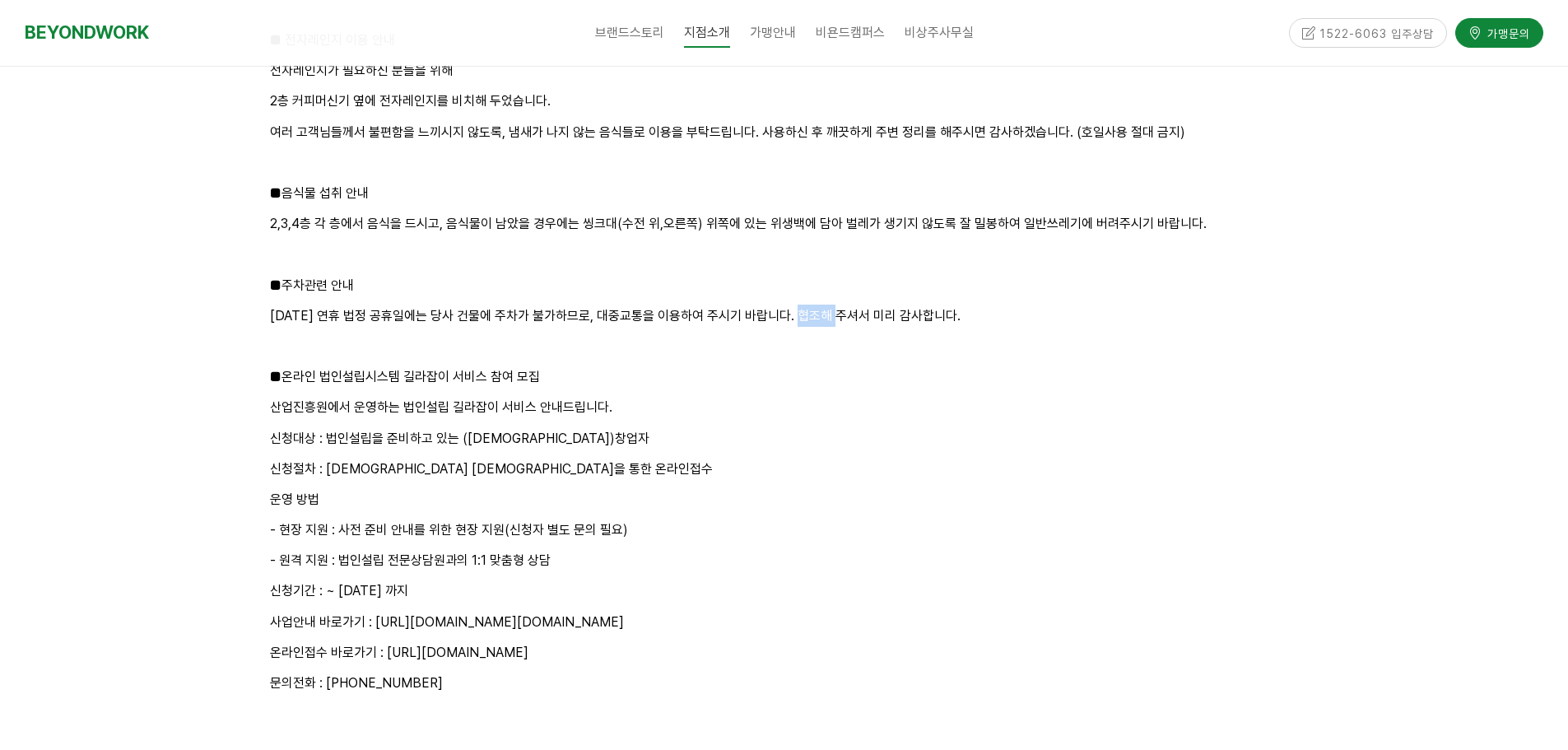
click at [834, 322] on p "추석 연휴 법정 공휴일에는 당사 건물에 주차가 불가하므로, 대중교통을 이용하여 주시기 바랍니다. 협조해 주셔서 미리 감사합니다." at bounding box center [784, 315] width 1029 height 22
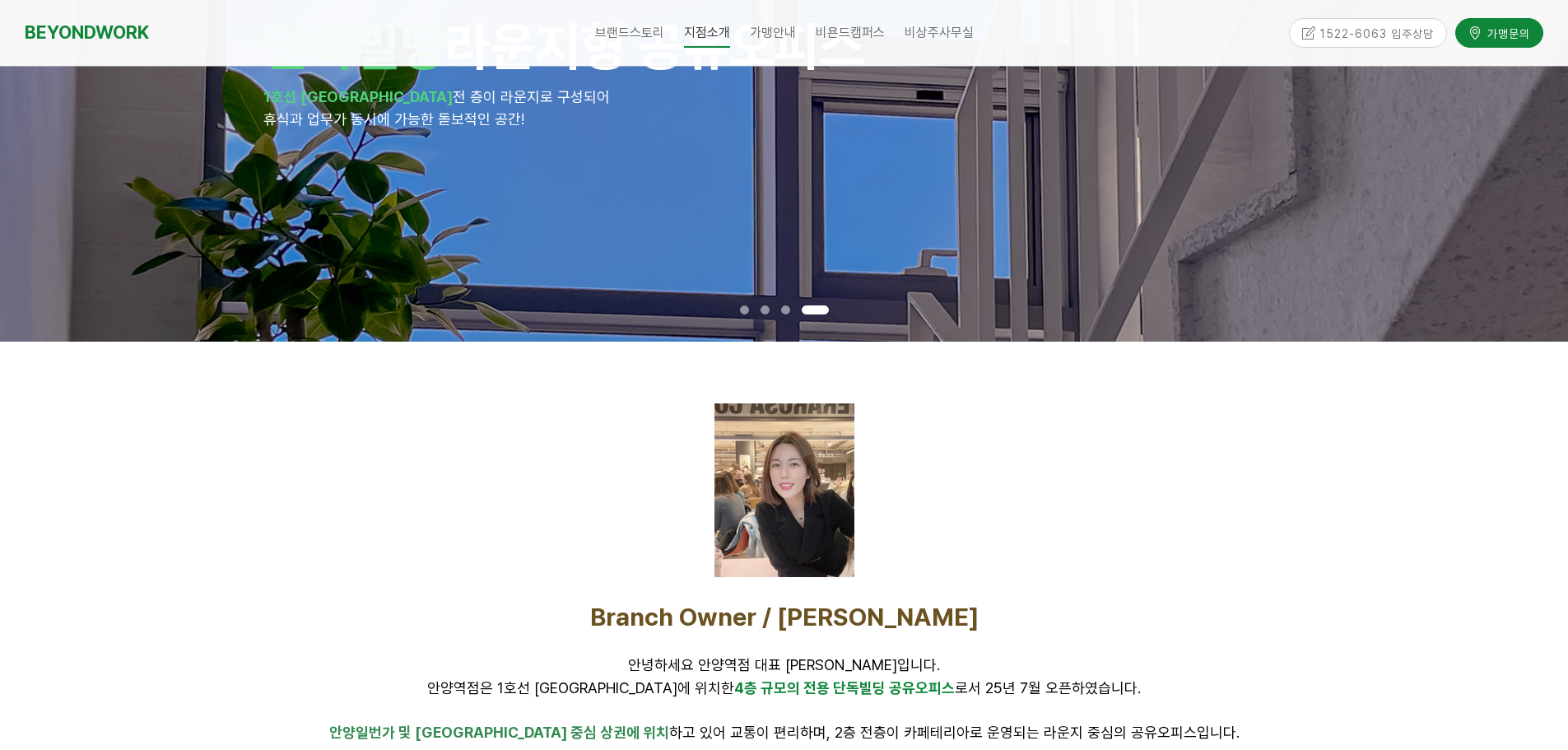
scroll to position [68, 0]
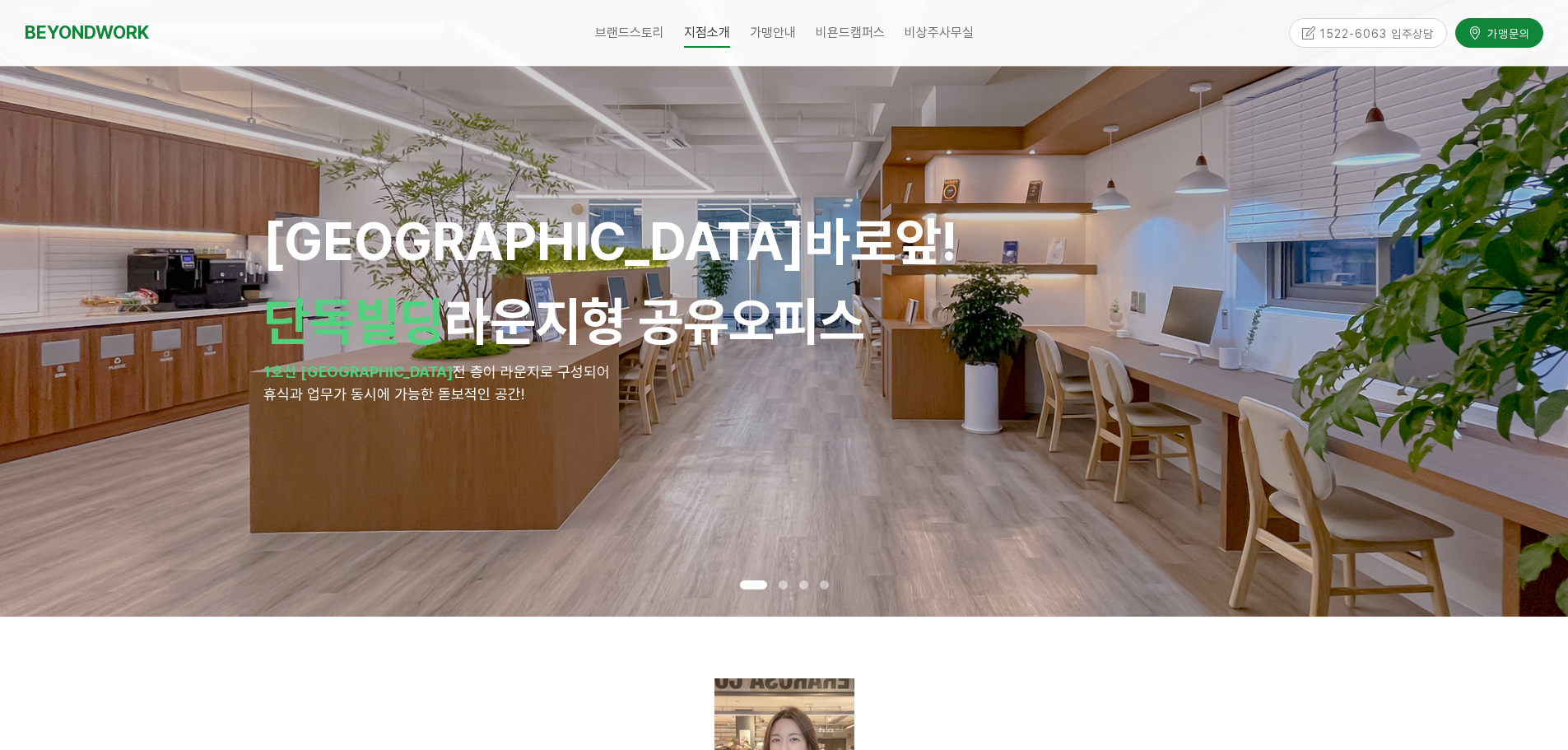
click at [780, 589] on span at bounding box center [782, 584] width 9 height 9
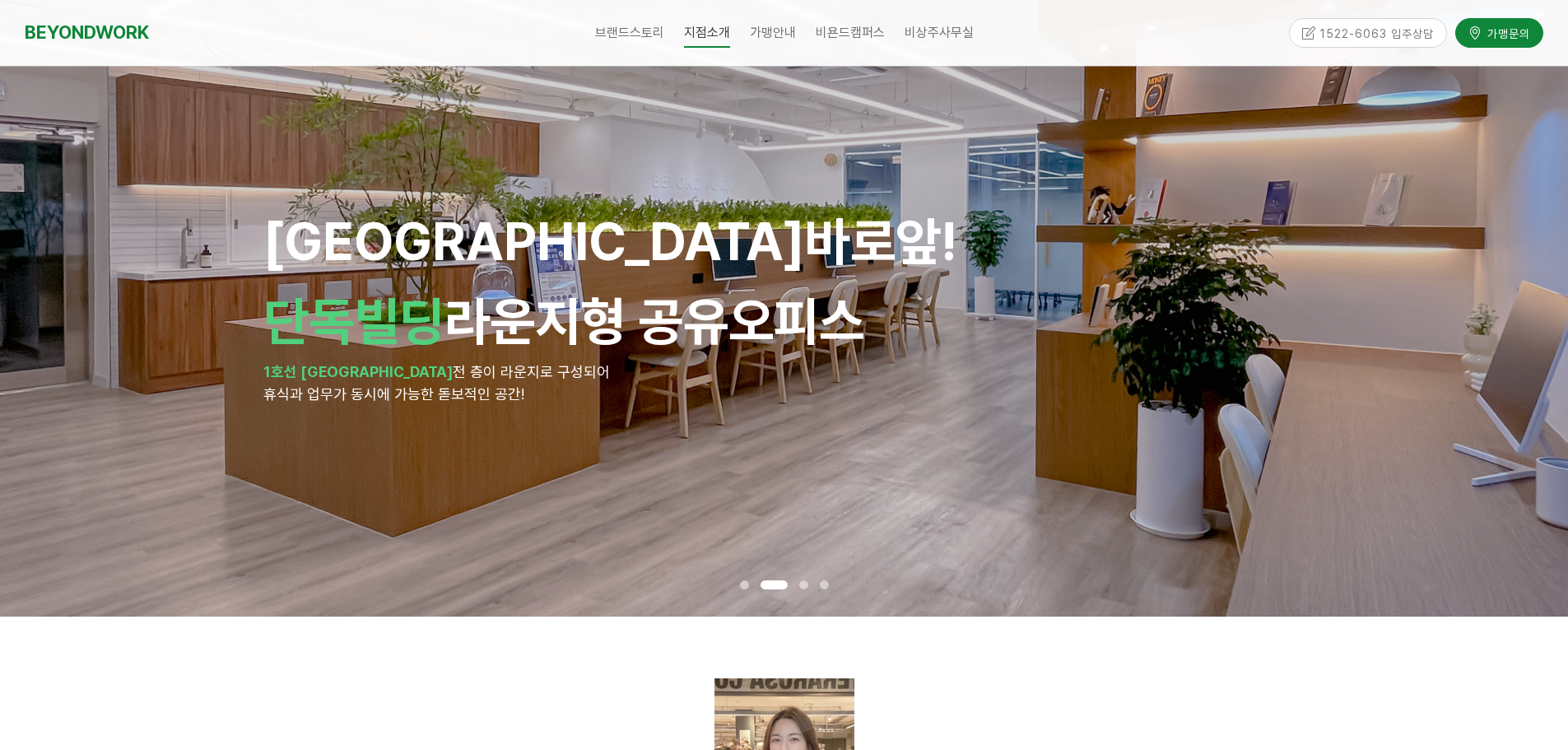
click at [808, 583] on span at bounding box center [803, 584] width 9 height 9
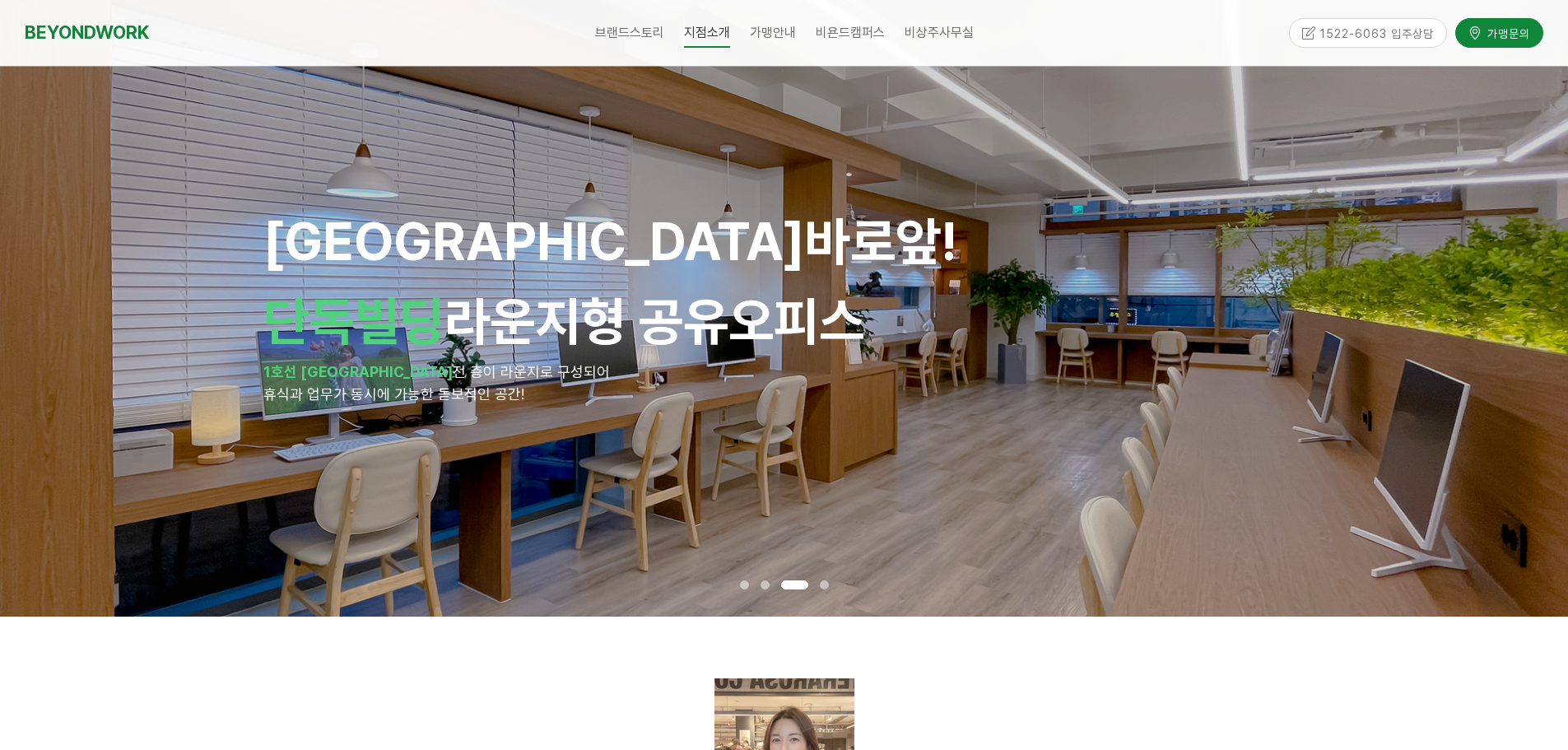
click at [818, 582] on div at bounding box center [824, 585] width 21 height 17
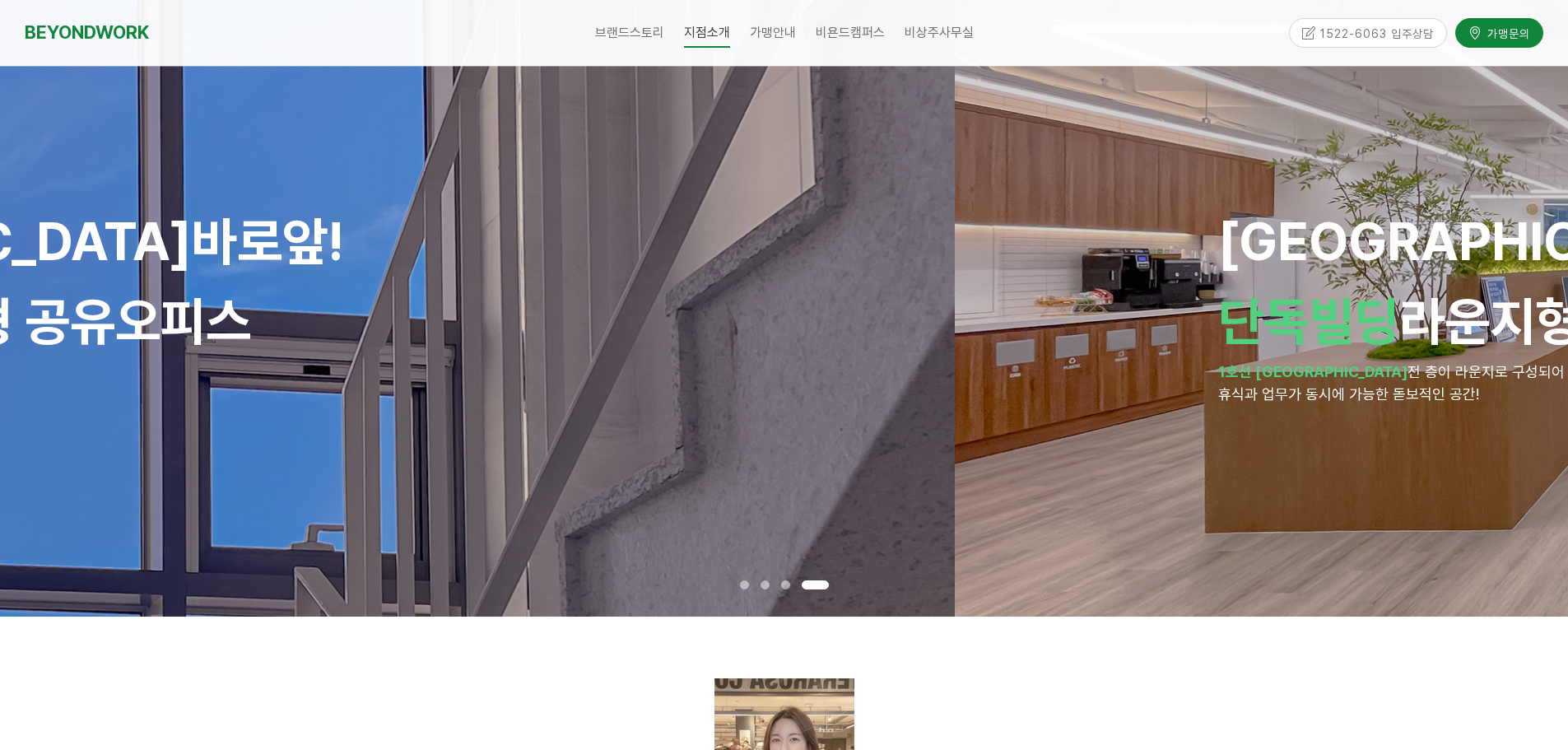
drag, startPoint x: 1109, startPoint y: 439, endPoint x: 355, endPoint y: 464, distance: 754.4
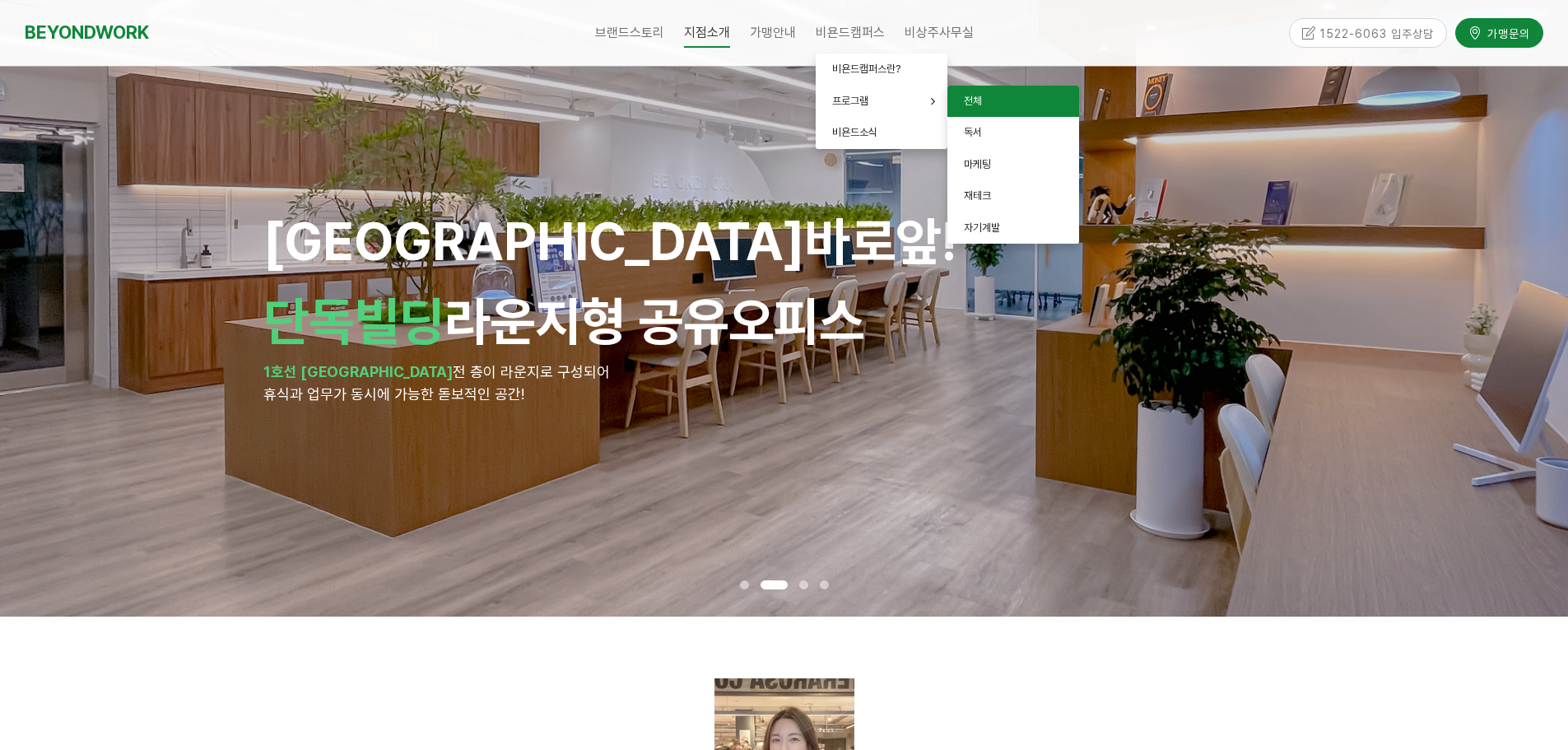
click at [973, 101] on span "전체" at bounding box center [973, 100] width 18 height 12
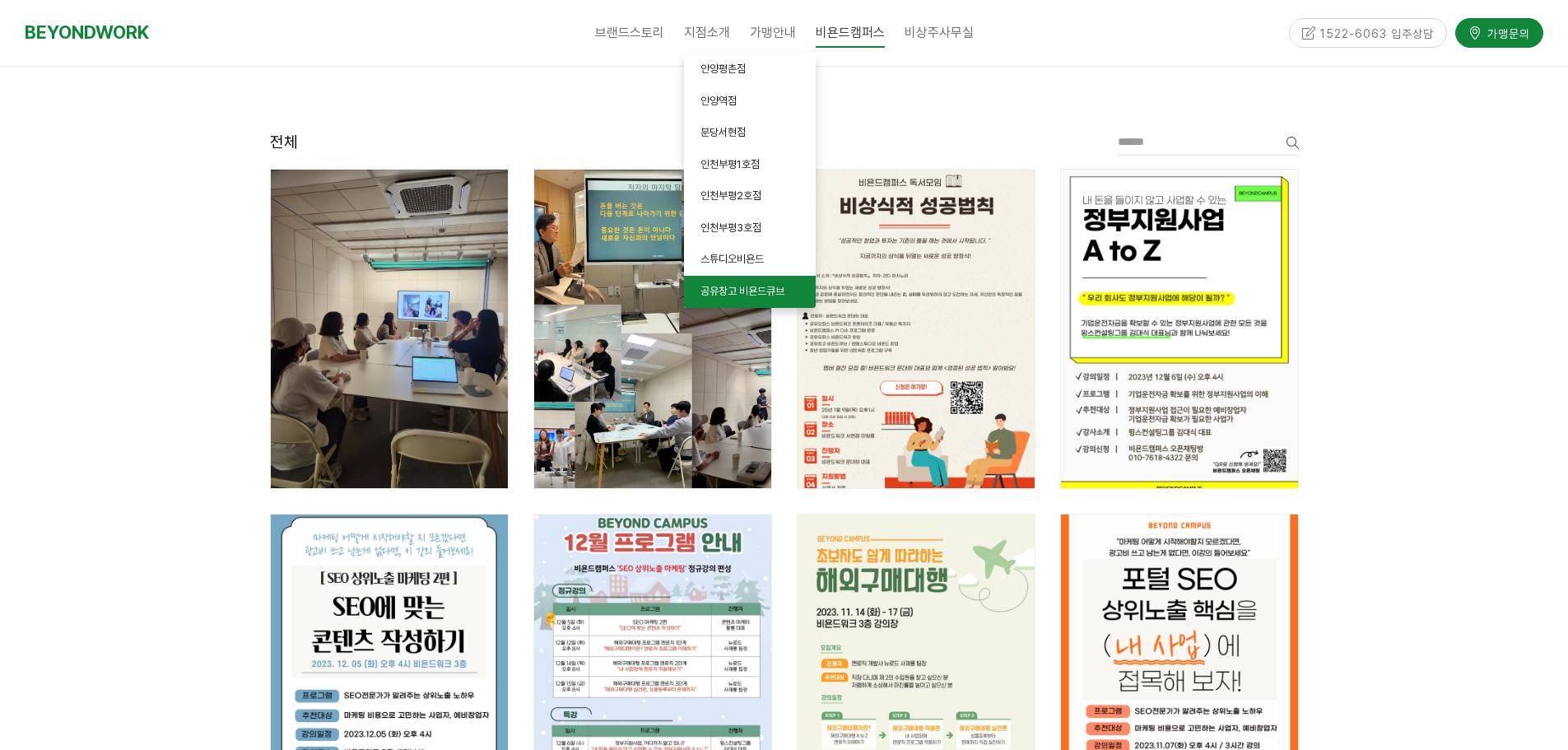
click at [712, 281] on link "공유창고 비욘드큐브" at bounding box center [750, 292] width 132 height 32
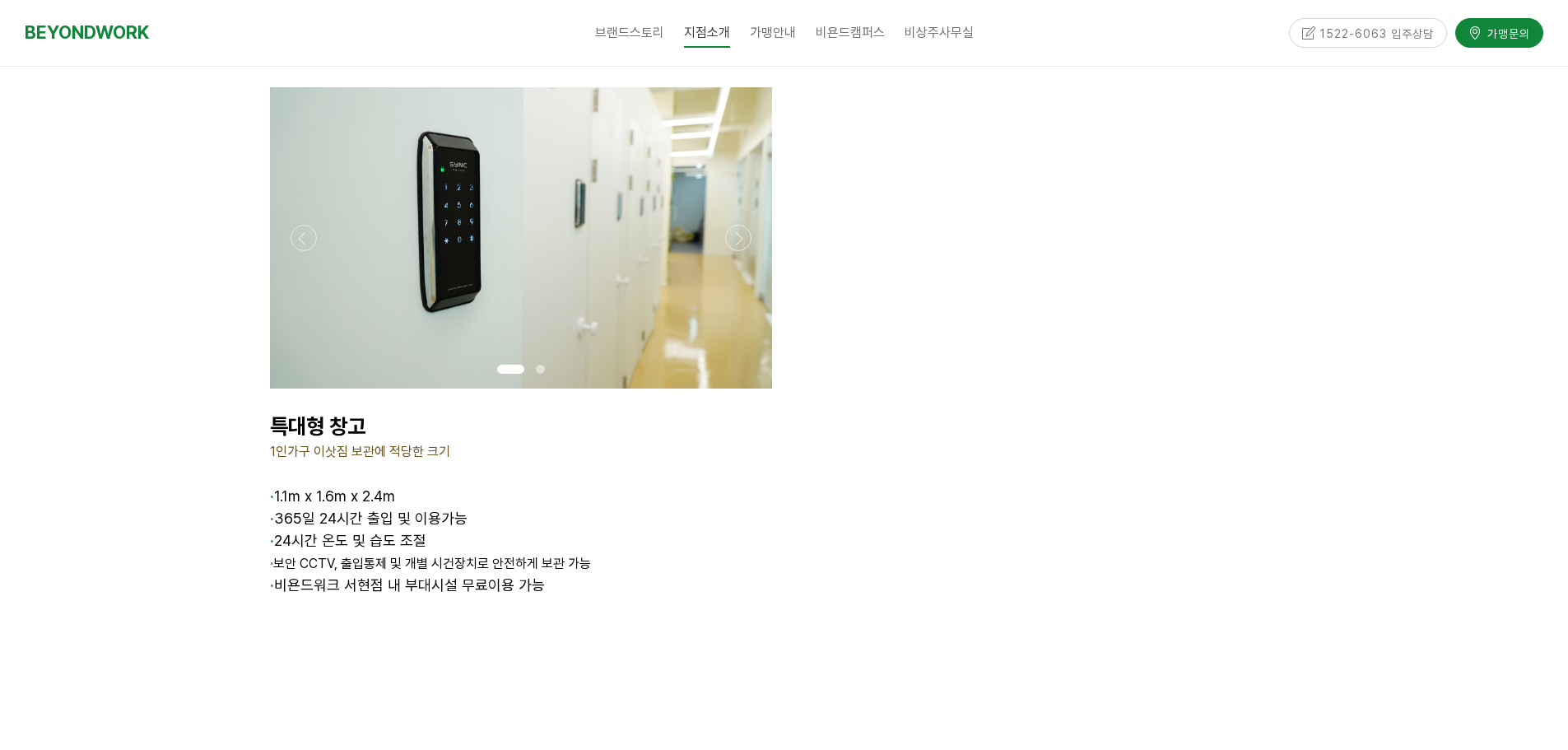
scroll to position [2635, 0]
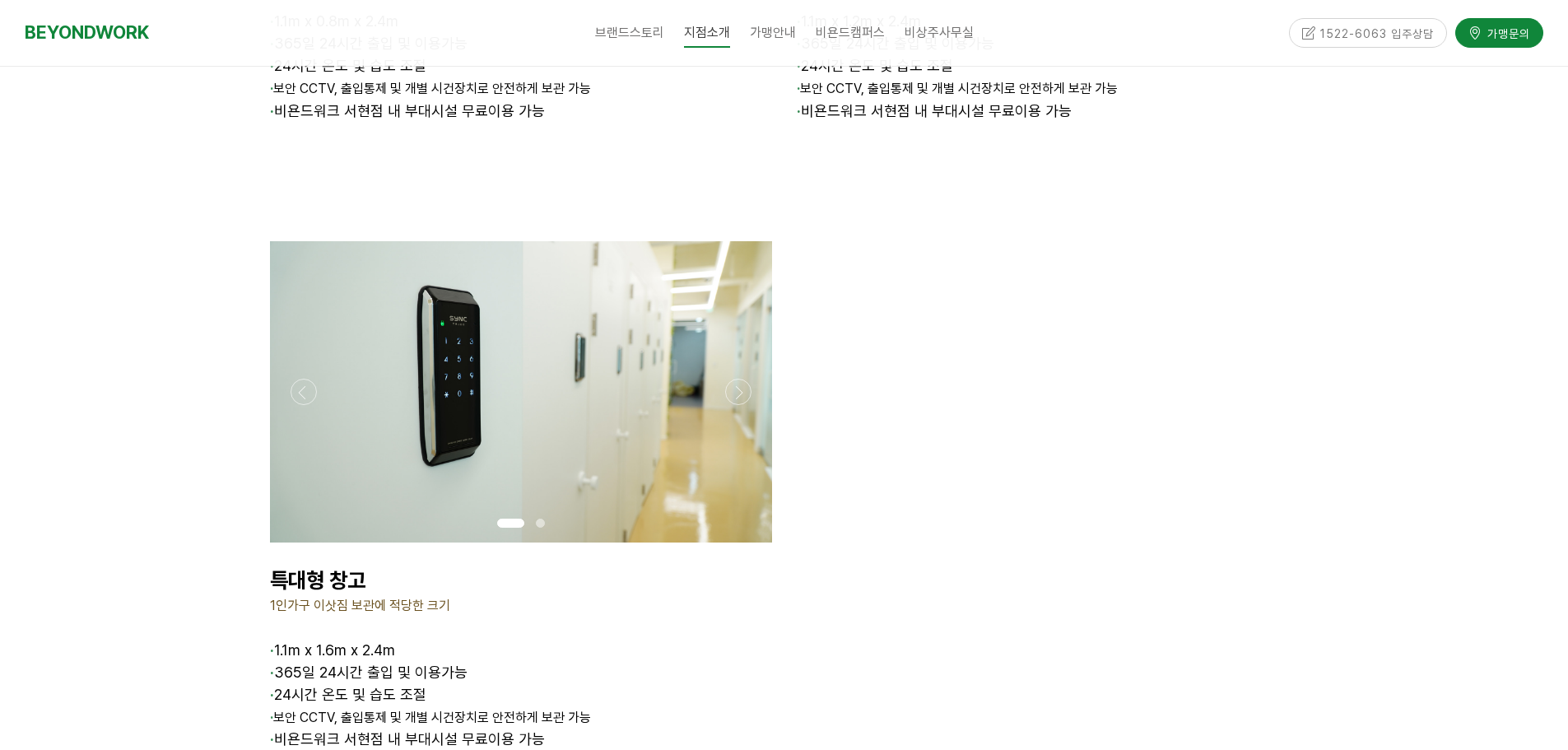
click at [739, 543] on div at bounding box center [521, 543] width 502 height 0
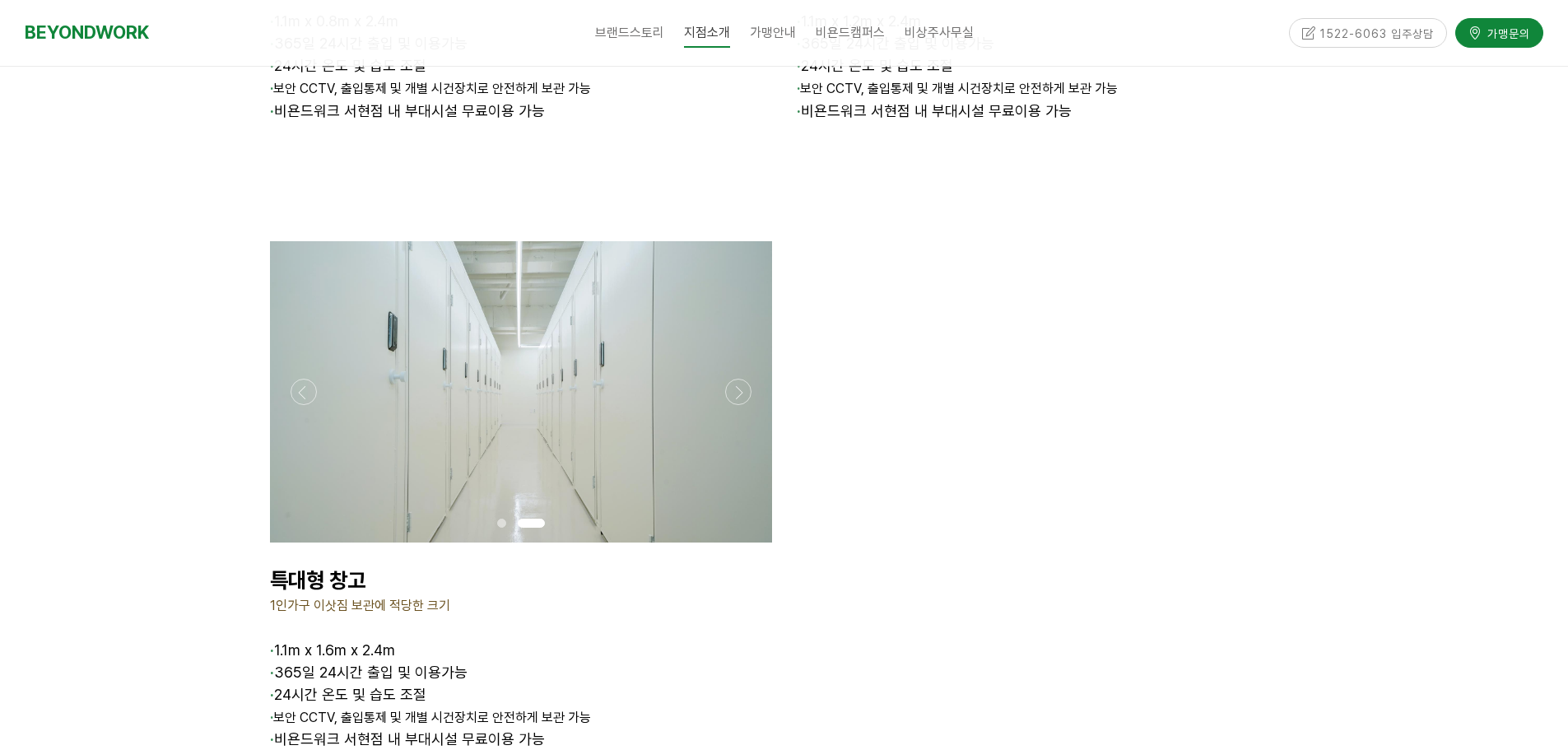
click at [739, 543] on div at bounding box center [521, 543] width 502 height 0
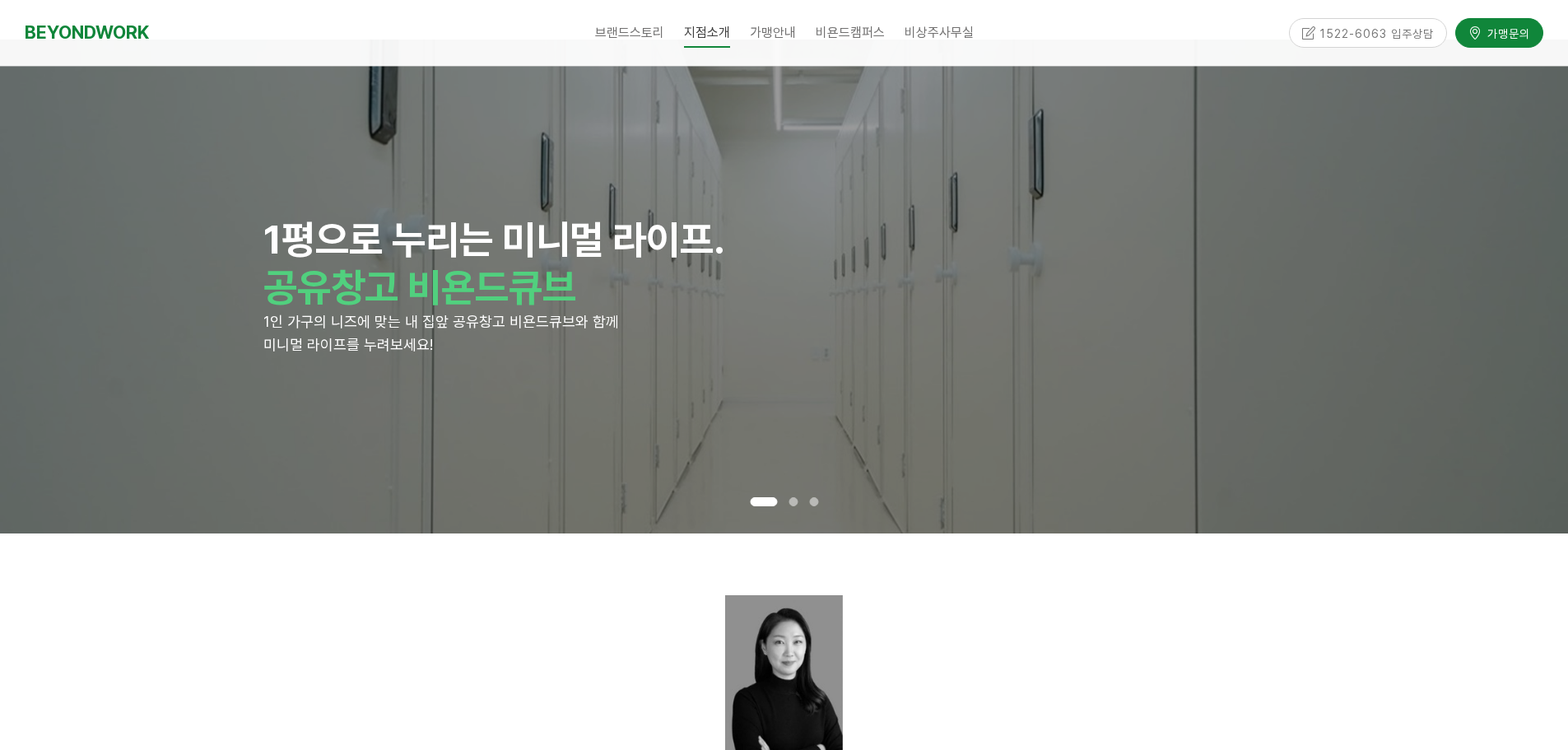
scroll to position [0, 0]
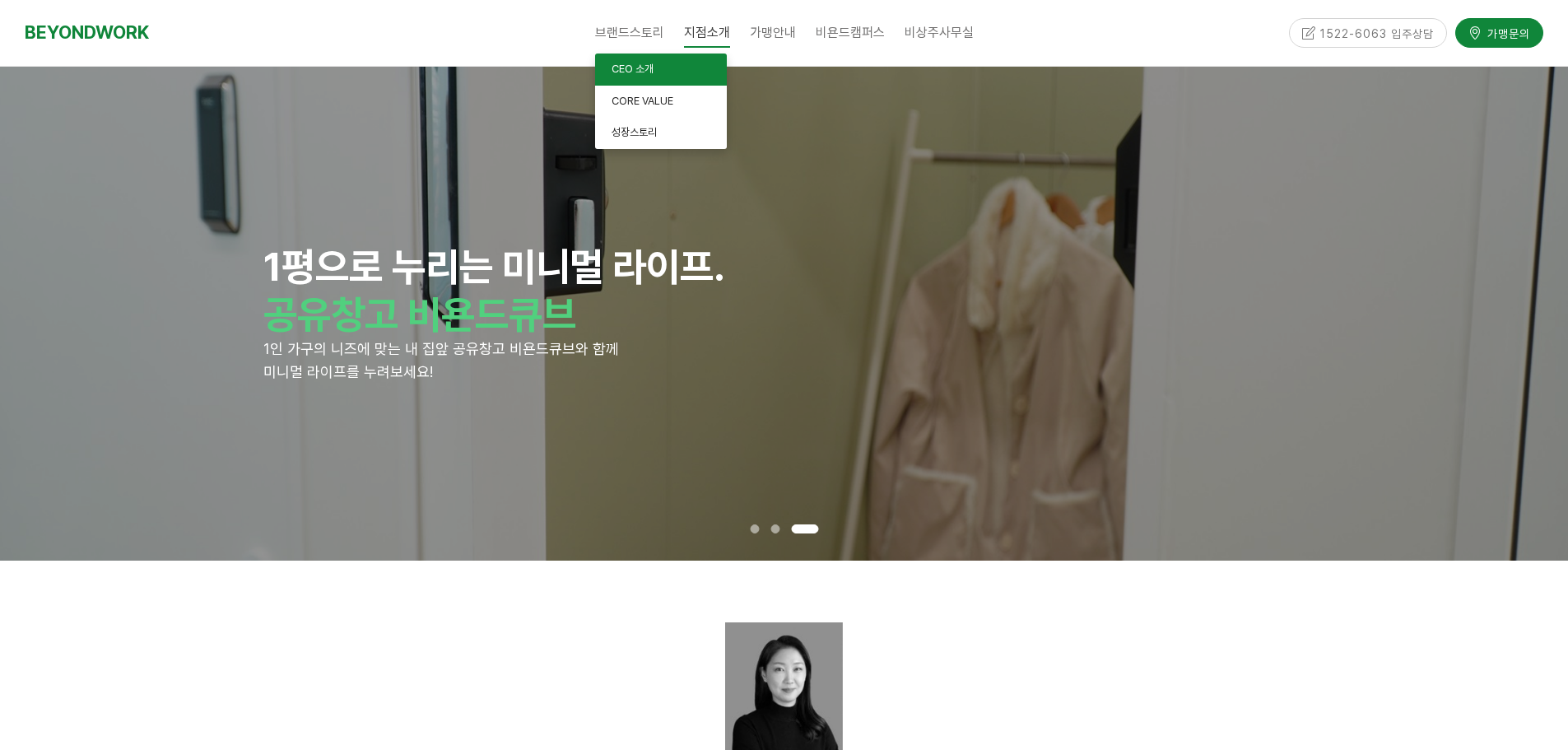
click at [628, 61] on link "CEO 소개" at bounding box center [661, 70] width 132 height 32
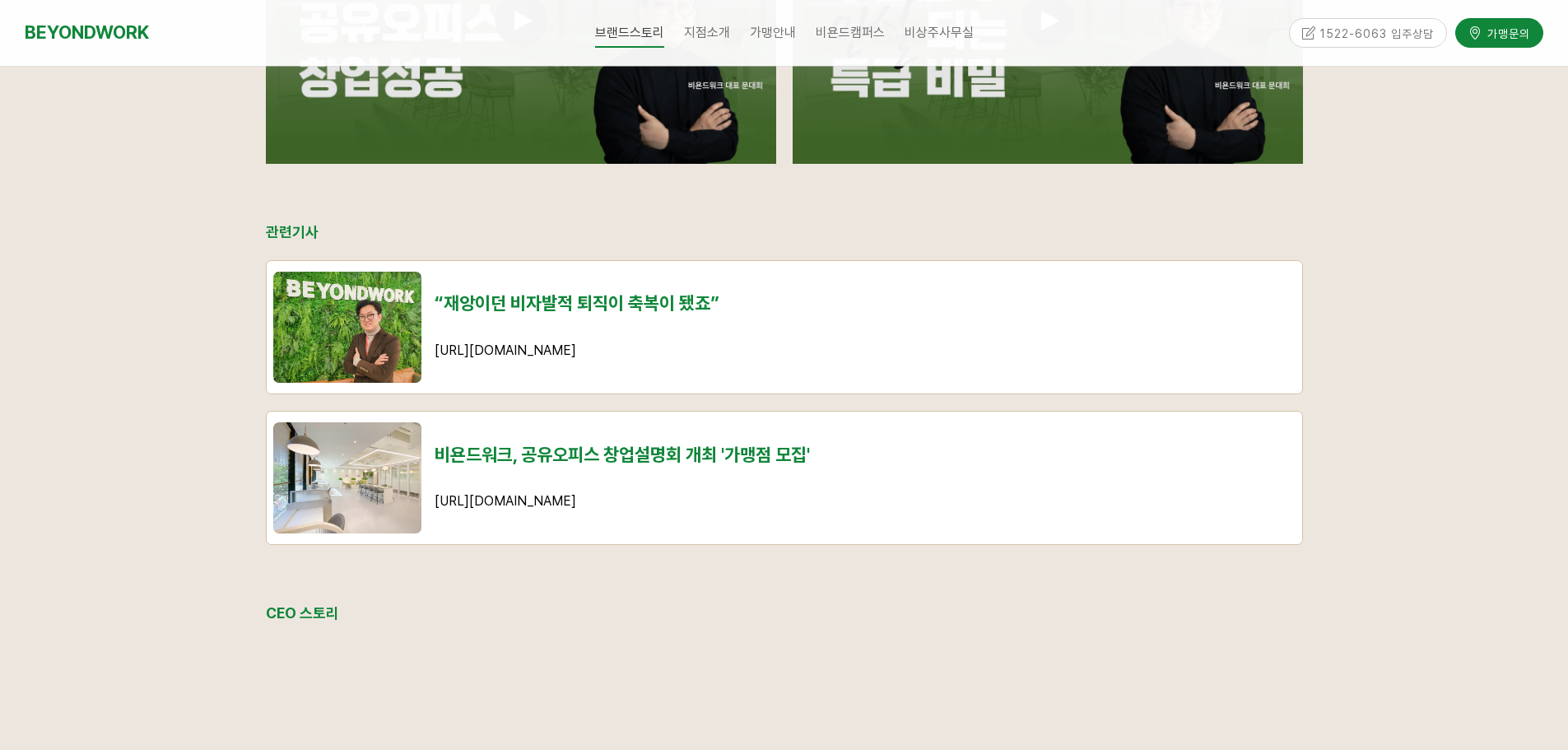
scroll to position [1271, 0]
